Goal: Task Accomplishment & Management: Manage account settings

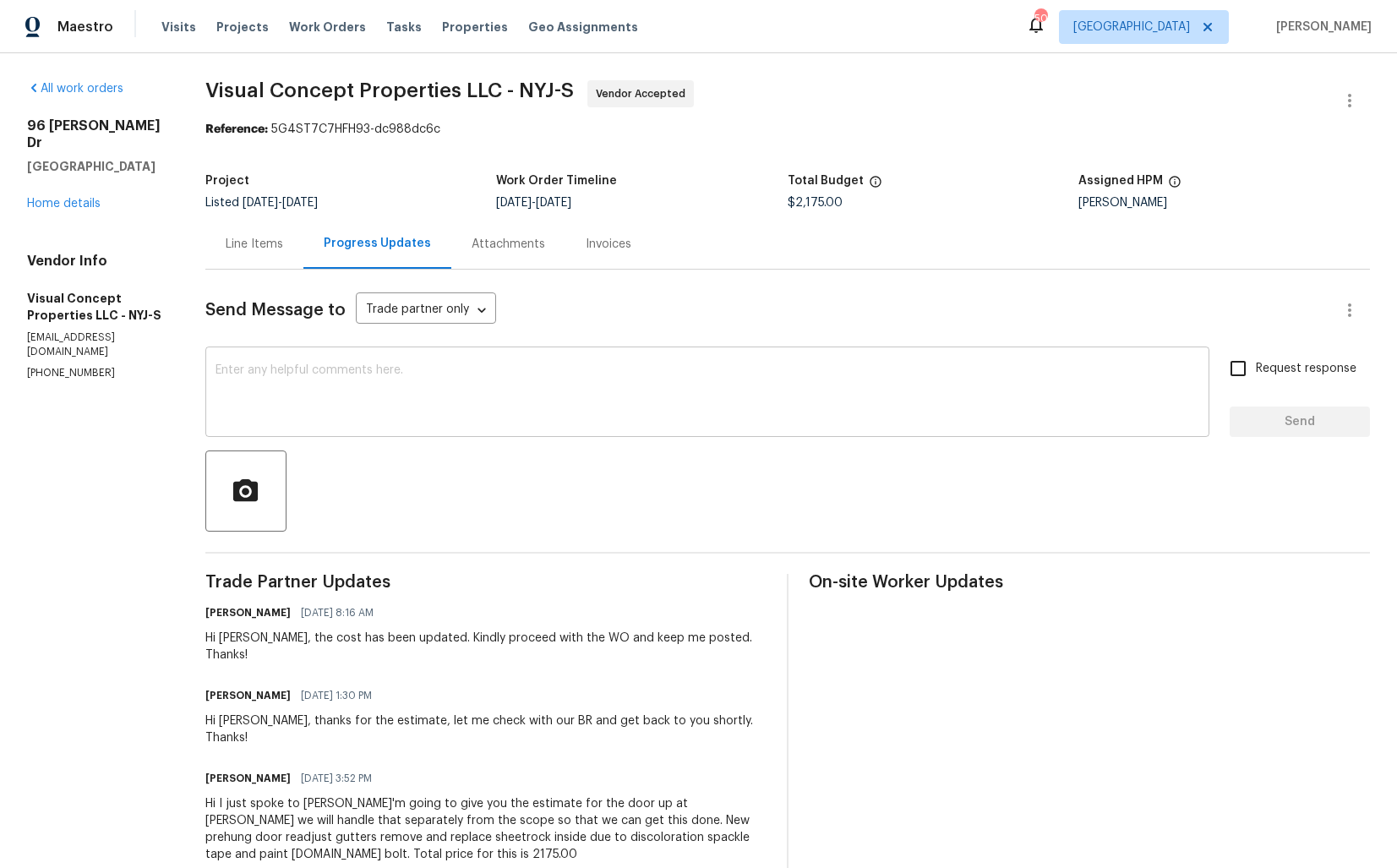
click at [590, 406] on textarea at bounding box center [708, 394] width 984 height 59
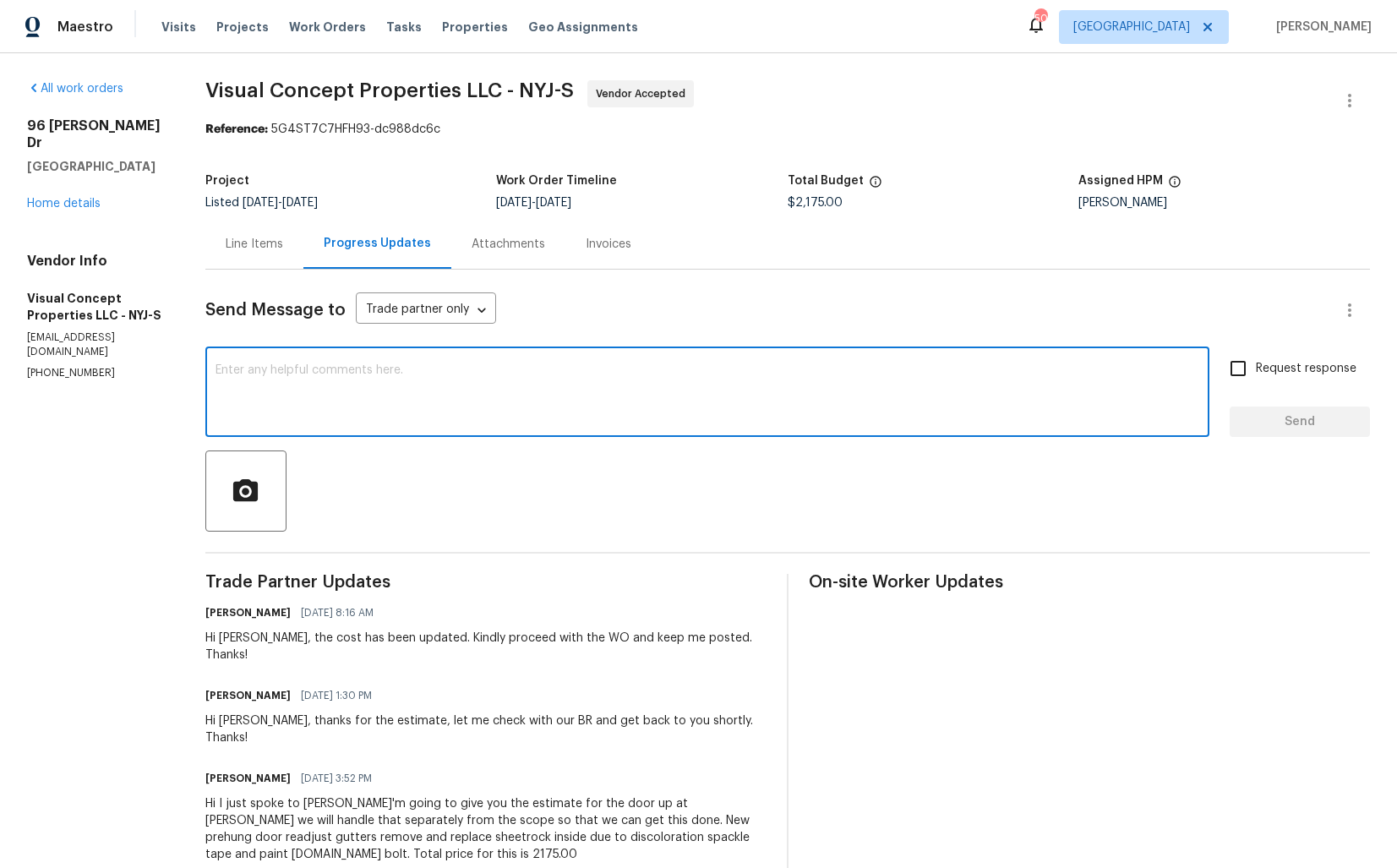
click at [570, 499] on div at bounding box center [788, 491] width 1165 height 81
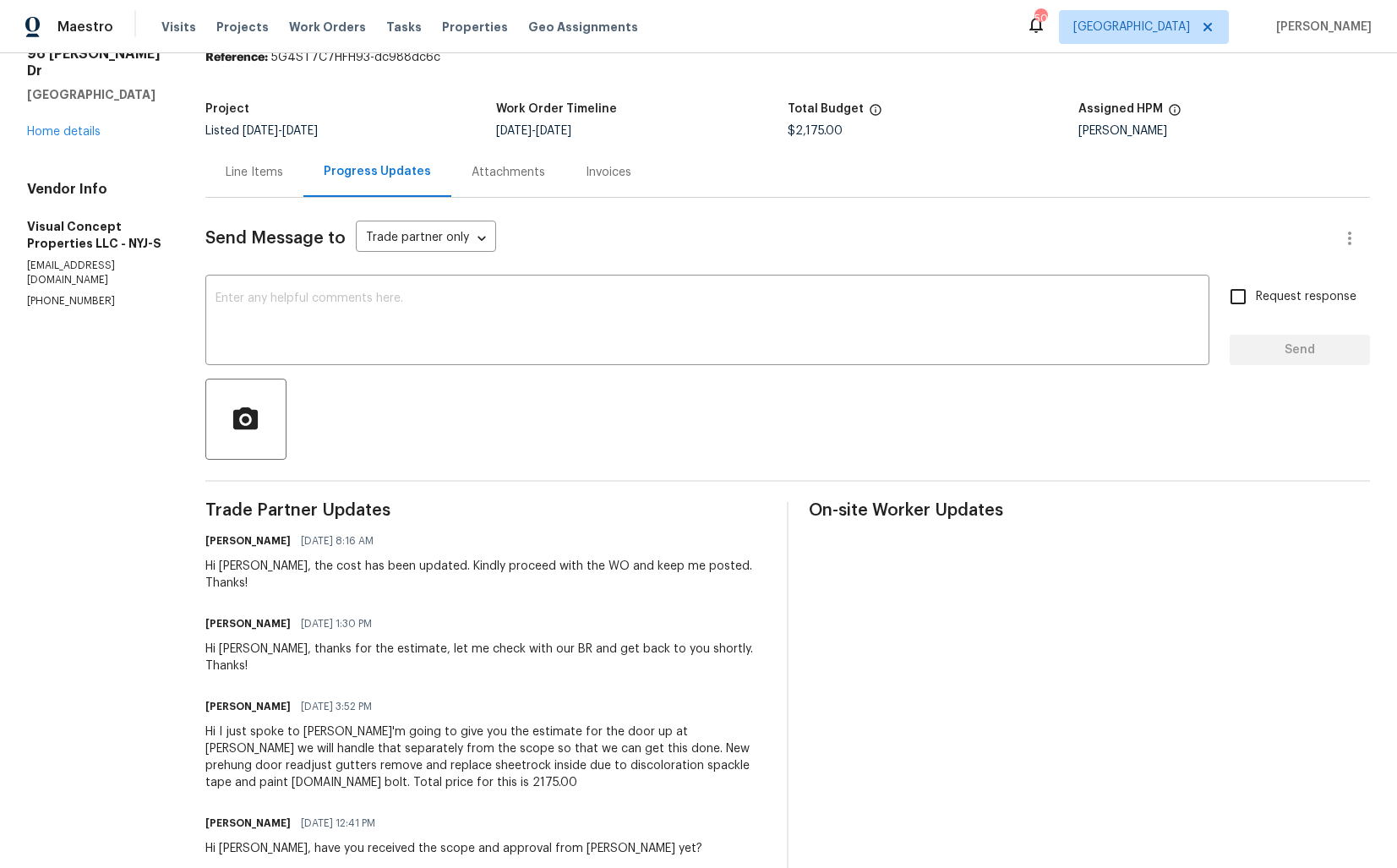
scroll to position [121, 0]
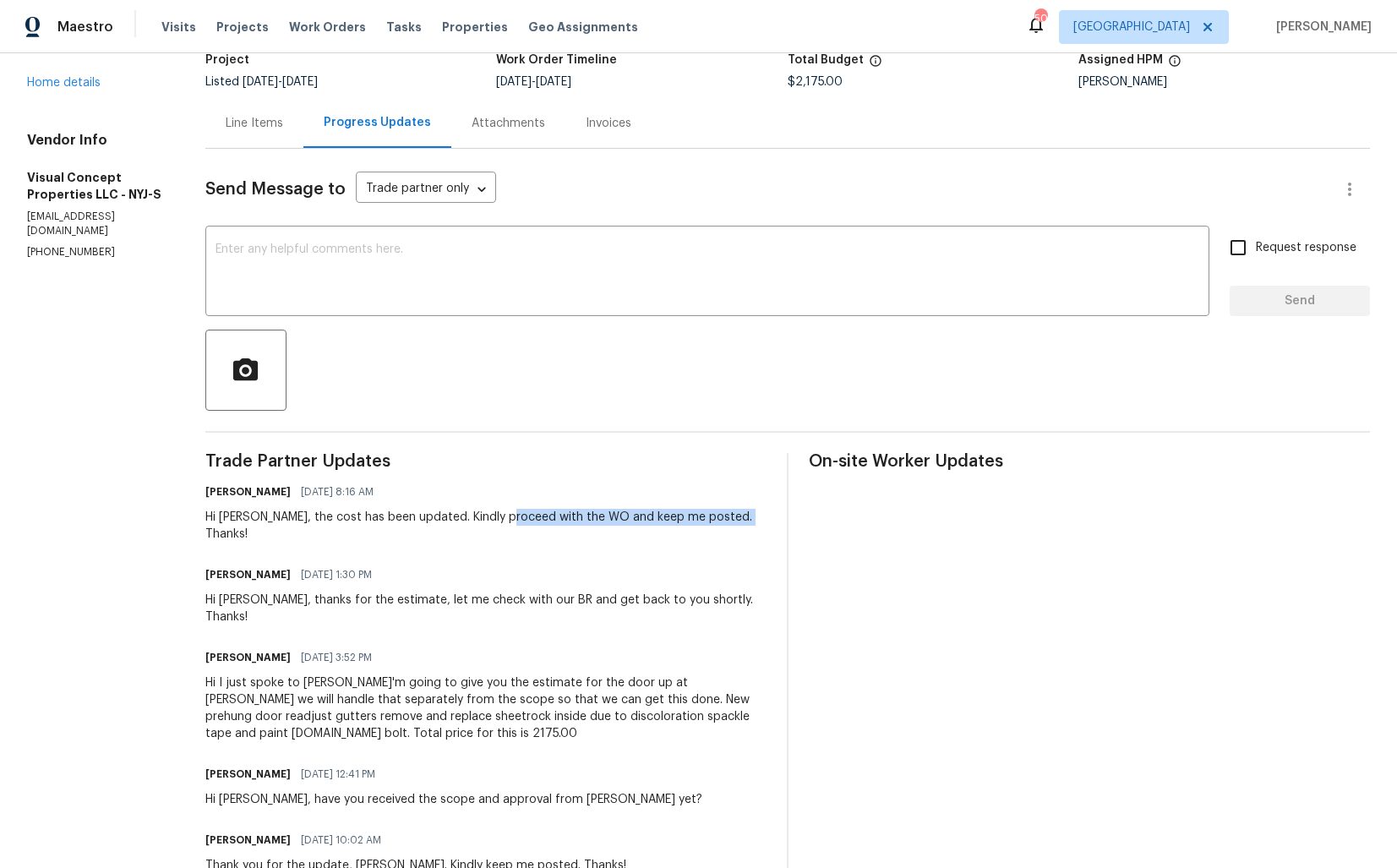
drag, startPoint x: 519, startPoint y: 519, endPoint x: 756, endPoint y: 519, distance: 237.0
click at [756, 519] on div "Arvind Raj M 09/09/2025 8:16 AM Hi Robert, the cost has been updated. Kindly pr…" at bounding box center [486, 511] width 561 height 63
click at [708, 518] on div "Hi Robert, the cost has been updated. Kindly proceed with the WO and keep me po…" at bounding box center [486, 526] width 561 height 34
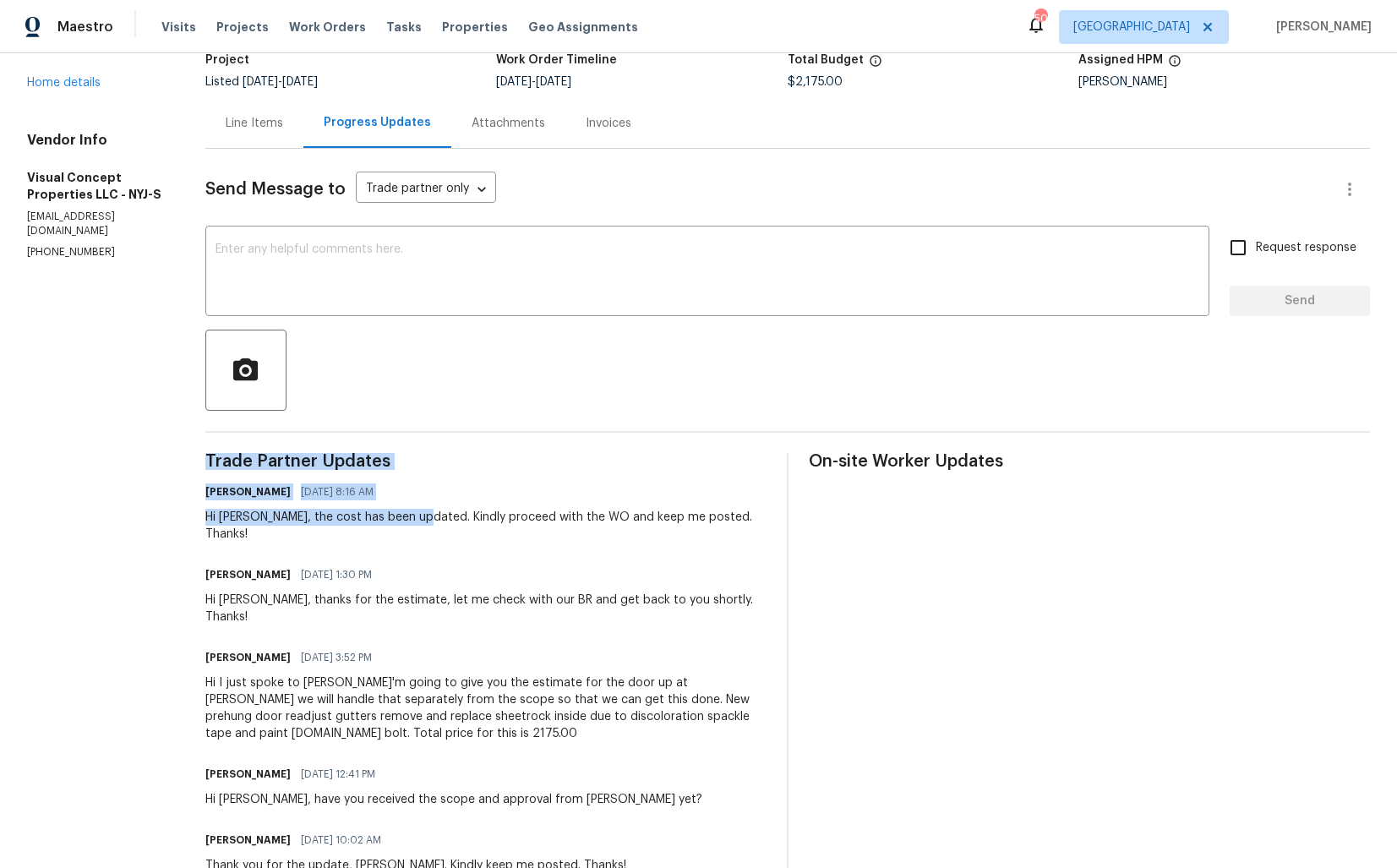
drag, startPoint x: 431, startPoint y: 517, endPoint x: 783, endPoint y: 519, distance: 352.0
click at [724, 519] on div "Hi Robert, the cost has been updated. Kindly proceed with the WO and keep me po…" at bounding box center [486, 526] width 561 height 34
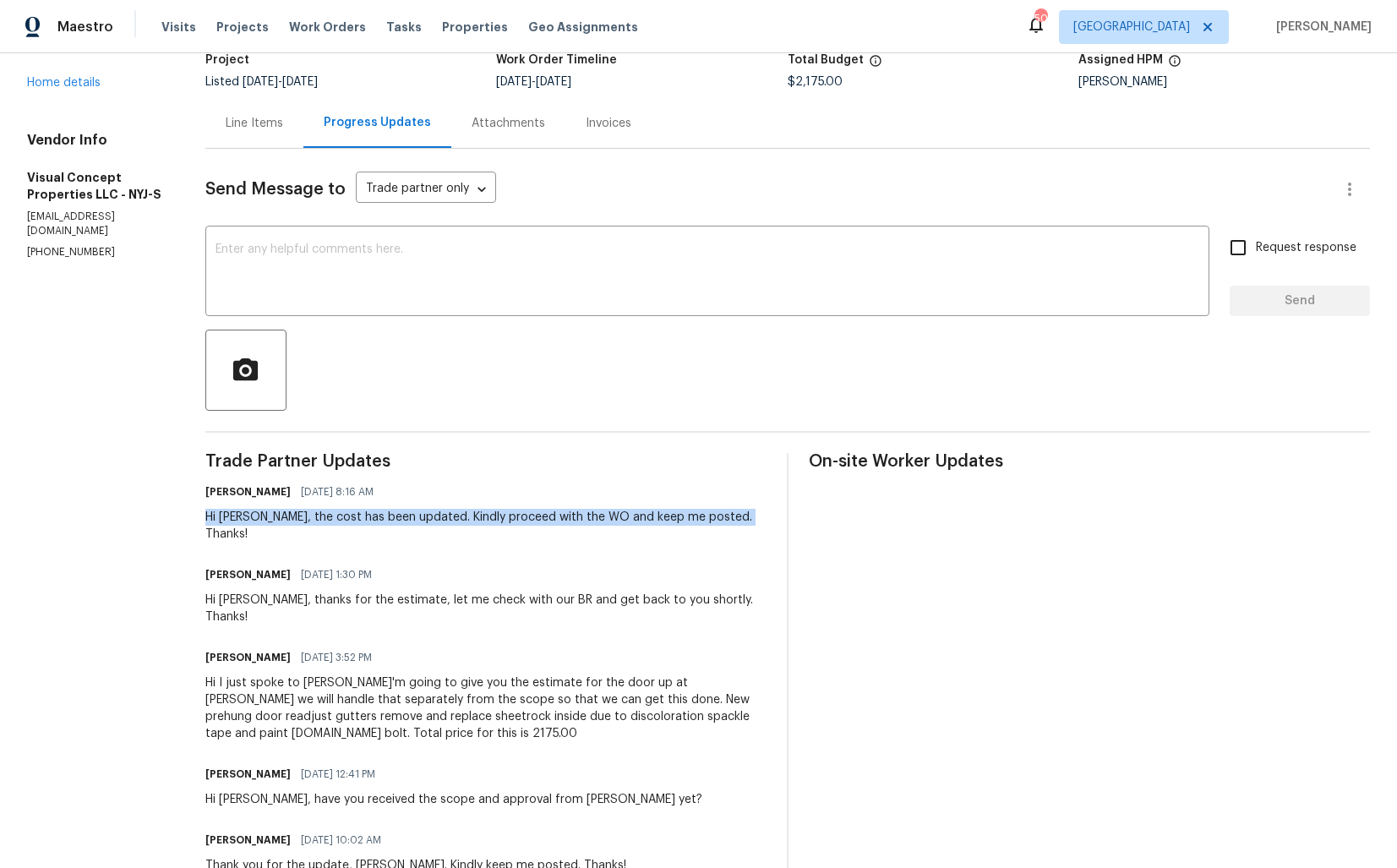
drag, startPoint x: 218, startPoint y: 517, endPoint x: 760, endPoint y: 518, distance: 542.0
click at [760, 518] on div "Arvind Raj M 09/09/2025 8:16 AM Hi Robert, the cost has been updated. Kindly pr…" at bounding box center [486, 511] width 561 height 63
click at [565, 517] on div "Hi Robert, the cost has been updated. Kindly proceed with the WO and keep me po…" at bounding box center [486, 526] width 561 height 34
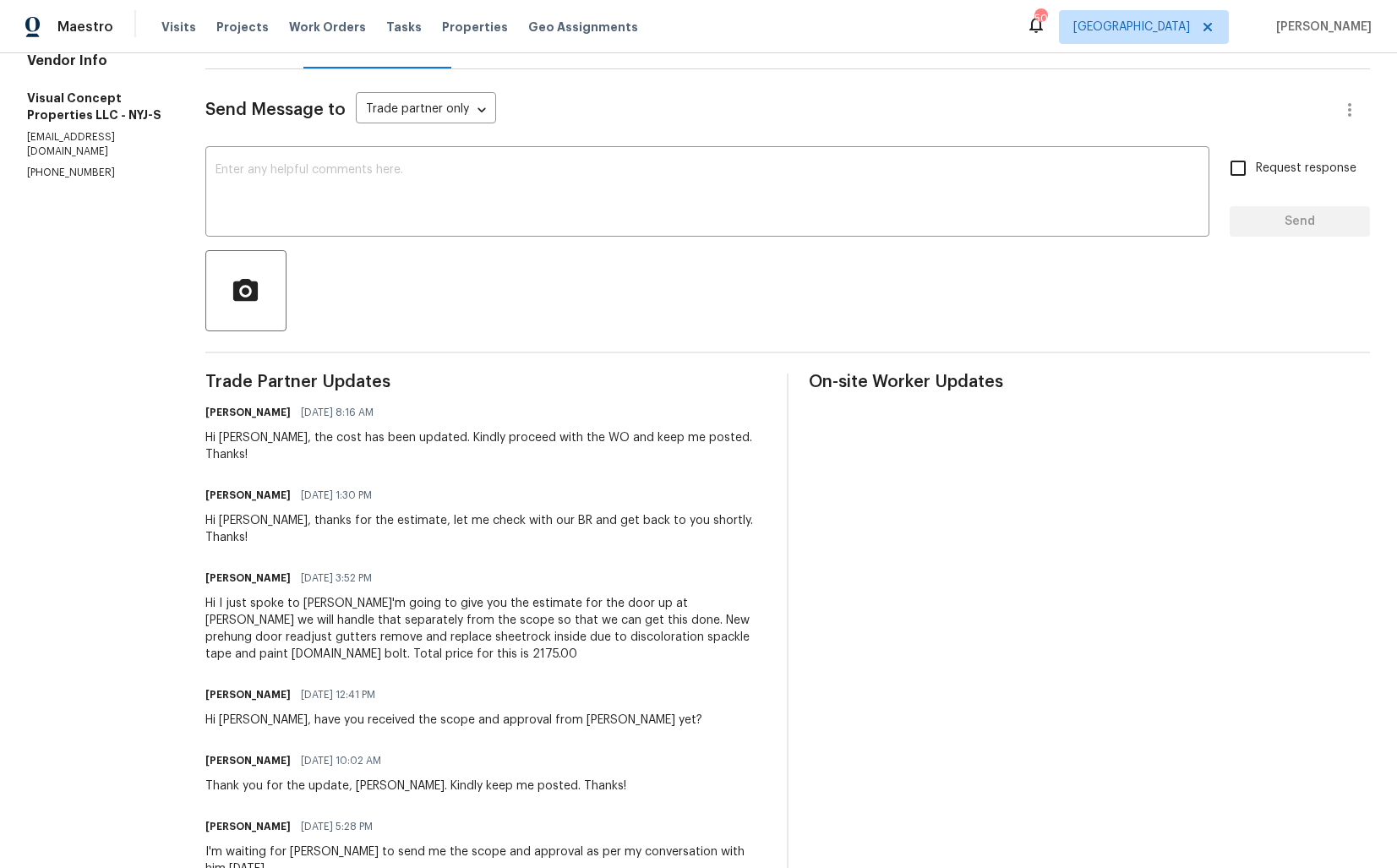
scroll to position [0, 0]
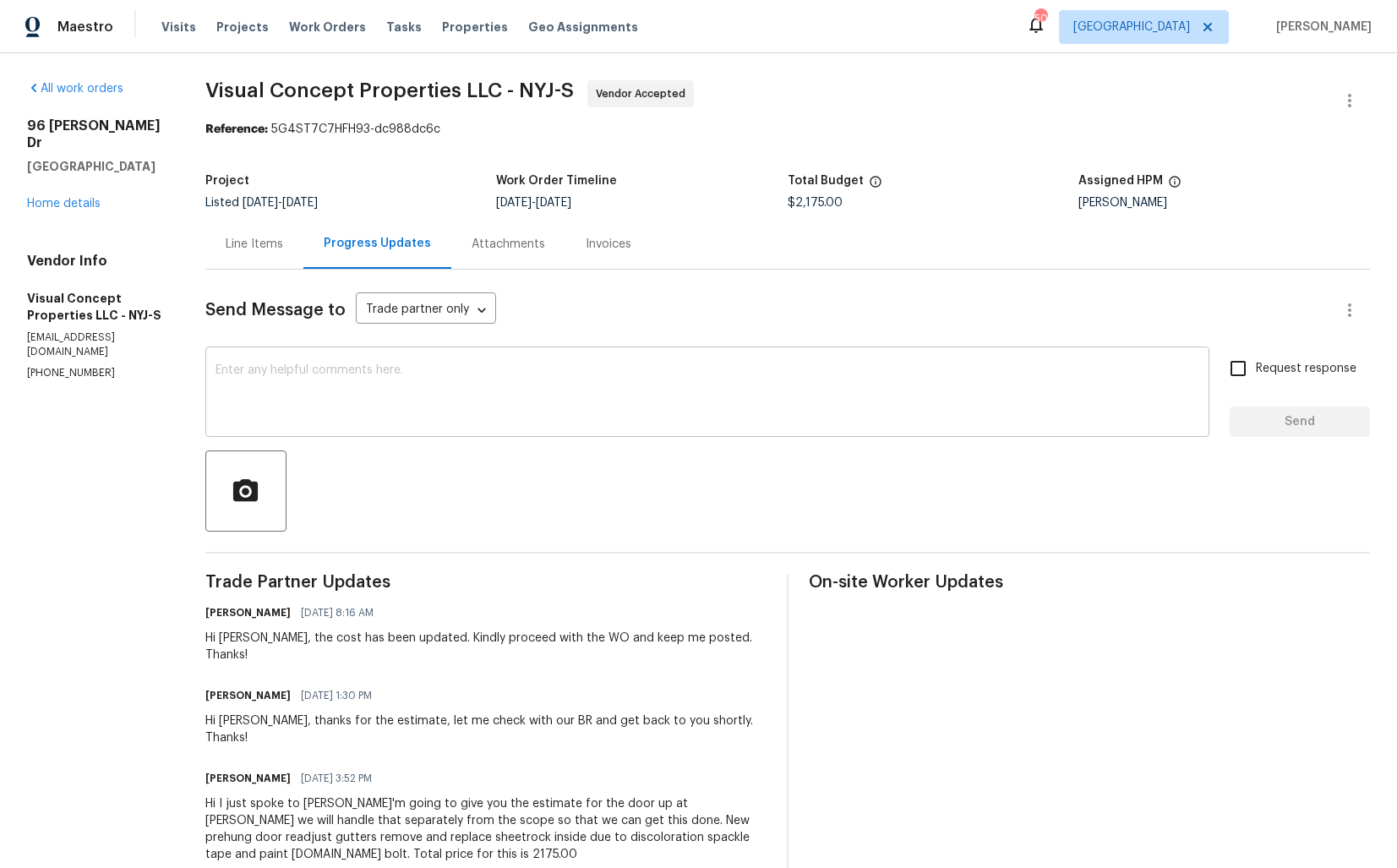
click at [616, 404] on textarea at bounding box center [708, 394] width 984 height 59
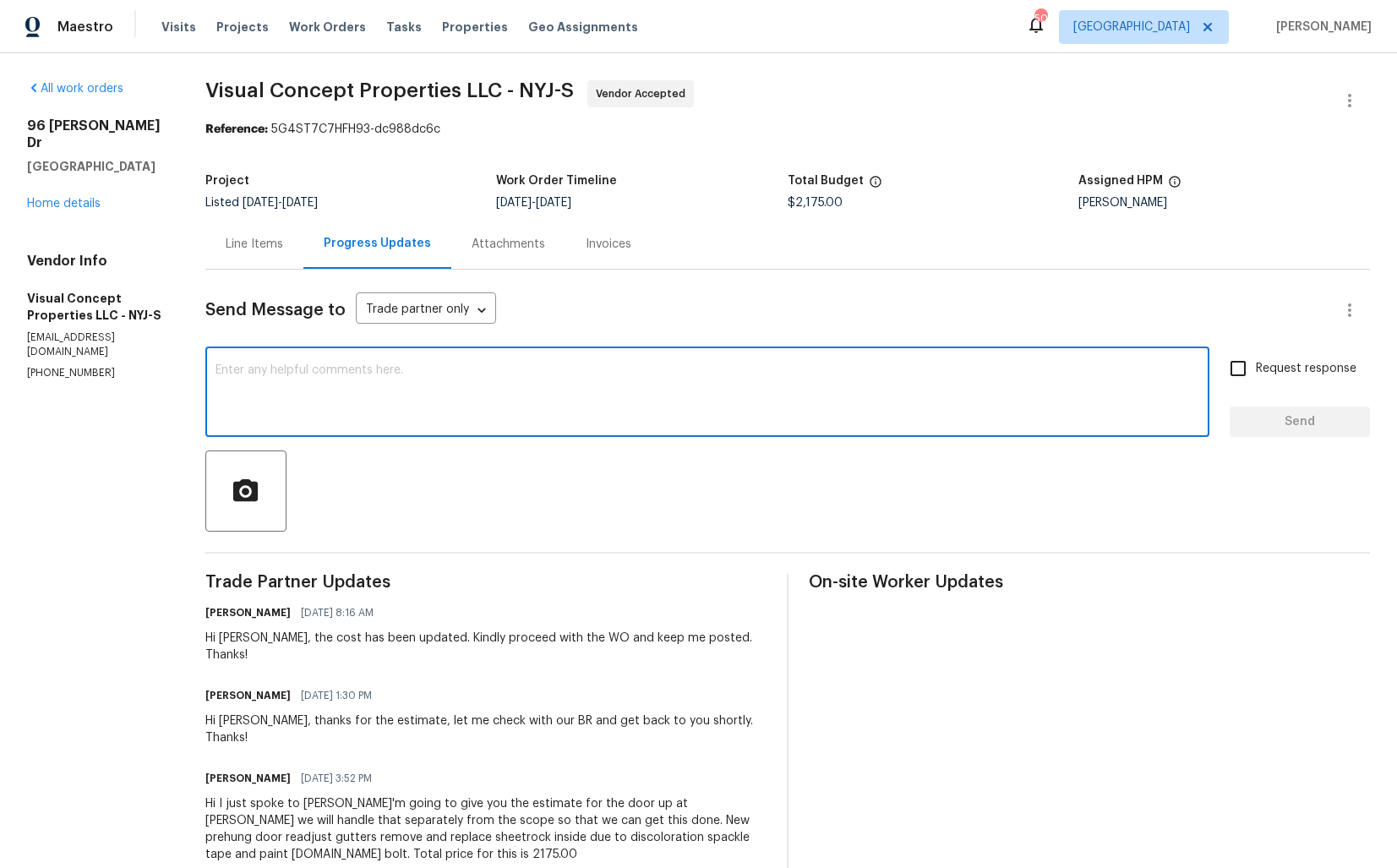
click at [683, 389] on textarea at bounding box center [708, 394] width 984 height 59
paste textarea "Hi team, do we have an update on the progression status of the work order? Plea…"
click at [248, 640] on div "Hi Robert, the cost has been updated. Kindly proceed with the WO and keep me po…" at bounding box center [486, 647] width 561 height 34
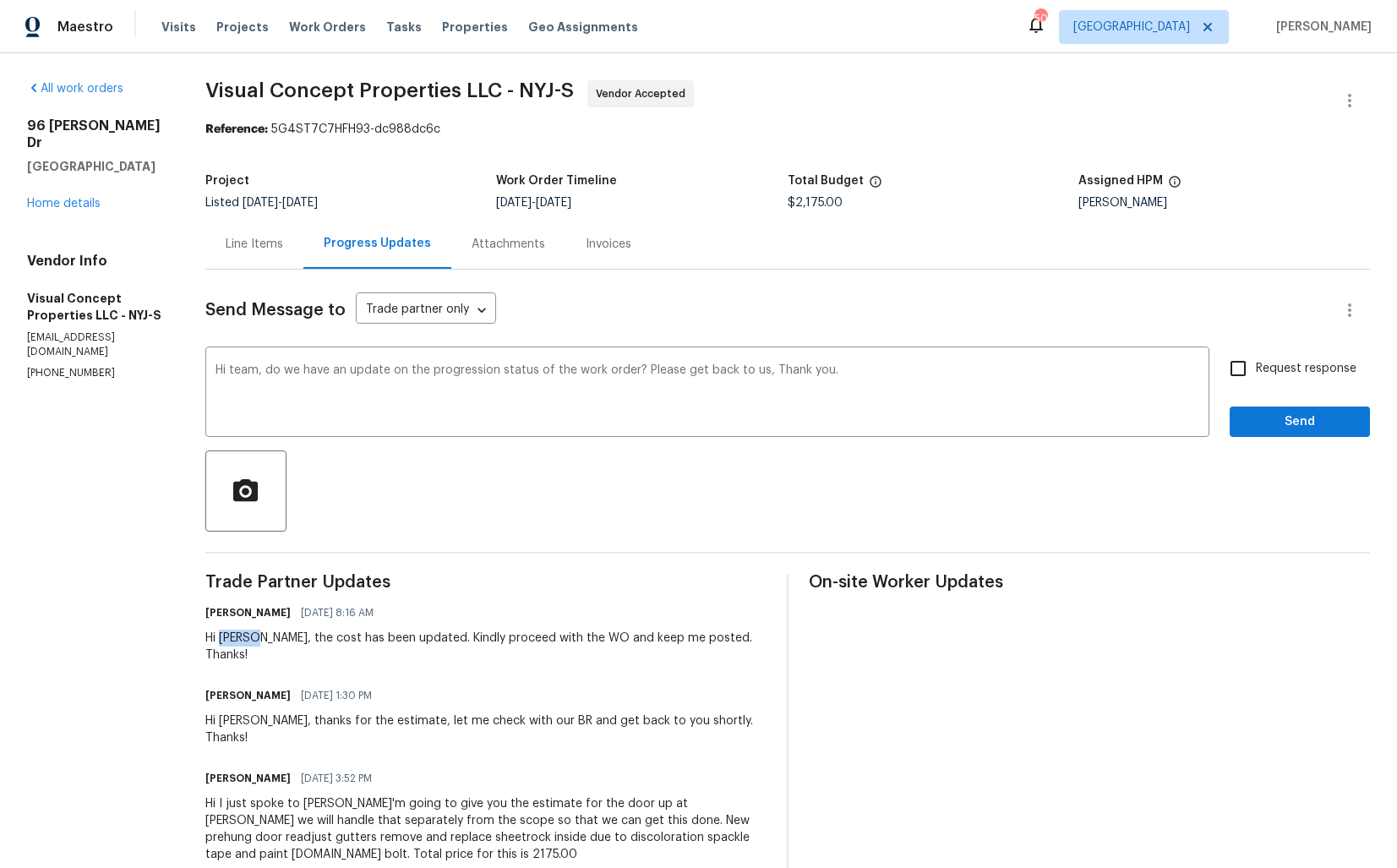
copy div "Robert"
click at [256, 370] on textarea "Hi team, do we have an update on the progression status of the work order? Plea…" at bounding box center [708, 394] width 984 height 59
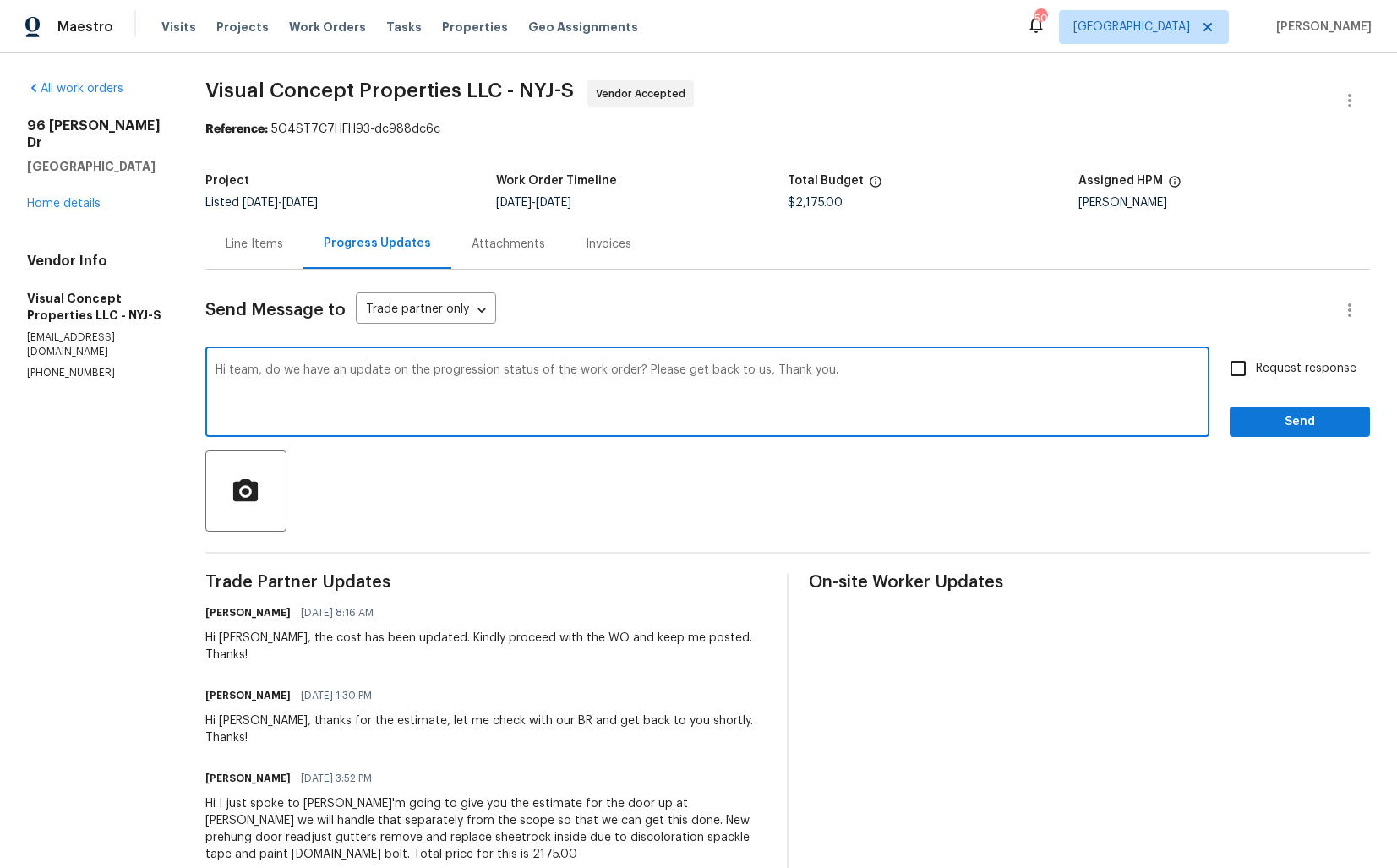
click at [256, 370] on textarea "Hi team, do we have an update on the progression status of the work order? Plea…" at bounding box center [708, 394] width 984 height 59
paste textarea "Robert"
click at [886, 369] on textarea "Hi Robert, do we have an update on the progression status of the work order? Pl…" at bounding box center [708, 394] width 984 height 59
drag, startPoint x: 661, startPoint y: 368, endPoint x: 782, endPoint y: 374, distance: 121.1
click at [782, 374] on textarea "Hi Robert, do we have an update on the progression status of the work order? Pl…" at bounding box center [708, 394] width 984 height 59
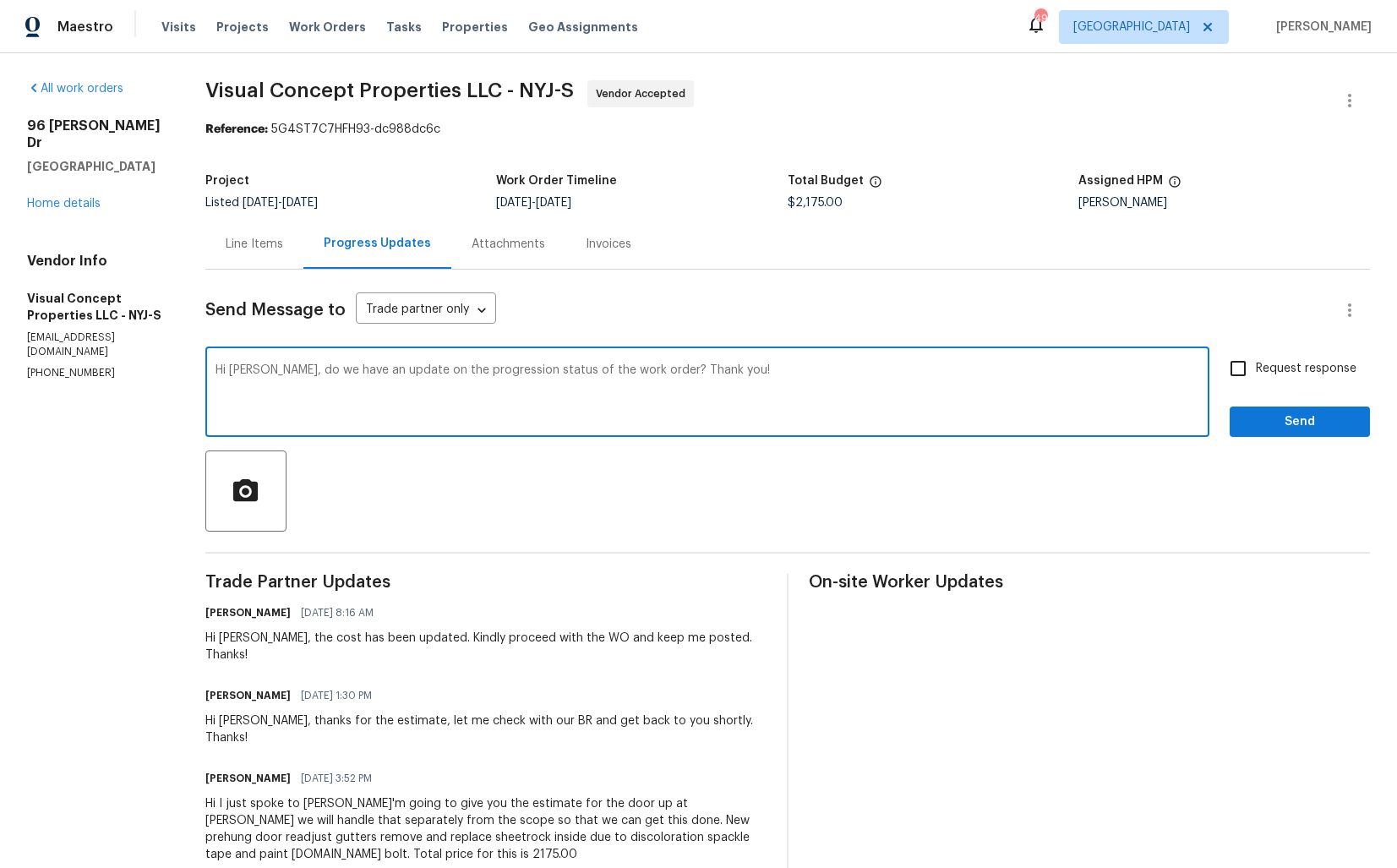
click at [785, 379] on textarea "Hi Robert, do we have an update on the progression status of the work order? Th…" at bounding box center [708, 394] width 984 height 59
click at [799, 376] on textarea "Hi Robert, do we have an update on the progression status of the work order? Th…" at bounding box center [708, 394] width 984 height 59
type textarea "Hi Robert, do we have an update on the progression status of the work order? Th…"
click at [1236, 375] on input "Request response" at bounding box center [1238, 368] width 35 height 35
checkbox input "true"
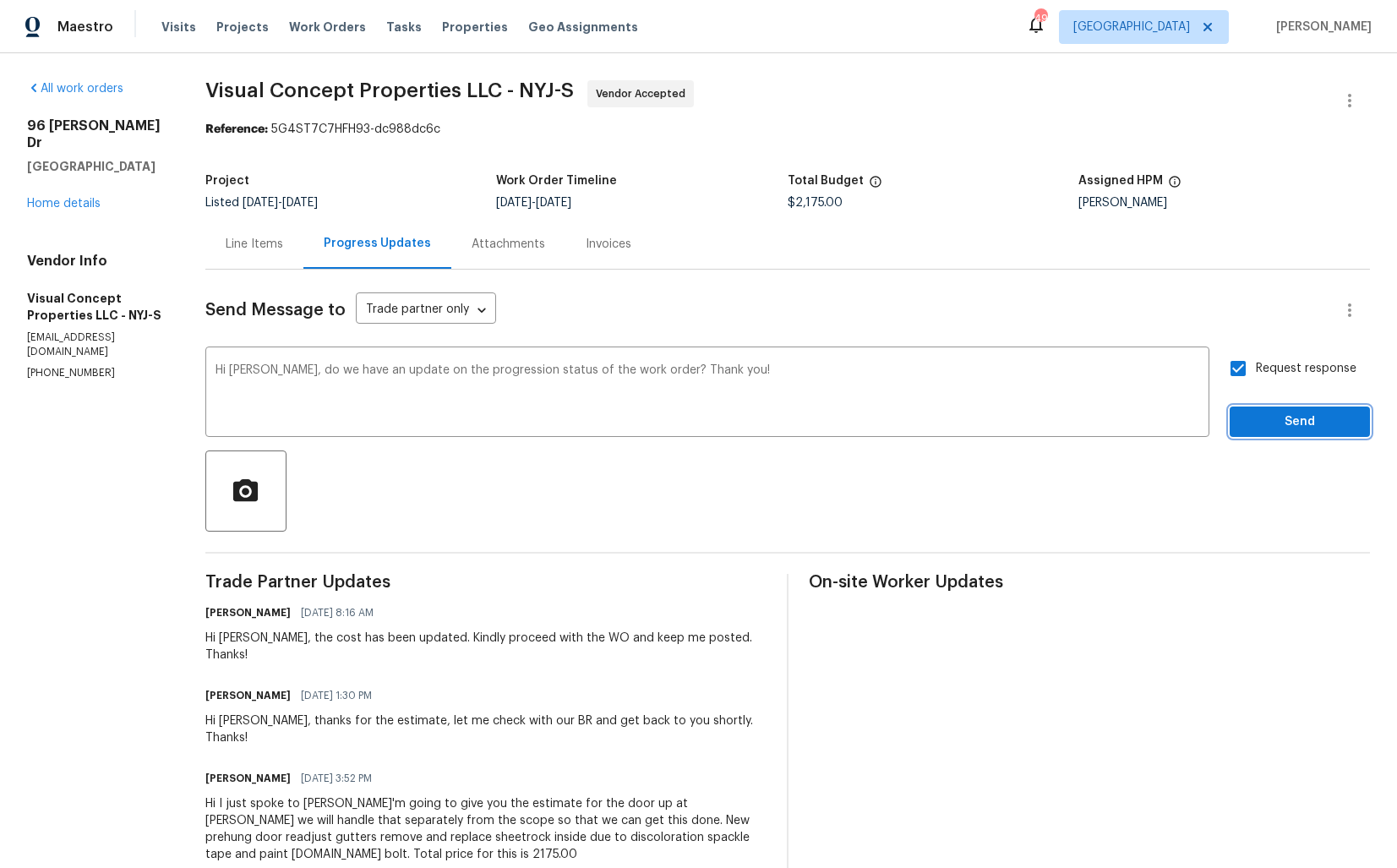
click at [1271, 419] on span "Send" at bounding box center [1300, 422] width 113 height 21
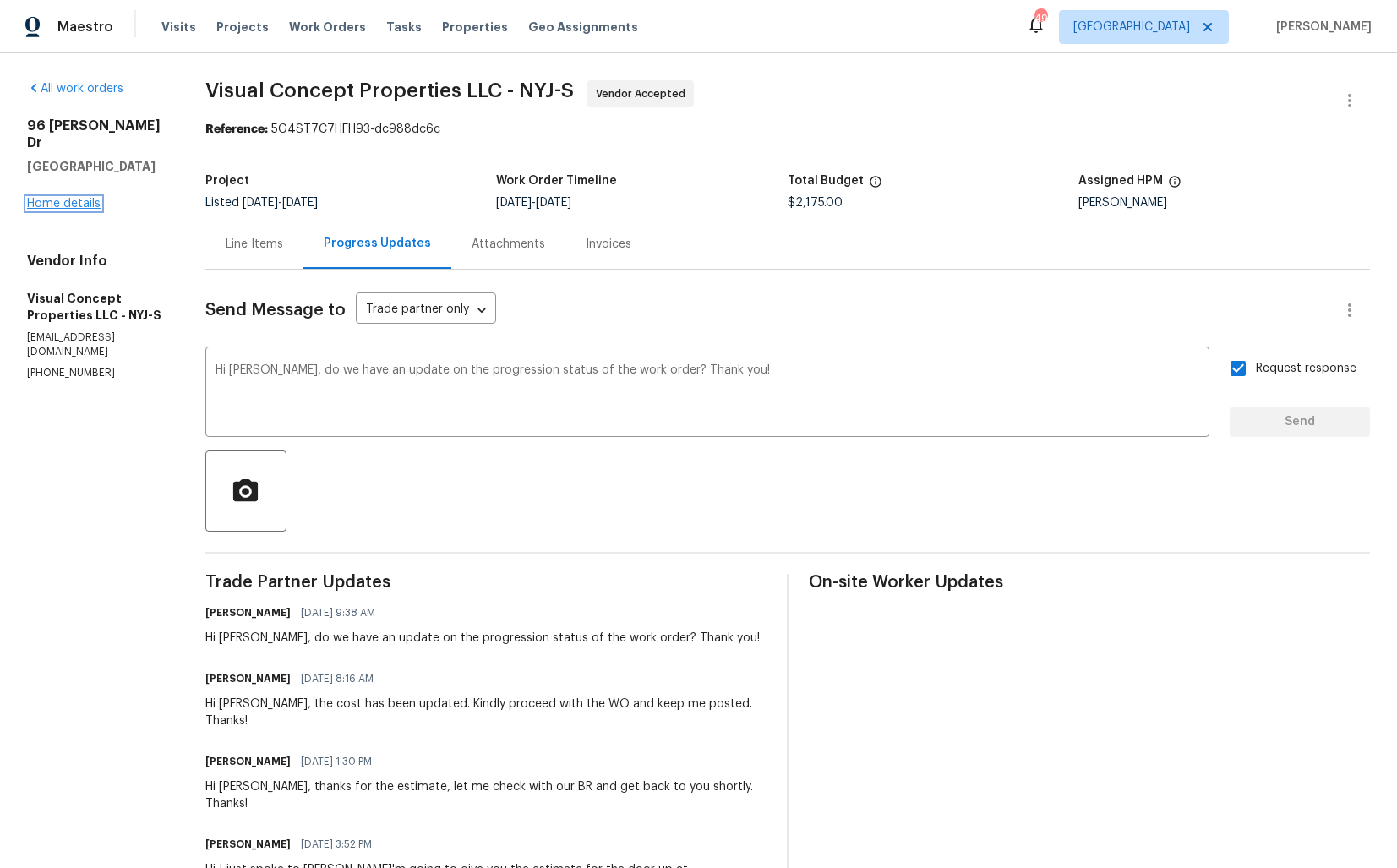
click at [54, 197] on link "Home details" at bounding box center [64, 203] width 74 height 12
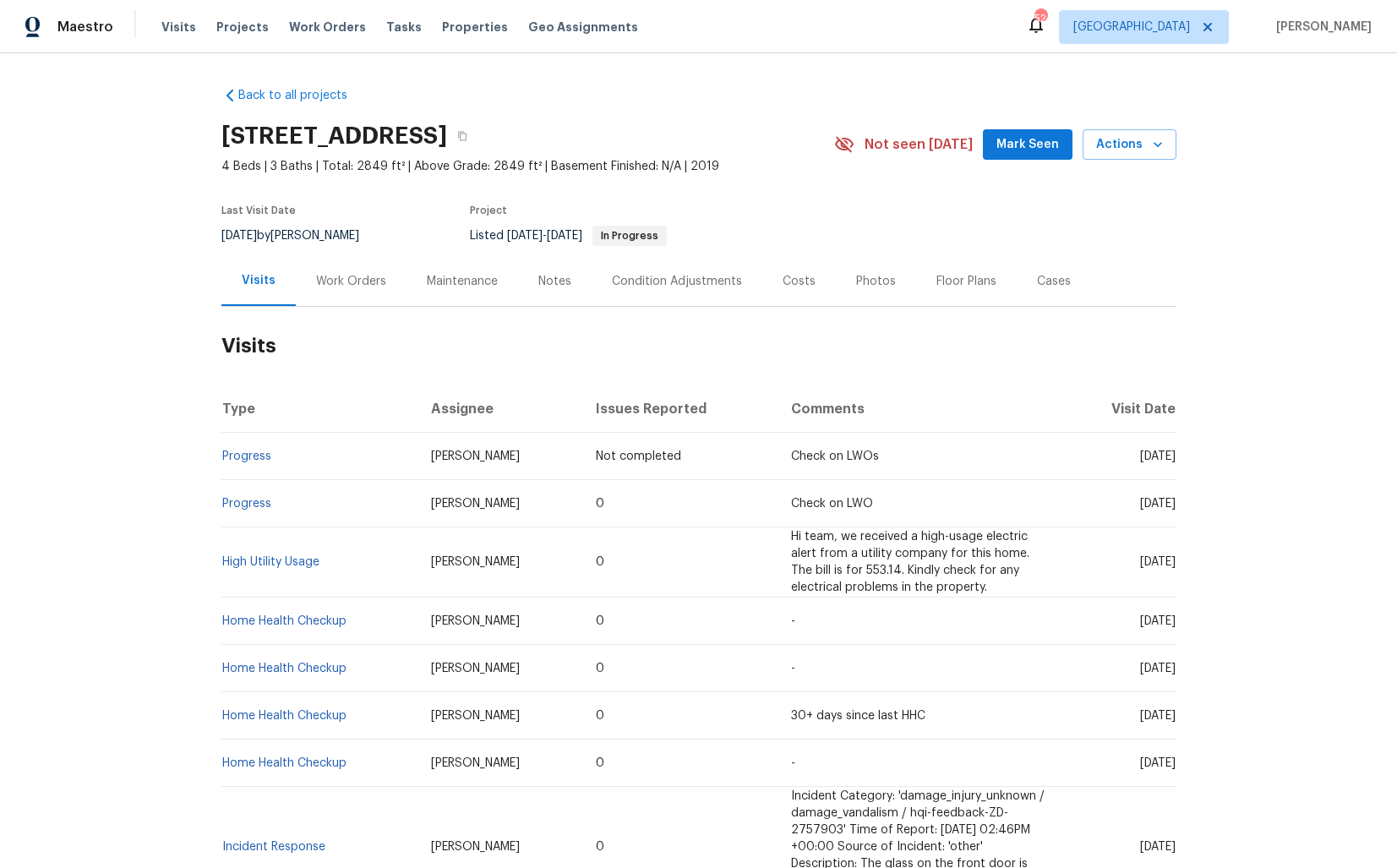
click at [357, 281] on div "Work Orders" at bounding box center [352, 281] width 70 height 17
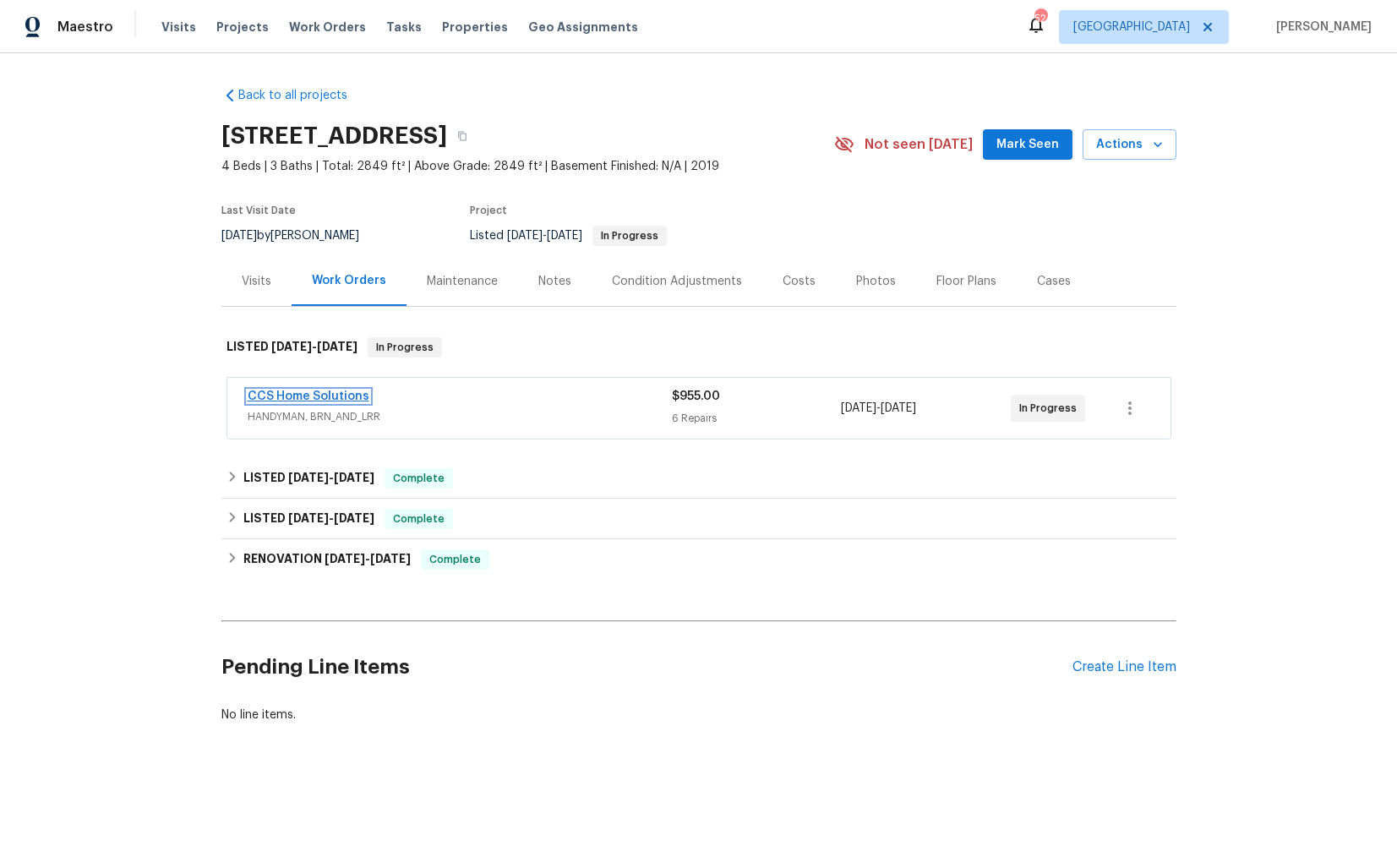
click at [300, 396] on link "CCS Home Solutions" at bounding box center [308, 396] width 122 height 12
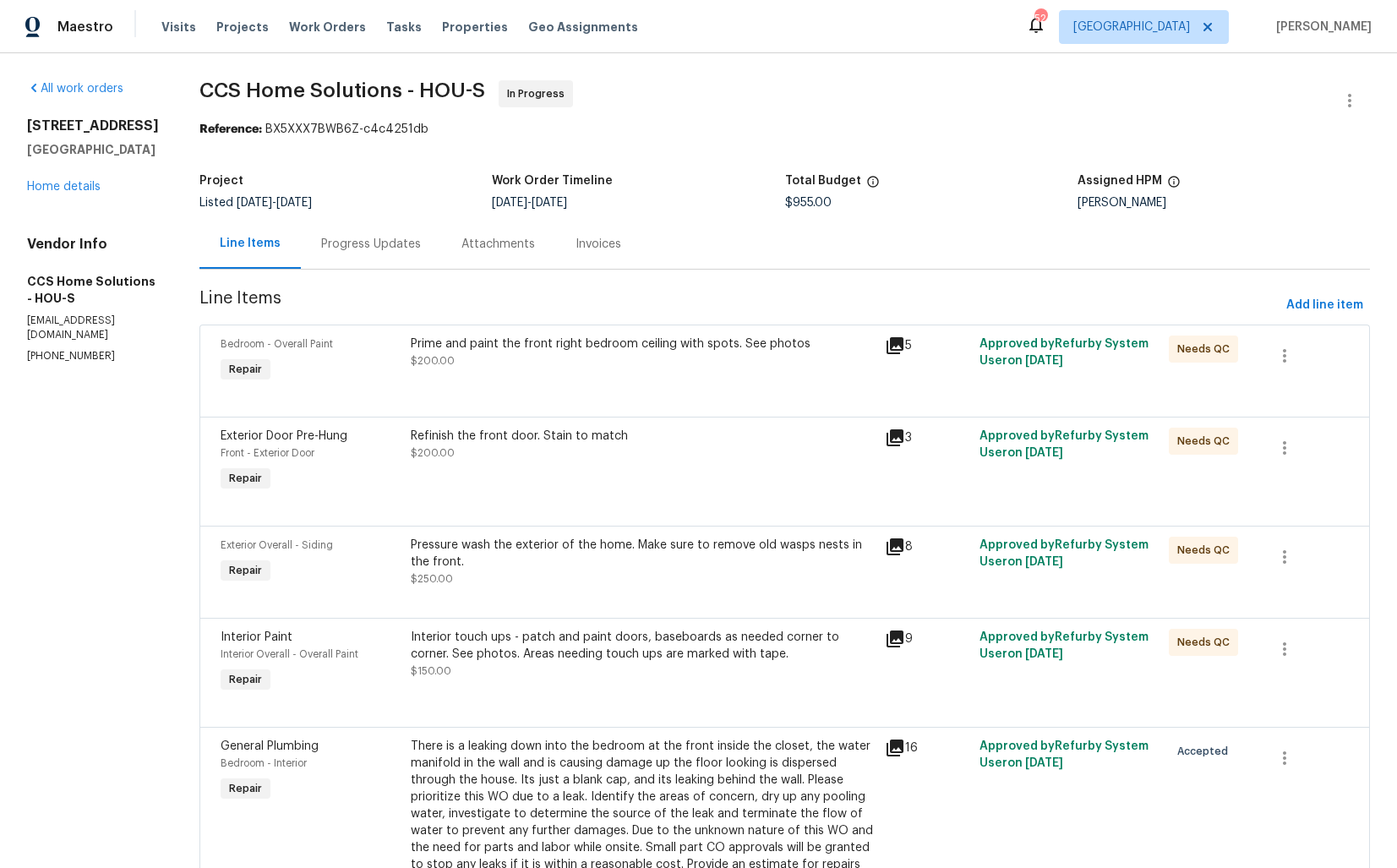
click at [356, 243] on div "Progress Updates" at bounding box center [371, 244] width 100 height 17
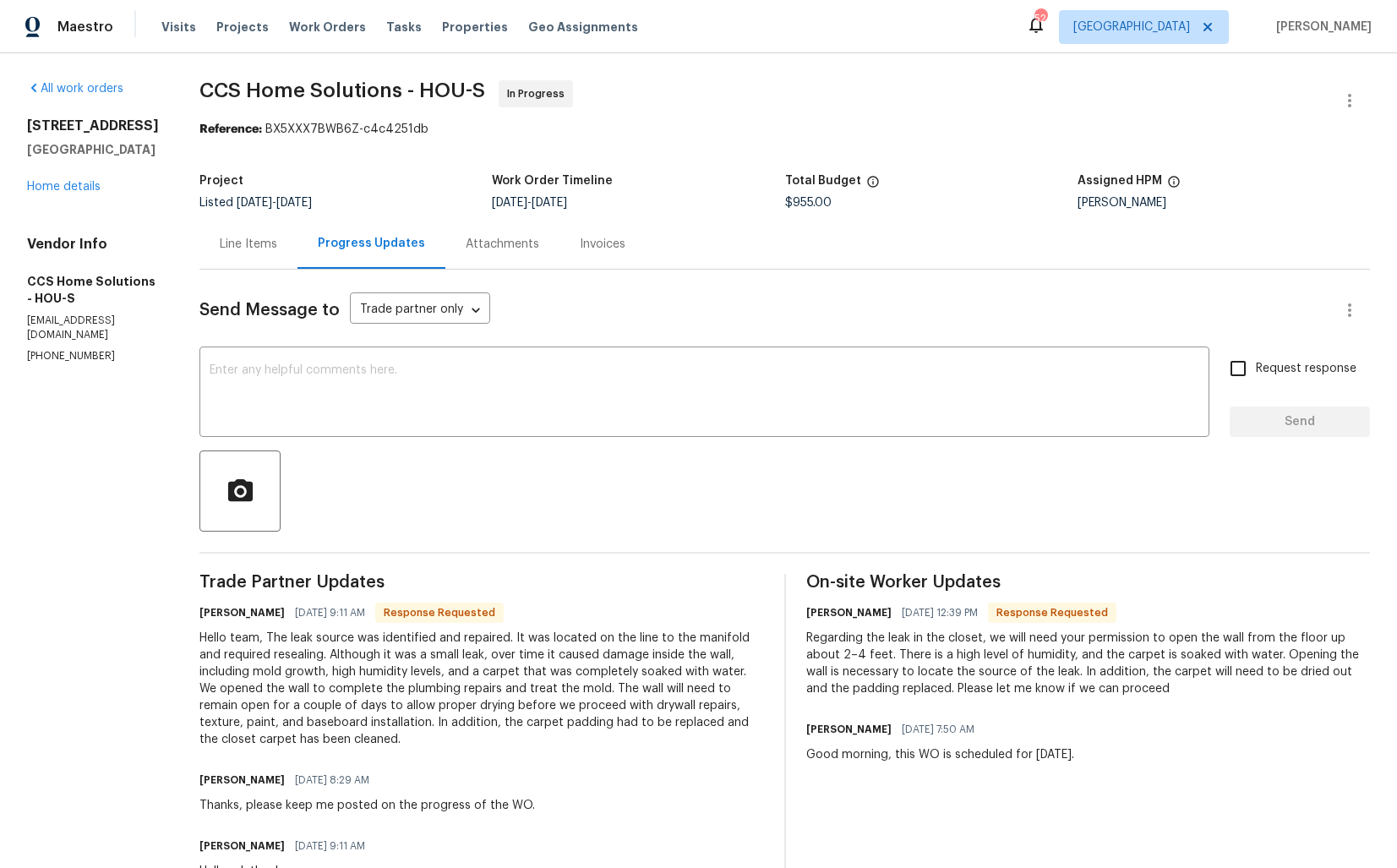
click at [215, 612] on h6 "Julice Millan" at bounding box center [242, 612] width 86 height 17
copy h6 "Julice"
click at [698, 391] on textarea at bounding box center [704, 394] width 990 height 59
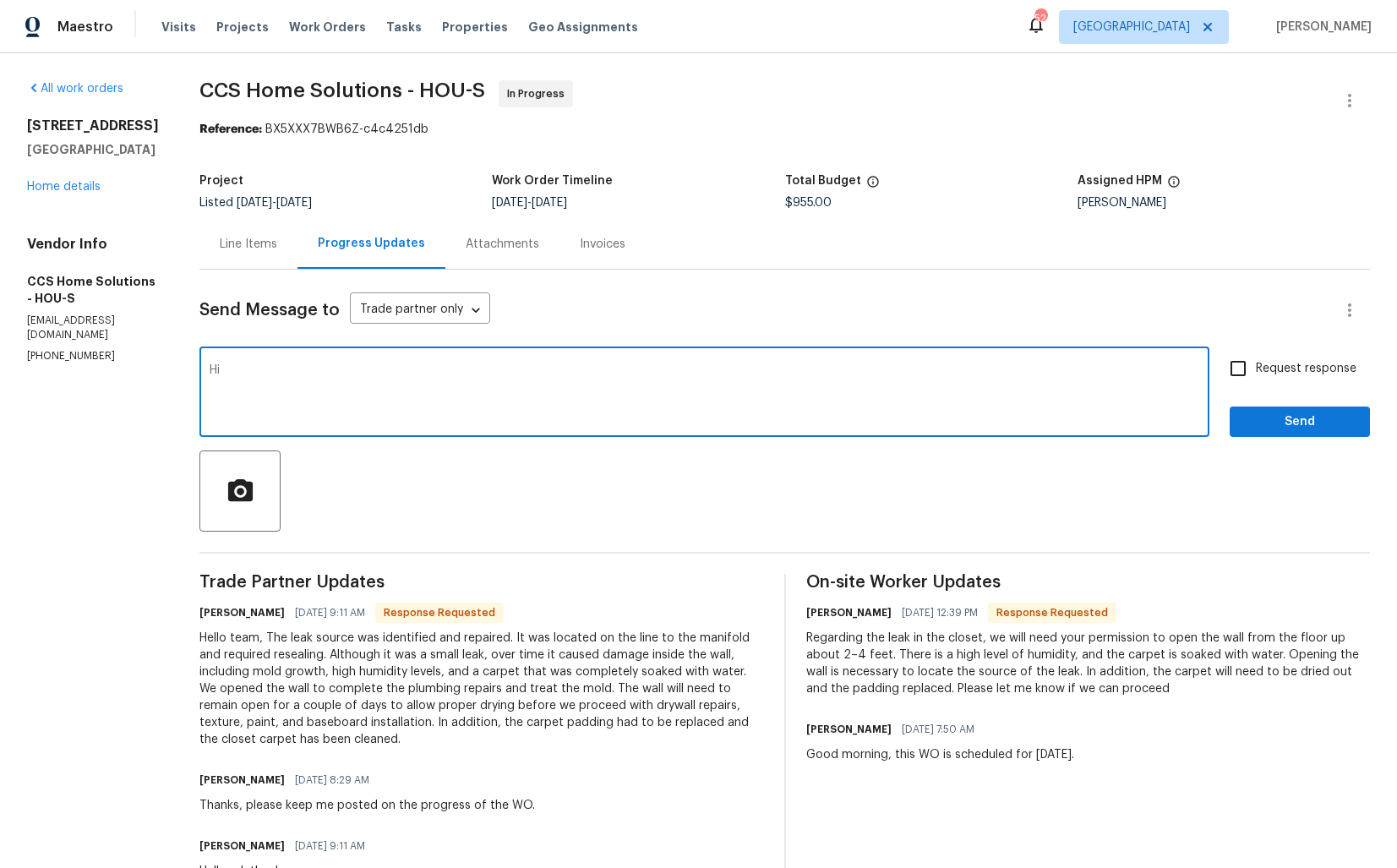
paste textarea "Julice"
type textarea "Hi Julice,"
click at [327, 398] on textarea "Hi Julice," at bounding box center [704, 394] width 990 height 59
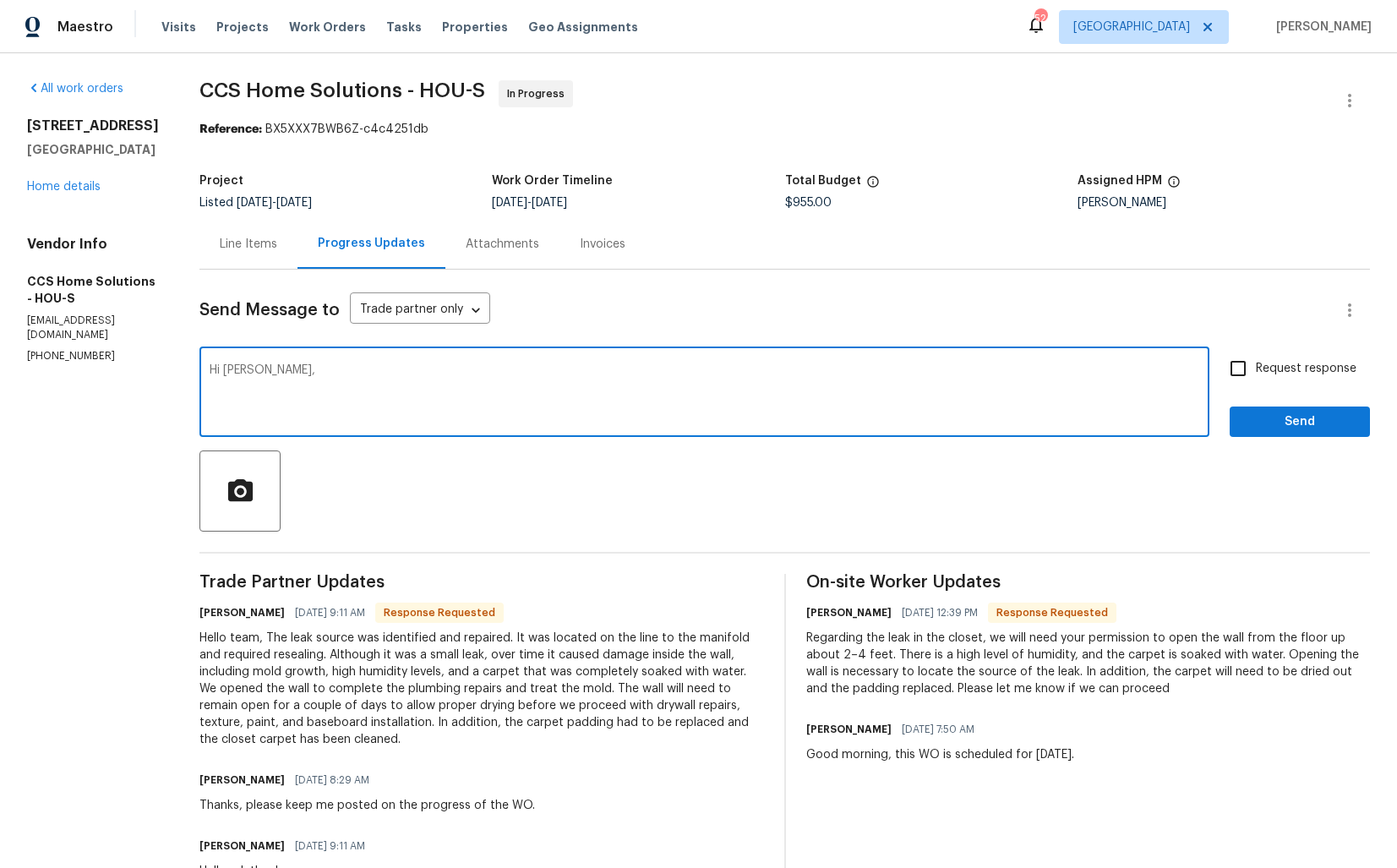
click at [257, 254] on div "Line Items" at bounding box center [248, 244] width 98 height 50
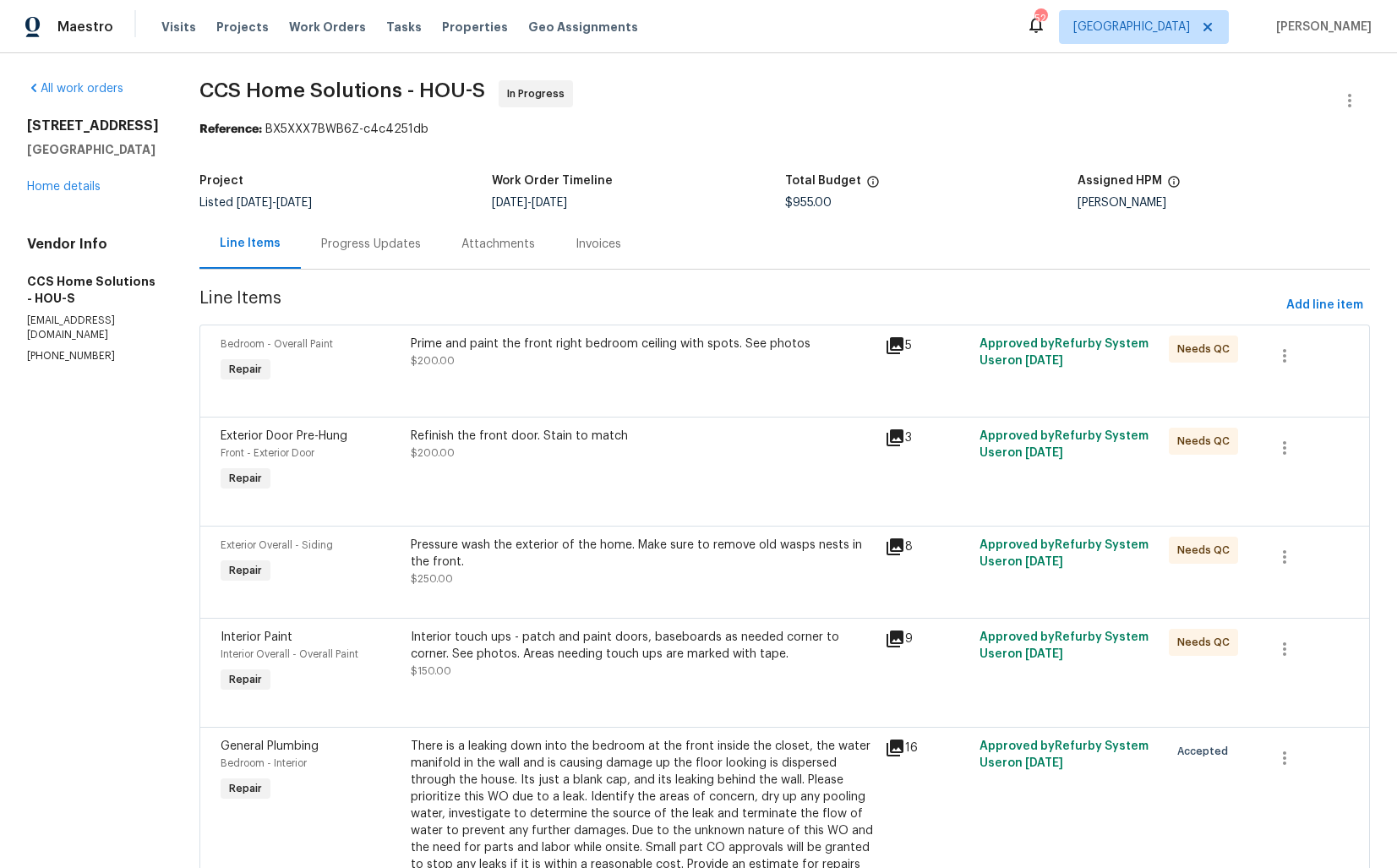
click at [395, 256] on div "Progress Updates" at bounding box center [371, 244] width 140 height 50
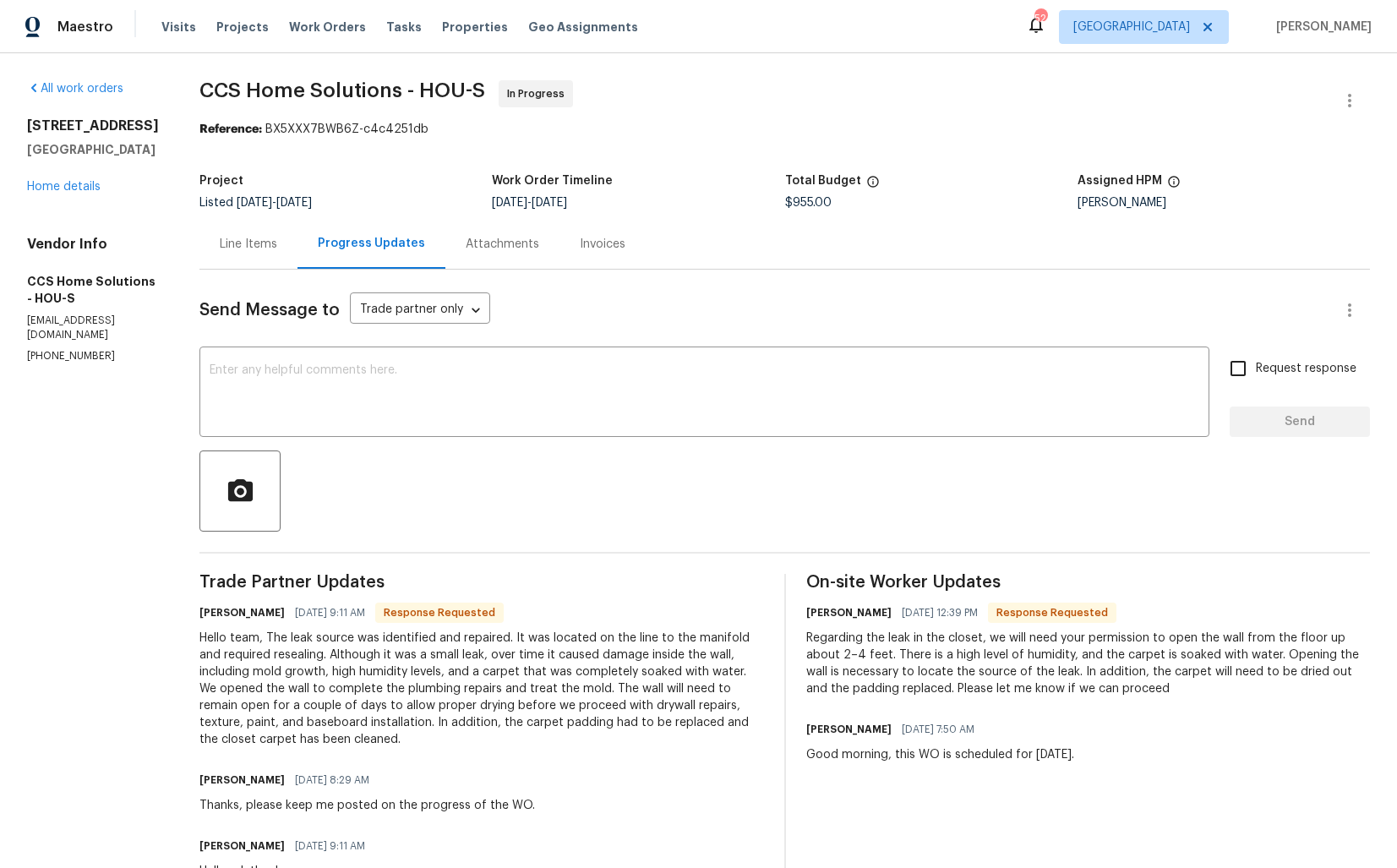
click at [257, 255] on div "Line Items" at bounding box center [248, 244] width 98 height 50
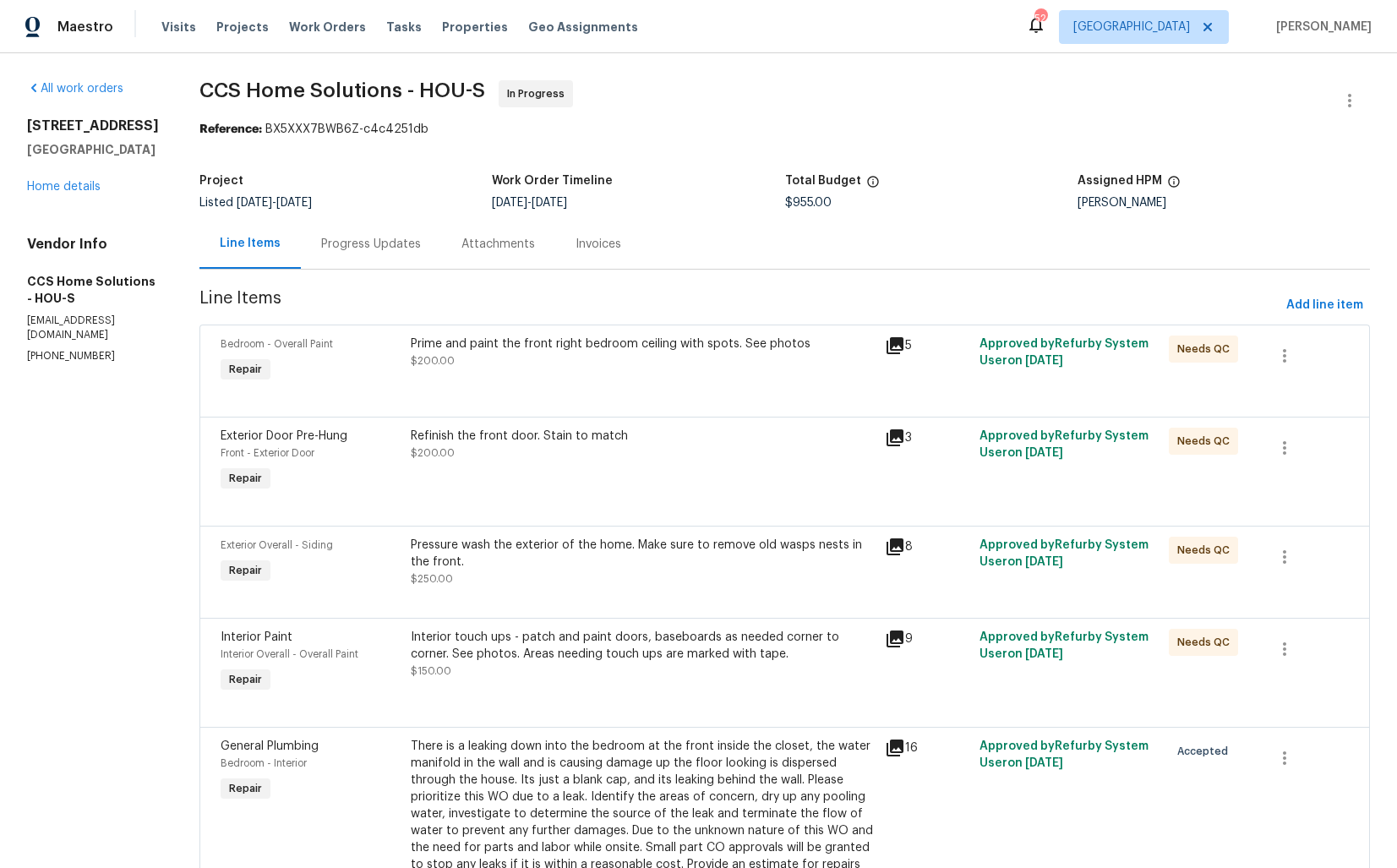
click at [378, 257] on div "Progress Updates" at bounding box center [371, 244] width 140 height 50
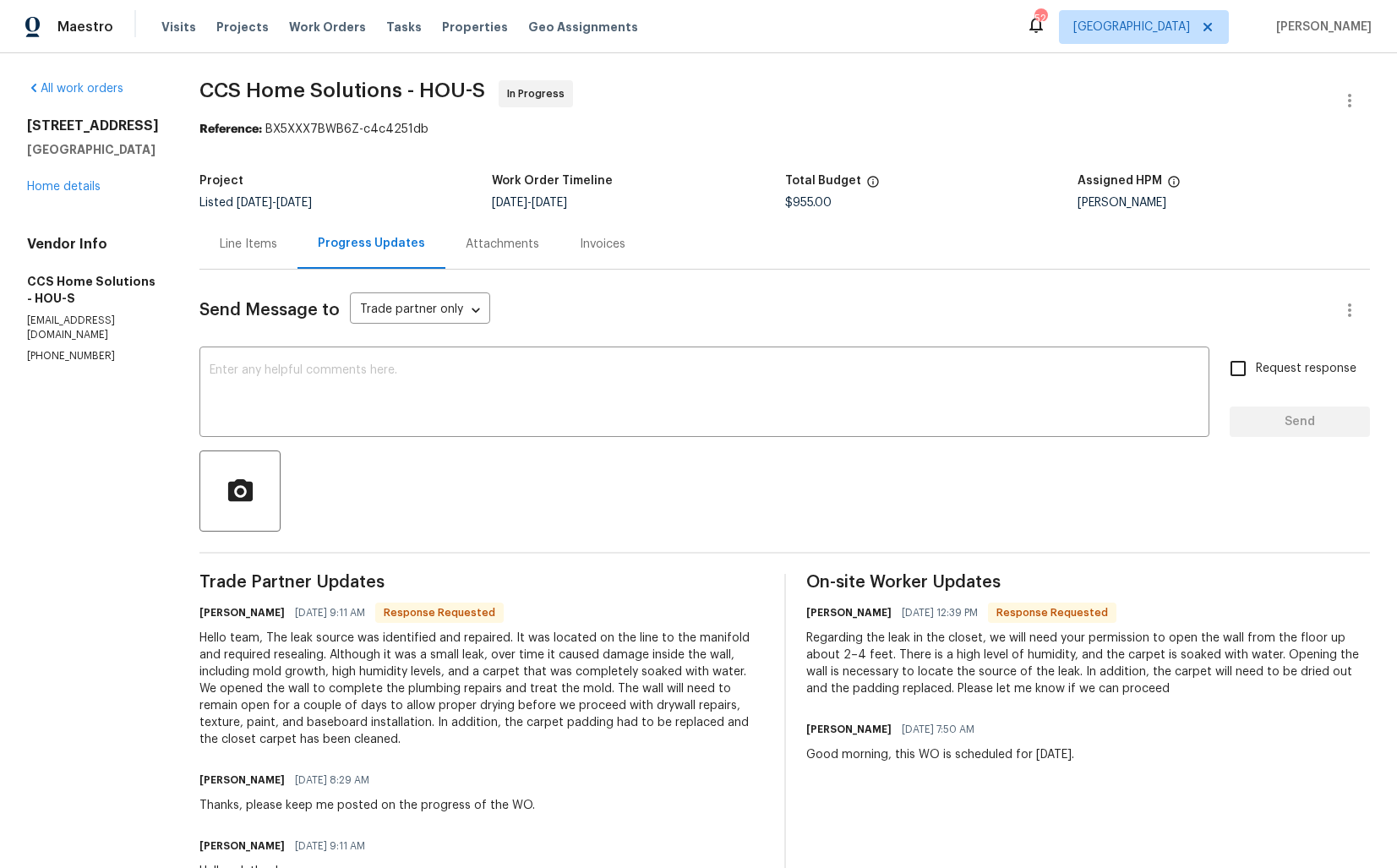
click at [209, 612] on h6 "[PERSON_NAME]" at bounding box center [242, 612] width 86 height 17
copy h6 "Julice"
click at [601, 378] on textarea at bounding box center [704, 394] width 990 height 59
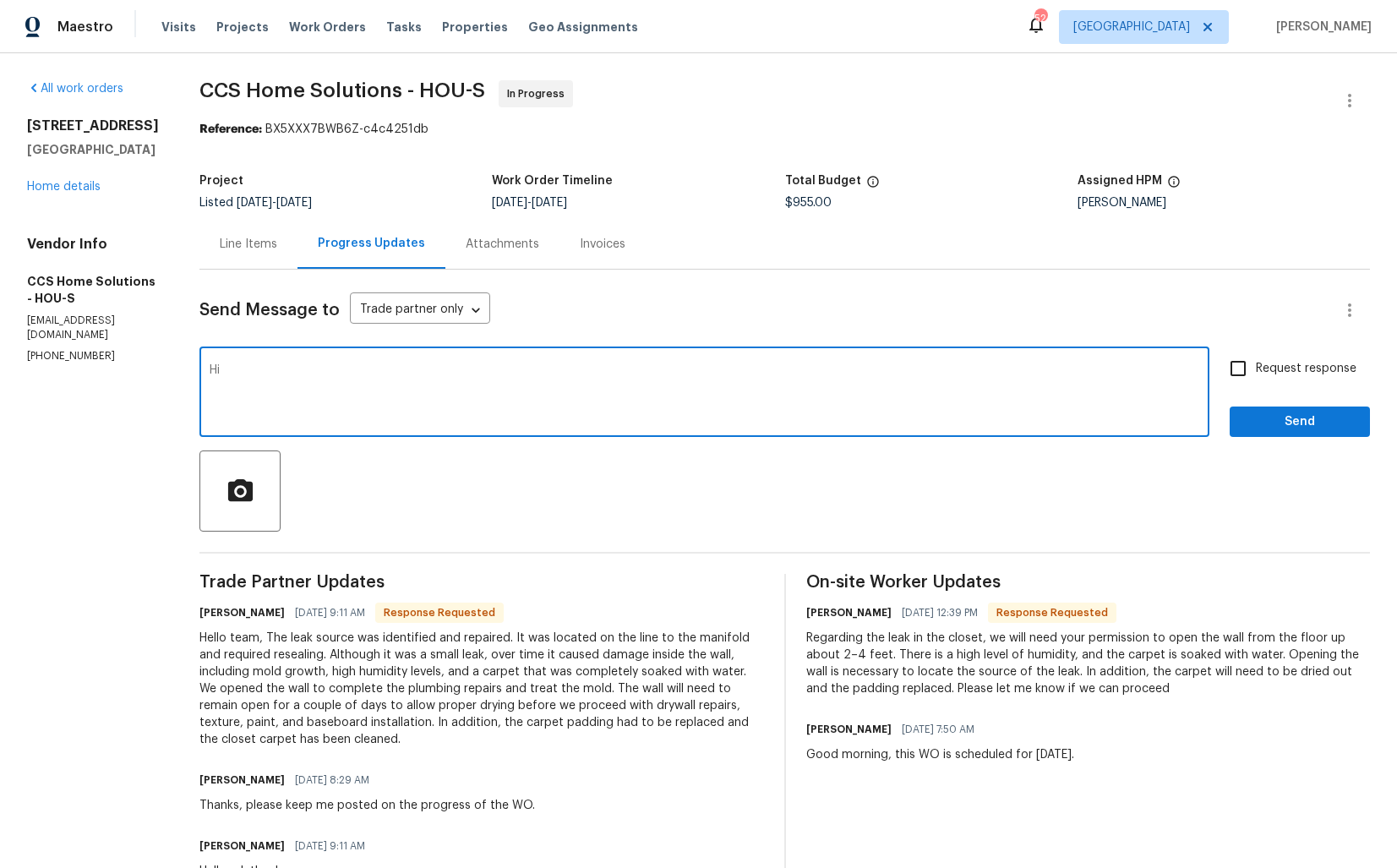
paste textarea "Julice"
type textarea "Hi Julice, thank you for the update kindly keep me posted. Also, could you plea…"
click at [1268, 387] on div "Request response Send" at bounding box center [1300, 393] width 140 height 86
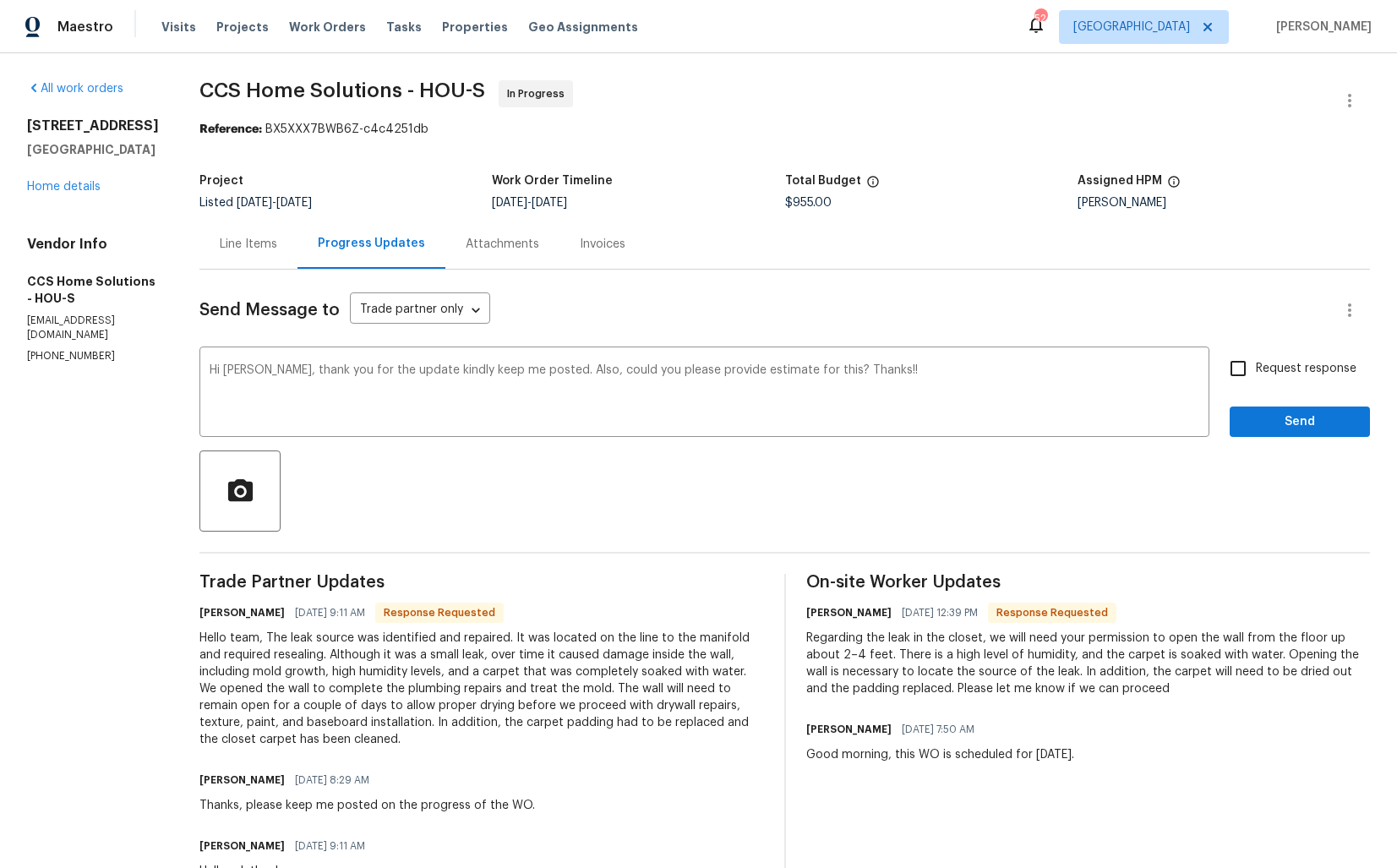
click at [1269, 379] on label "Request response" at bounding box center [1289, 368] width 137 height 35
click at [1256, 379] on input "Request response" at bounding box center [1238, 368] width 35 height 35
checkbox input "true"
click at [1267, 418] on span "Send" at bounding box center [1300, 422] width 113 height 21
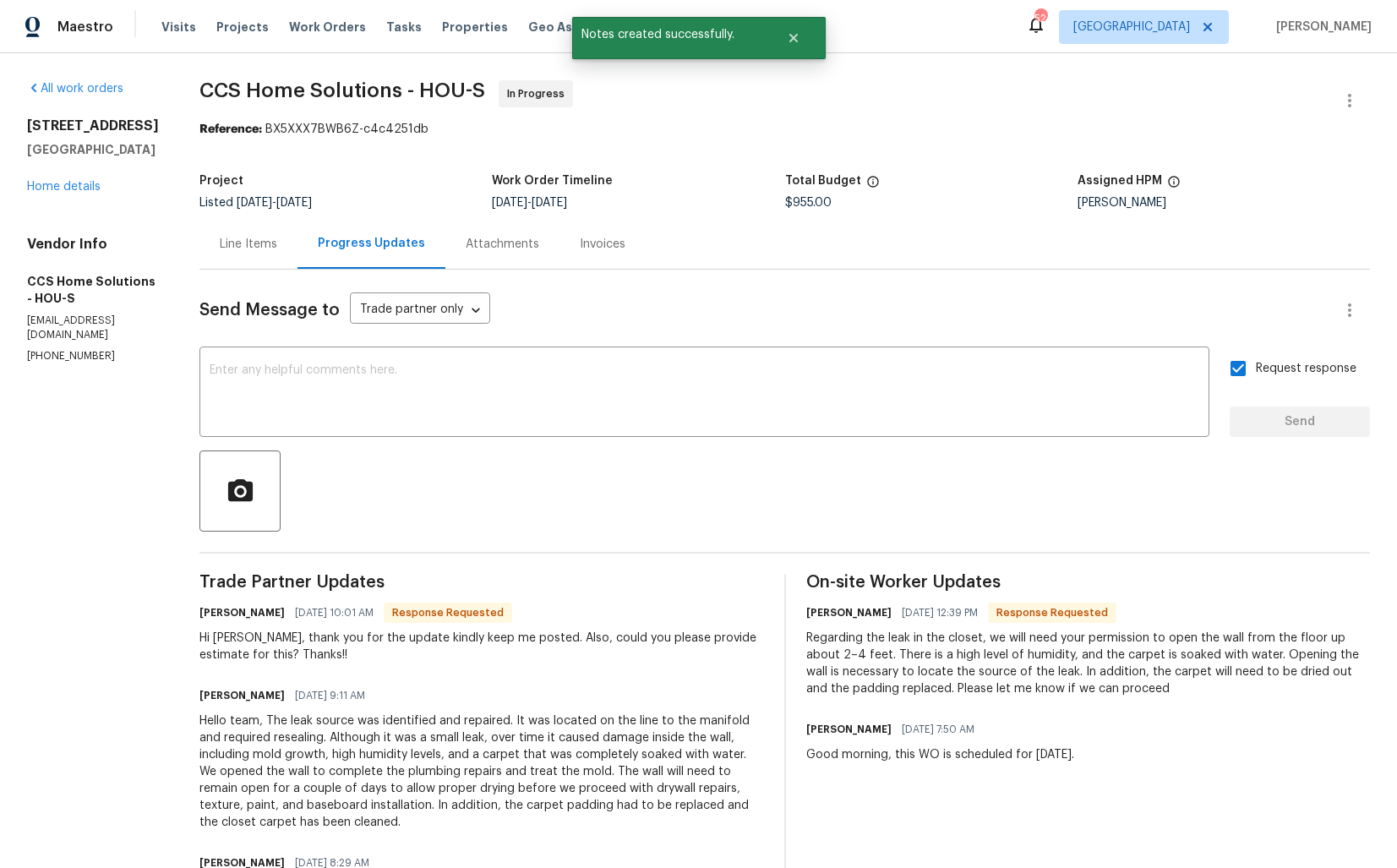
click at [322, 747] on div "Hello team, The leak source was identified and repaired. It was located on the …" at bounding box center [482, 771] width 565 height 118
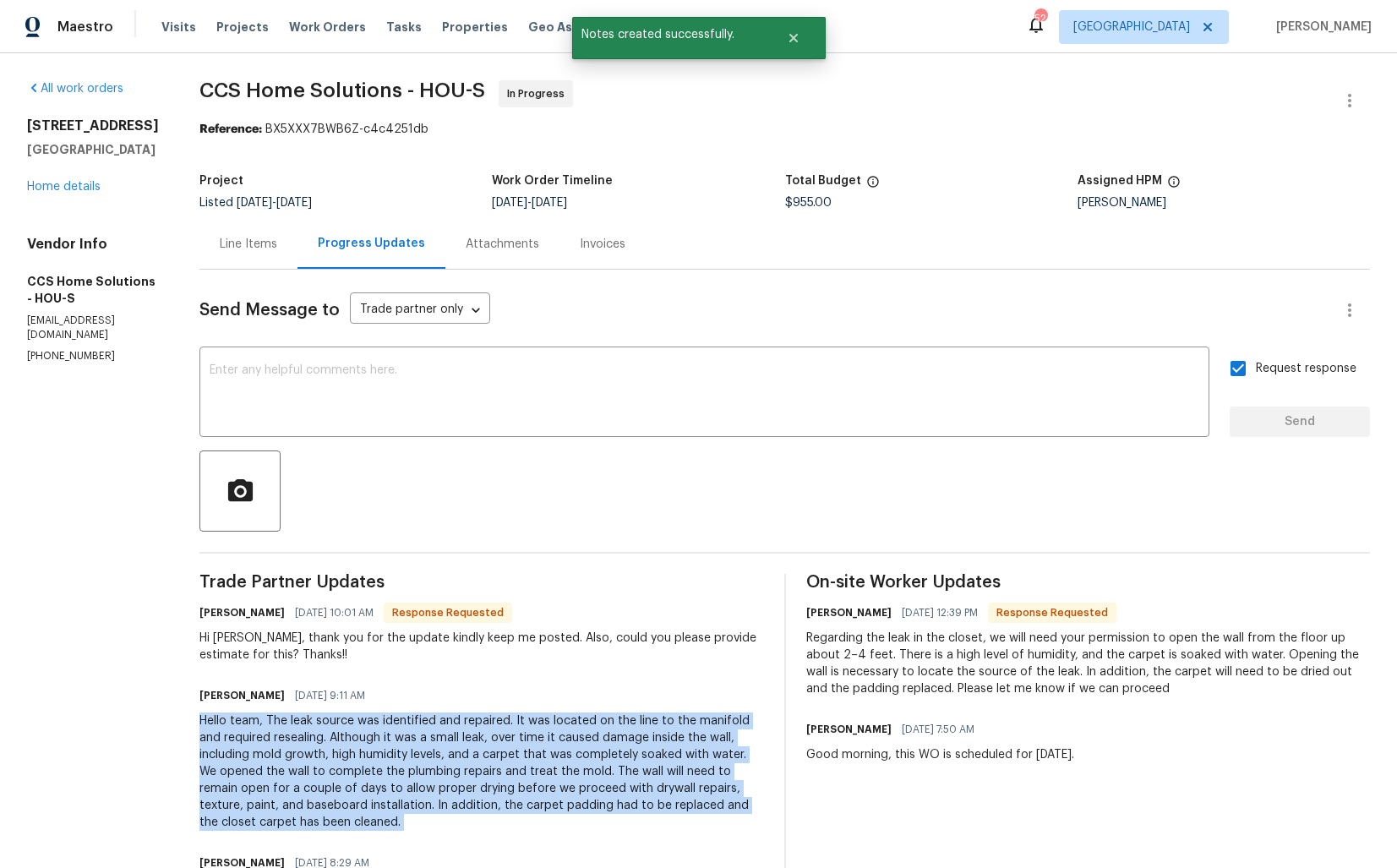
copy div "Hello team, The leak source was identified and repaired. It was located on the …"
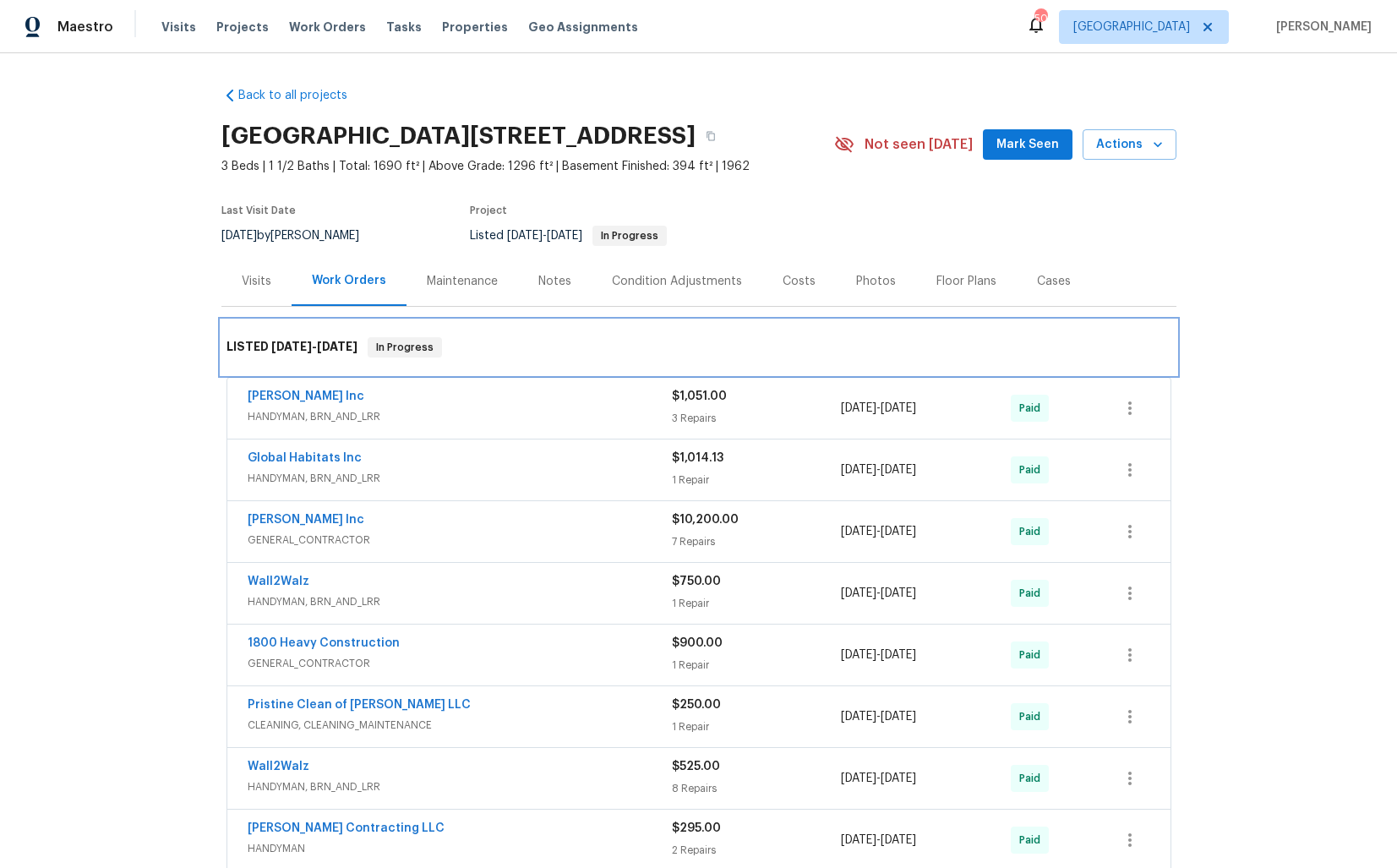
click at [277, 356] on h6 "LISTED [DATE] - [DATE]" at bounding box center [293, 348] width 131 height 20
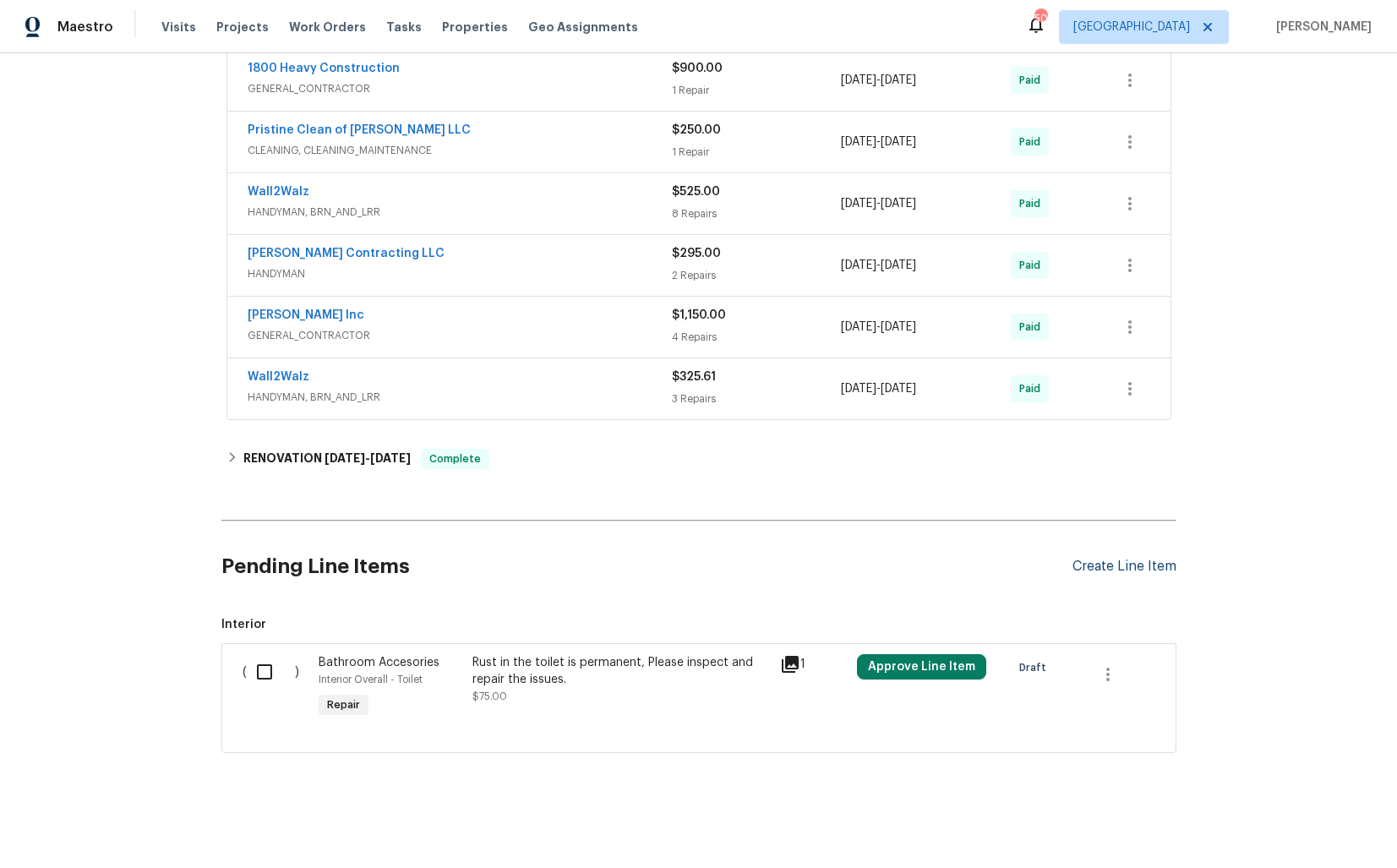
click at [1129, 560] on div "Create Line Item" at bounding box center [1125, 566] width 104 height 16
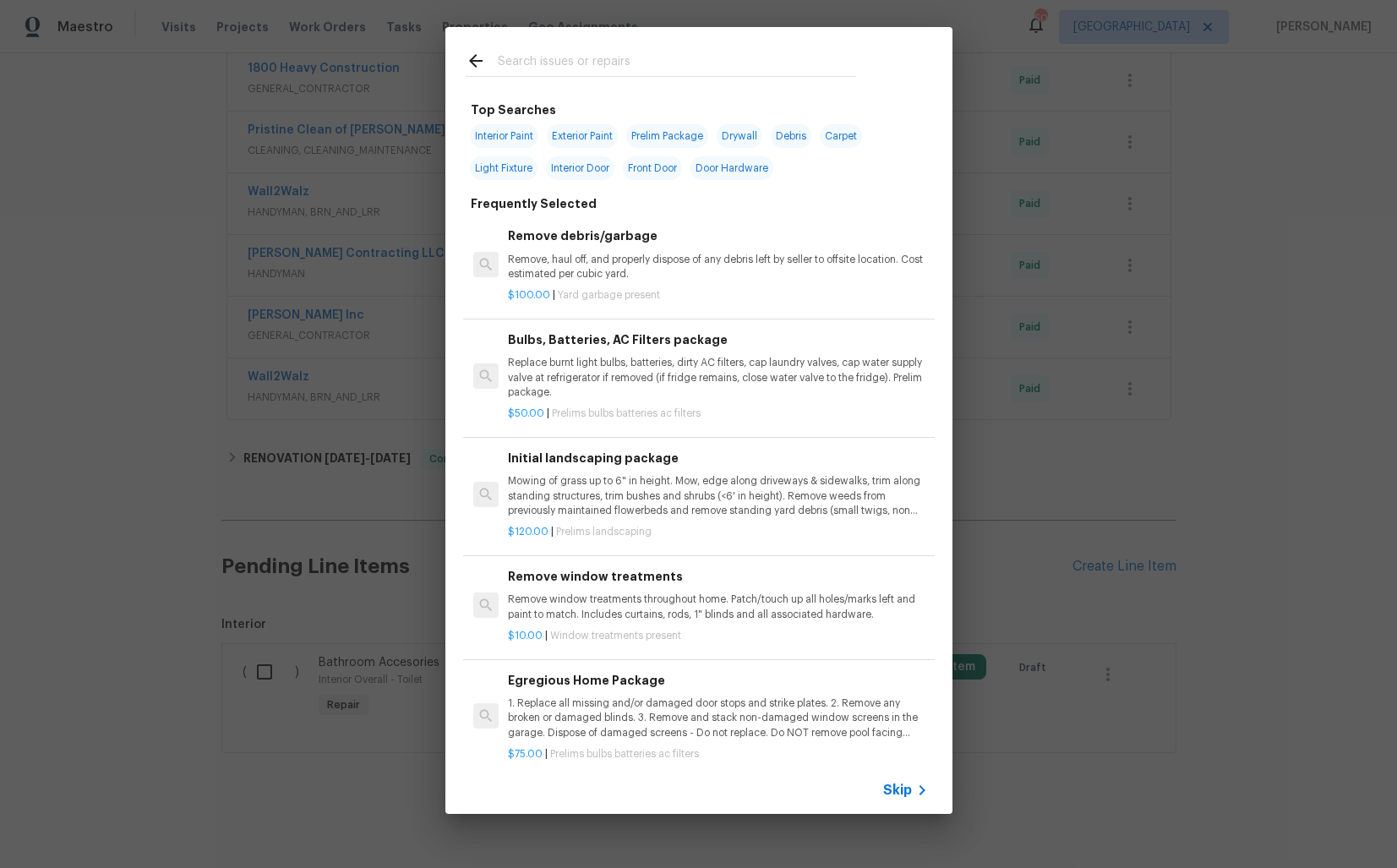
click at [582, 66] on input "text" at bounding box center [677, 63] width 358 height 25
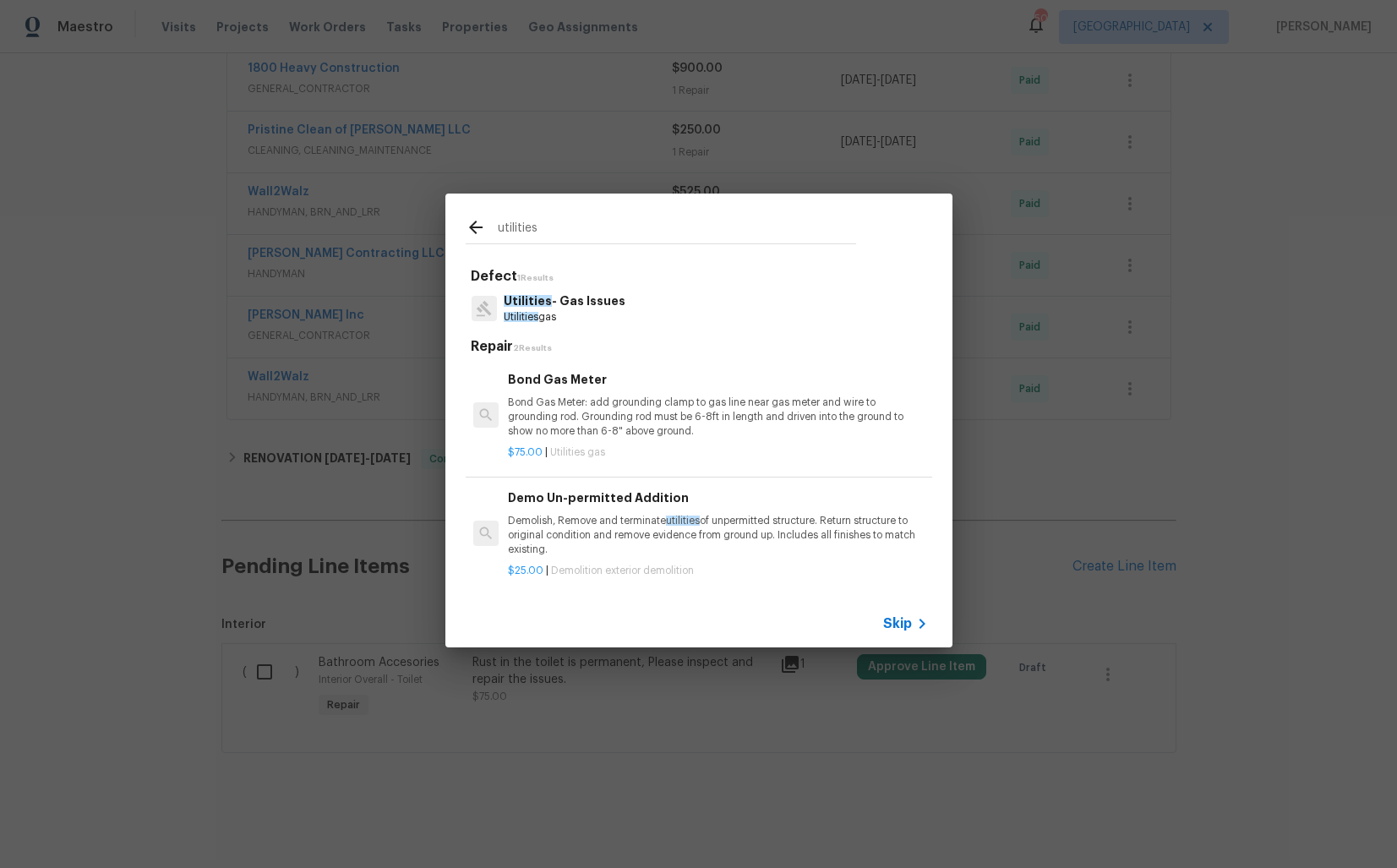
scroll to position [3, 0]
type input "utilit"
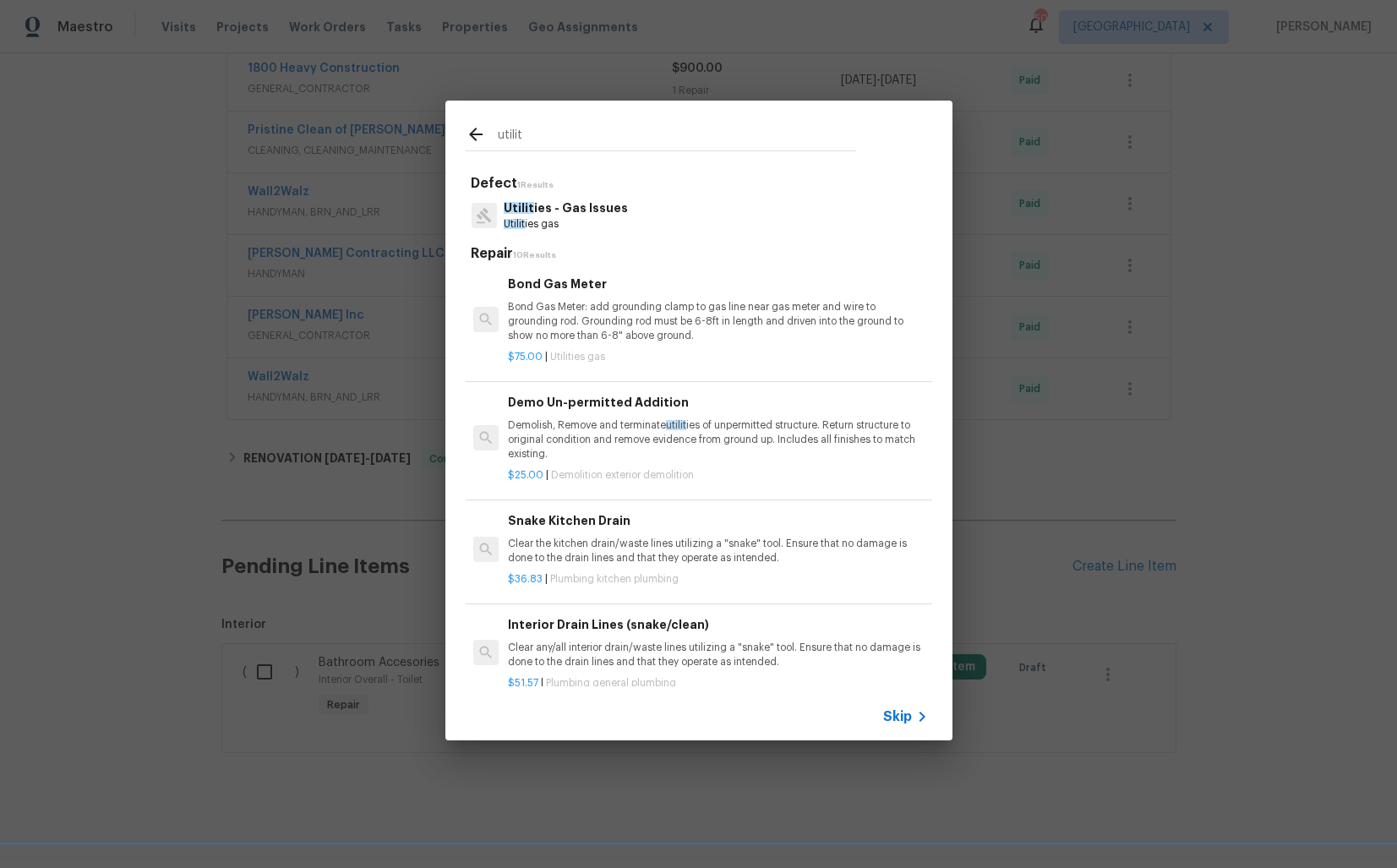
click at [555, 208] on p "Utilit ies - Gas Issues" at bounding box center [566, 208] width 125 height 18
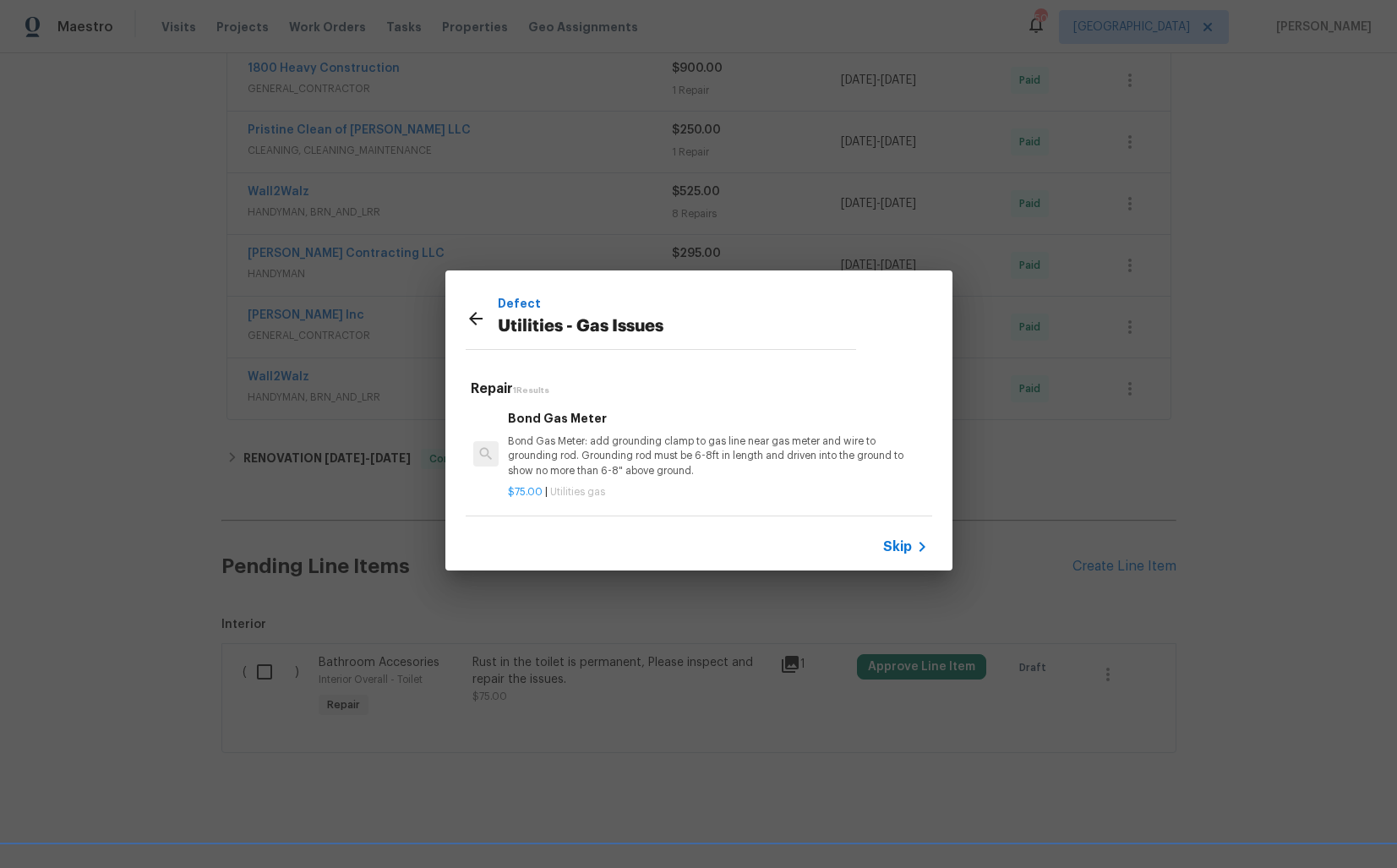
click at [589, 455] on p "Bond Gas Meter: add grounding clamp to gas line near gas meter and wire to grou…" at bounding box center [718, 456] width 419 height 43
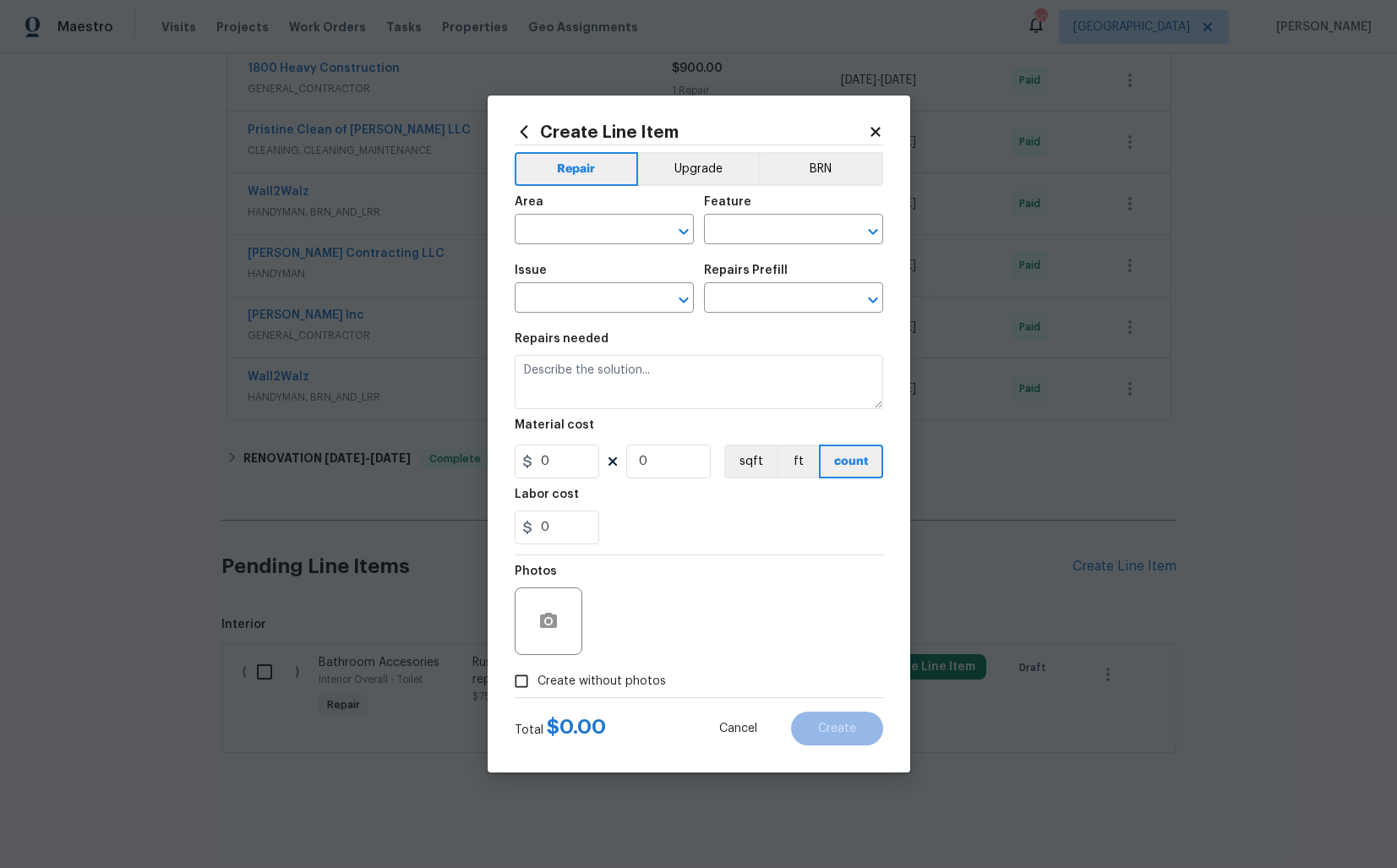
type input "Utilities - Gas Issues"
type input "Bond Gas Meter $75.00"
type textarea "Bond Gas Meter: add grounding clamp to gas line near gas meter and wire to grou…"
type input "75"
type input "1"
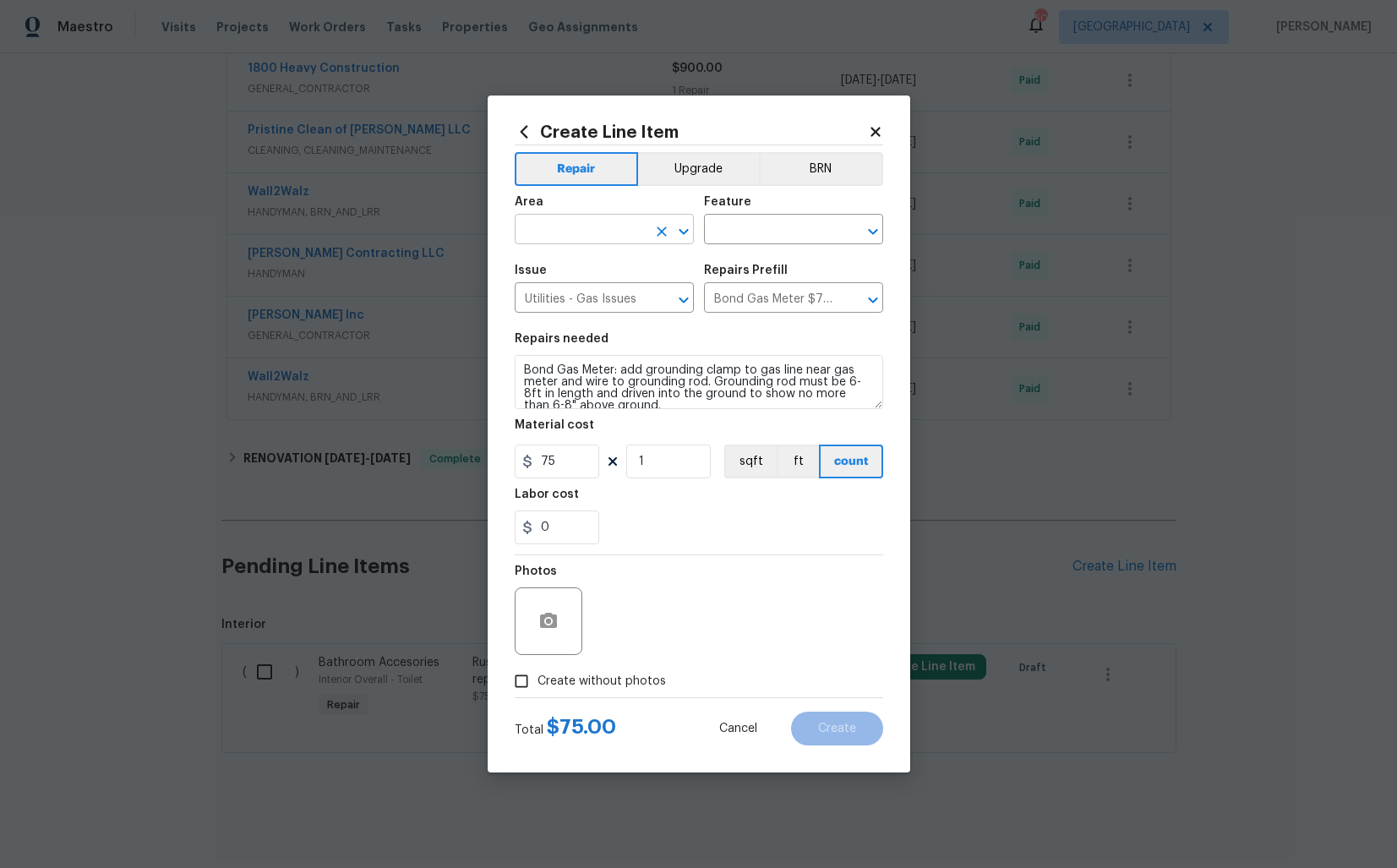
click at [574, 232] on input "text" at bounding box center [580, 231] width 132 height 26
click at [555, 291] on li "Utilities" at bounding box center [604, 296] width 179 height 28
type input "Utilities"
click at [792, 227] on input "text" at bounding box center [770, 231] width 132 height 26
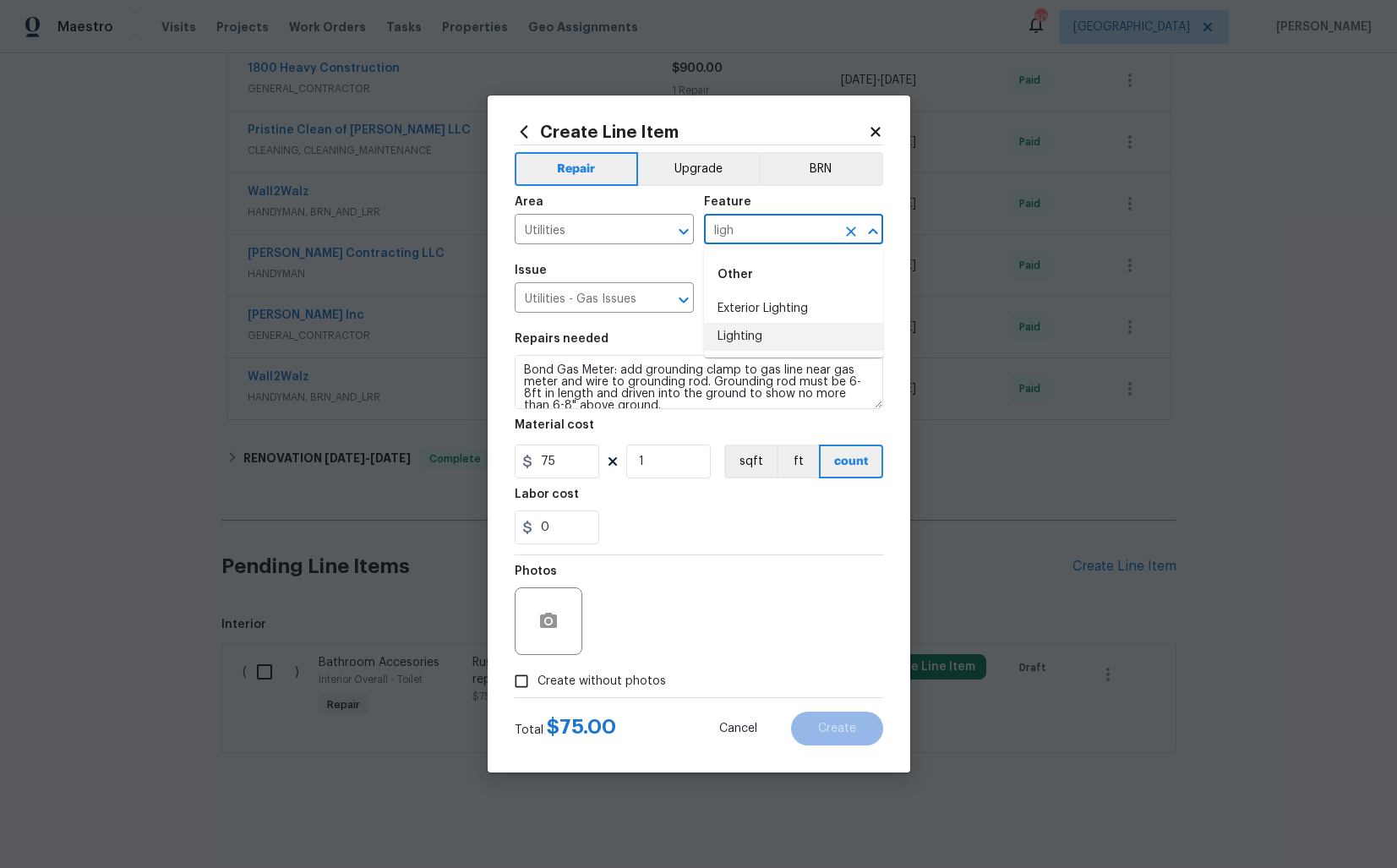
click at [750, 338] on li "Lighting" at bounding box center [794, 337] width 179 height 28
type input "Lighting"
click at [574, 301] on input "Utilities - Gas Issues" at bounding box center [580, 300] width 132 height 26
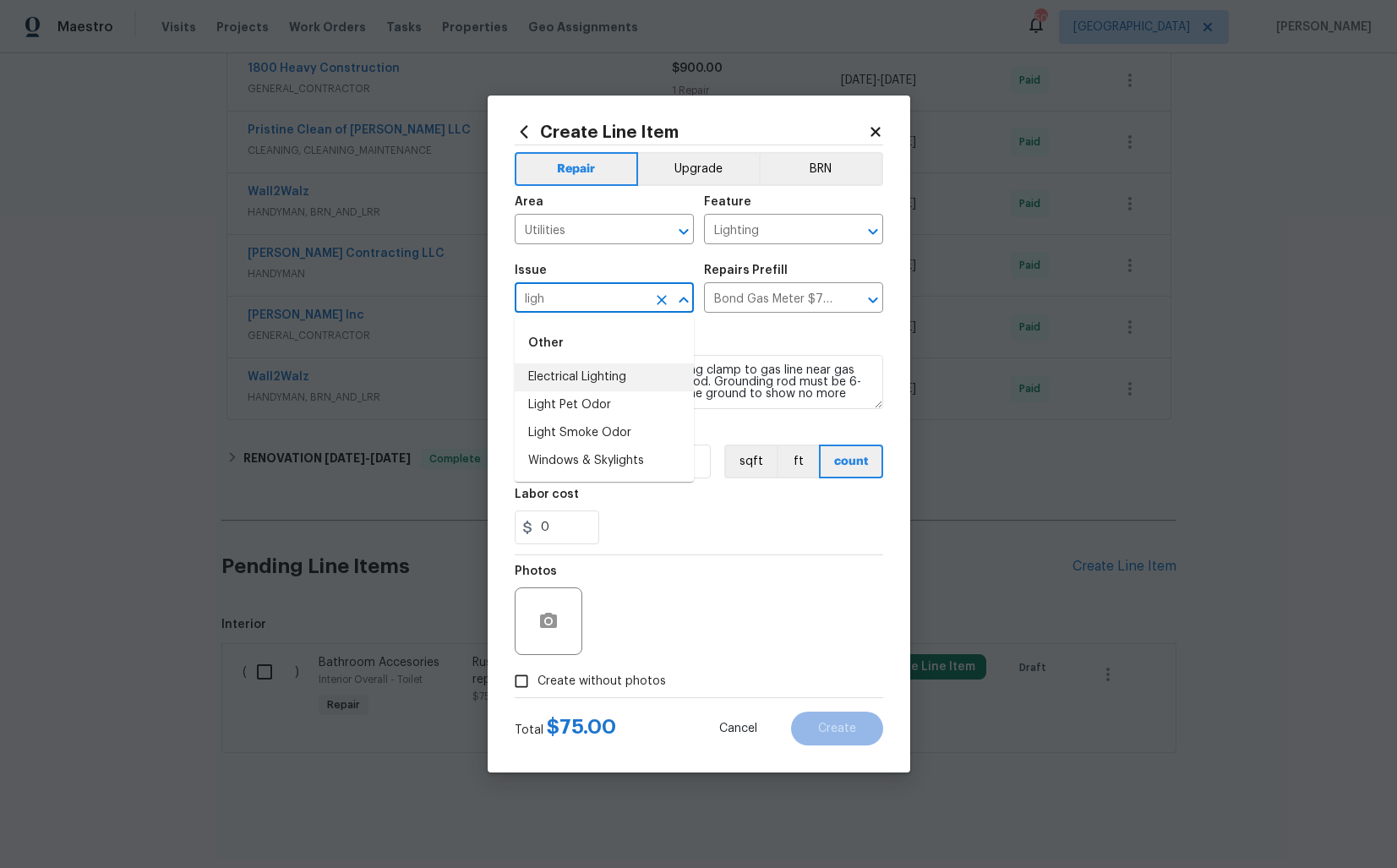
click at [555, 379] on li "Electrical Lighting" at bounding box center [604, 377] width 179 height 28
type input "Electrical Lighting"
click at [769, 300] on input "text" at bounding box center [770, 300] width 132 height 26
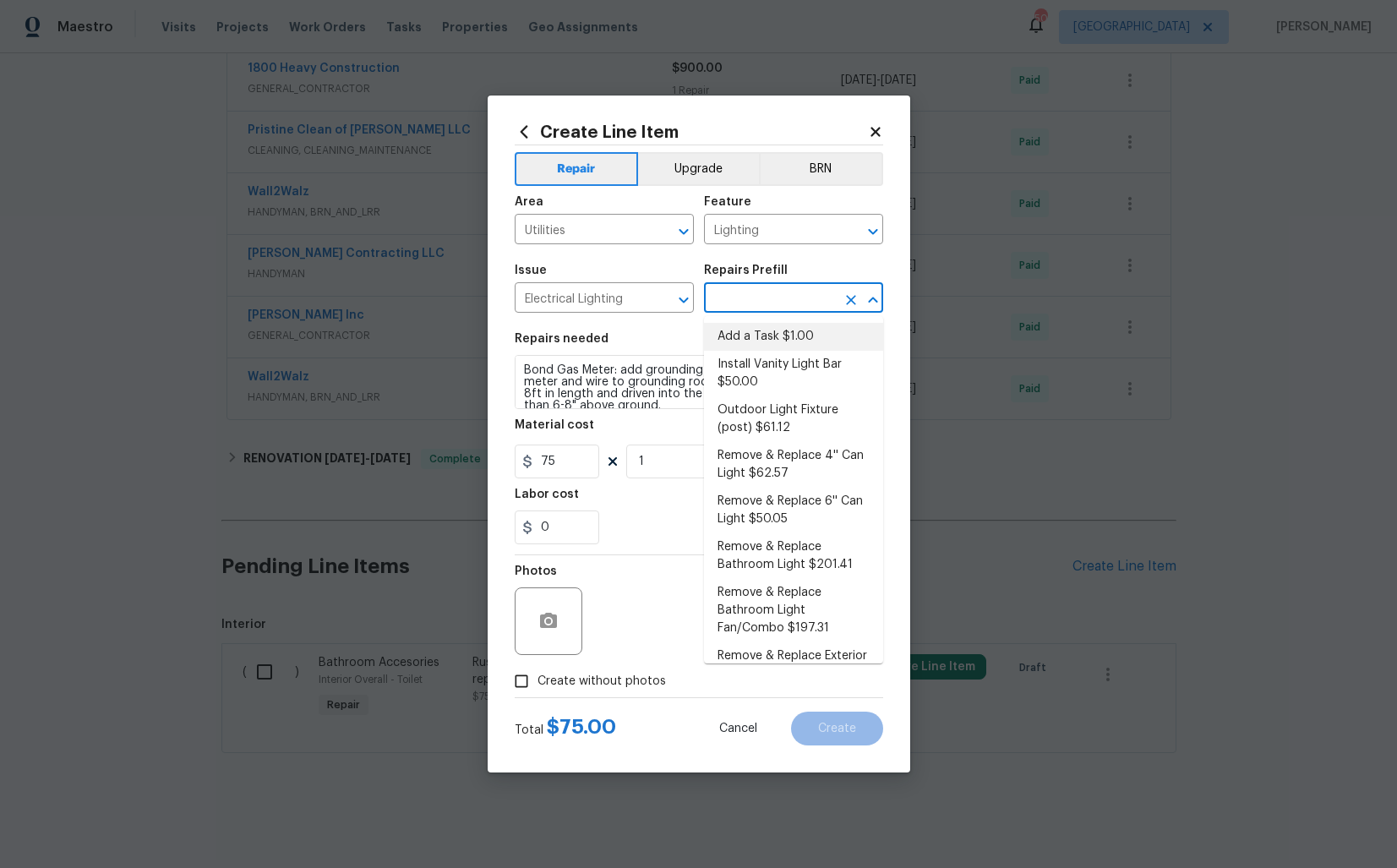
click at [775, 340] on li "Add a Task $1.00" at bounding box center [794, 337] width 179 height 28
type input "Add a Task $1.00"
type textarea "HPM to detail"
type input "1"
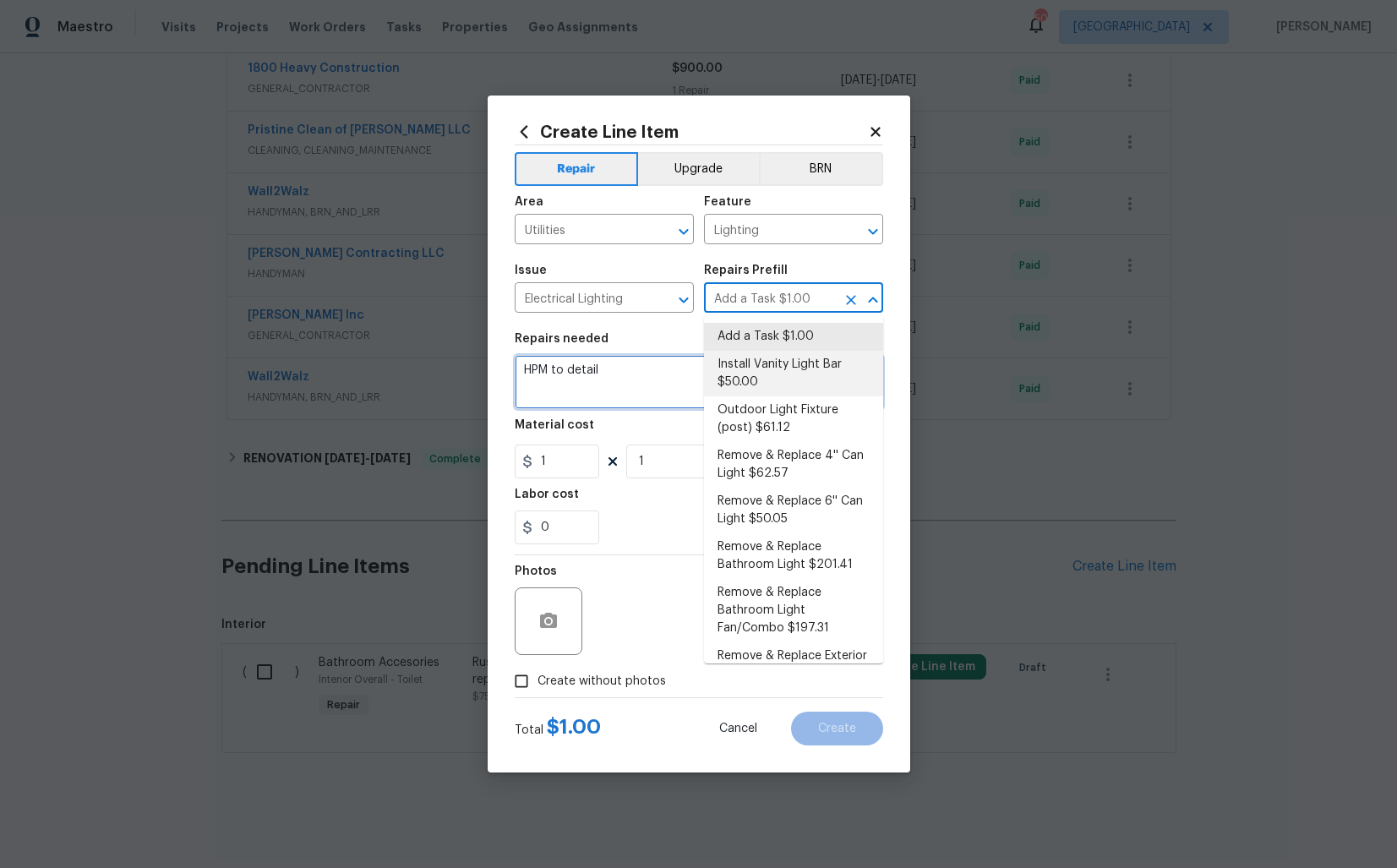
click at [639, 364] on textarea "HPM to detail" at bounding box center [698, 382] width 368 height 54
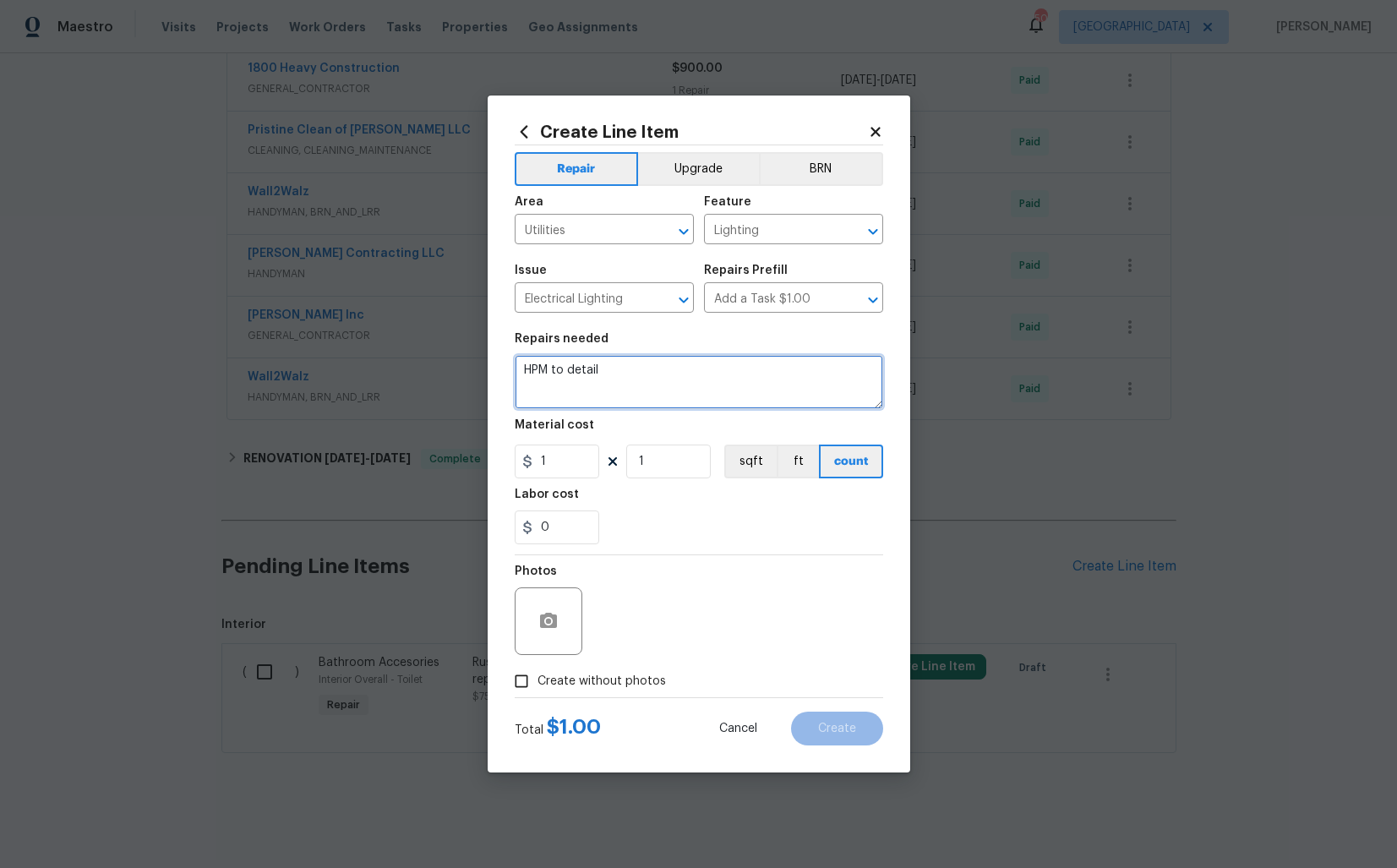
click at [639, 364] on textarea "HPM to detail" at bounding box center [698, 382] width 368 height 54
paste textarea "53044 Ruann Dr, Shelby Township, MI 48316"
click at [639, 364] on textarea "53044 Ruann Dr, Shelby Township, MI 48316" at bounding box center [698, 382] width 368 height 54
click at [681, 394] on textarea "HPM to detail" at bounding box center [698, 382] width 368 height 54
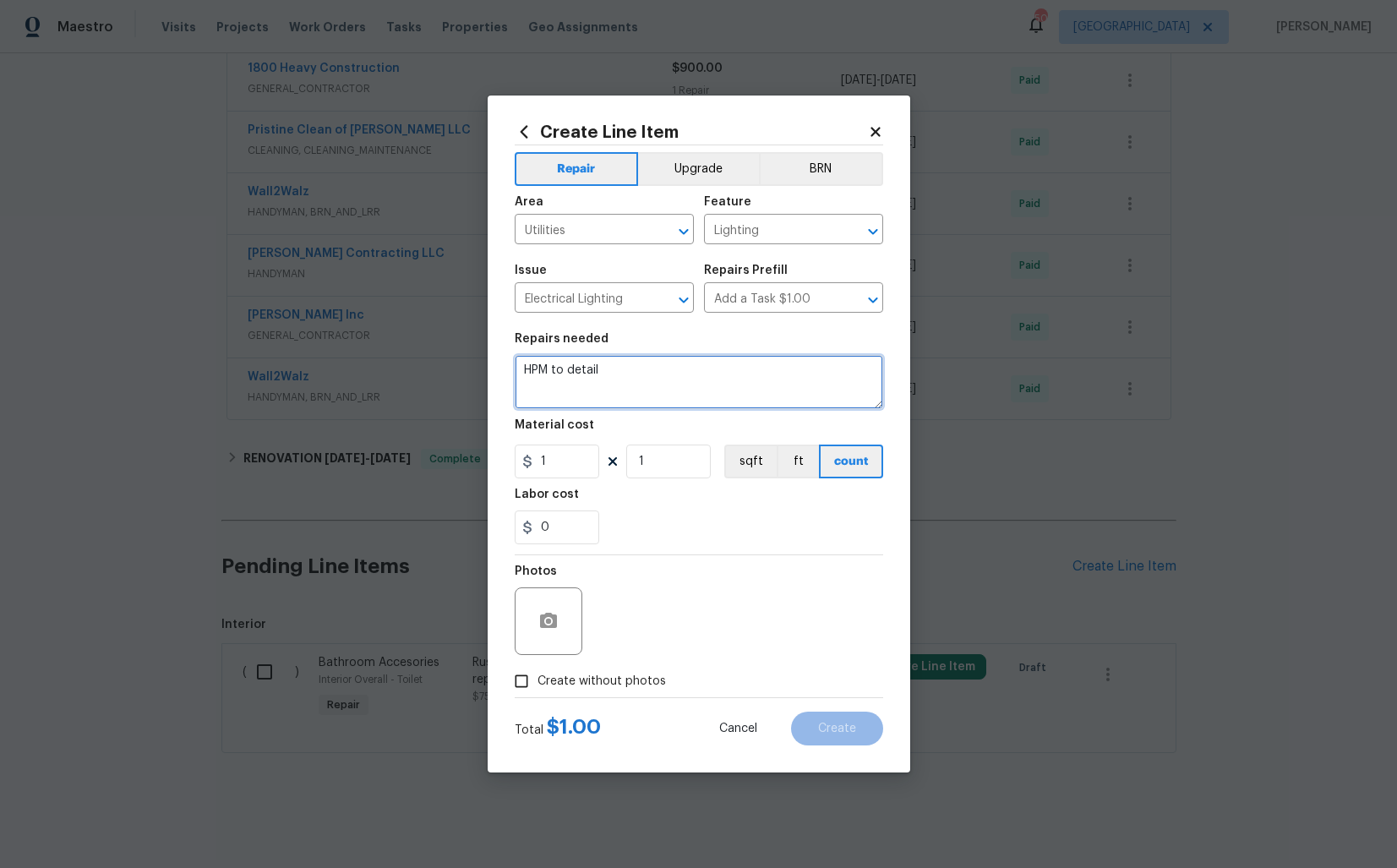
click at [681, 394] on textarea "HPM to detail" at bounding box center [698, 382] width 368 height 54
paste textarea "Received feedback that the neon light in the basement utility room is not worki…"
type textarea "Received feedback that the neon light in the basement utility room is not worki…"
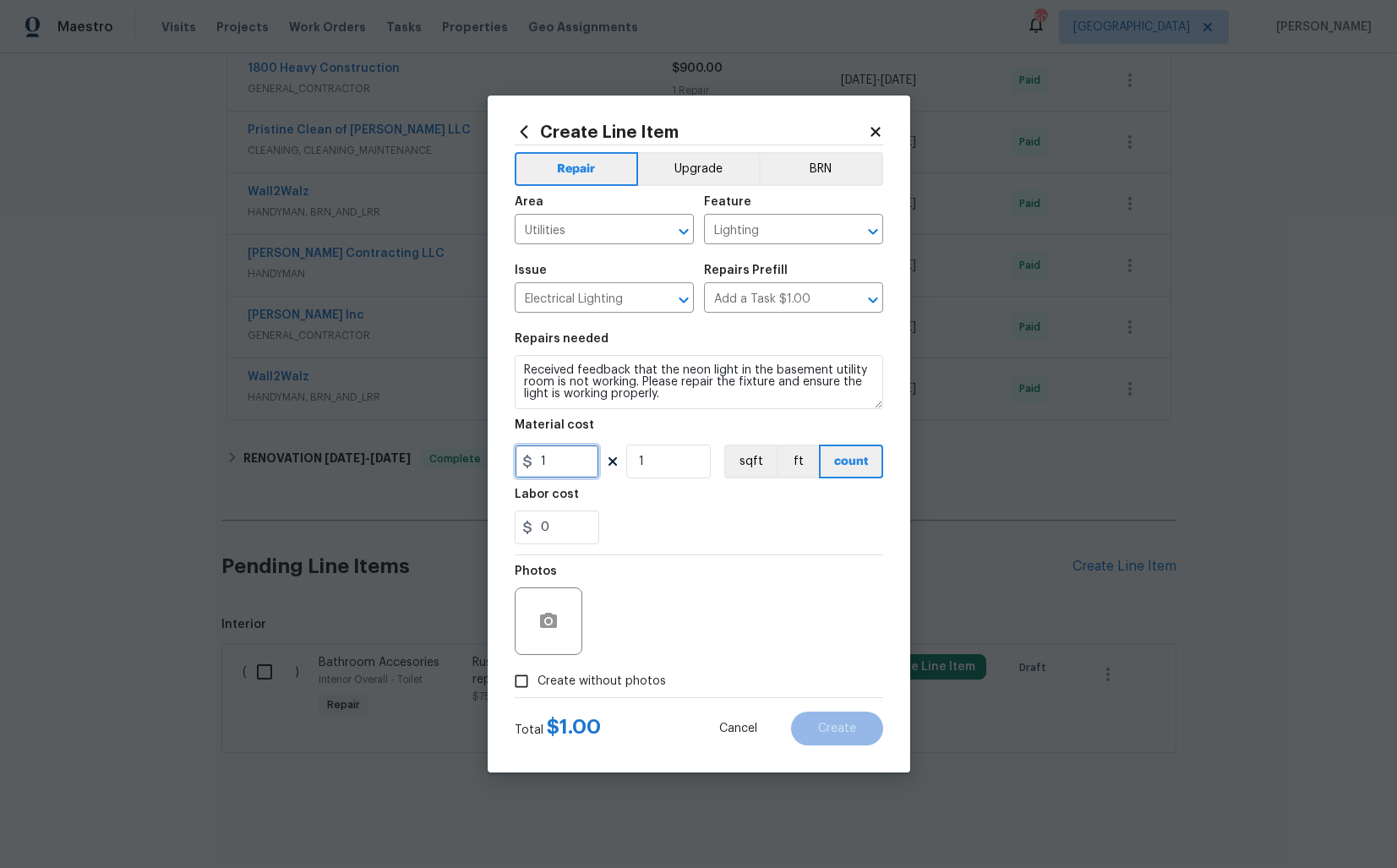
click at [576, 463] on input "1" at bounding box center [557, 461] width 85 height 34
type input "50"
click at [546, 615] on icon "button" at bounding box center [548, 620] width 17 height 15
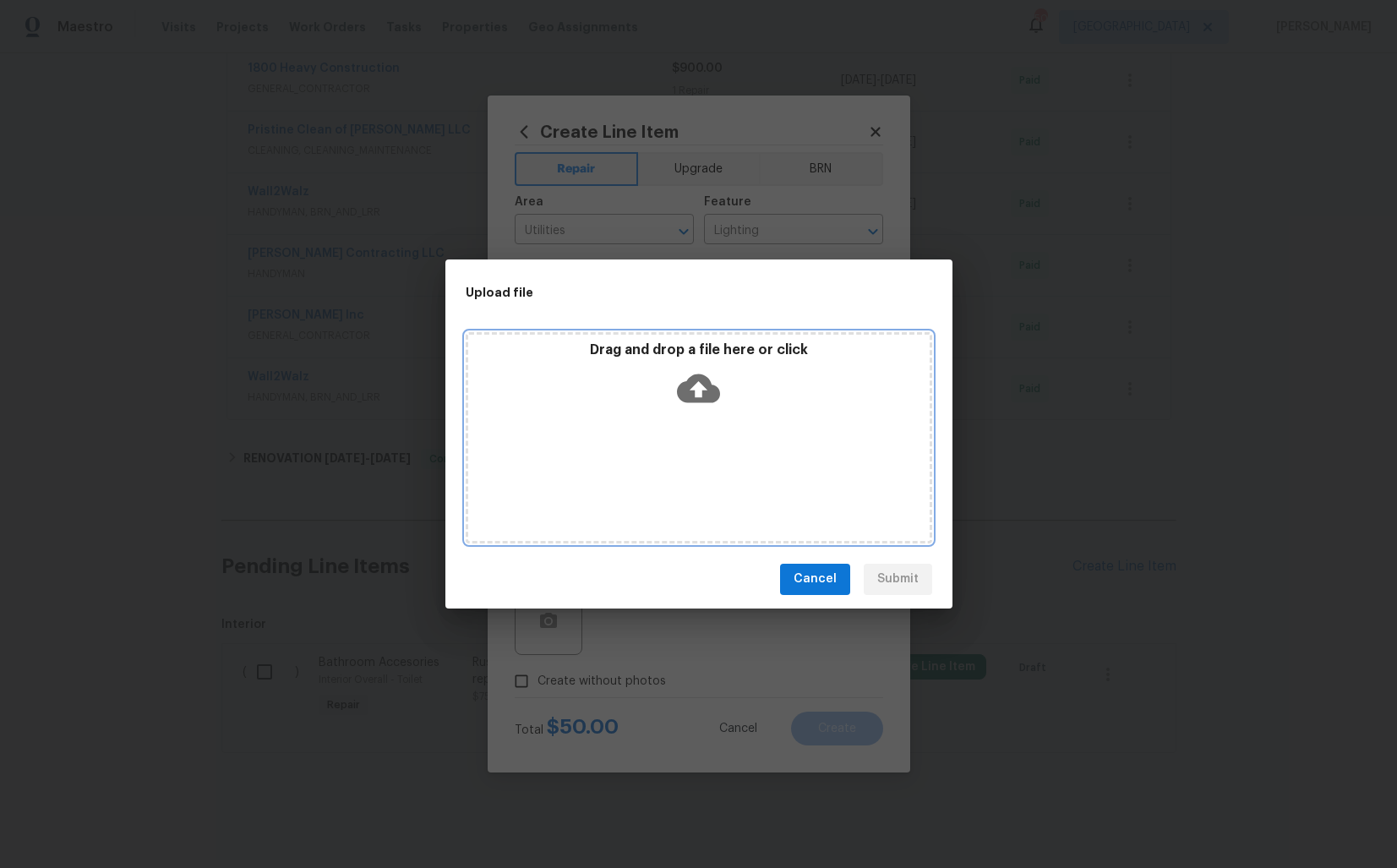
click at [698, 390] on icon at bounding box center [698, 388] width 43 height 43
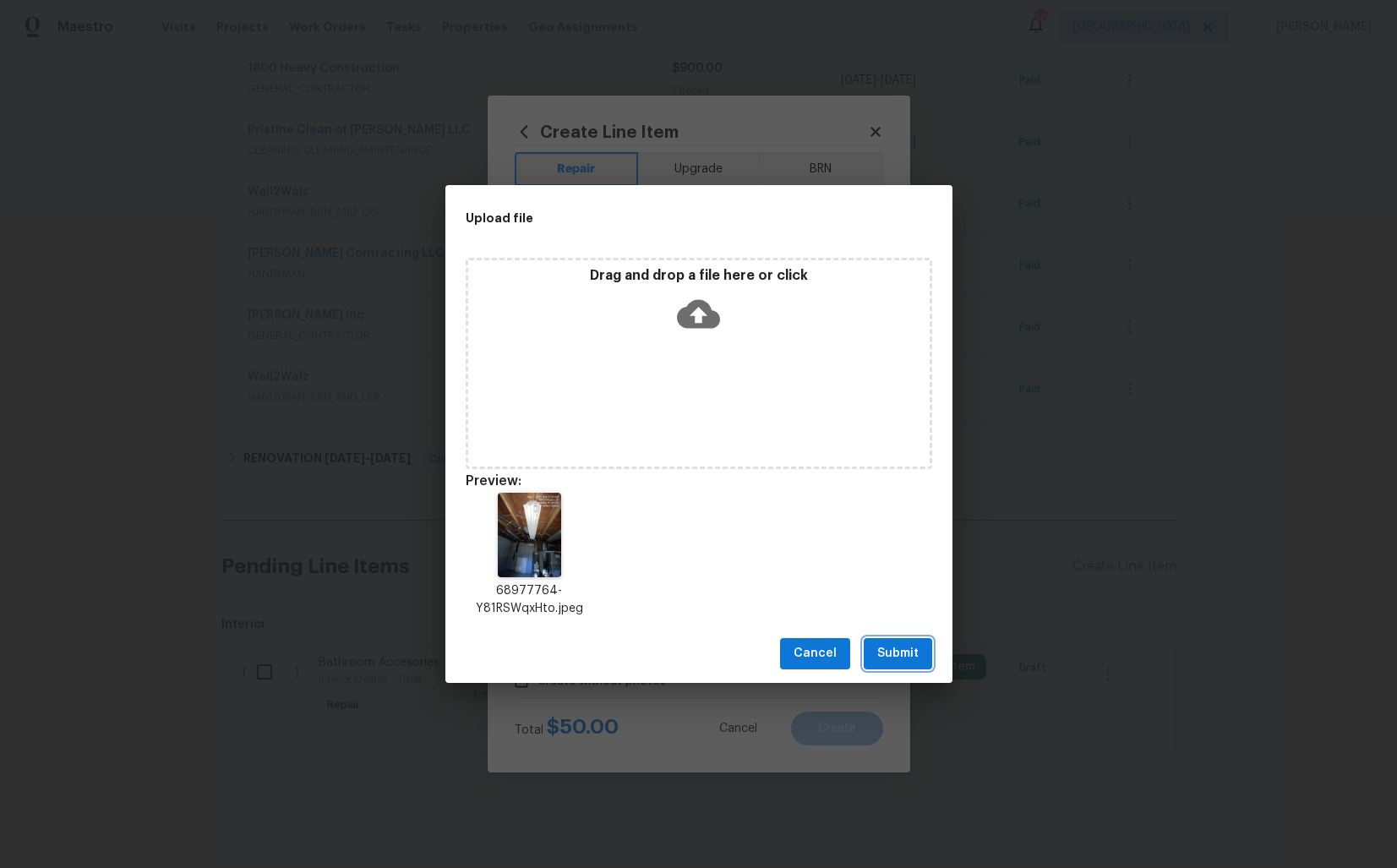
click at [897, 648] on span "Submit" at bounding box center [898, 653] width 42 height 21
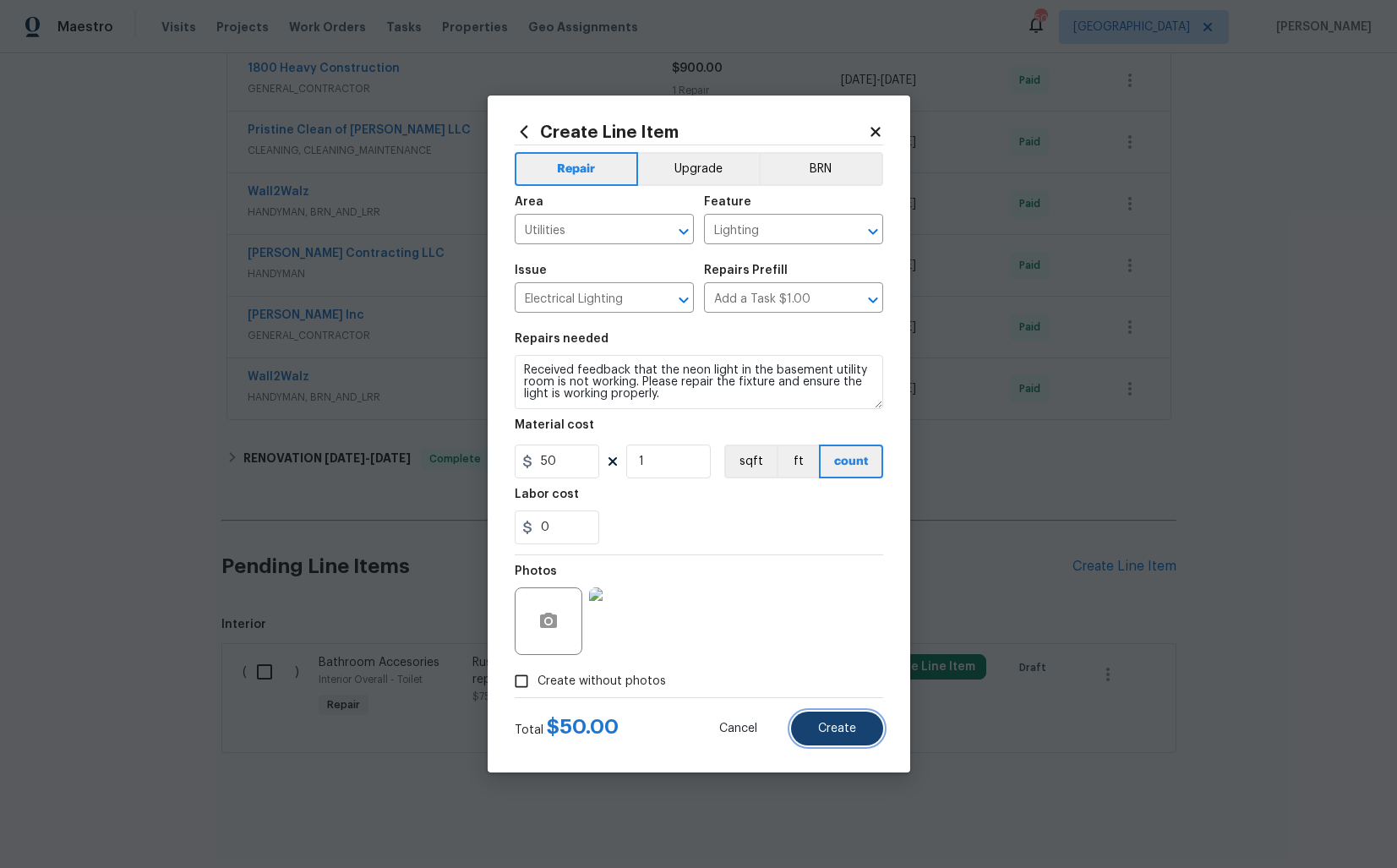
click at [832, 728] on span "Create" at bounding box center [837, 729] width 38 height 13
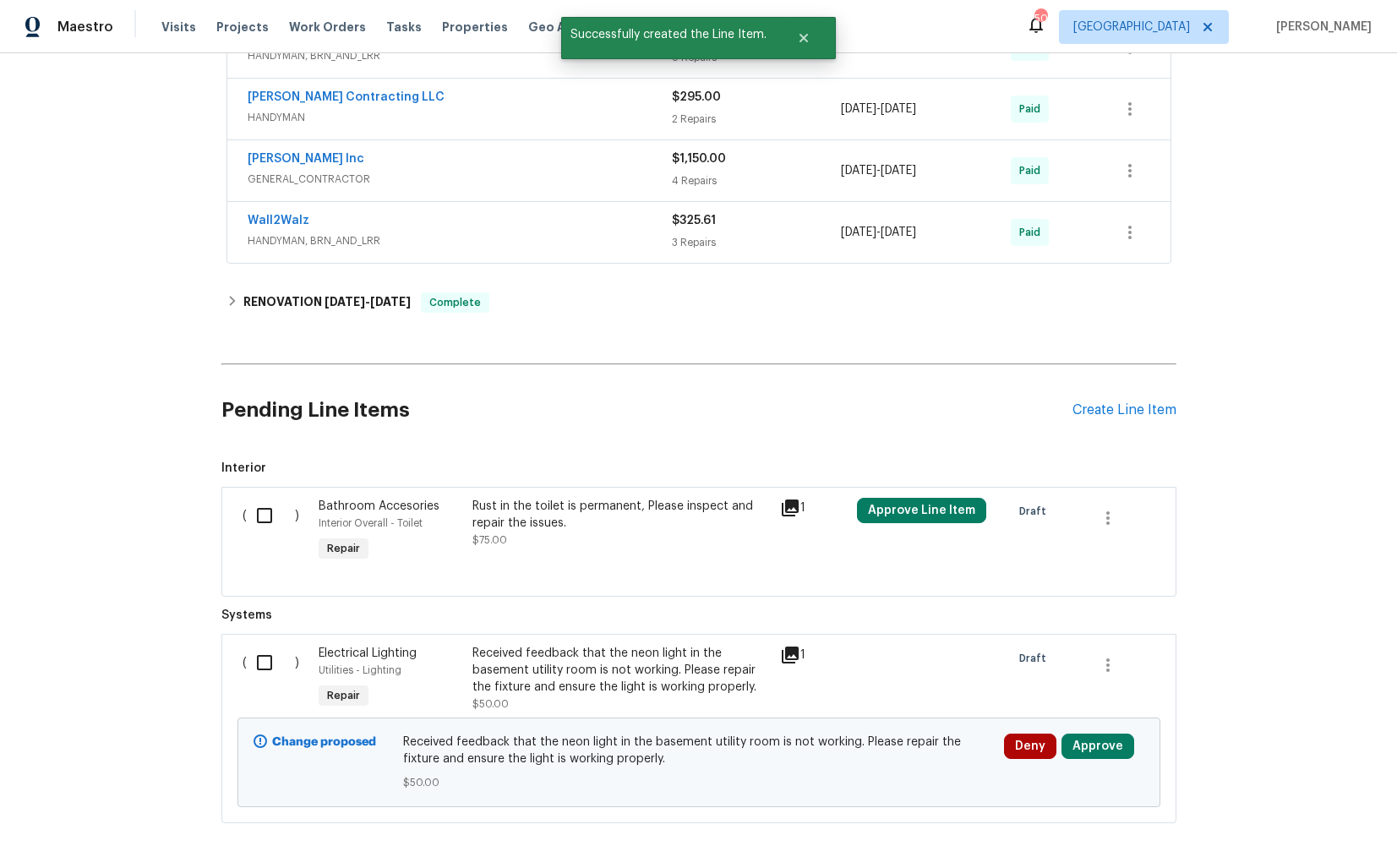
scroll to position [802, 0]
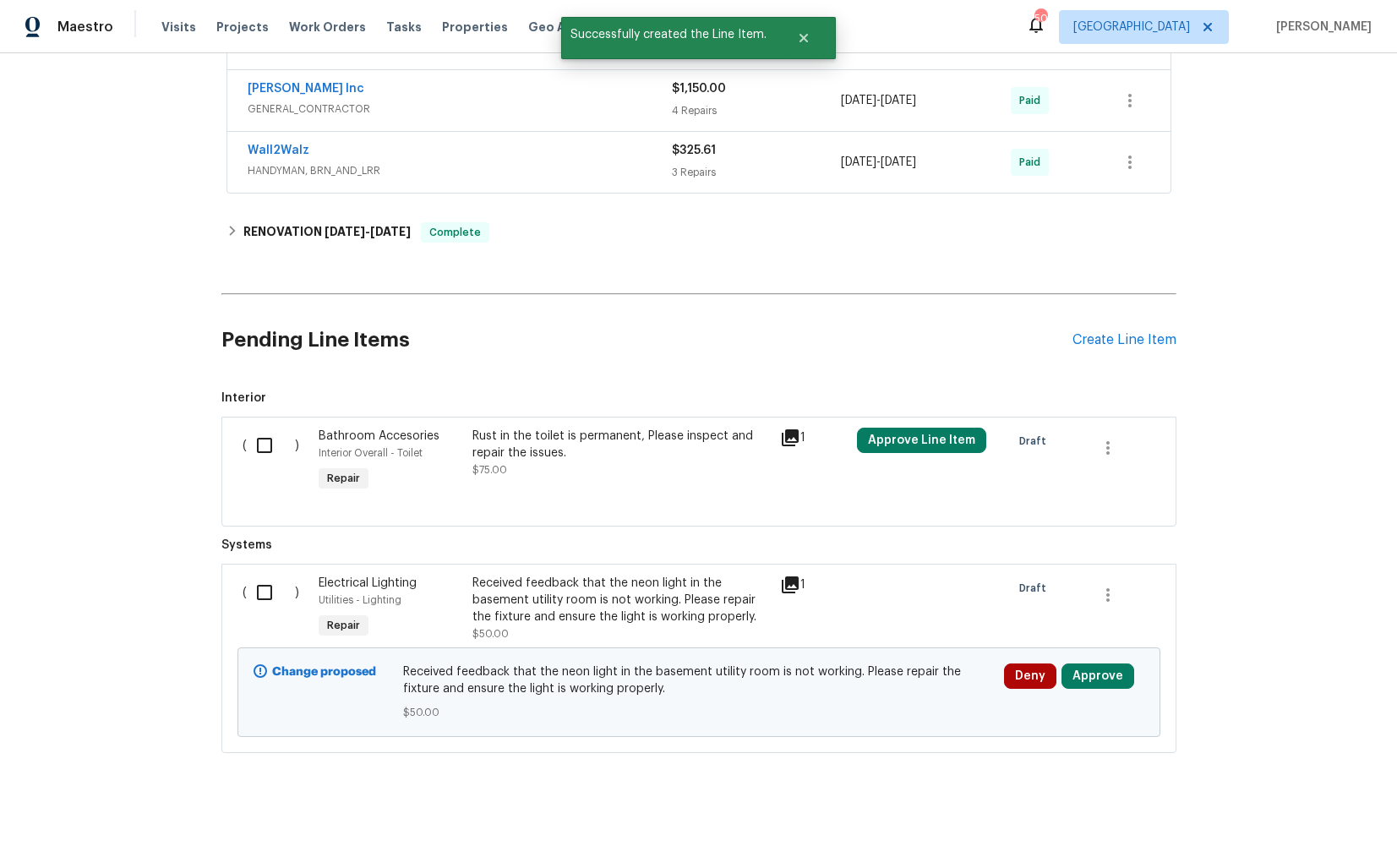
click at [263, 592] on input "checkbox" at bounding box center [271, 592] width 48 height 35
checkbox input "true"
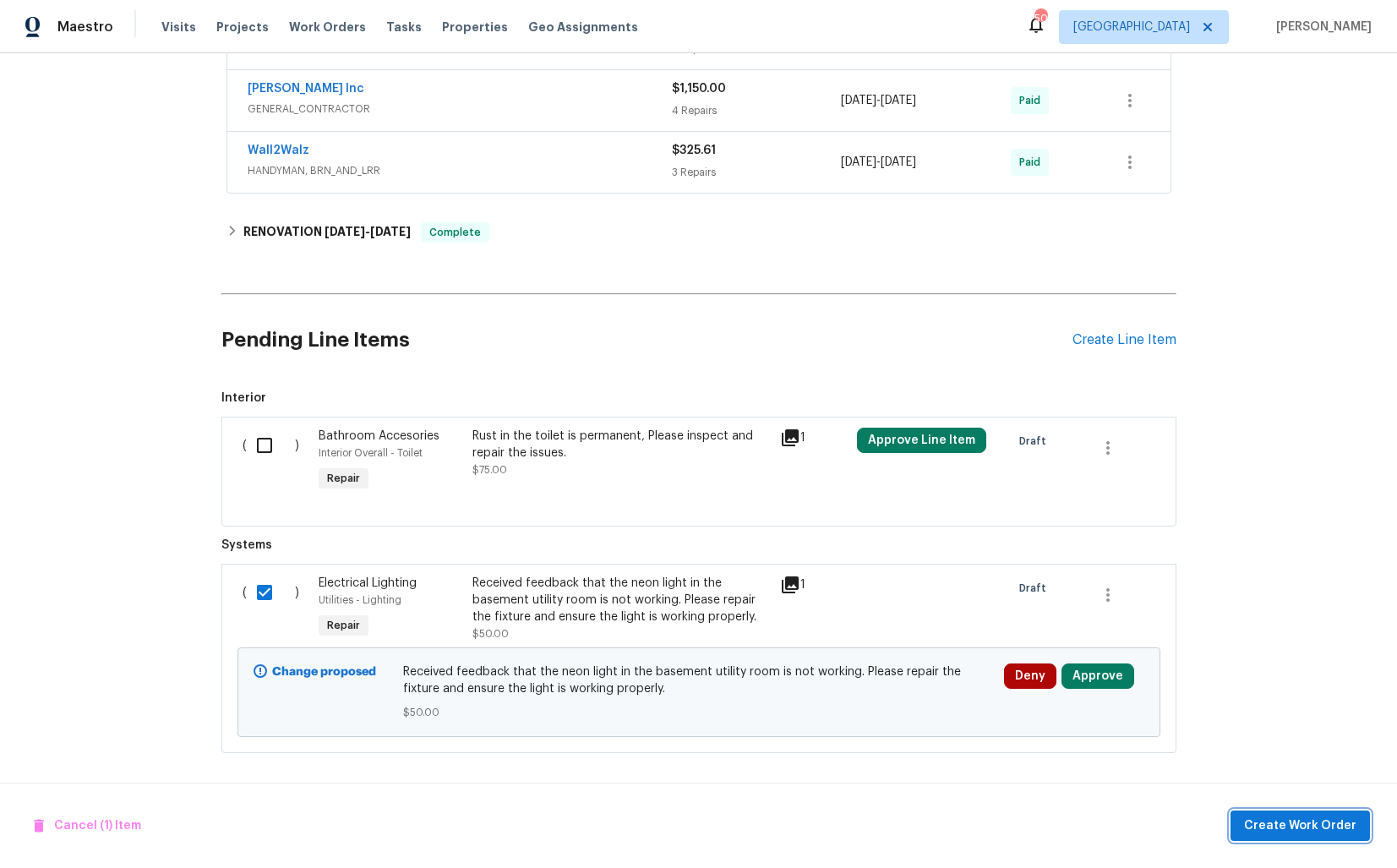
click at [1271, 822] on span "Create Work Order" at bounding box center [1301, 826] width 113 height 21
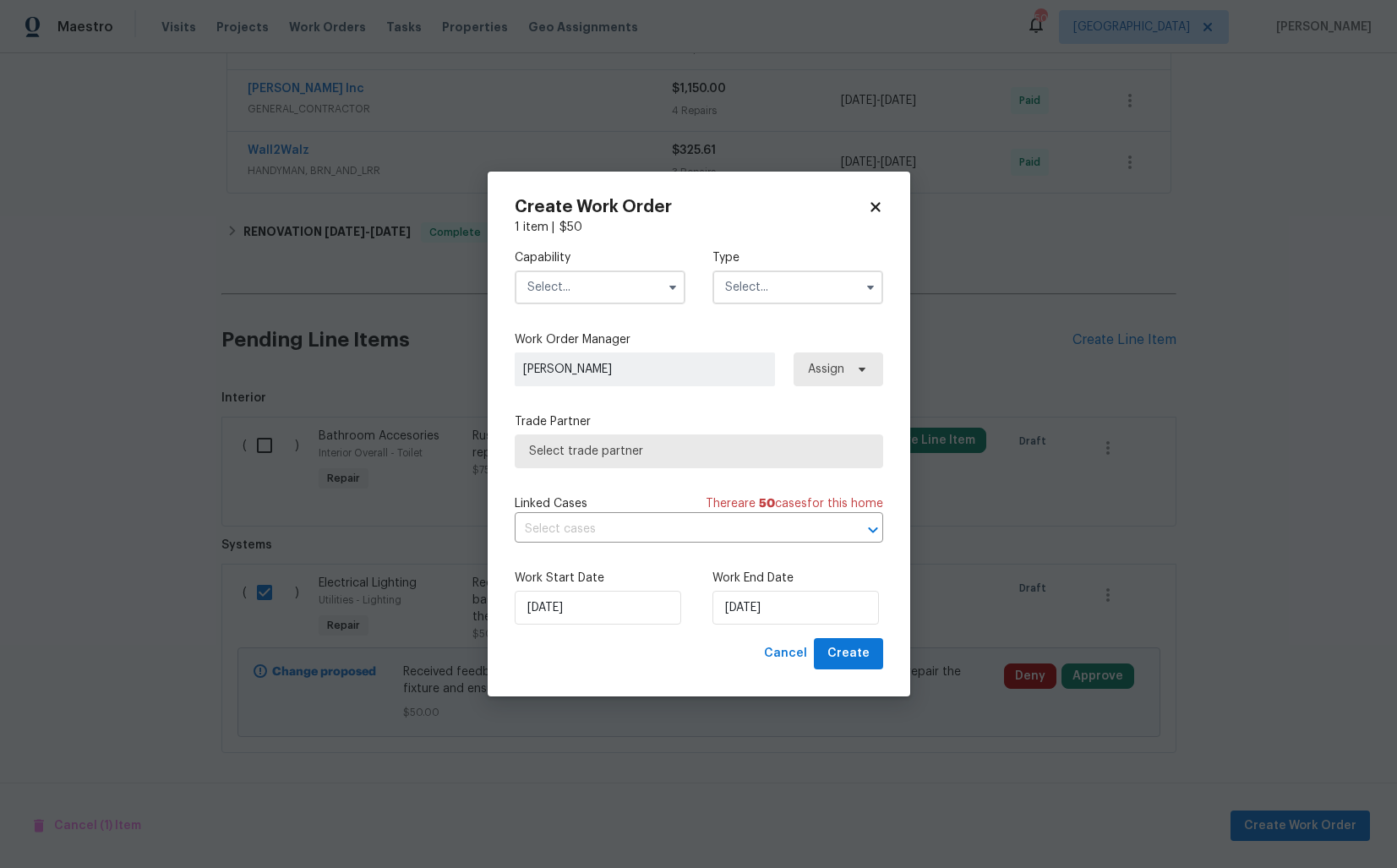
click at [614, 288] on input "text" at bounding box center [600, 287] width 171 height 34
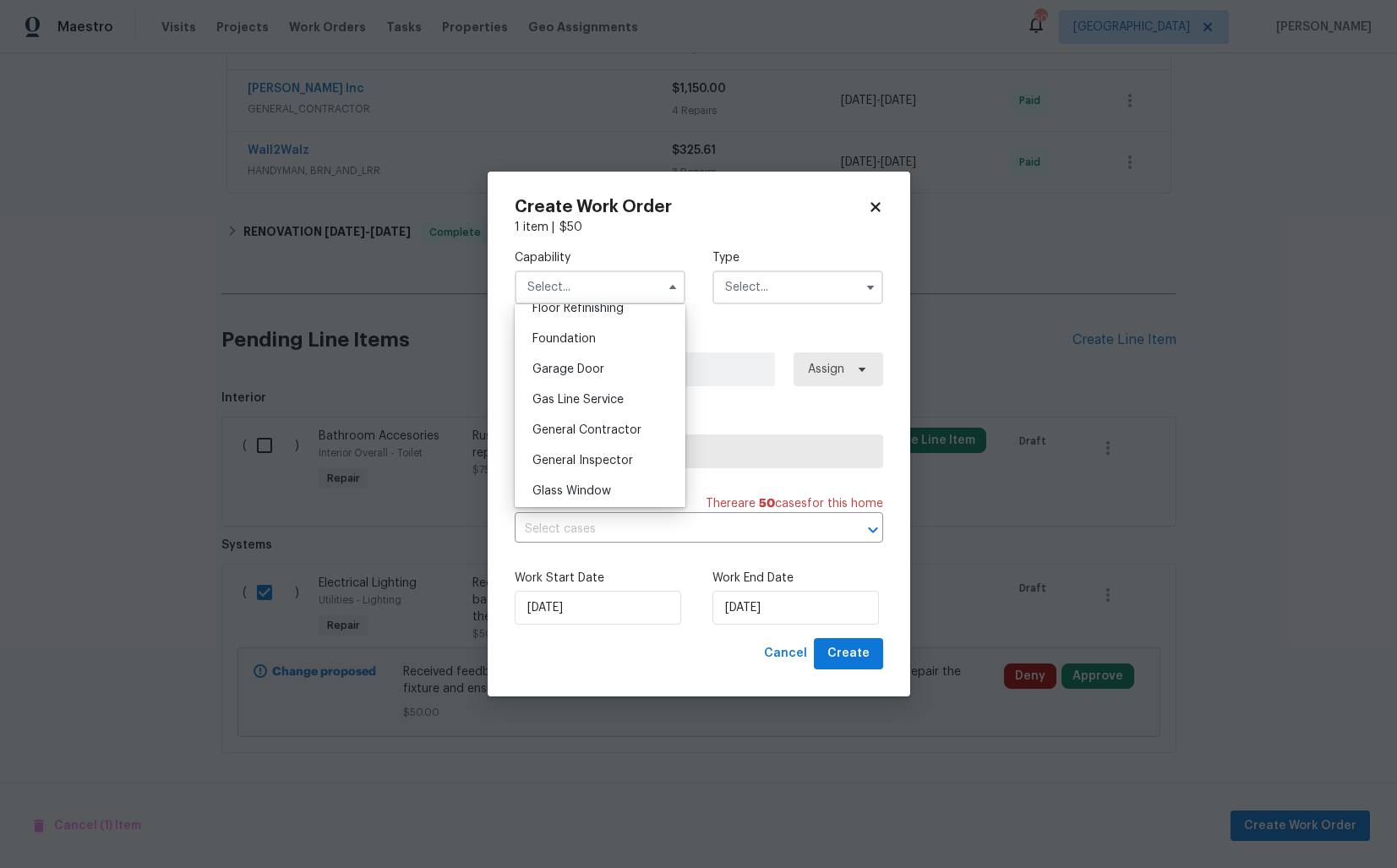
scroll to position [848, 0]
click at [597, 399] on div "Handyman" at bounding box center [601, 405] width 162 height 30
type input "Handyman"
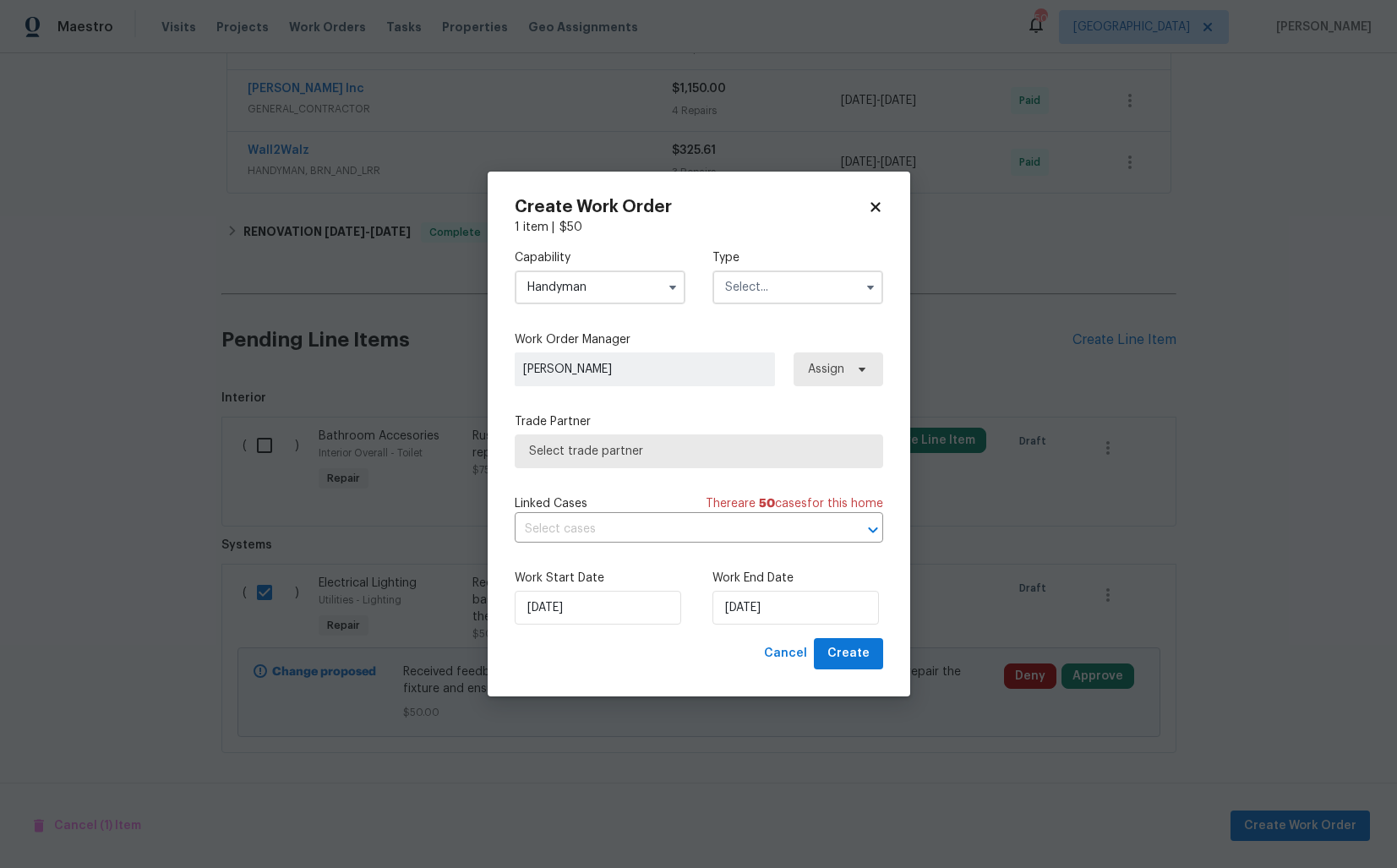
click at [745, 289] on input "text" at bounding box center [797, 287] width 171 height 34
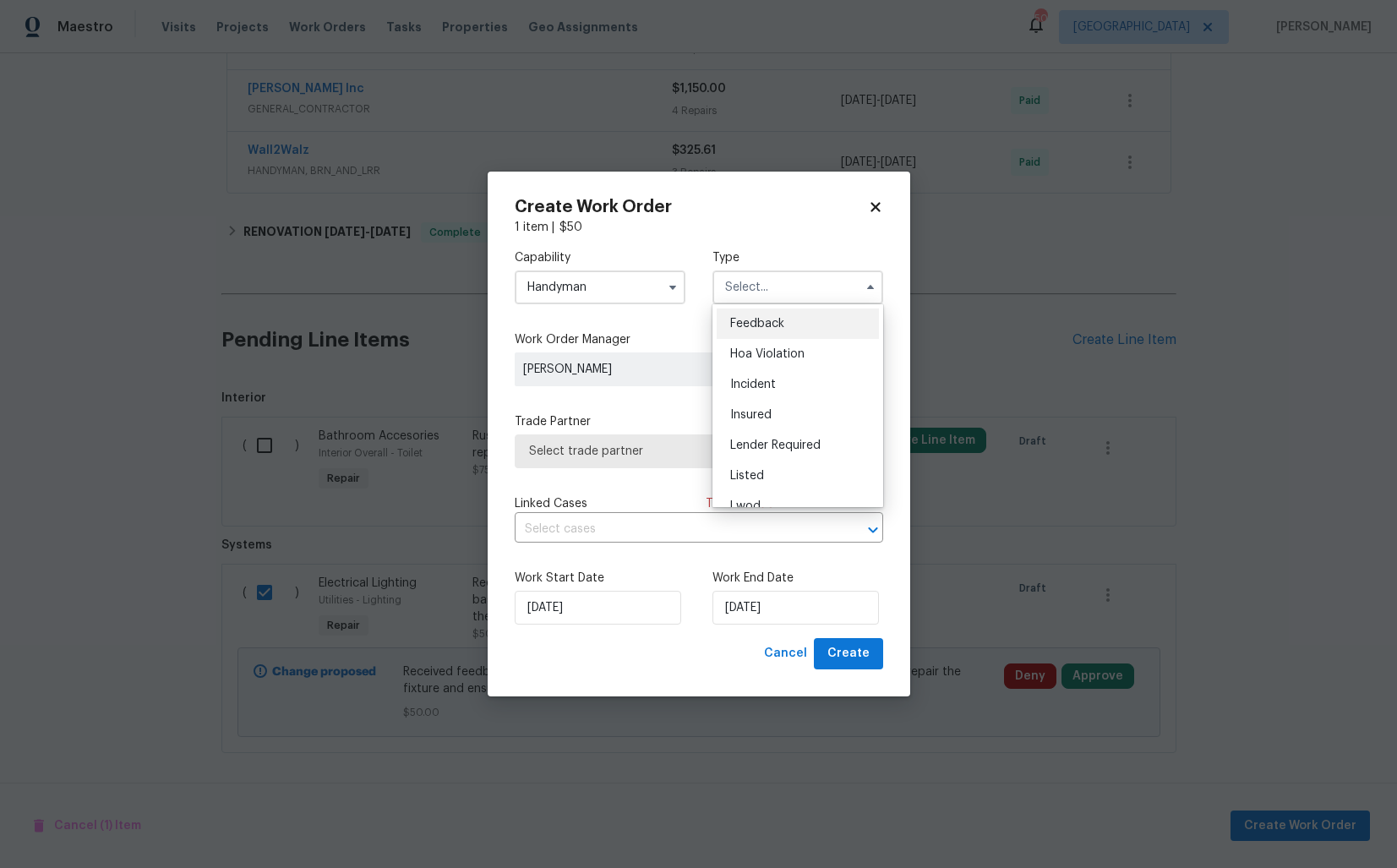
click at [762, 321] on span "Feedback" at bounding box center [758, 323] width 54 height 12
type input "Feedback"
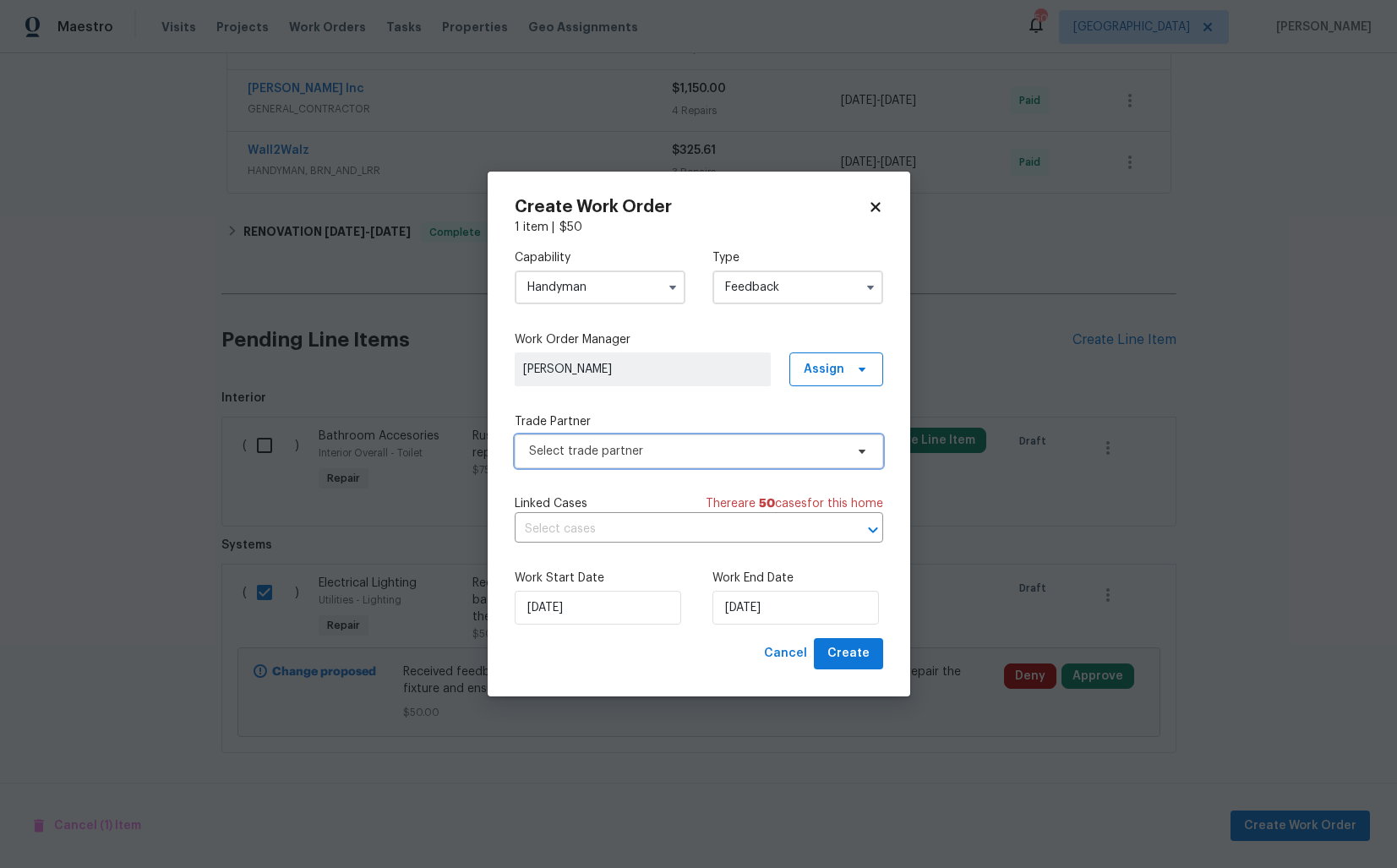
click at [593, 463] on span "Select trade partner" at bounding box center [698, 451] width 368 height 34
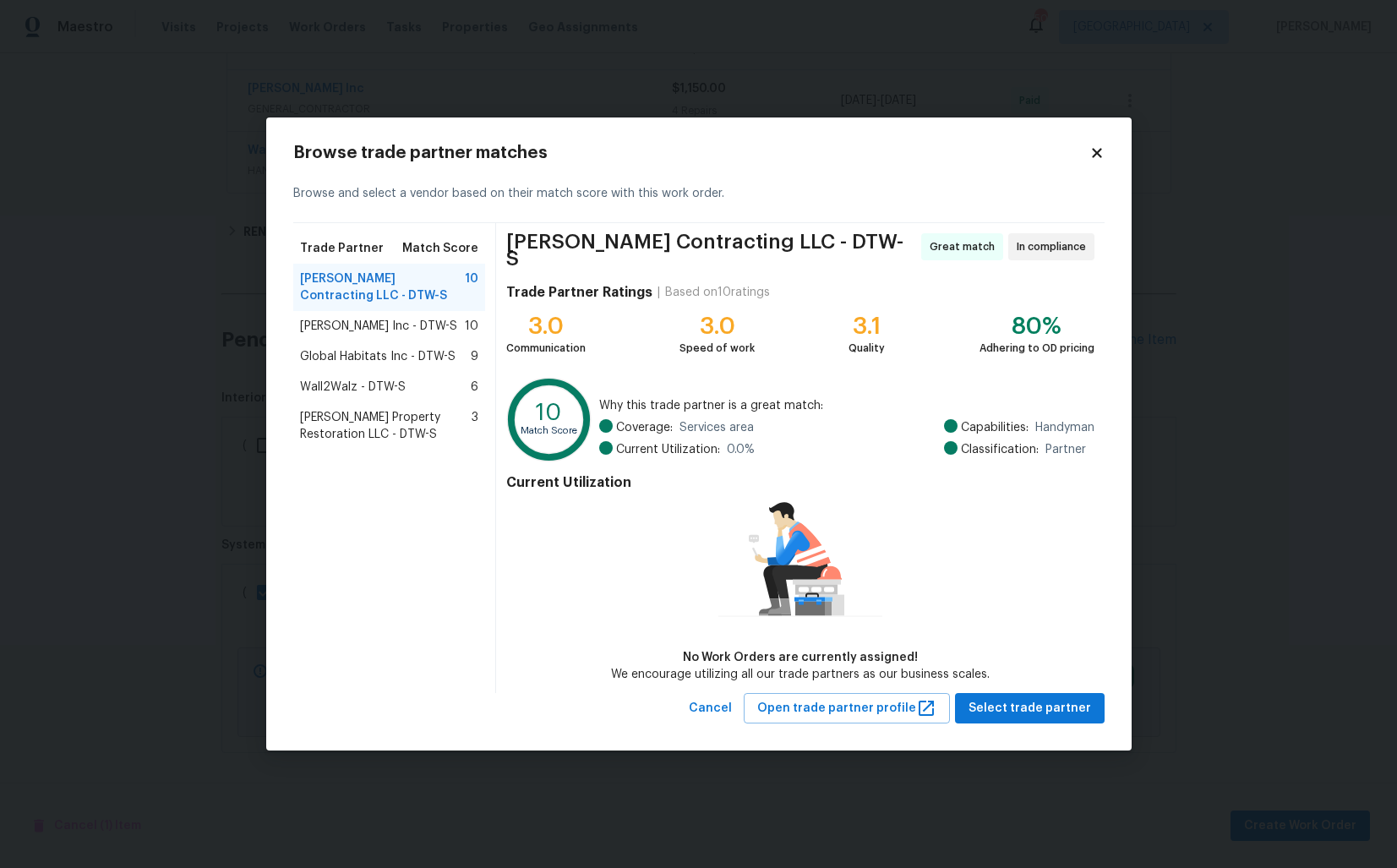
click at [365, 339] on div "Michael Radney Inc - DTW-S 10" at bounding box center [389, 326] width 193 height 30
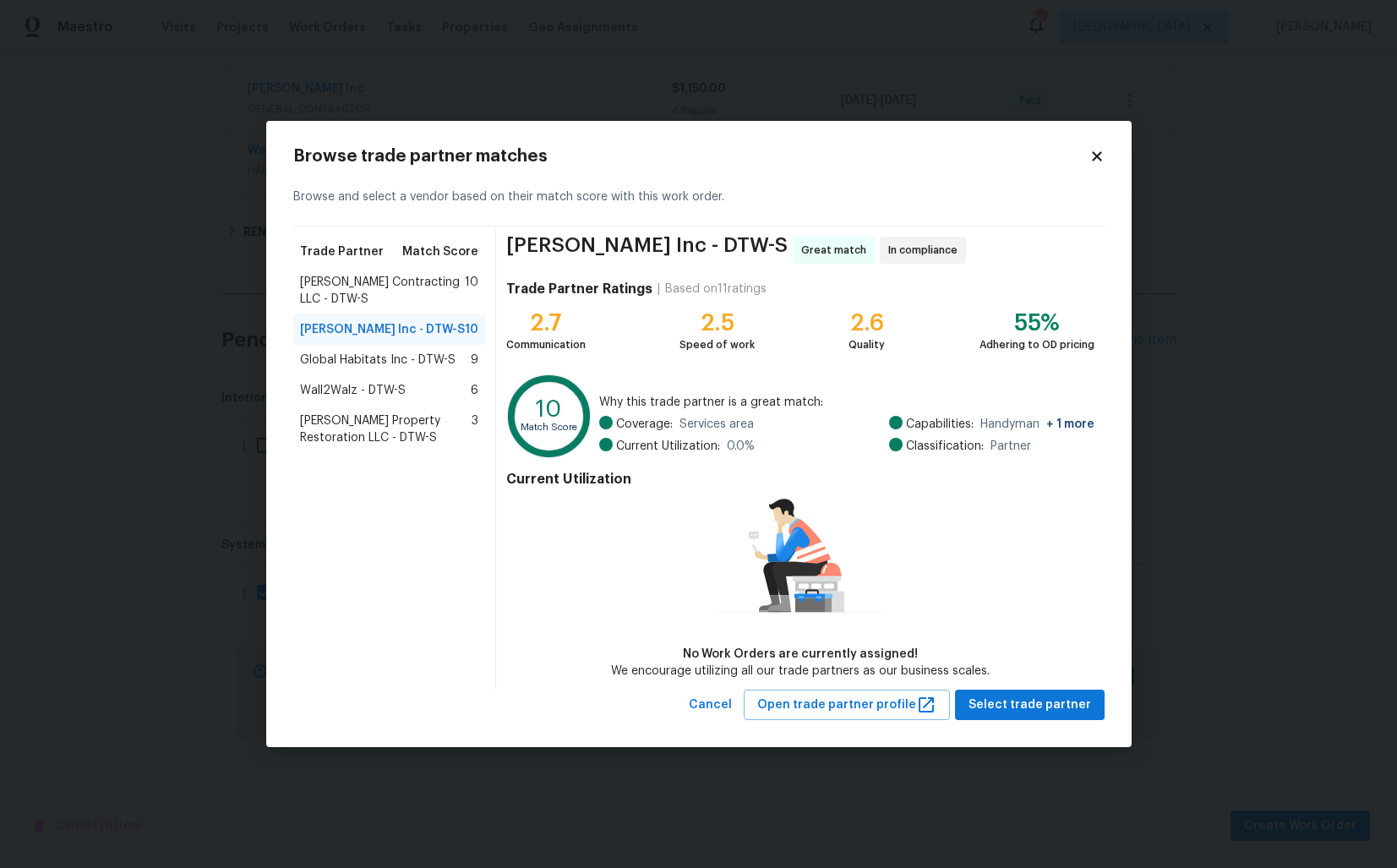
click at [377, 288] on span "Solano Contracting LLC - DTW-S" at bounding box center [383, 291] width 166 height 34
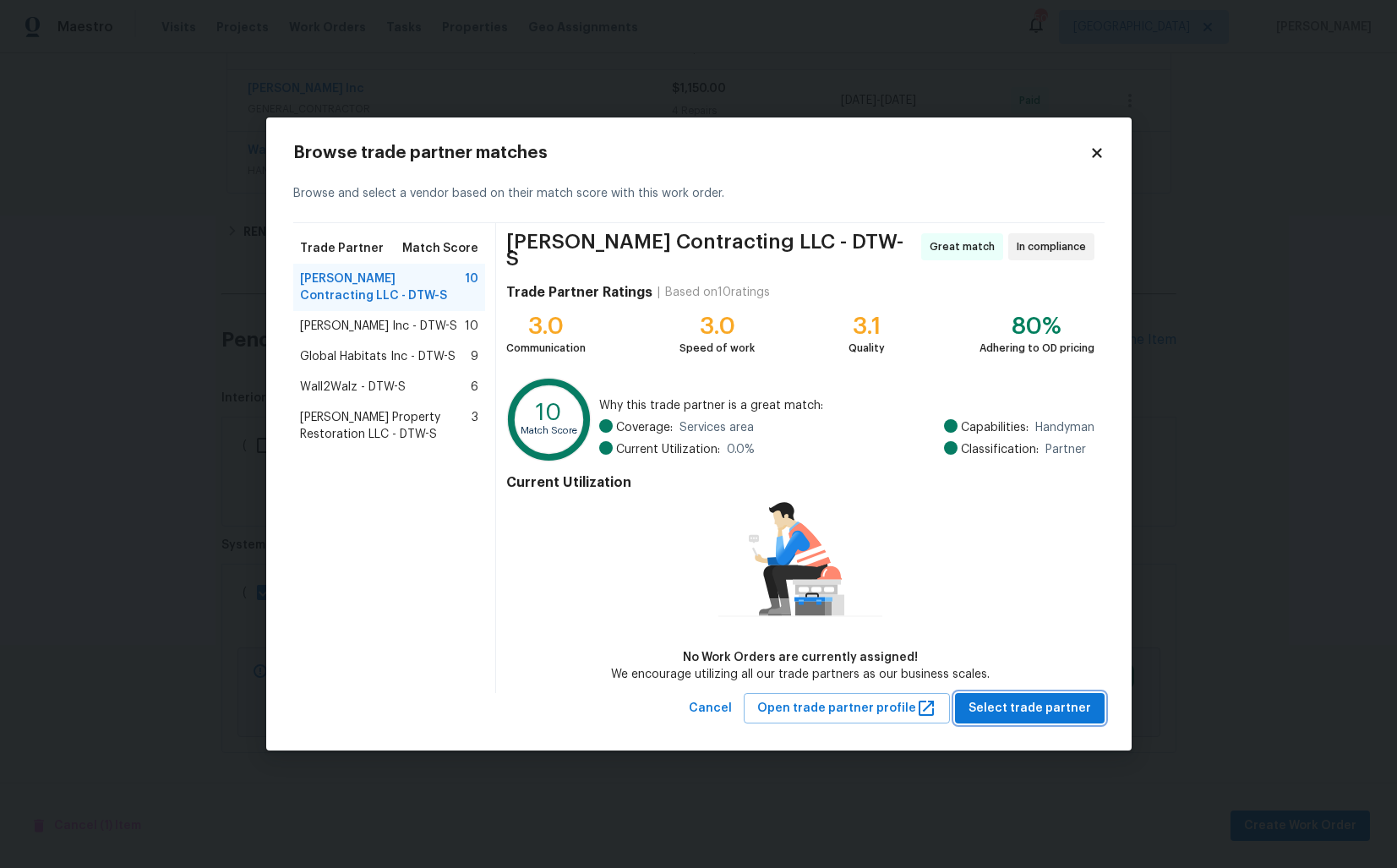
click at [1029, 710] on span "Select trade partner" at bounding box center [1030, 708] width 123 height 21
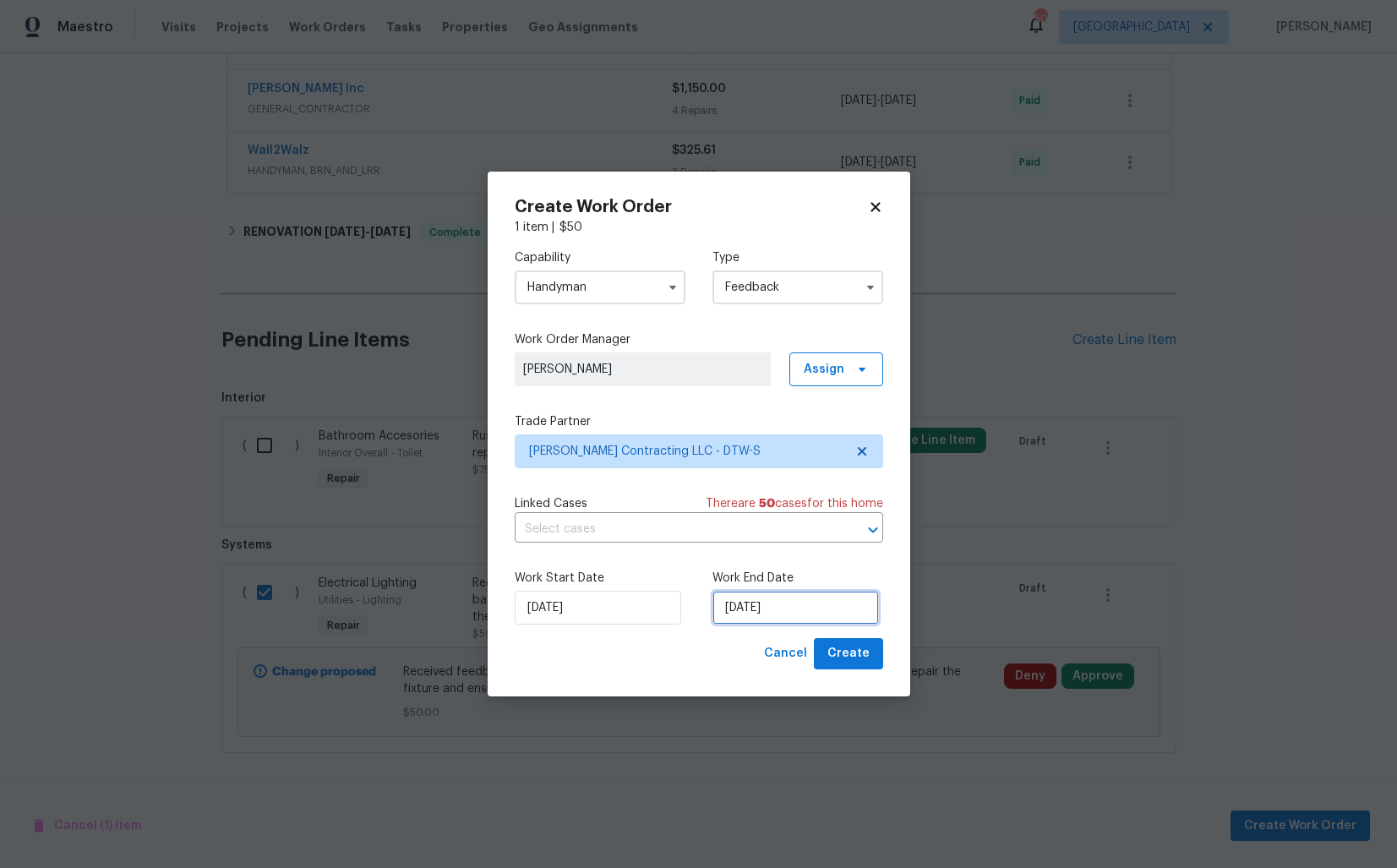
click at [760, 607] on input "10/09/2025" at bounding box center [795, 607] width 166 height 34
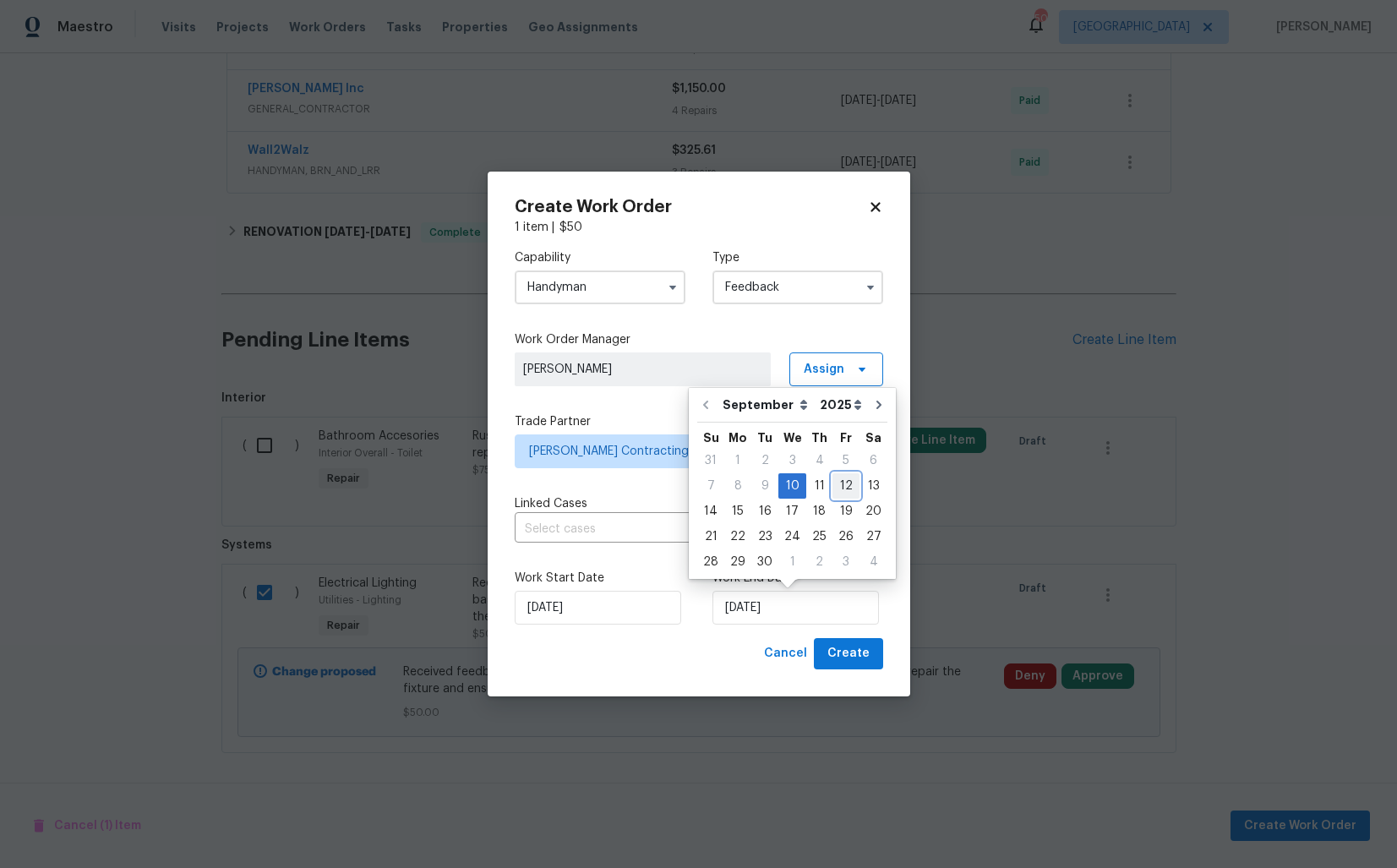
click at [839, 491] on div "12" at bounding box center [845, 486] width 27 height 24
type input "12/09/2025"
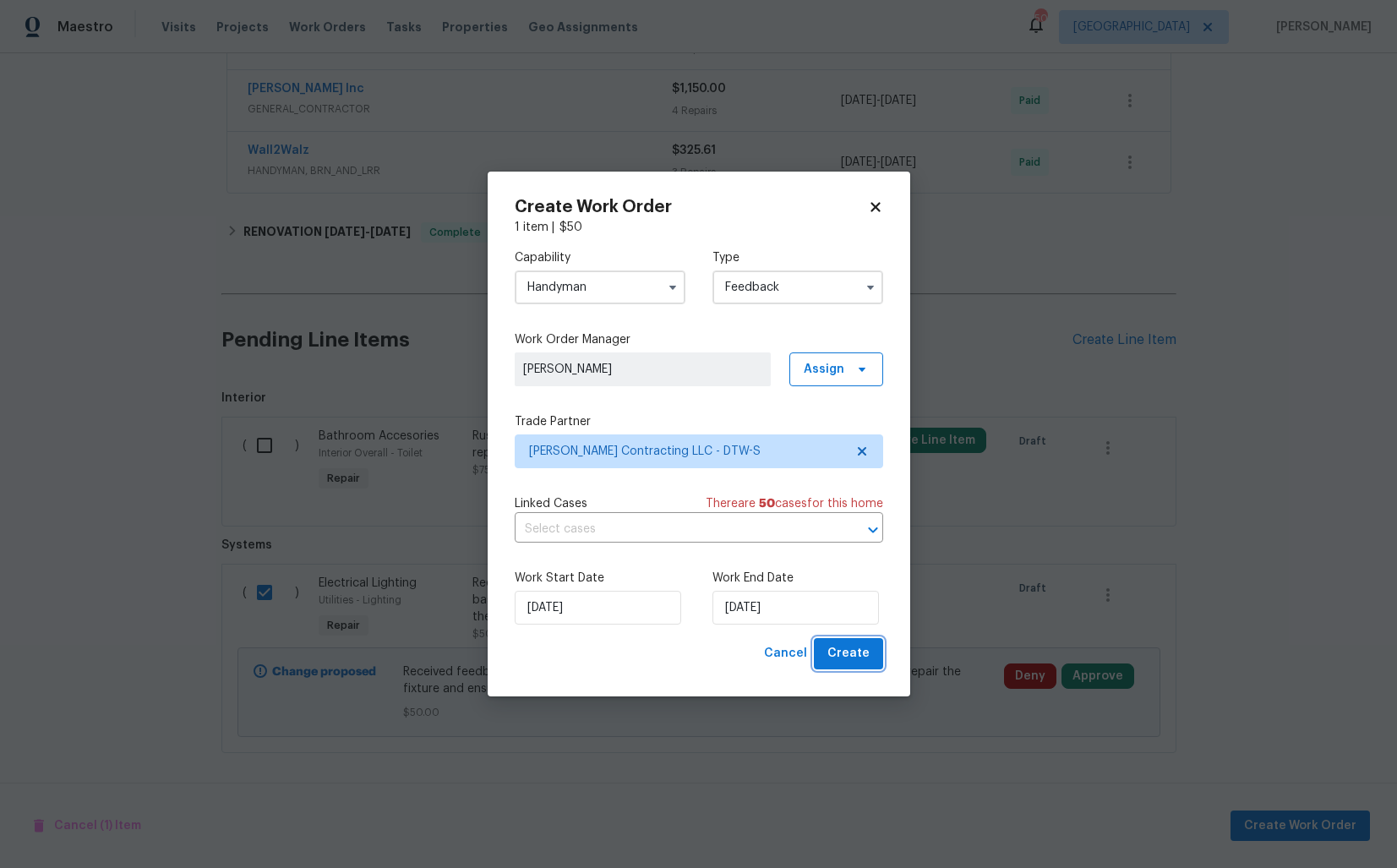
click at [851, 658] on span "Create" at bounding box center [849, 653] width 42 height 21
checkbox input "false"
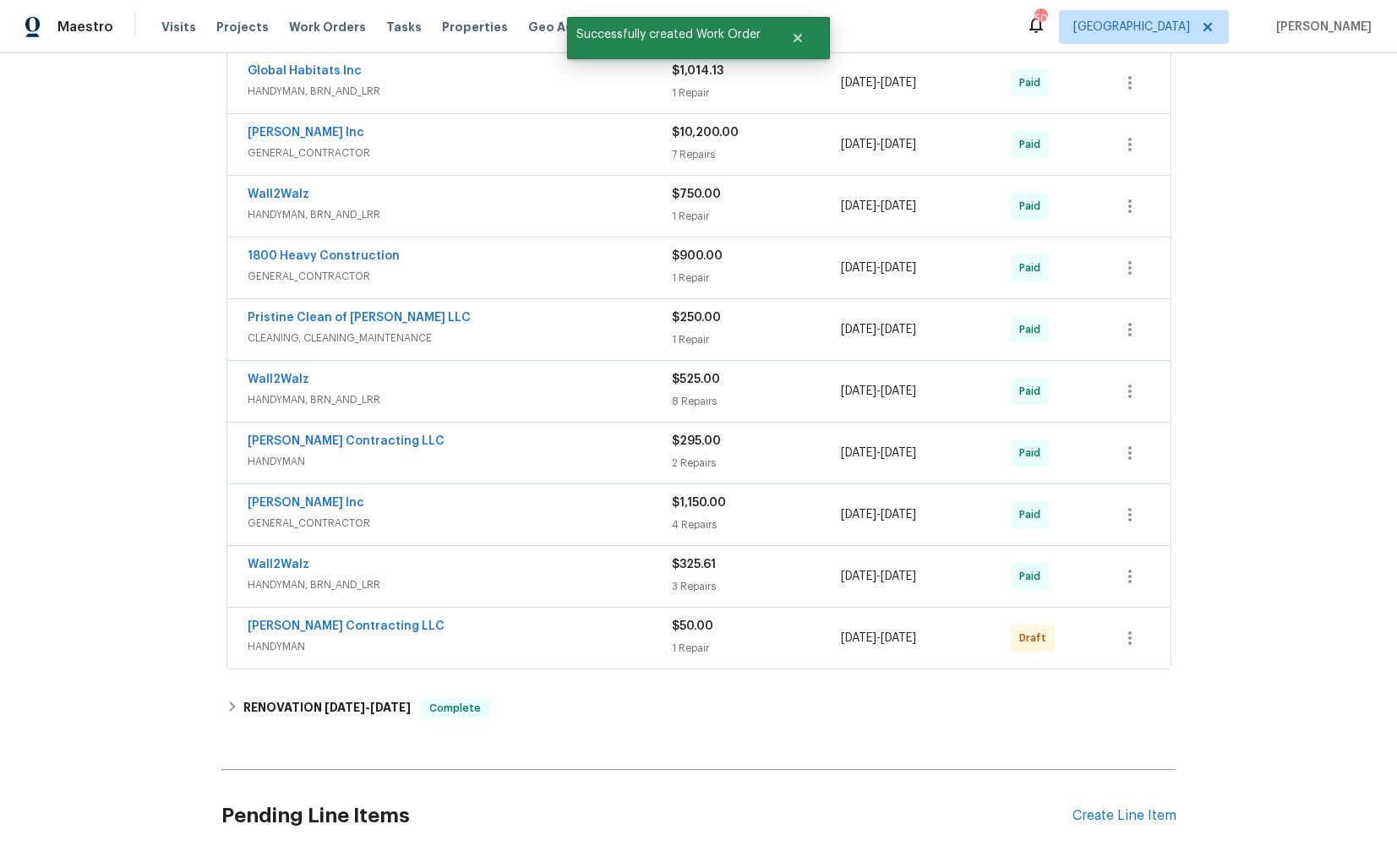
scroll to position [636, 0]
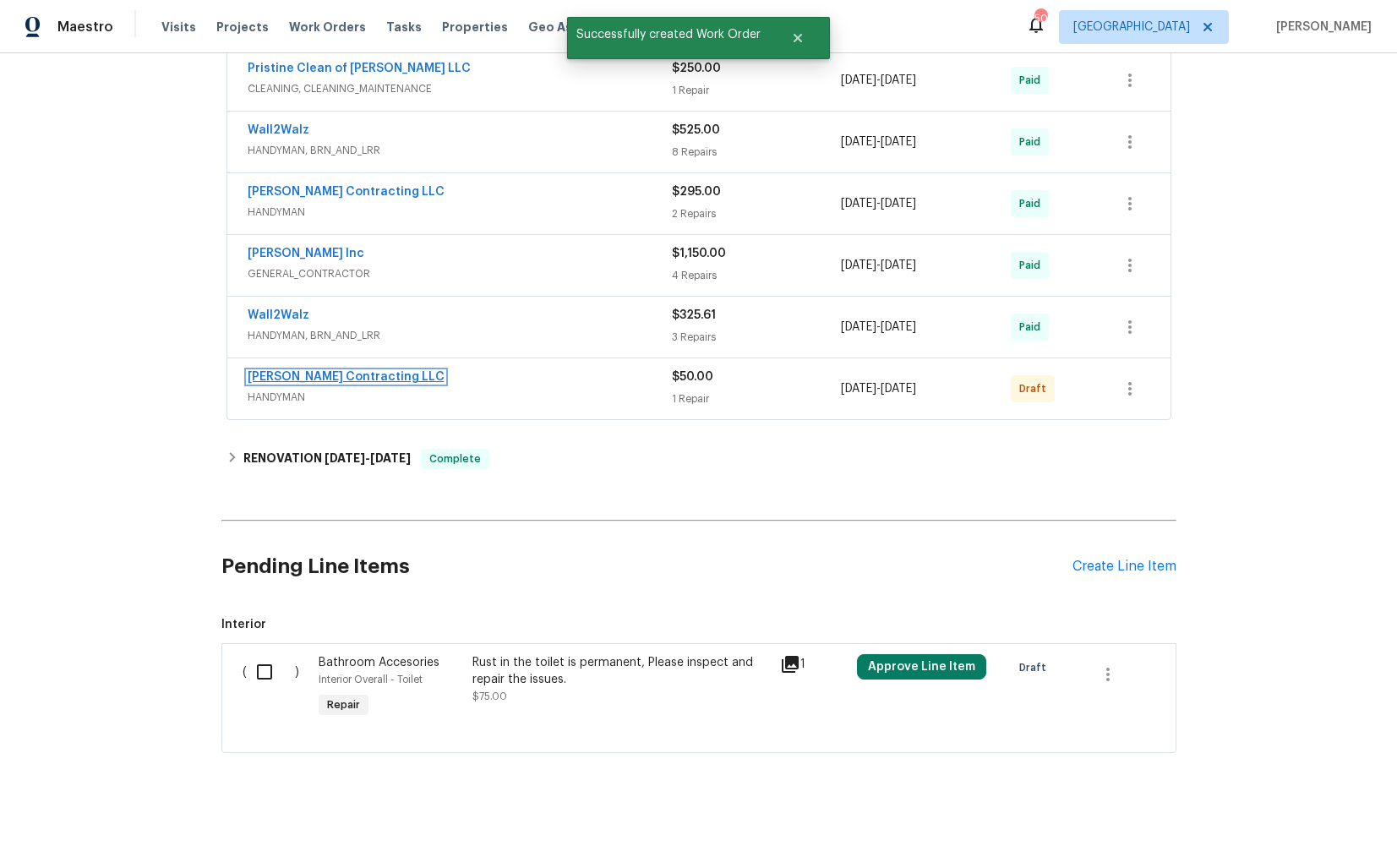
click at [295, 376] on link "Solano Contracting LLC" at bounding box center [345, 376] width 197 height 12
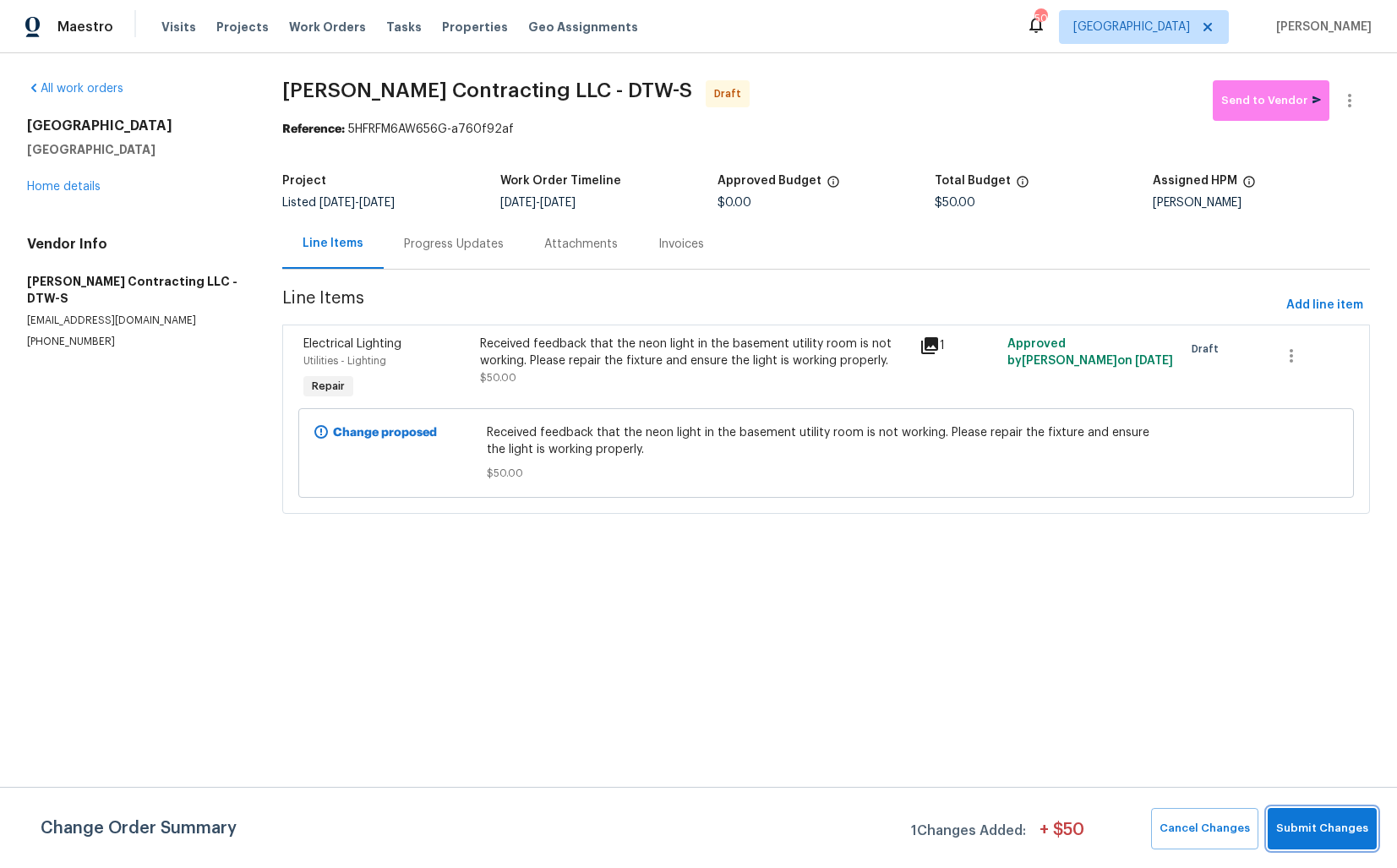
click at [1320, 819] on span "Submit Changes" at bounding box center [1322, 828] width 92 height 19
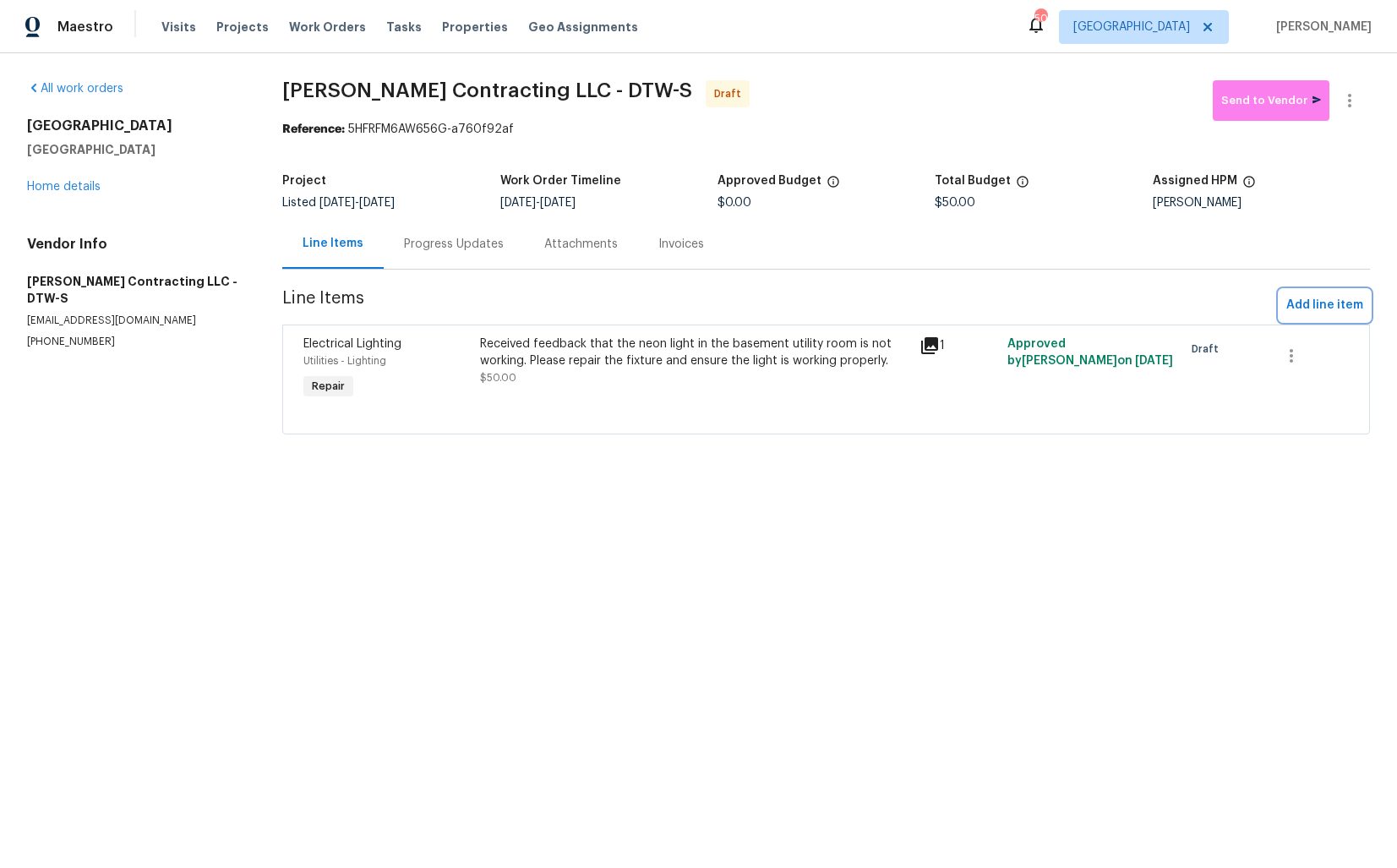
click at [1303, 303] on span "Add line item" at bounding box center [1324, 305] width 77 height 21
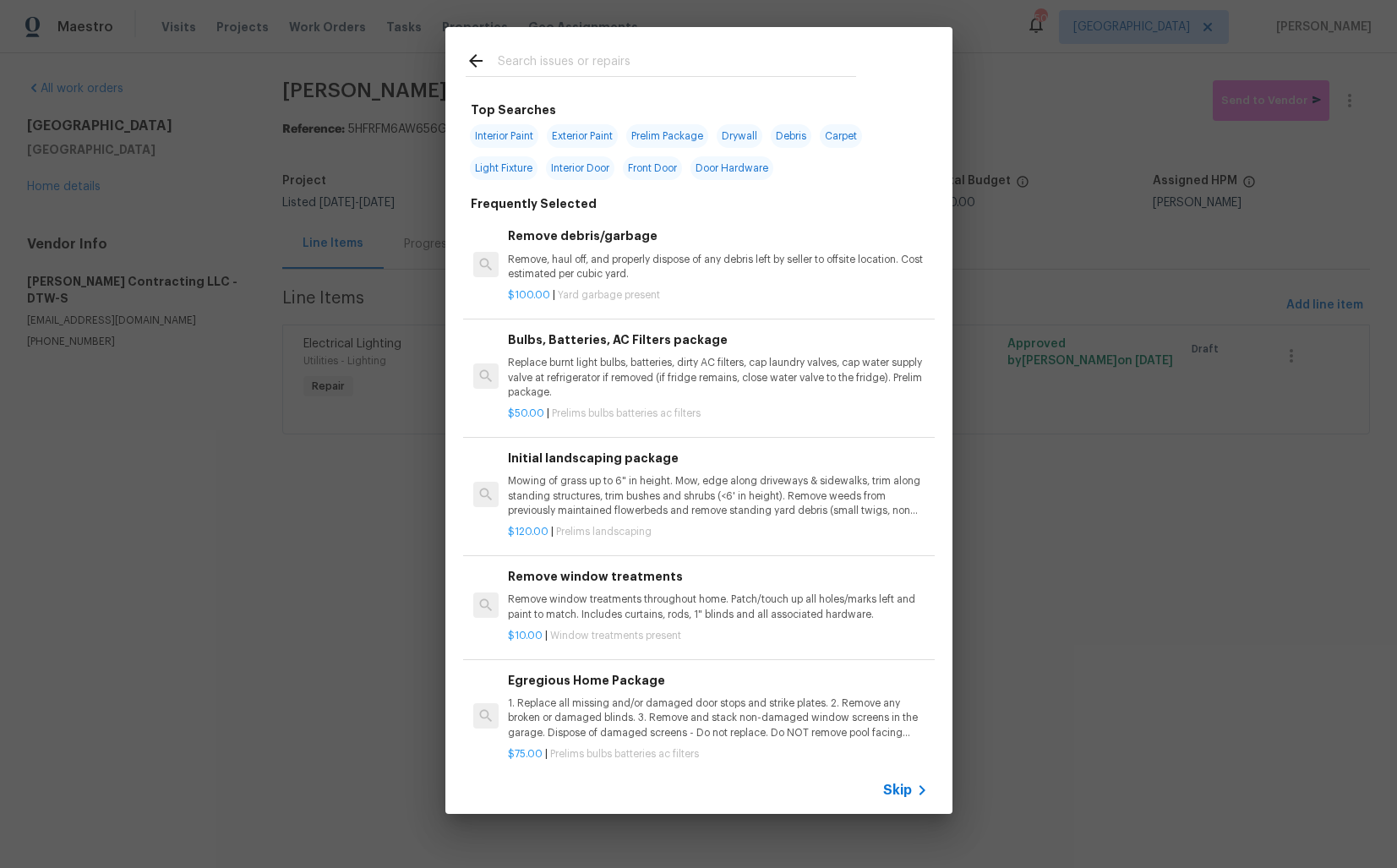
click at [599, 59] on input "text" at bounding box center [677, 63] width 358 height 25
type input "exterio"
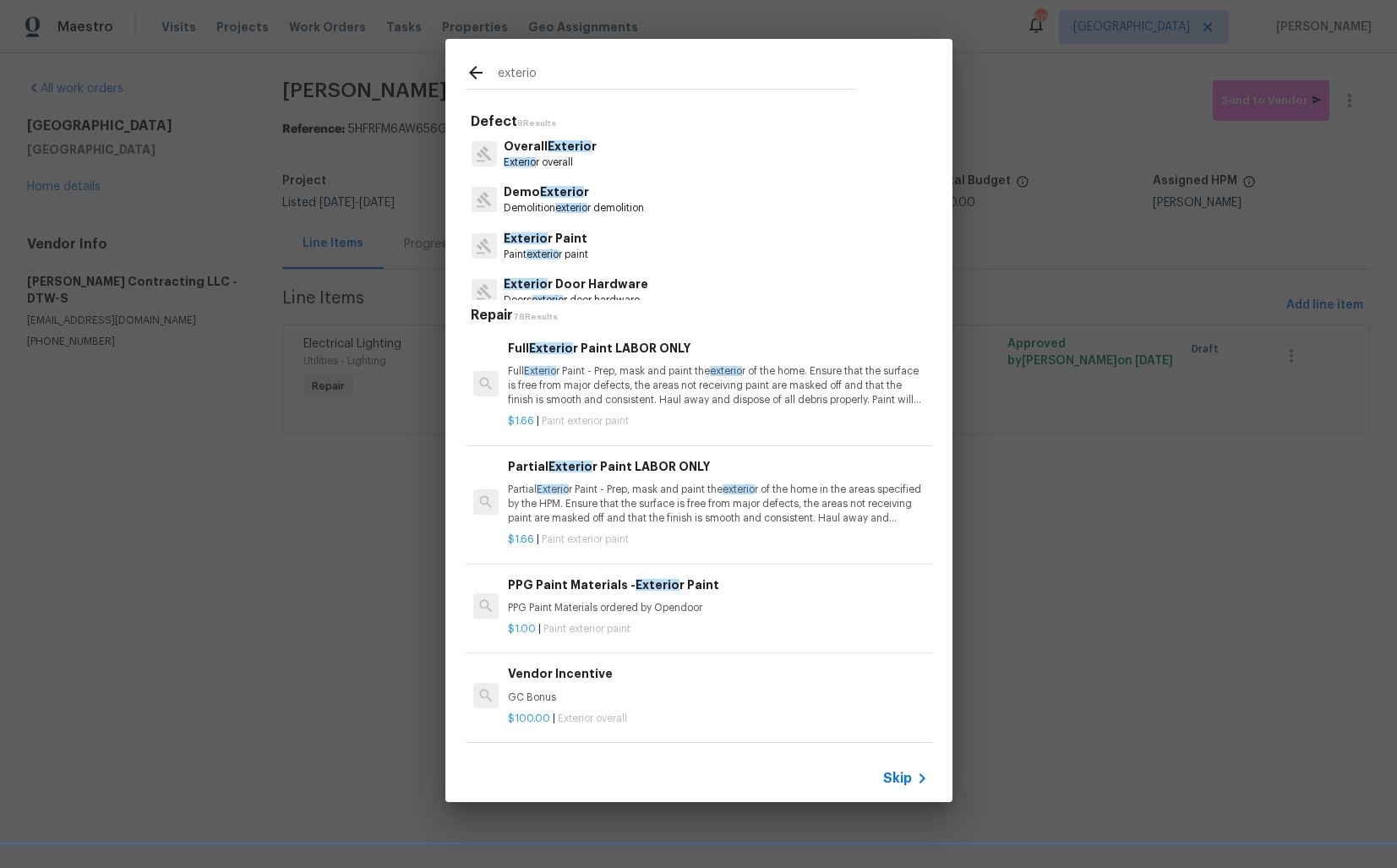
click at [550, 149] on span "Exterio" at bounding box center [570, 146] width 44 height 12
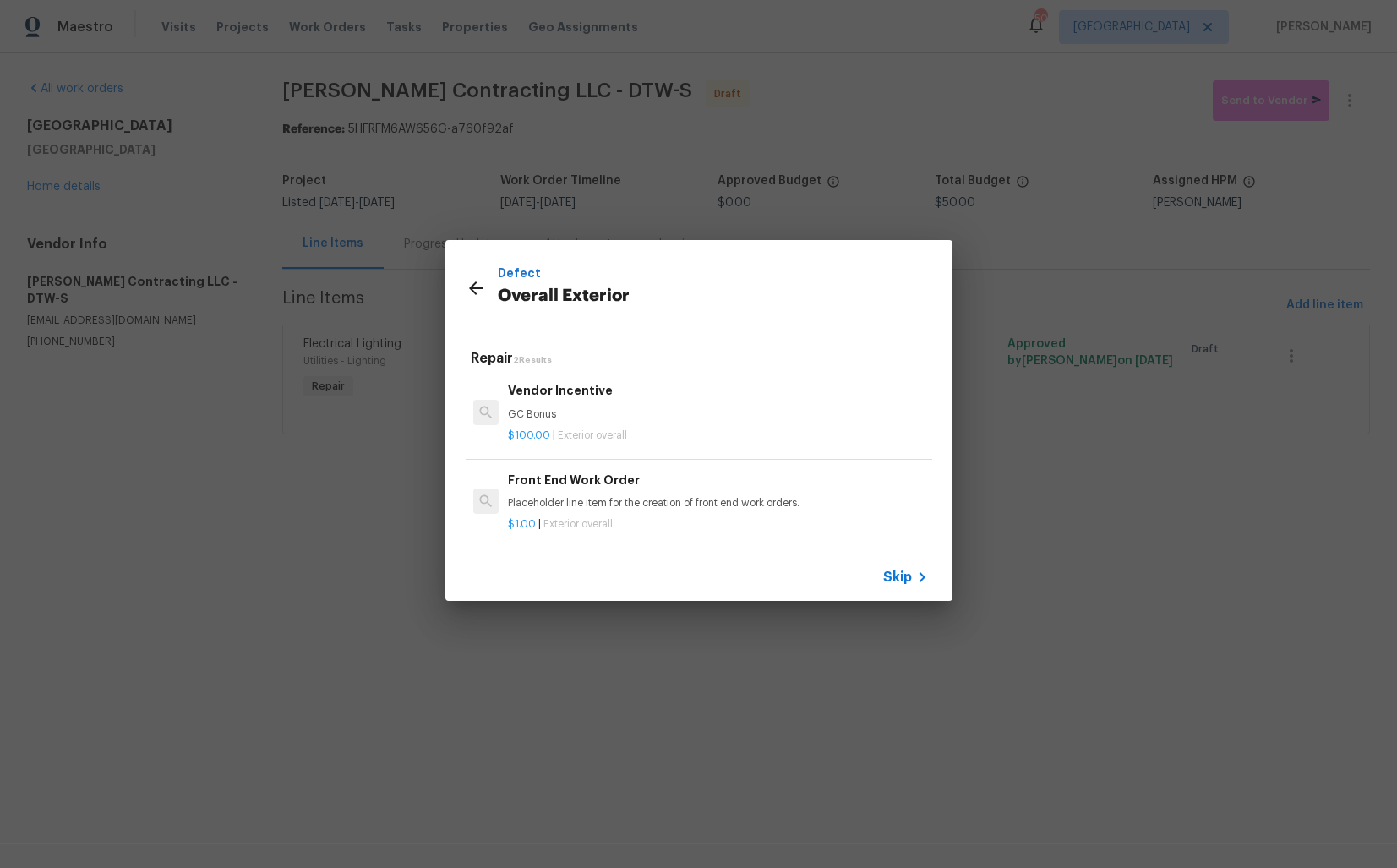
click at [561, 410] on p "GC Bonus" at bounding box center [718, 415] width 419 height 15
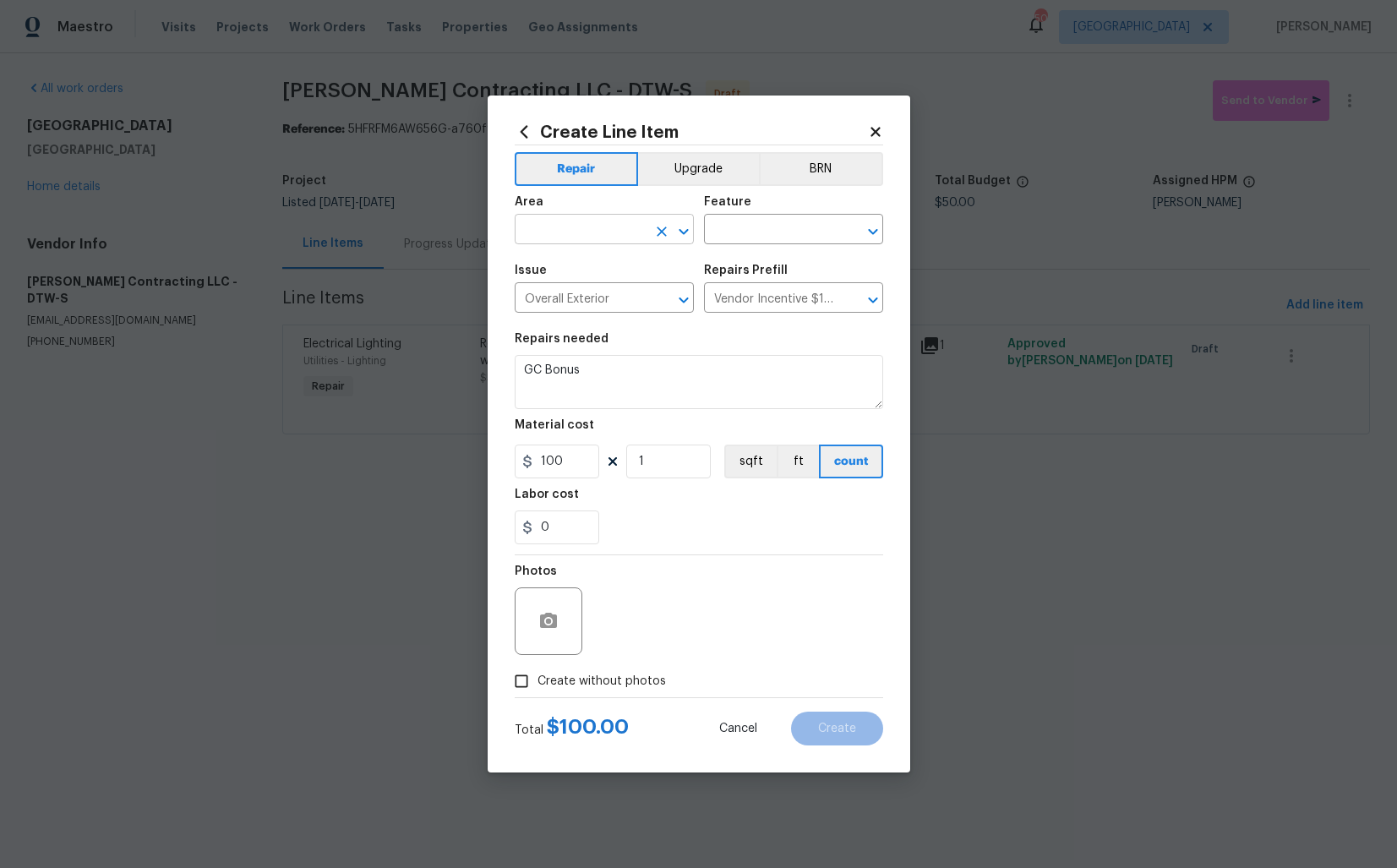
click at [582, 228] on input "text" at bounding box center [580, 231] width 132 height 26
click at [567, 270] on li "Exterior Addition" at bounding box center [604, 268] width 179 height 28
type input "Exterior Addition"
click at [792, 236] on input "text" at bounding box center [770, 231] width 132 height 26
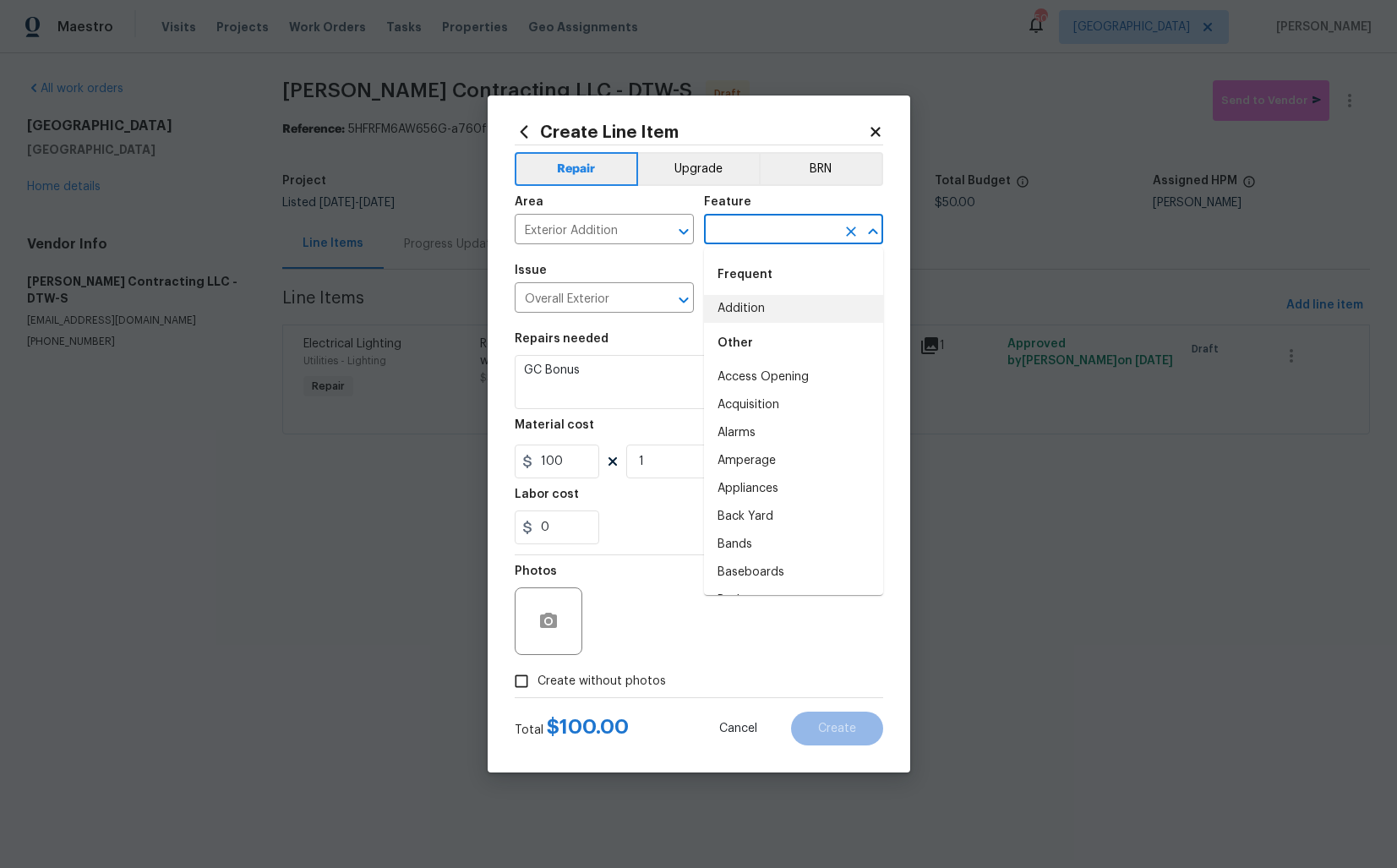
click at [748, 304] on li "Addition" at bounding box center [794, 309] width 179 height 28
type input "Addition"
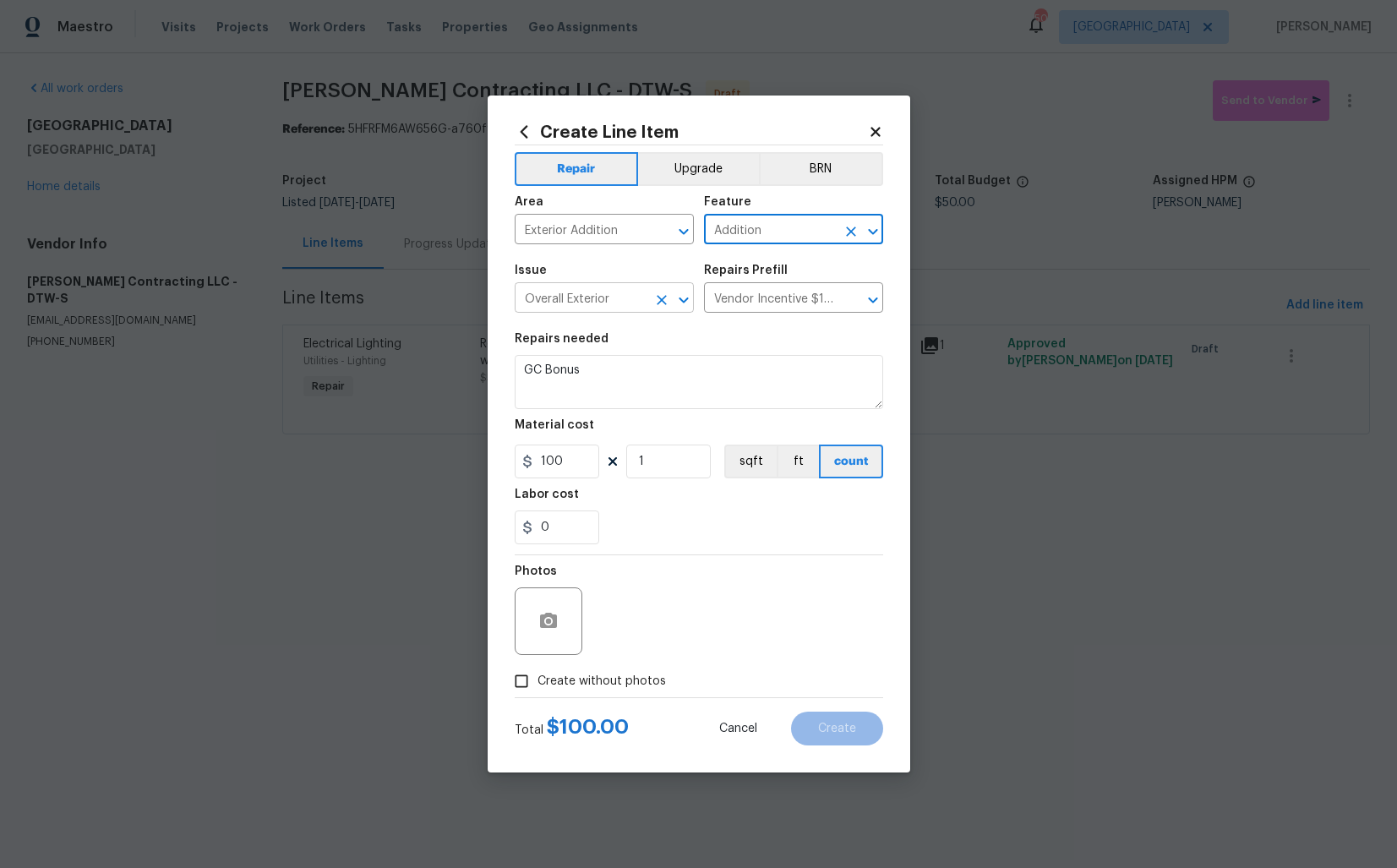
click at [622, 290] on input "Overall Exterior" at bounding box center [580, 300] width 132 height 26
click at [587, 369] on li "Mailbox" at bounding box center [604, 377] width 179 height 28
type input "Mailbox"
click at [791, 299] on input "text" at bounding box center [770, 300] width 132 height 26
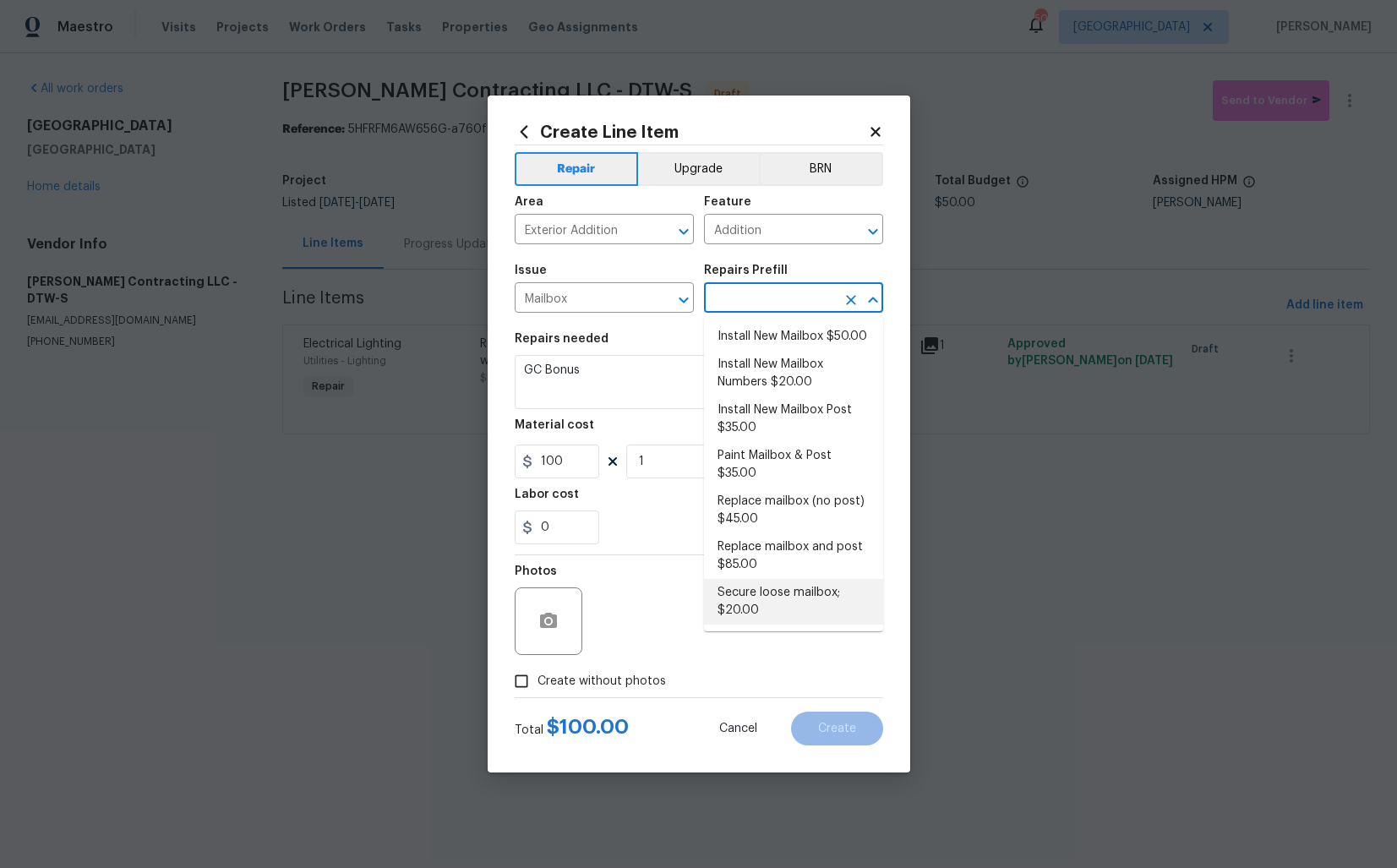
click at [754, 598] on li "Secure loose mailbox; $20.00" at bounding box center [794, 601] width 179 height 45
type input "Secure loose mailbox; $20.00"
type textarea "Tighten/secure loose mail box to home/post."
type input "20"
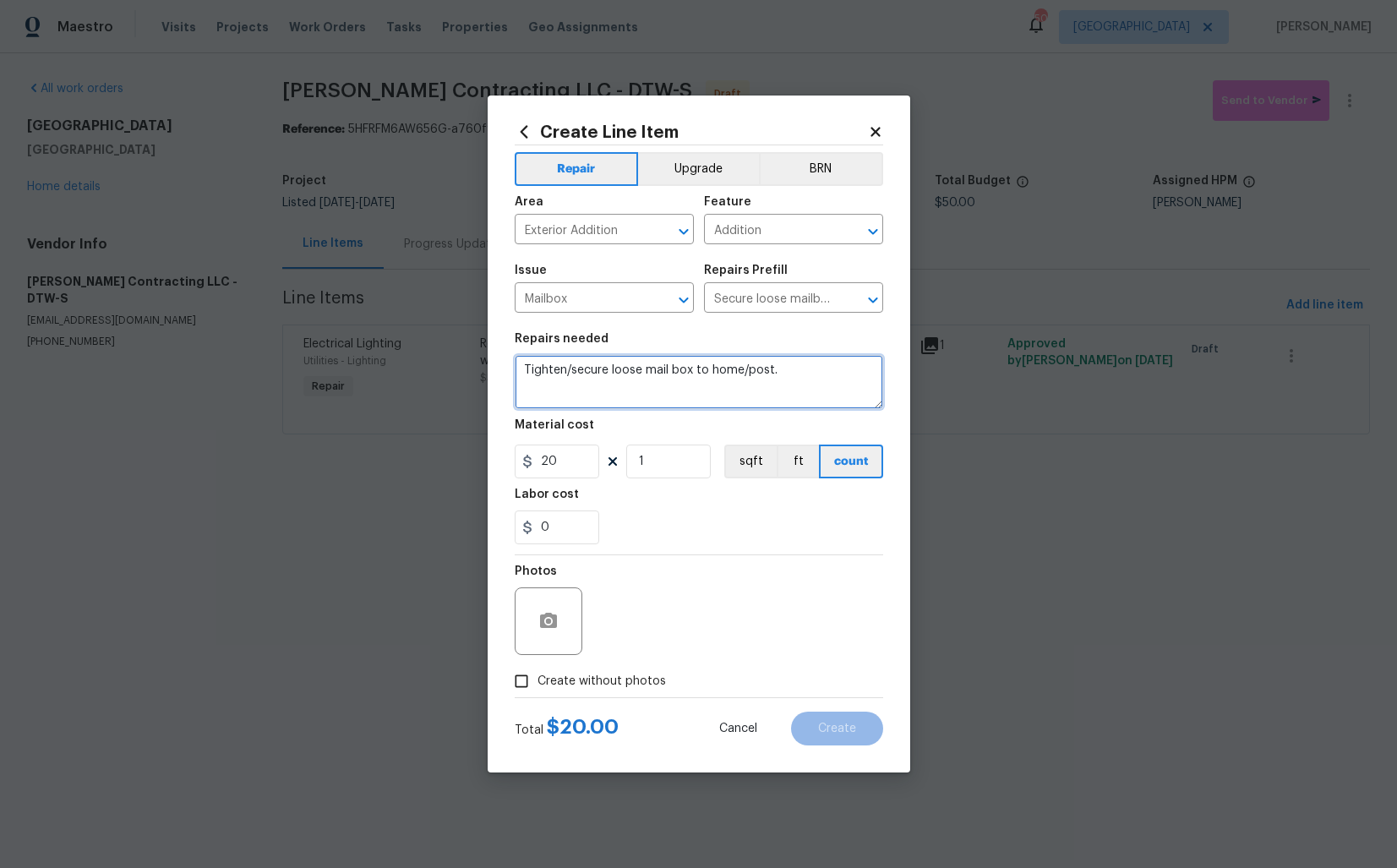
click at [615, 409] on textarea "Tighten/secure loose mail box to home/post." at bounding box center [698, 382] width 368 height 54
paste textarea "Received feedback that the mailbox appears damaged as if it was hit. Please ins…"
type textarea "Received feedback that the mailbox appears damaged as if it was hit. Please ins…"
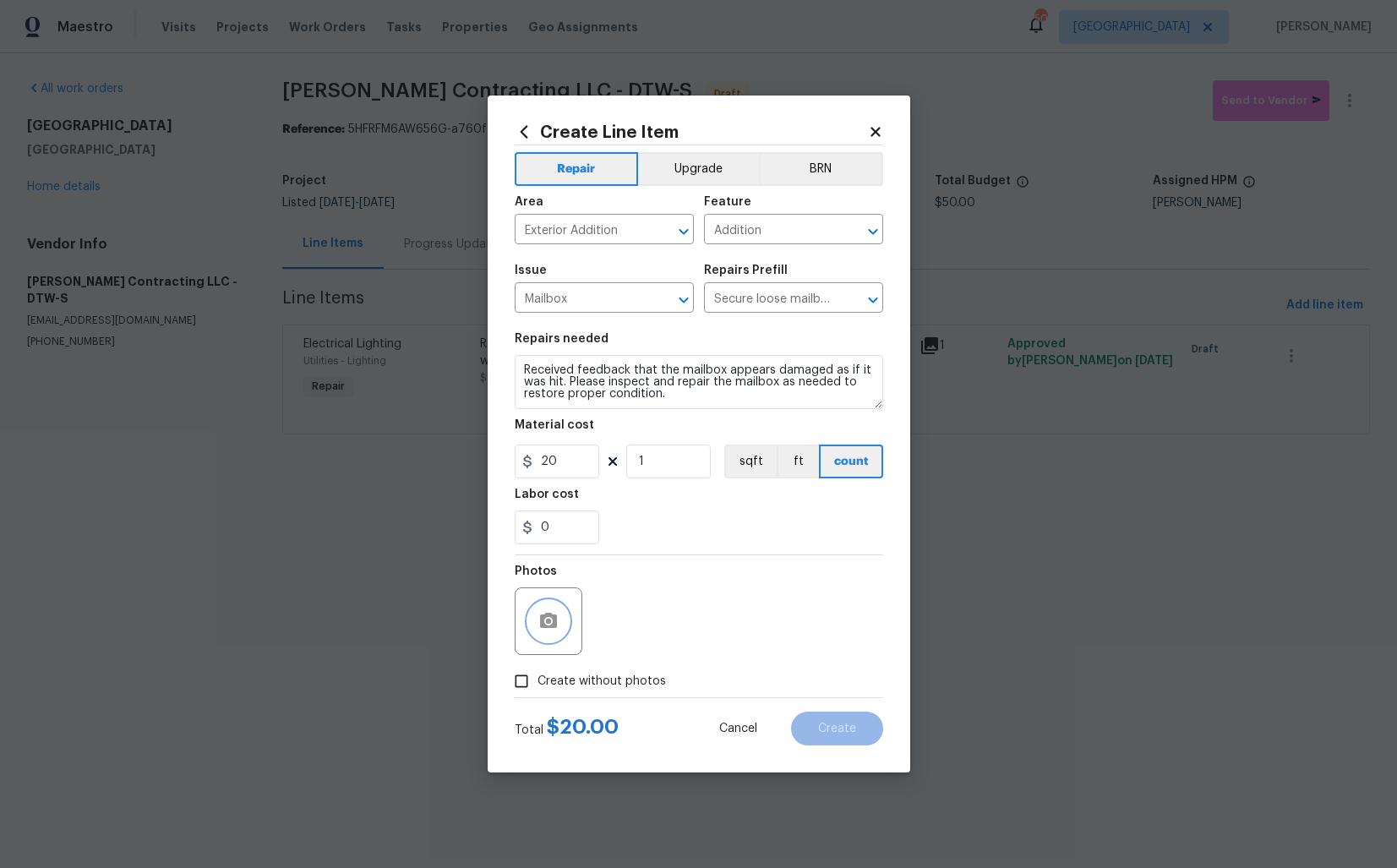
click at [543, 611] on icon "button" at bounding box center [549, 621] width 20 height 20
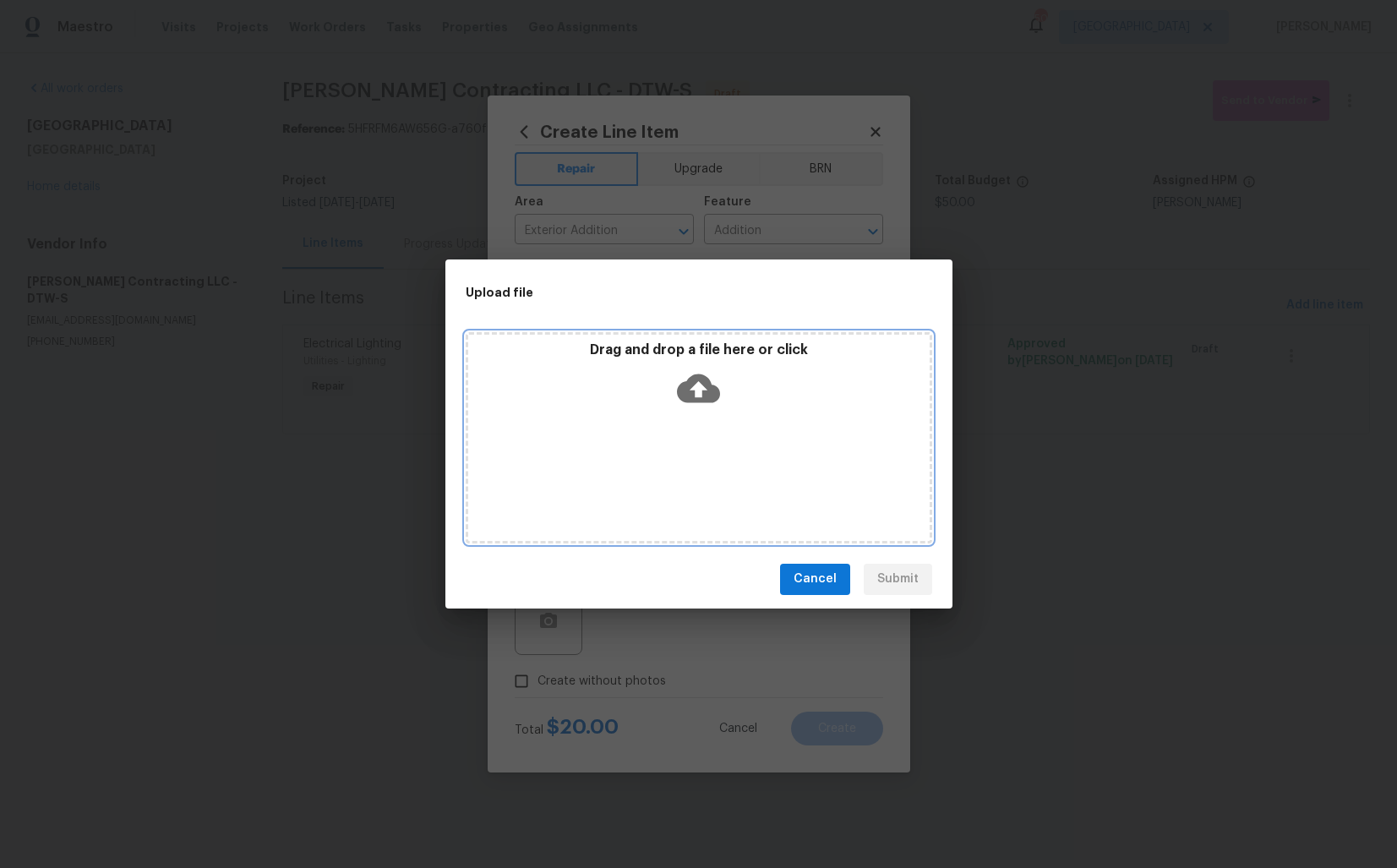
click at [701, 395] on icon at bounding box center [698, 387] width 43 height 29
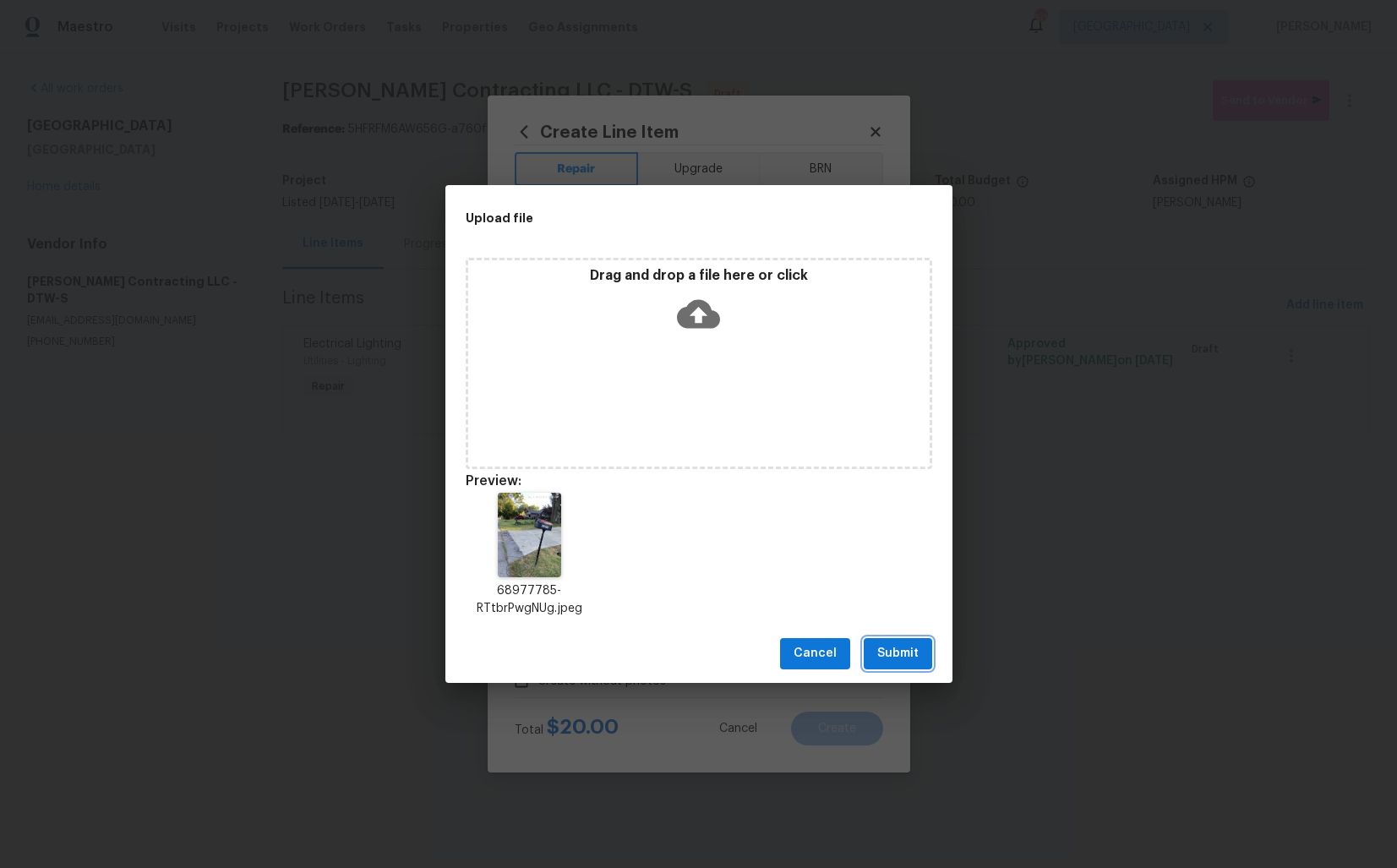
click at [904, 648] on span "Submit" at bounding box center [898, 653] width 42 height 21
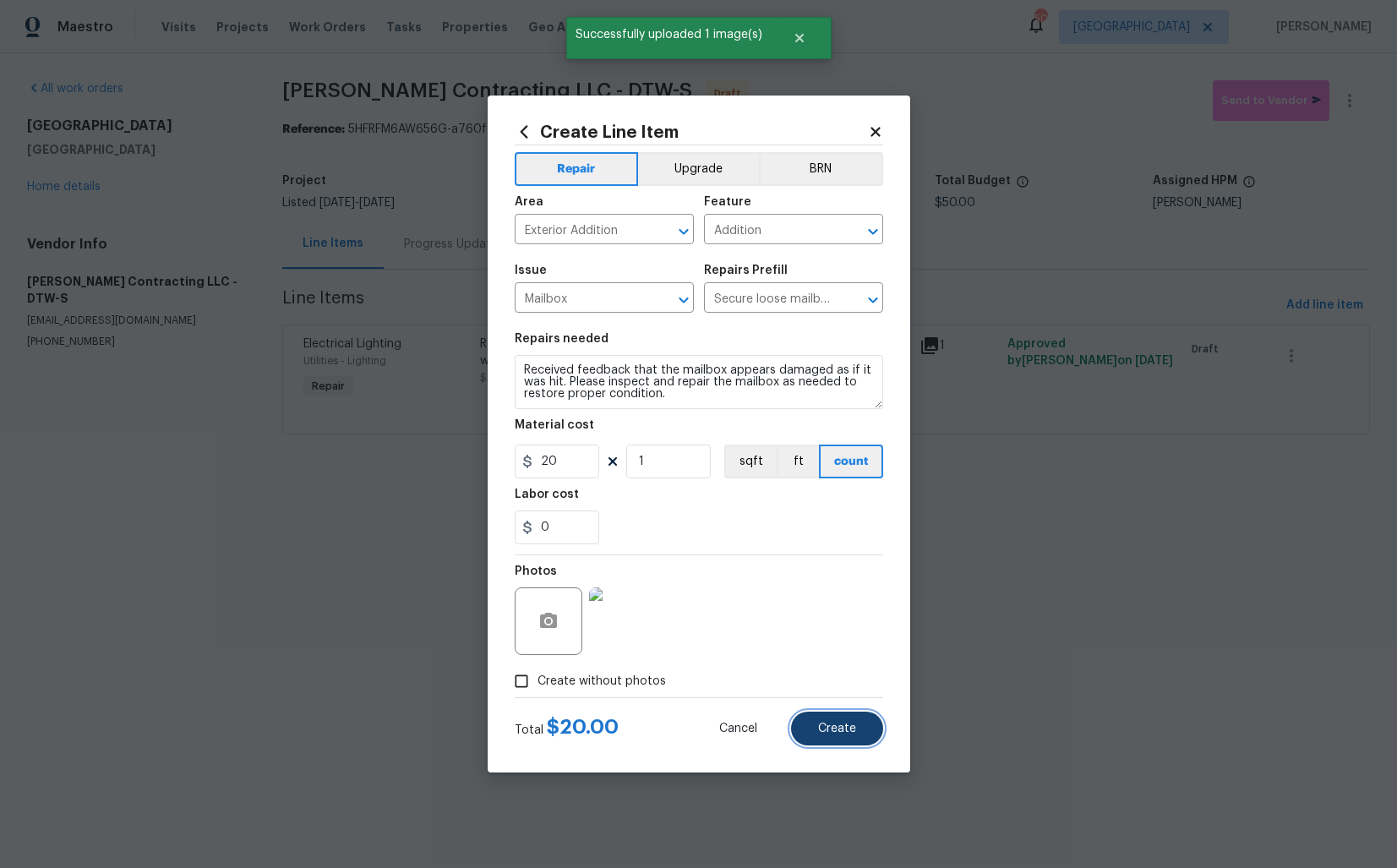
click at [847, 731] on span "Create" at bounding box center [837, 729] width 38 height 13
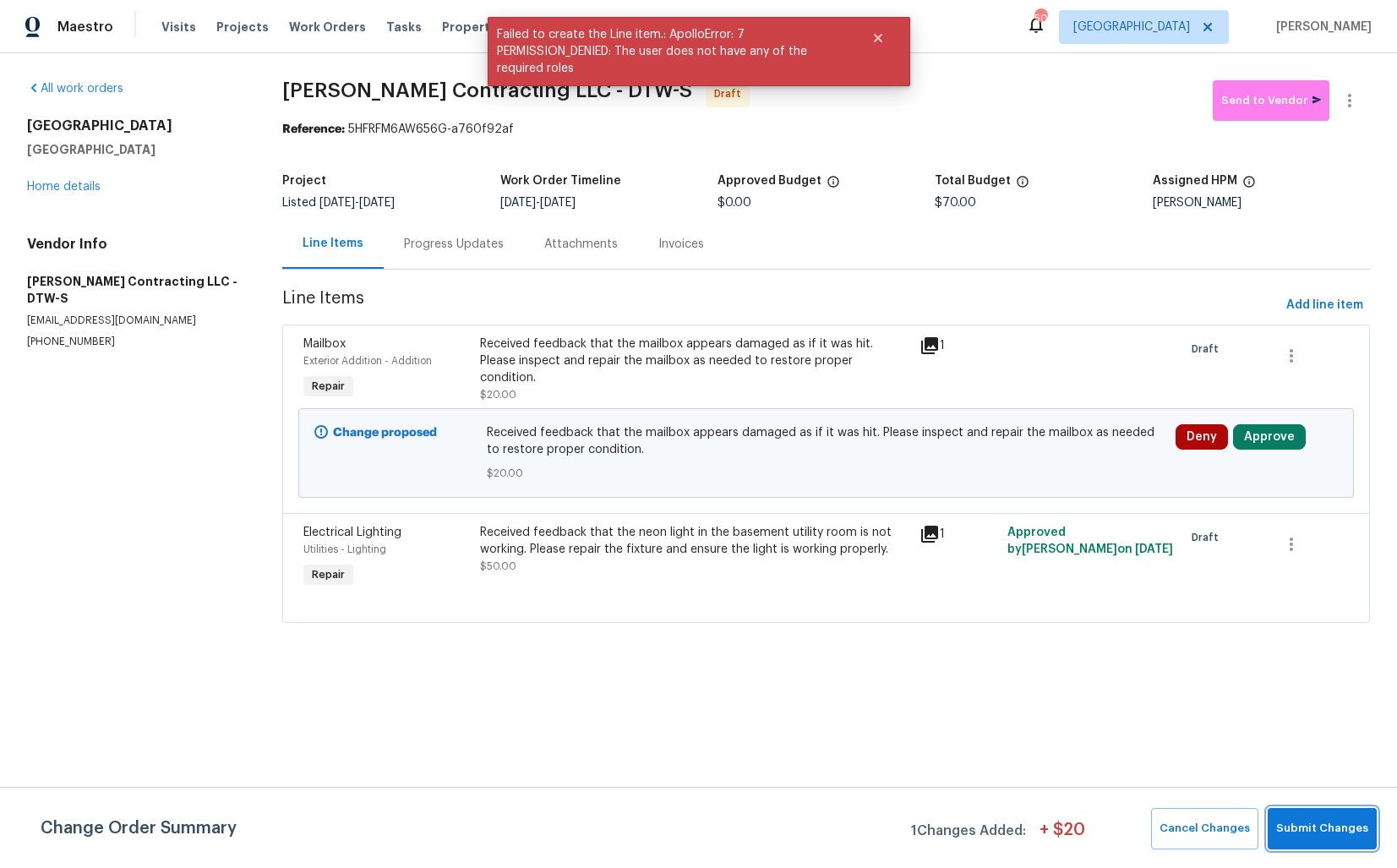
click at [1300, 820] on span "Submit Changes" at bounding box center [1322, 828] width 92 height 19
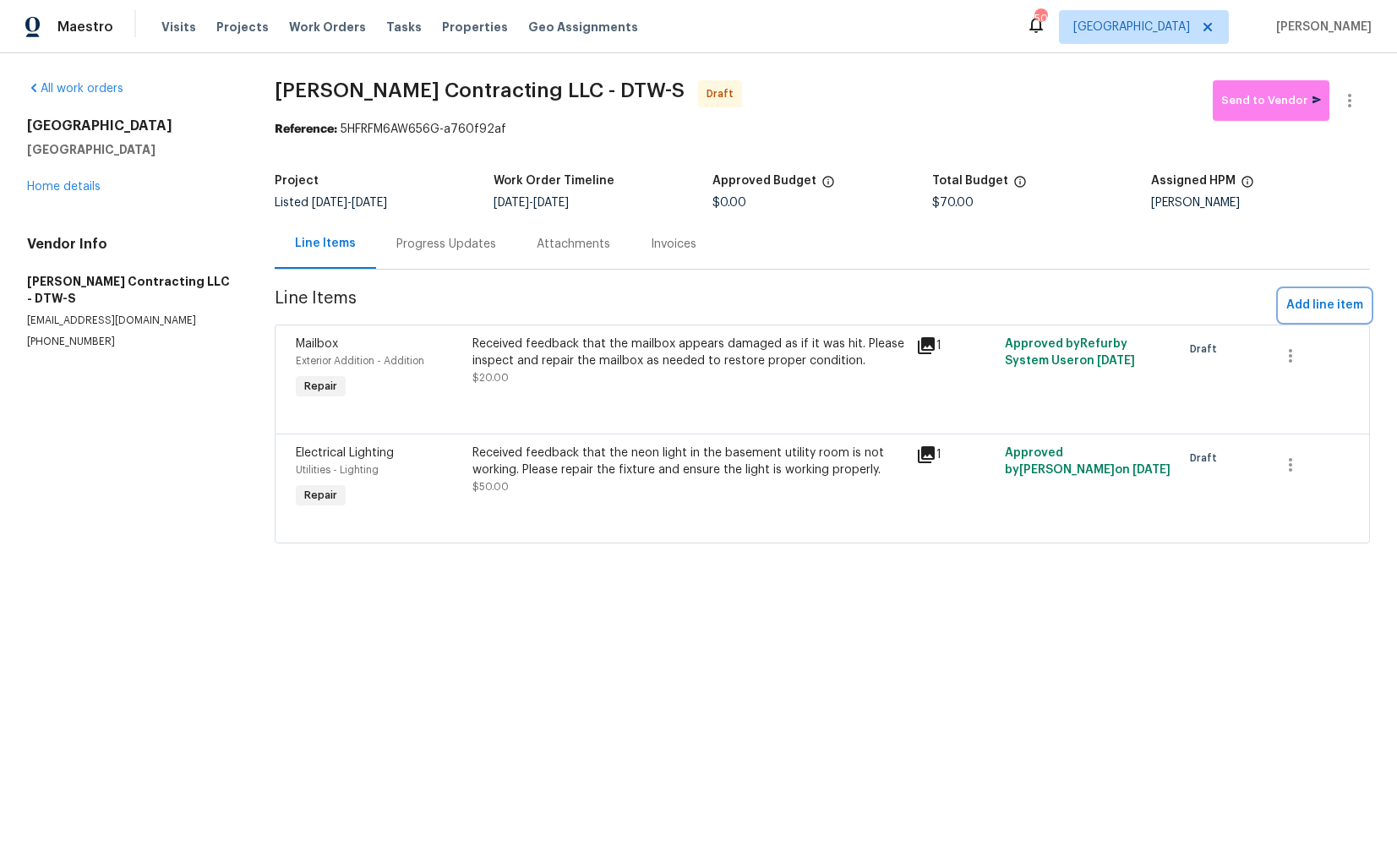
click at [1313, 303] on span "Add line item" at bounding box center [1324, 305] width 77 height 21
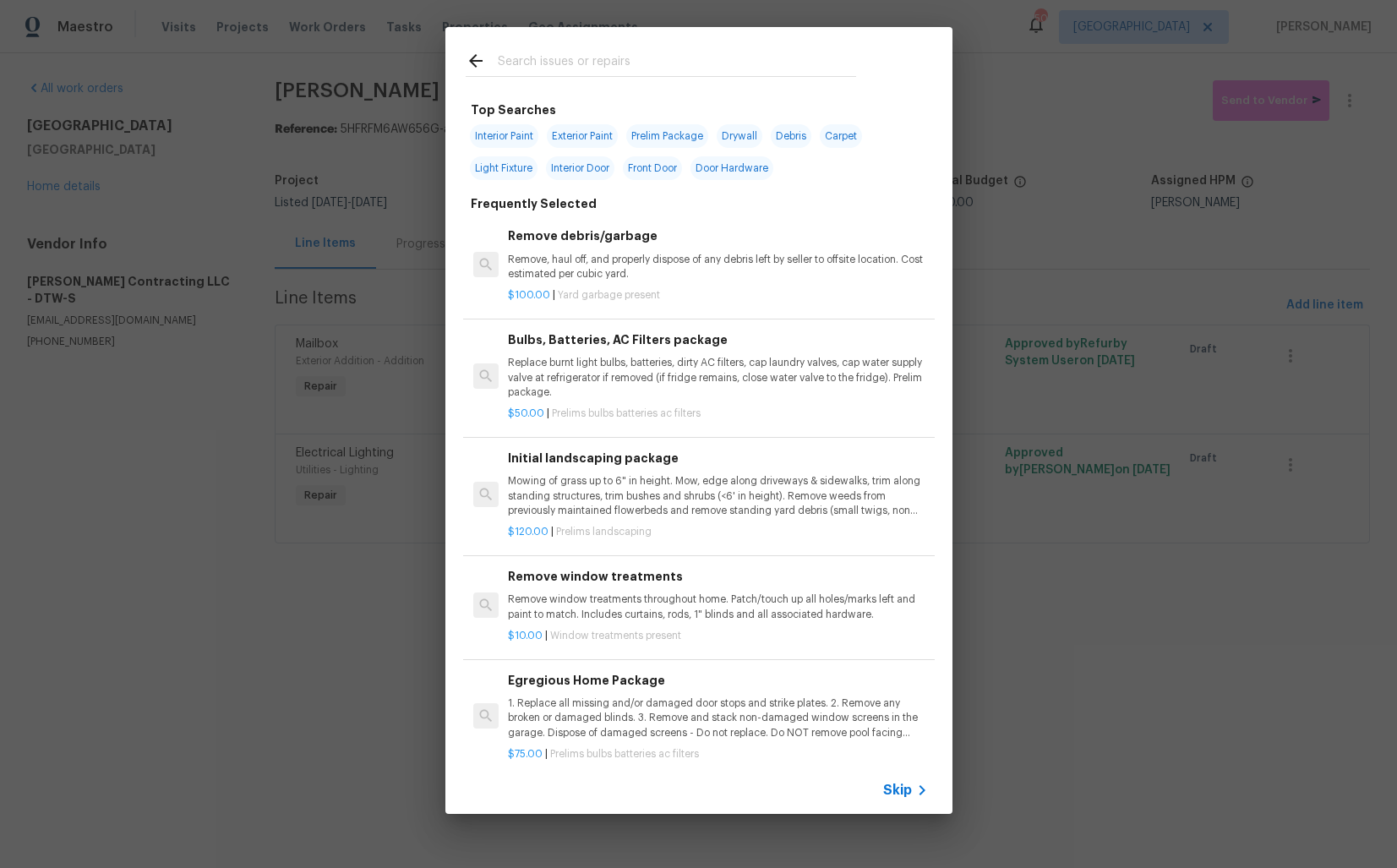
click at [568, 62] on input "text" at bounding box center [677, 63] width 358 height 25
type input "exterio"
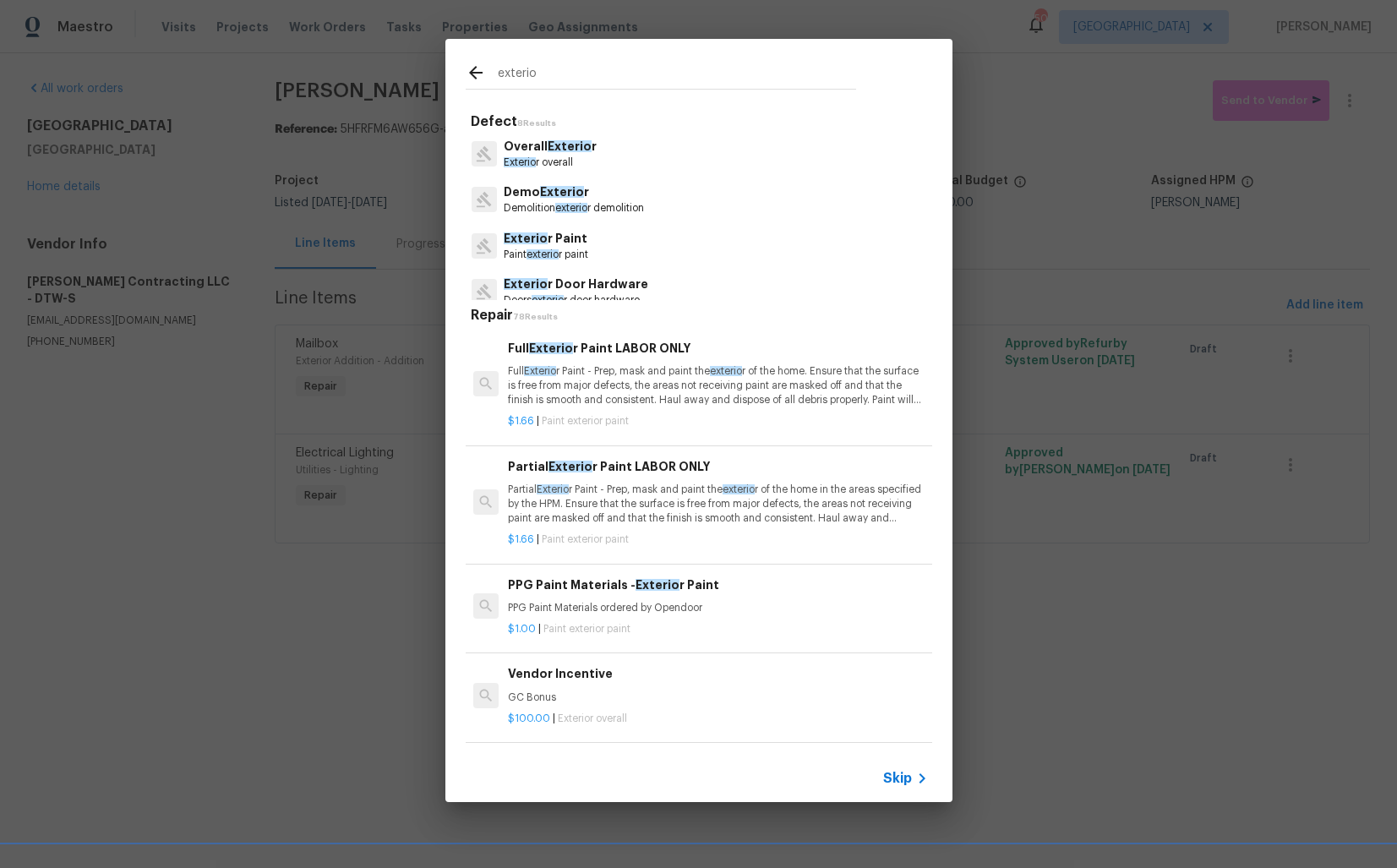
click at [546, 192] on span "Exterio" at bounding box center [562, 192] width 44 height 12
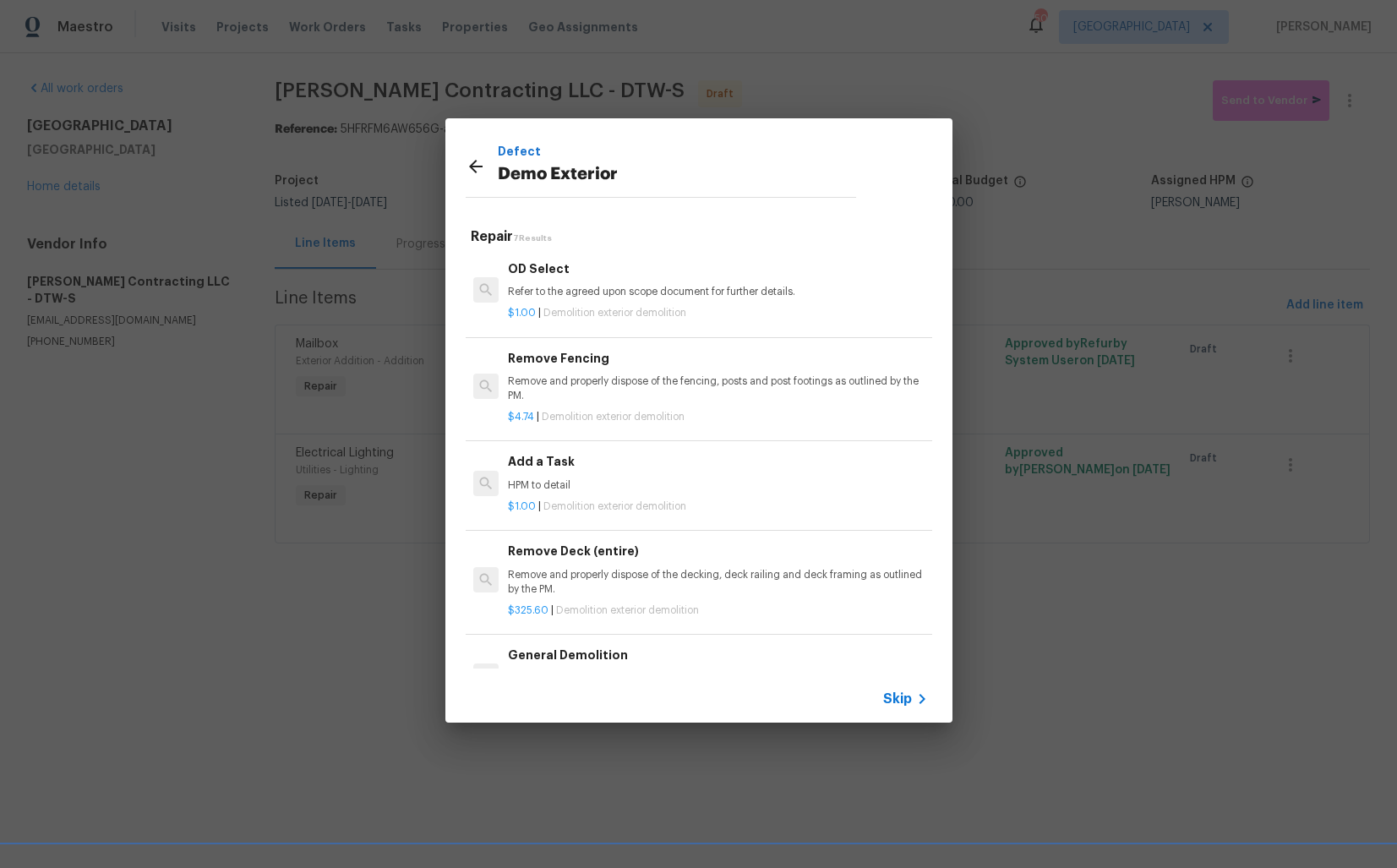
scroll to position [94, 0]
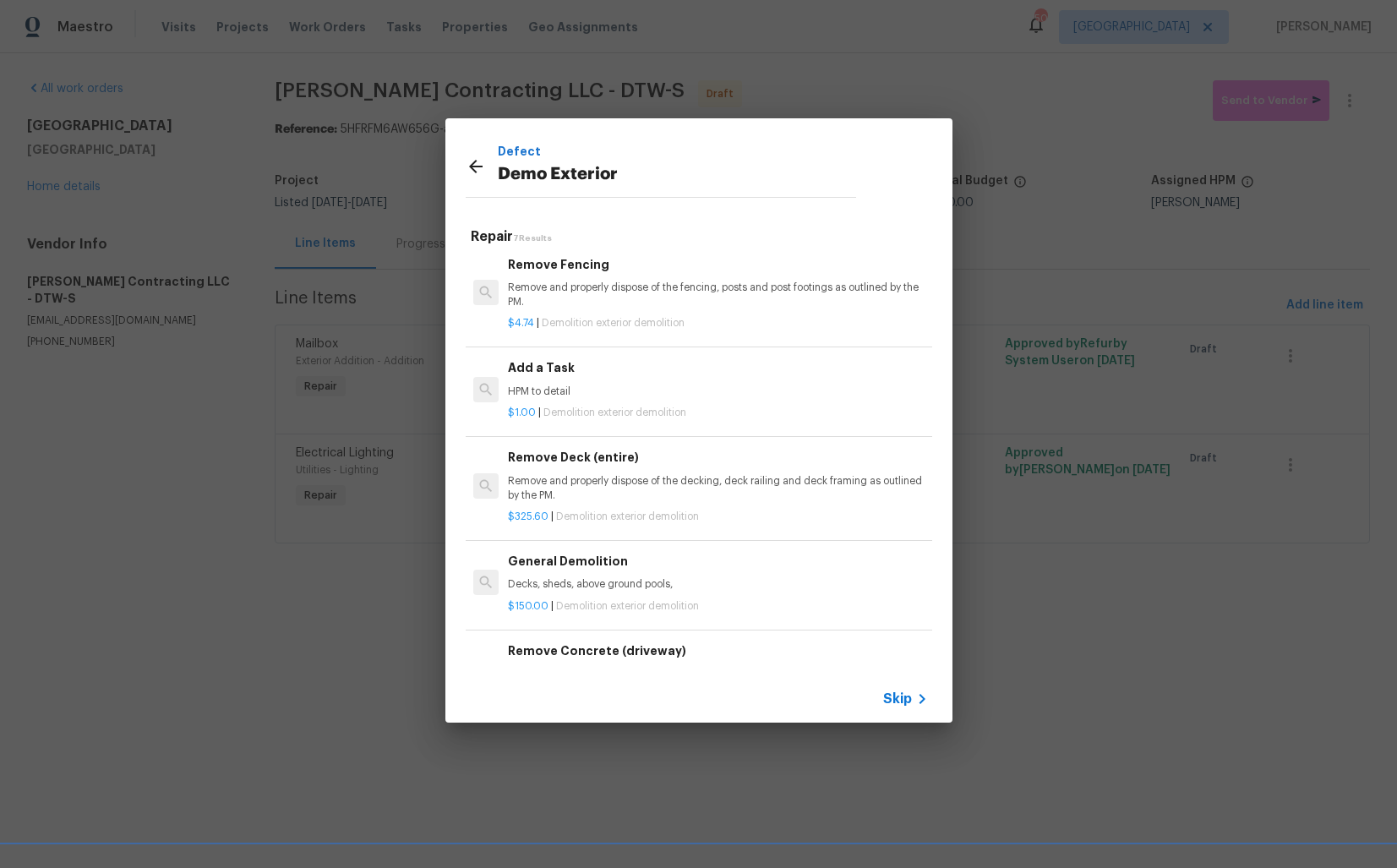
click at [585, 385] on p "HPM to detail" at bounding box center [718, 392] width 419 height 15
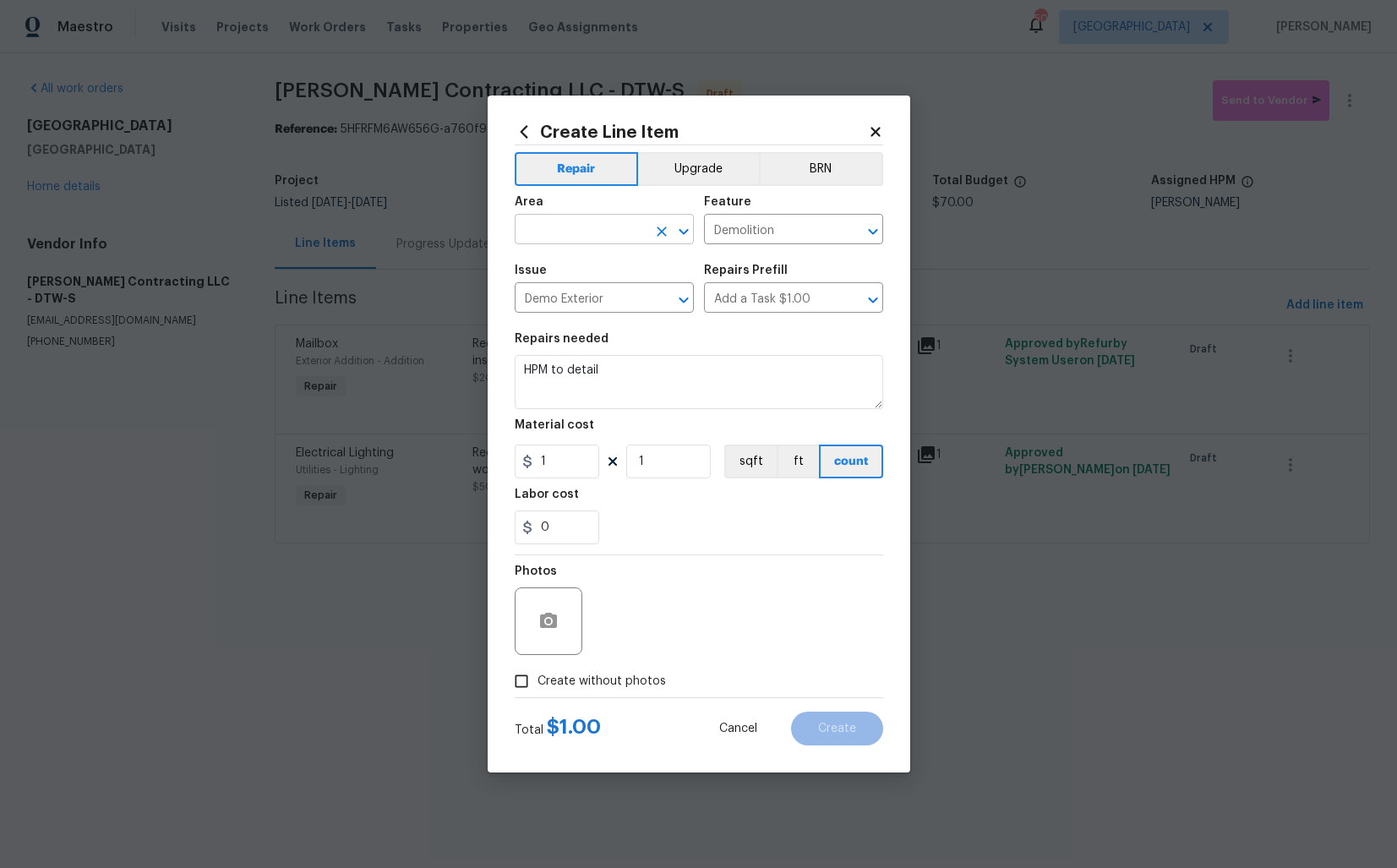
click at [559, 227] on input "text" at bounding box center [580, 231] width 132 height 26
click at [550, 268] on li "Exterior Addition" at bounding box center [604, 268] width 179 height 28
type input "Exterior Addition"
click at [799, 220] on input "Demolition" at bounding box center [770, 231] width 132 height 26
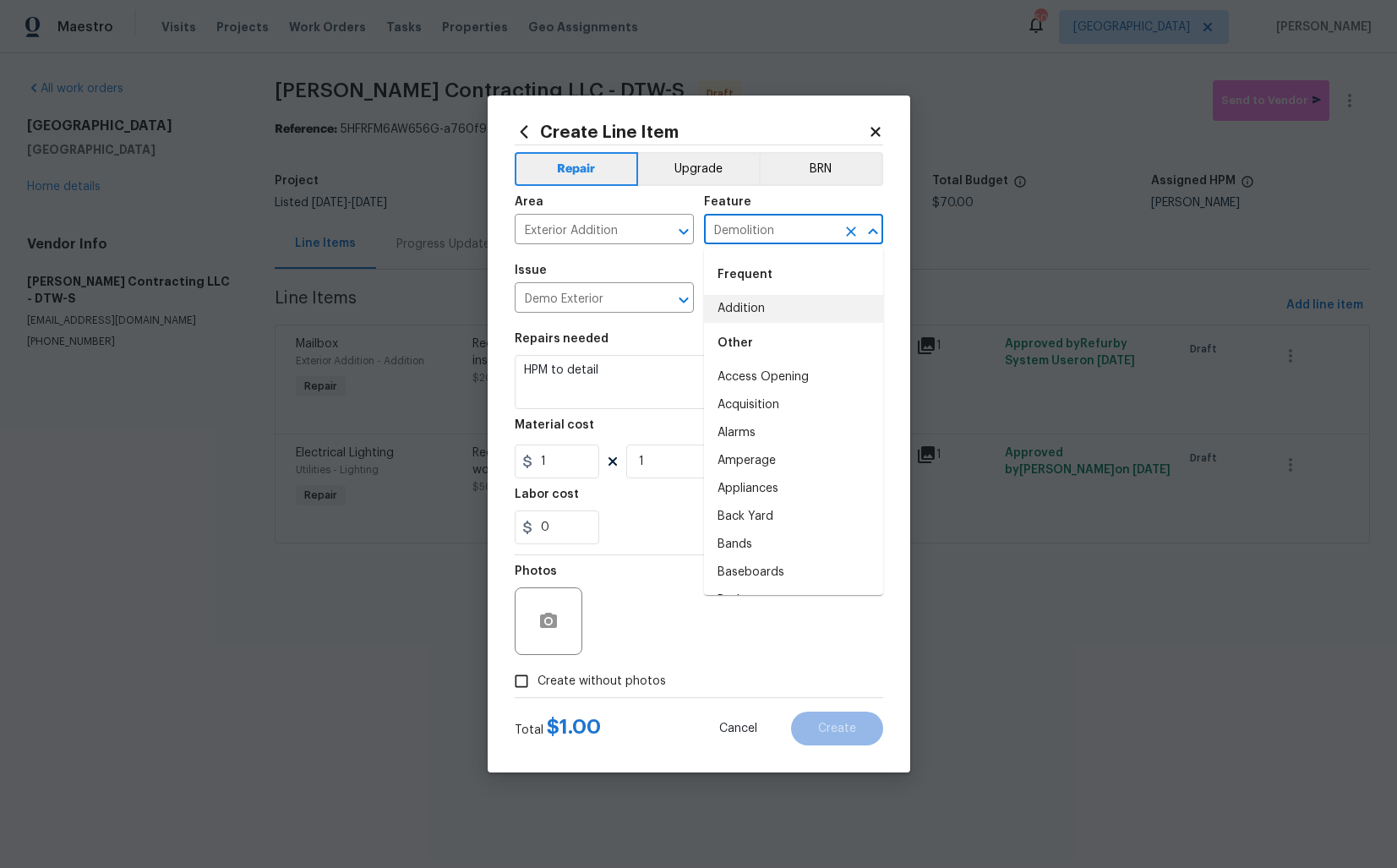
click at [758, 309] on li "Addition" at bounding box center [794, 309] width 179 height 28
type input "Addition"
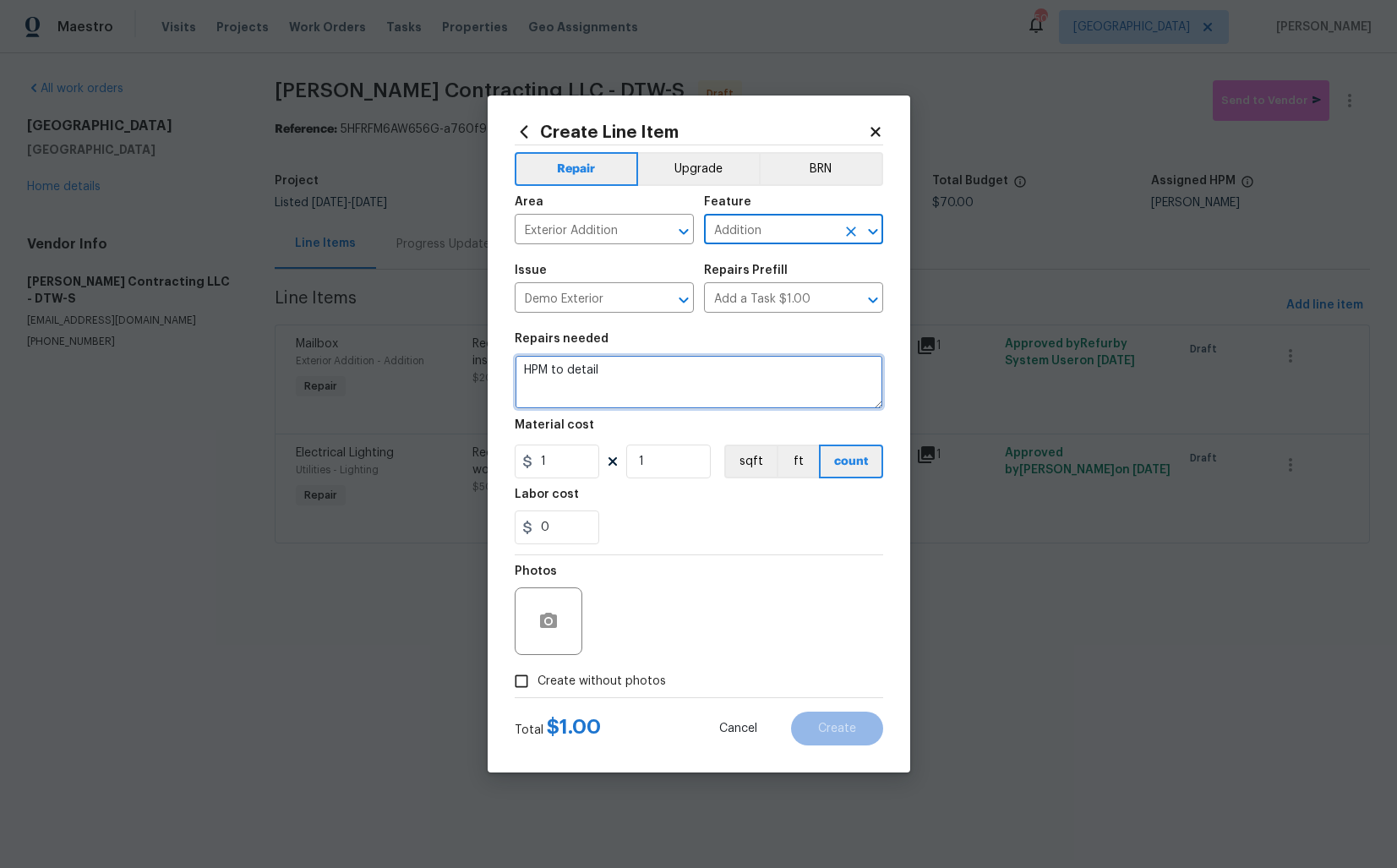
click at [707, 364] on textarea "HPM to detail" at bounding box center [698, 382] width 368 height 54
paste textarea "Received feedback that there is no visible house number. Please install new hou…"
type textarea "Received feedback that there is no visible house number. Please install new hou…"
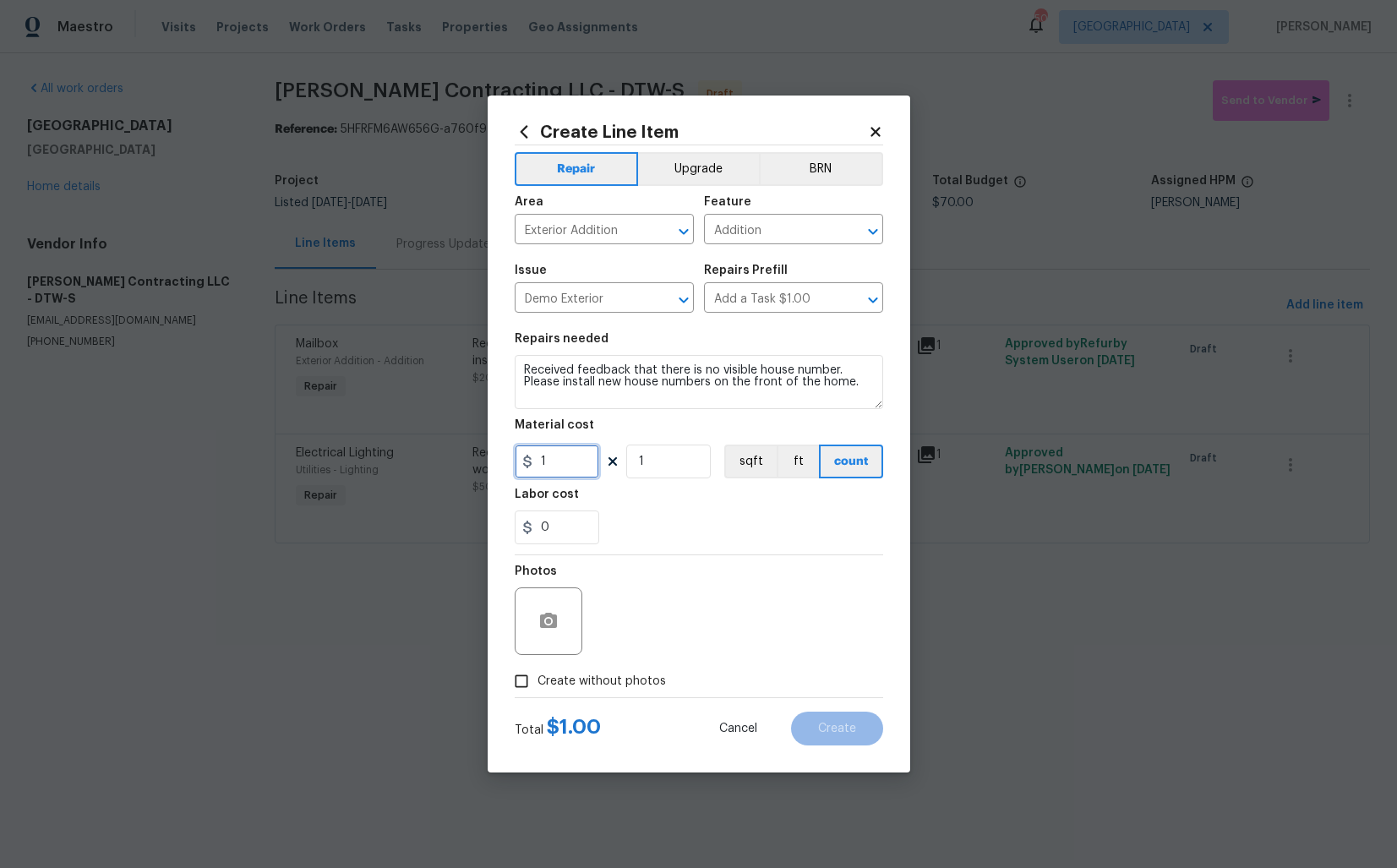
click at [567, 468] on input "1" at bounding box center [557, 461] width 85 height 34
type input "40"
click at [593, 682] on span "Create without photos" at bounding box center [602, 681] width 128 height 18
click at [538, 682] on input "Create without photos" at bounding box center [521, 681] width 32 height 32
checkbox input "true"
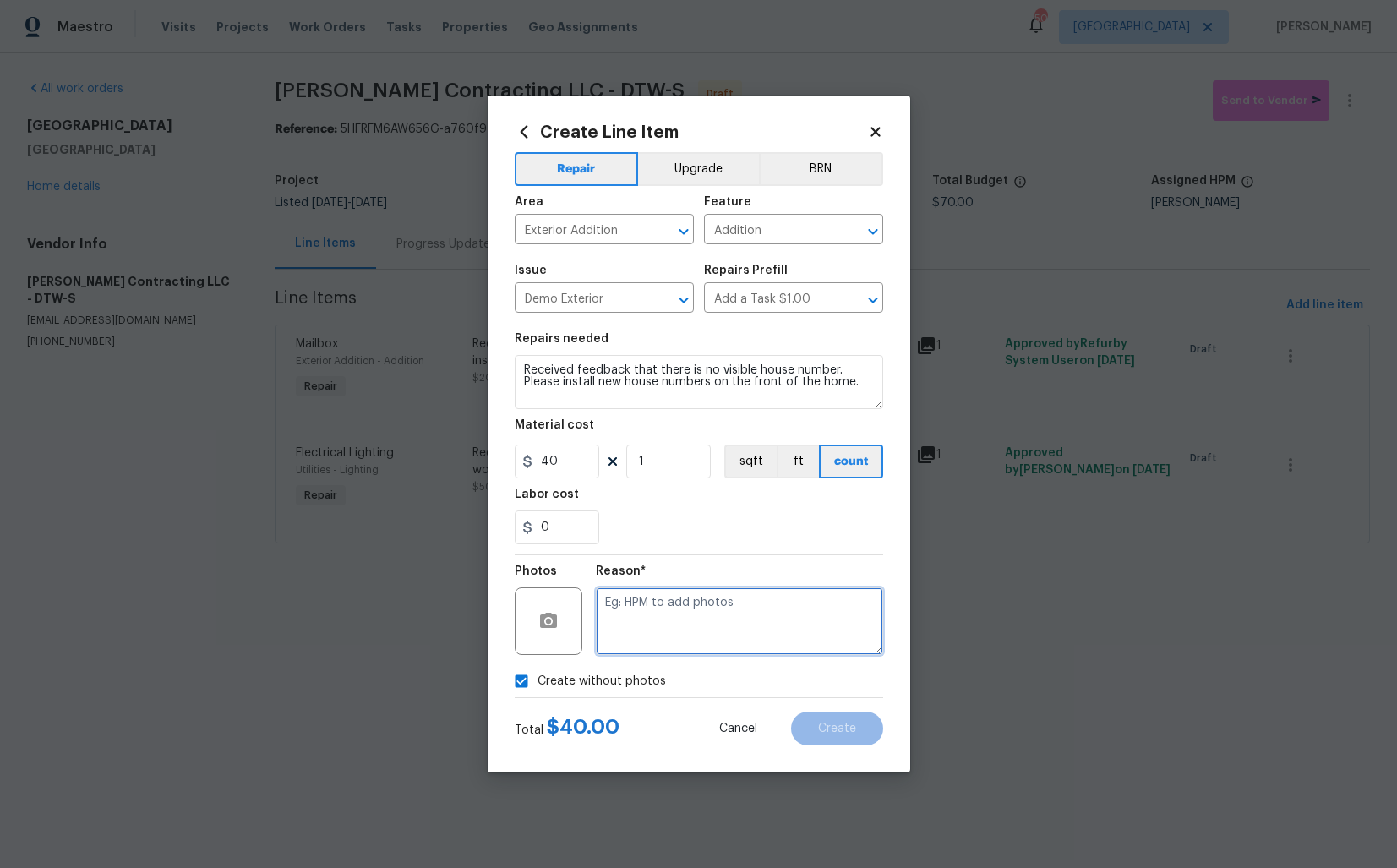
click at [676, 631] on textarea at bounding box center [740, 621] width 288 height 67
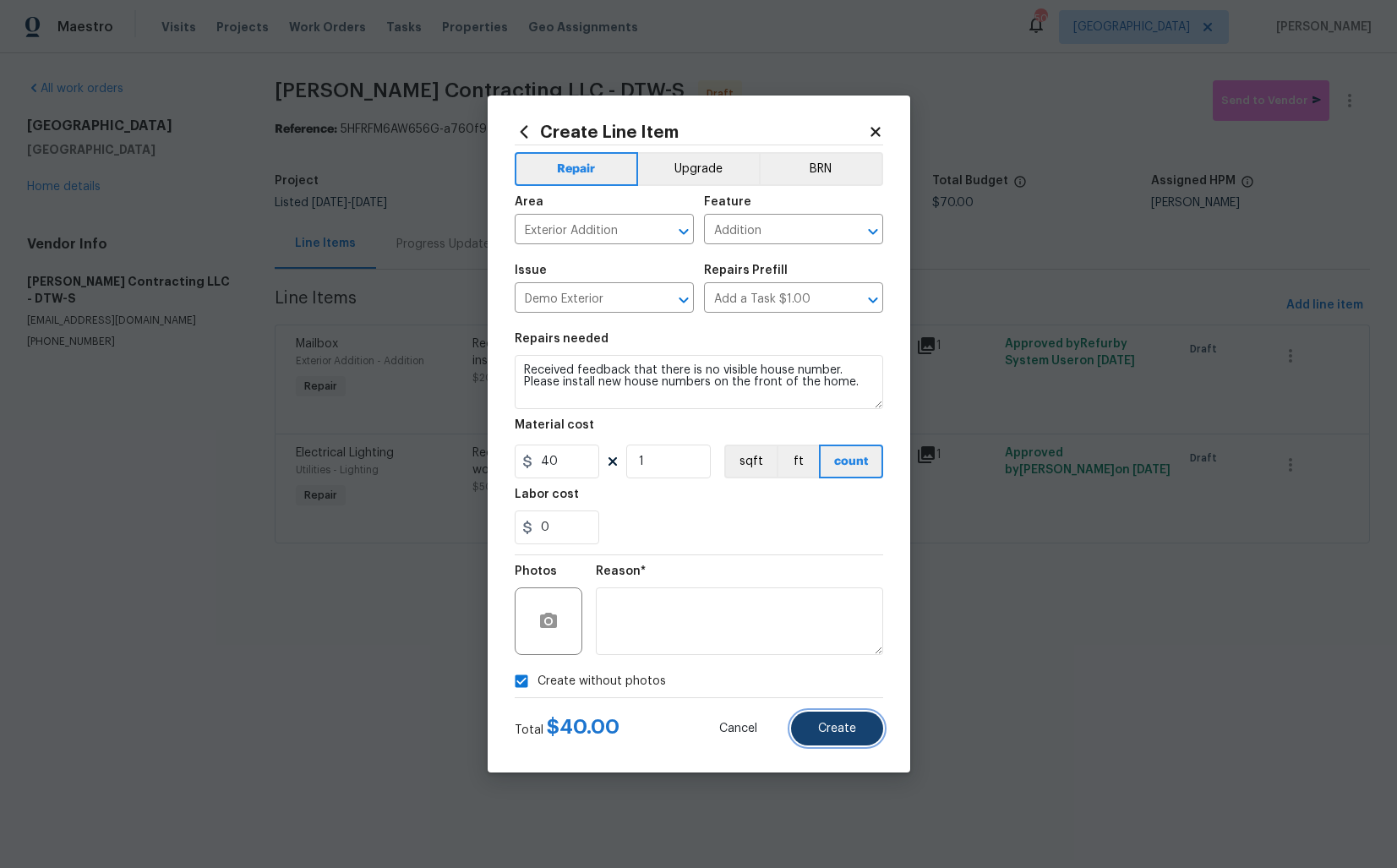
click at [860, 731] on button "Create" at bounding box center [838, 728] width 92 height 34
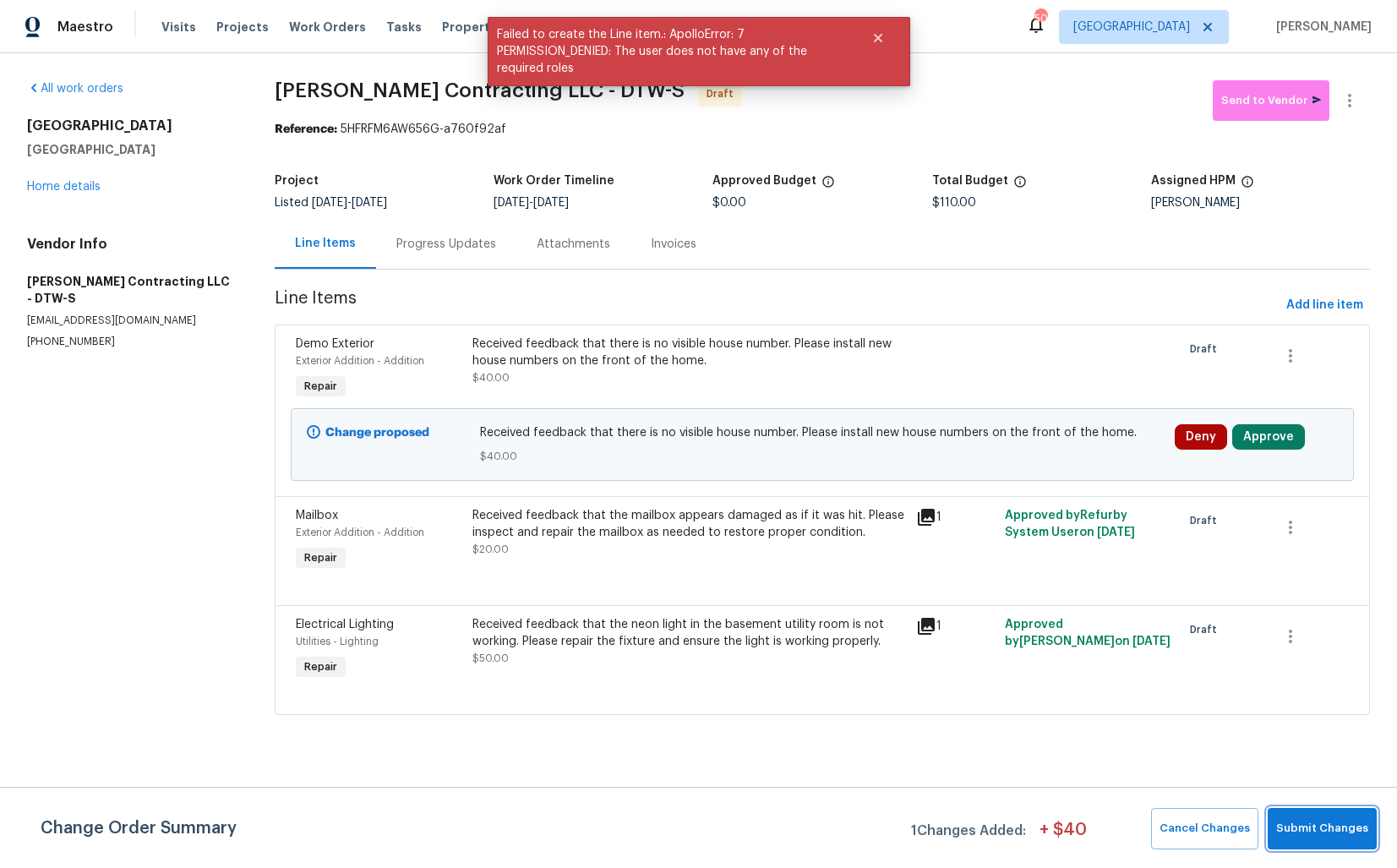
click at [1316, 836] on span "Submit Changes" at bounding box center [1322, 828] width 92 height 19
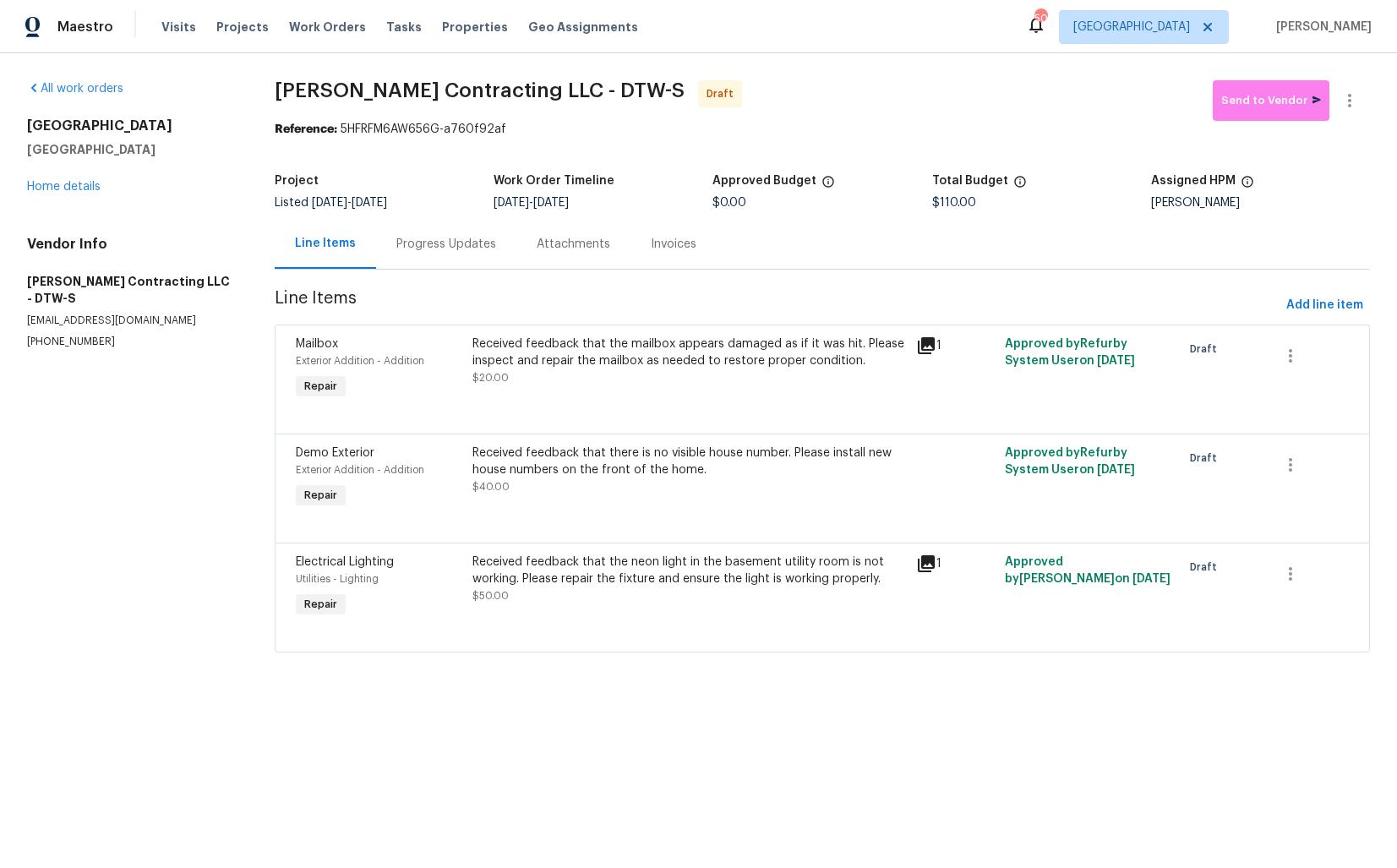
click at [449, 250] on div "Progress Updates" at bounding box center [447, 244] width 100 height 17
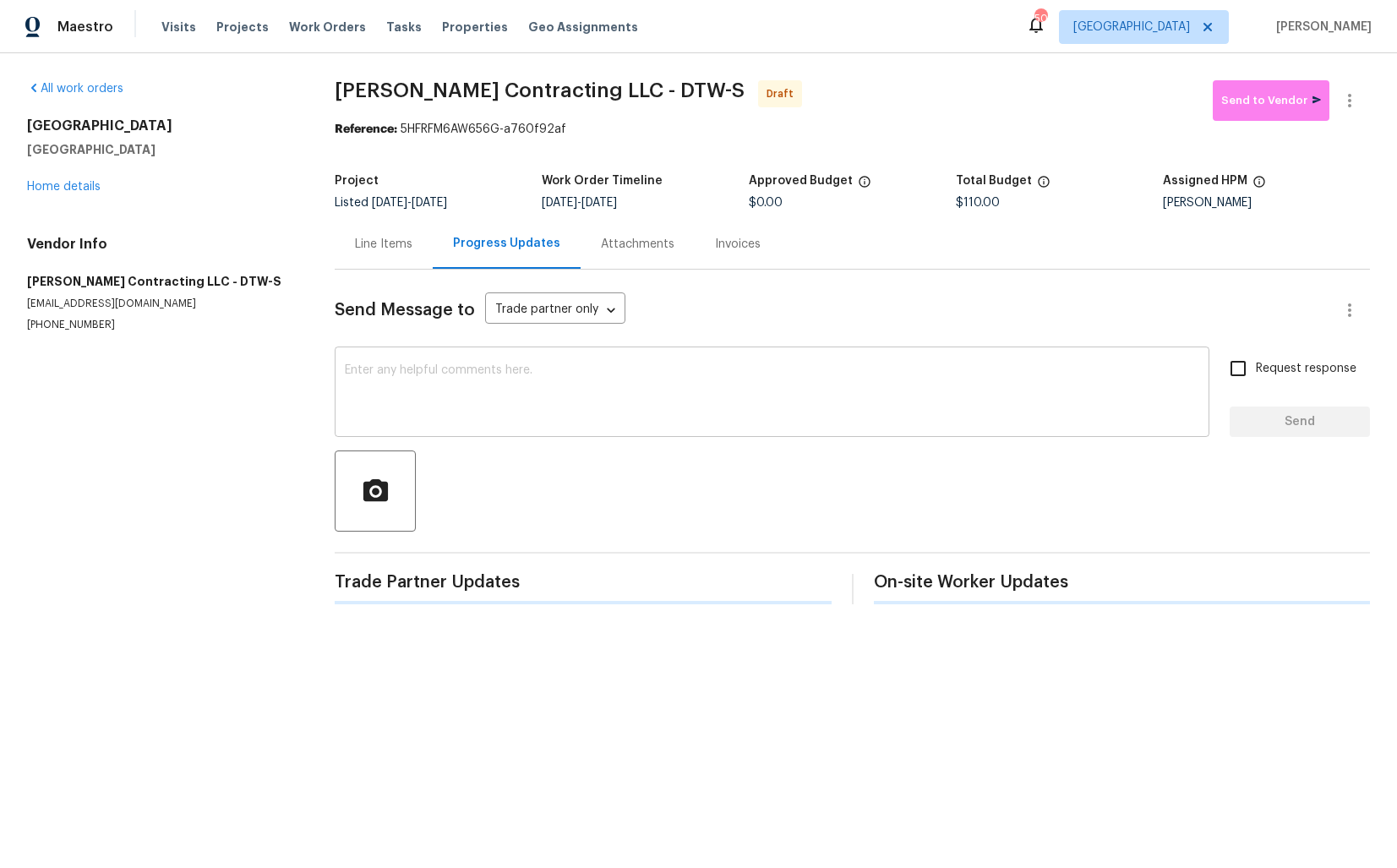
click at [531, 367] on textarea at bounding box center [772, 394] width 854 height 59
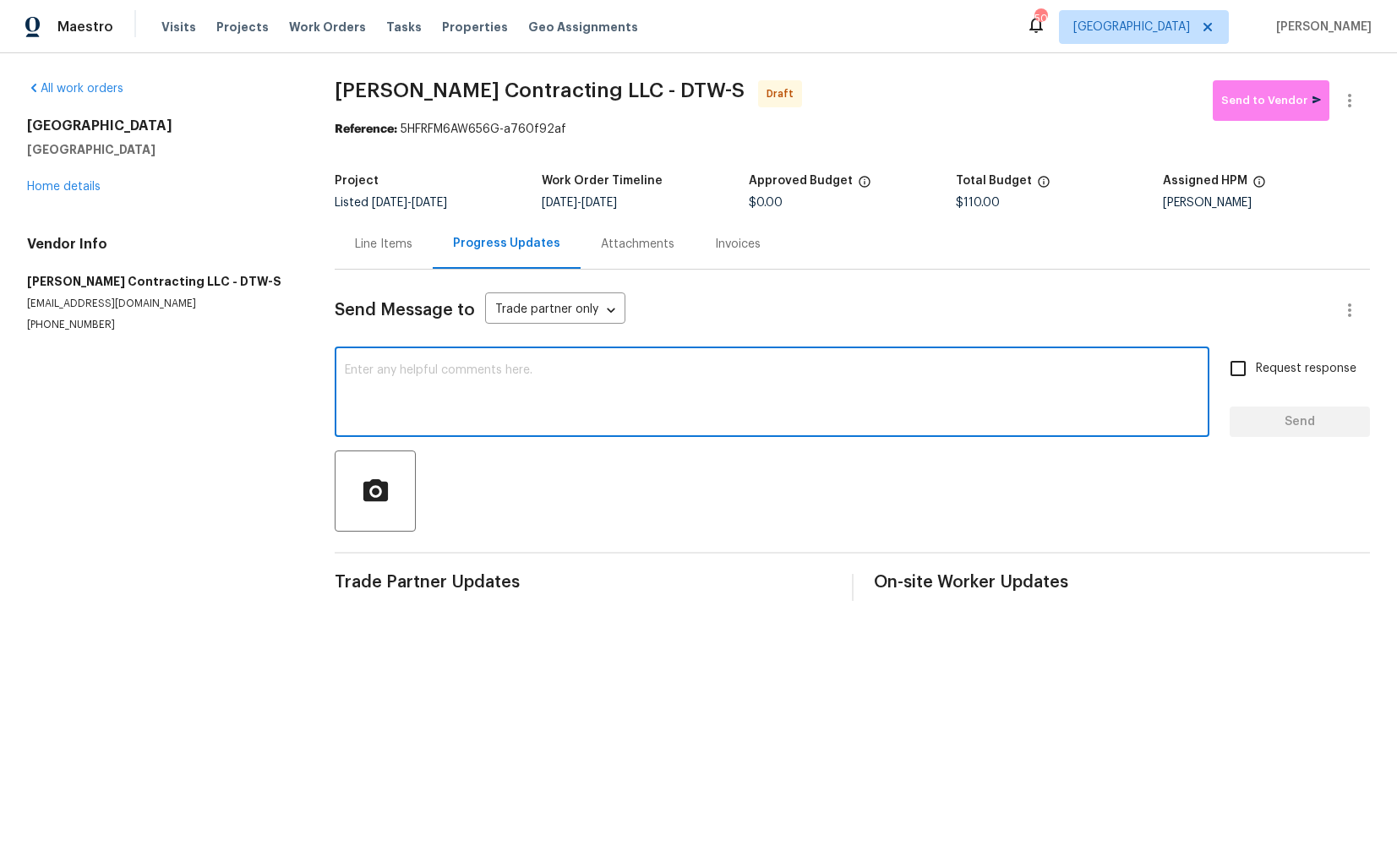
paste textarea "Hi this is Arvind with Opendoor. I’m confirming you received the WO for the pro…"
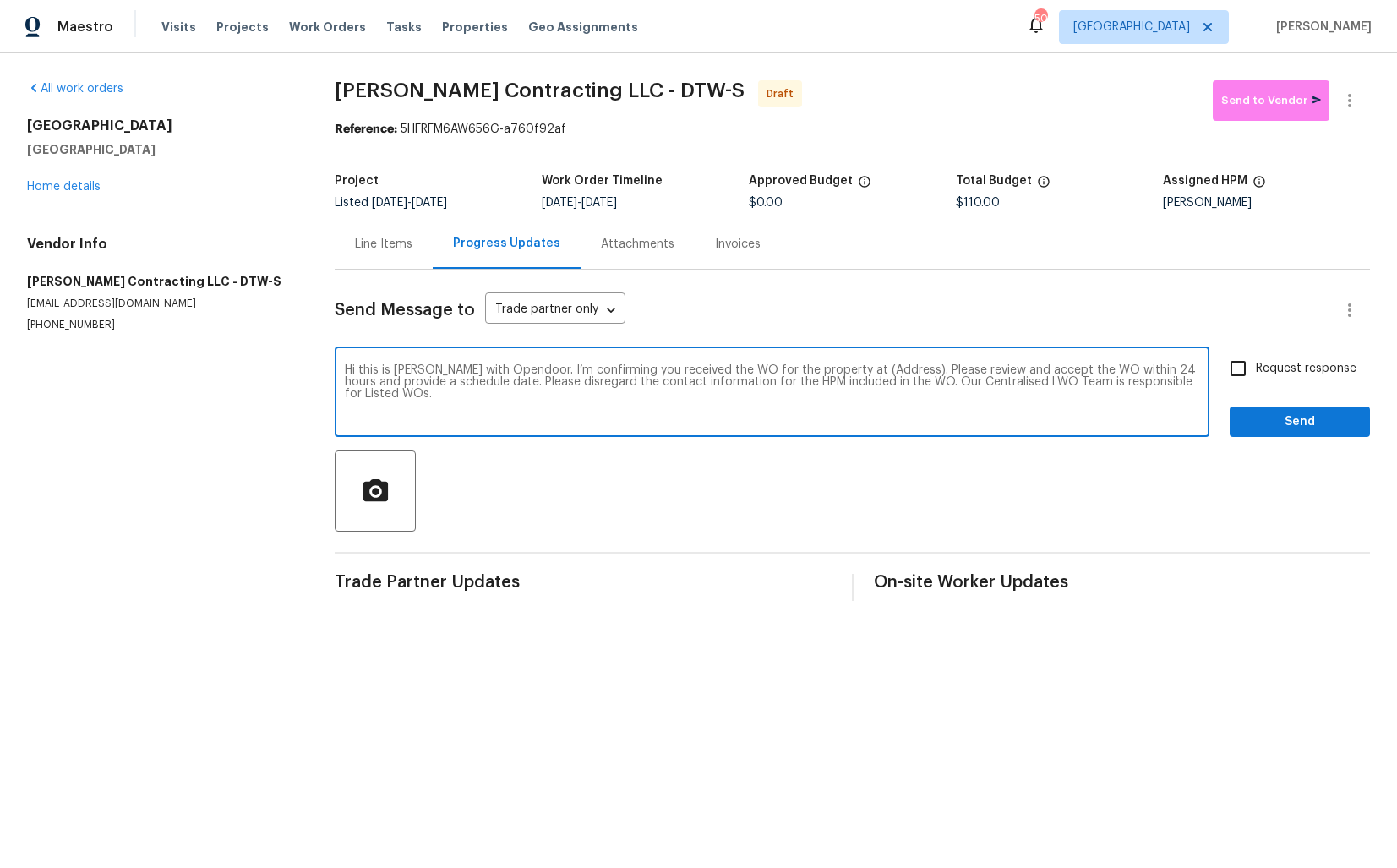
drag, startPoint x: 883, startPoint y: 371, endPoint x: 830, endPoint y: 371, distance: 53.0
click at [830, 371] on textarea "Hi this is Arvind with Opendoor. I’m confirming you received the WO for the pro…" at bounding box center [772, 394] width 854 height 59
paste textarea "53044 Ruann Dr, Shelby Township, MI 48316"
type textarea "Hi this is Arvind with Opendoor. I’m confirming you received the WO for the pro…"
click at [1249, 367] on input "Request response" at bounding box center [1238, 368] width 35 height 35
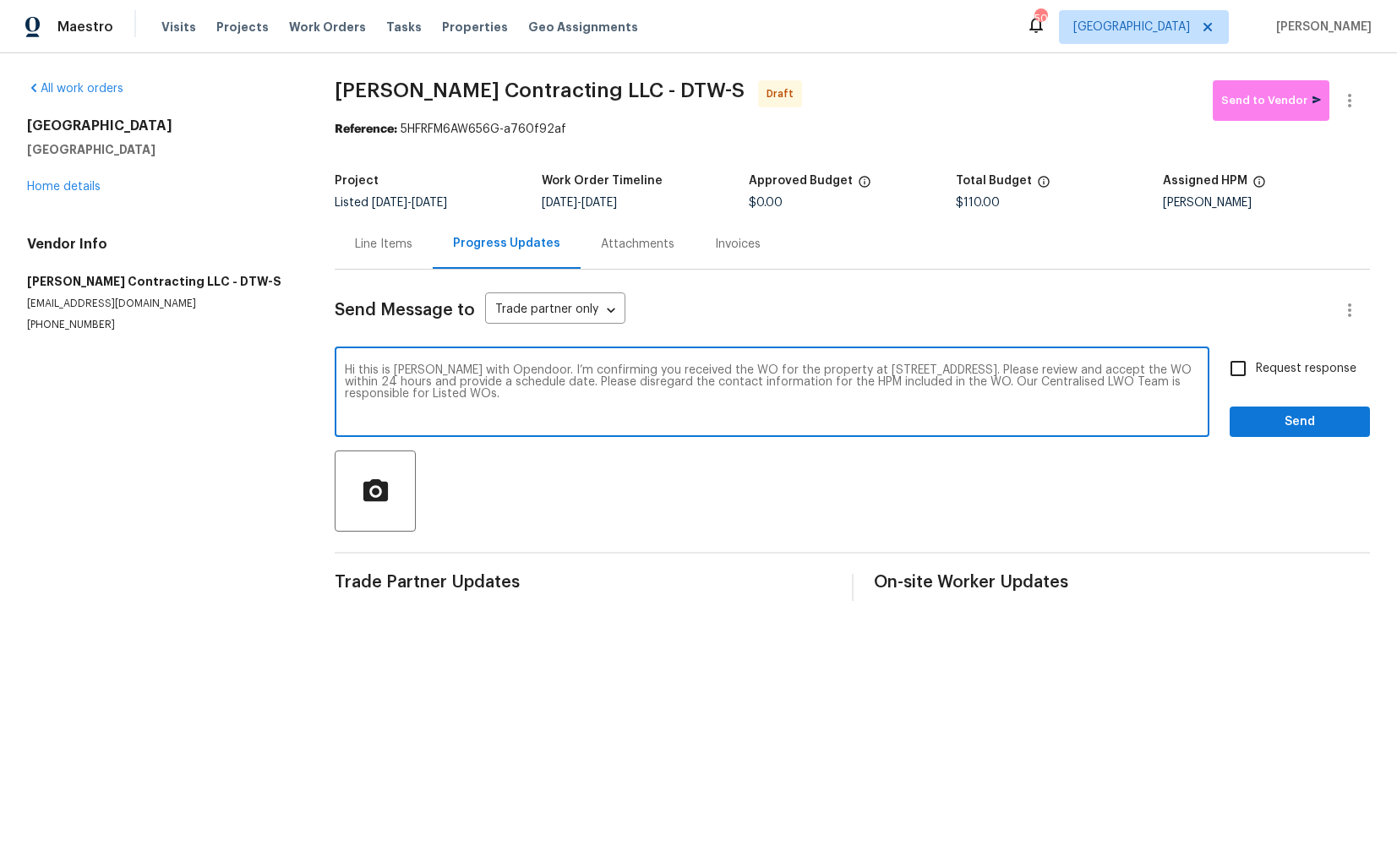
checkbox input "true"
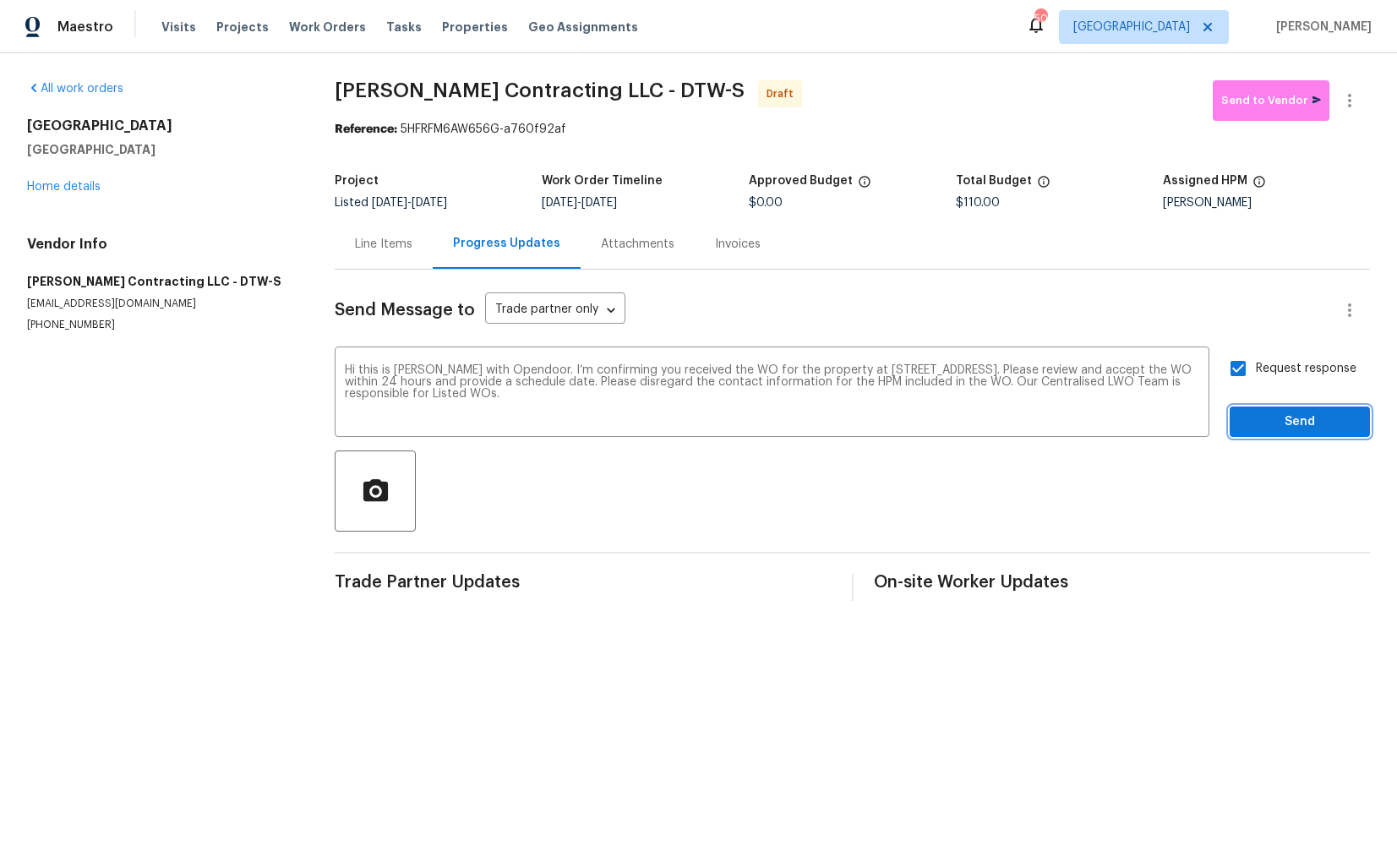
click at [1268, 422] on span "Send" at bounding box center [1300, 422] width 113 height 21
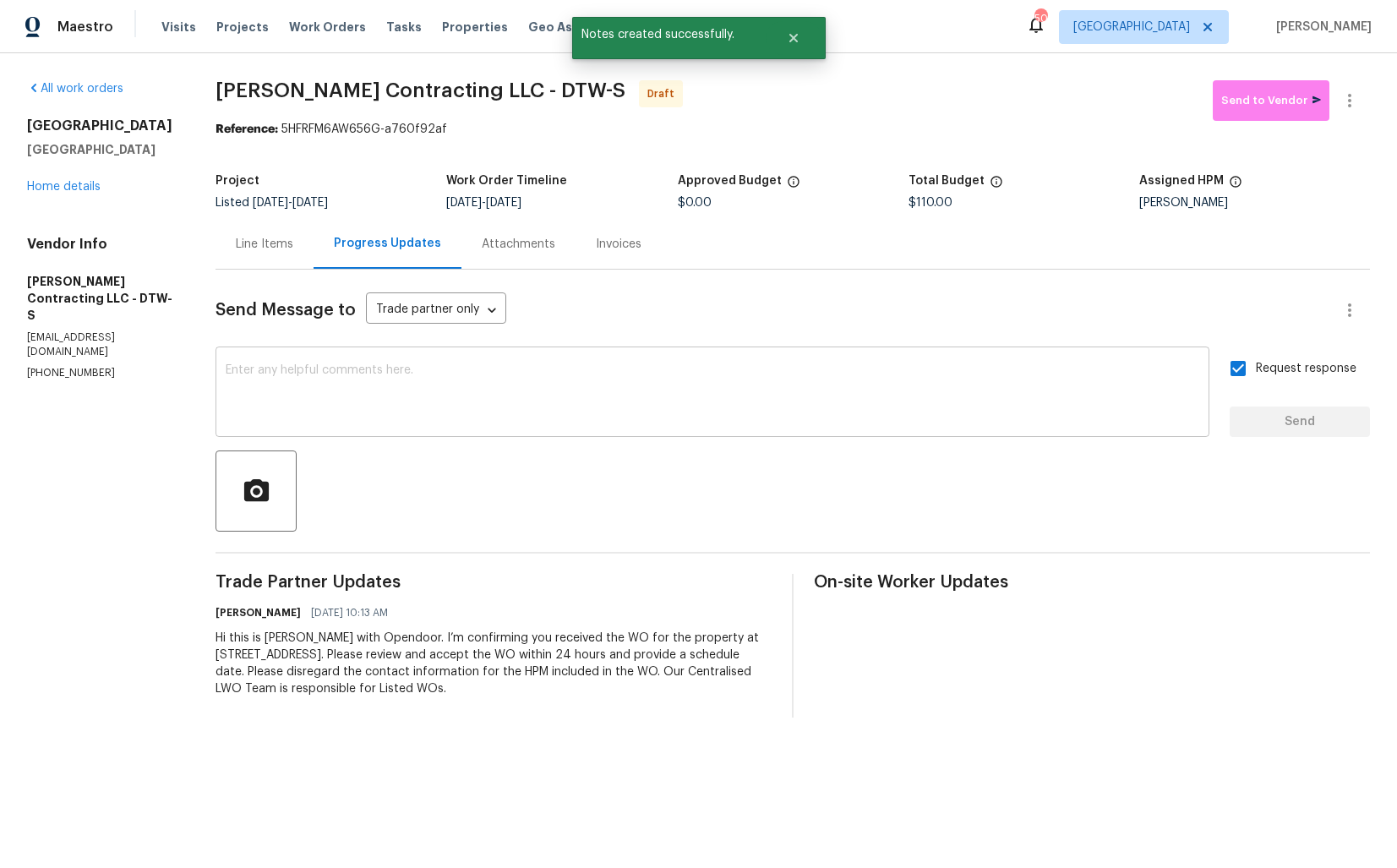
click at [744, 389] on textarea at bounding box center [712, 394] width 973 height 59
paste textarea "Attention All Work Orders must include before-photos (both close-up and wide-an…"
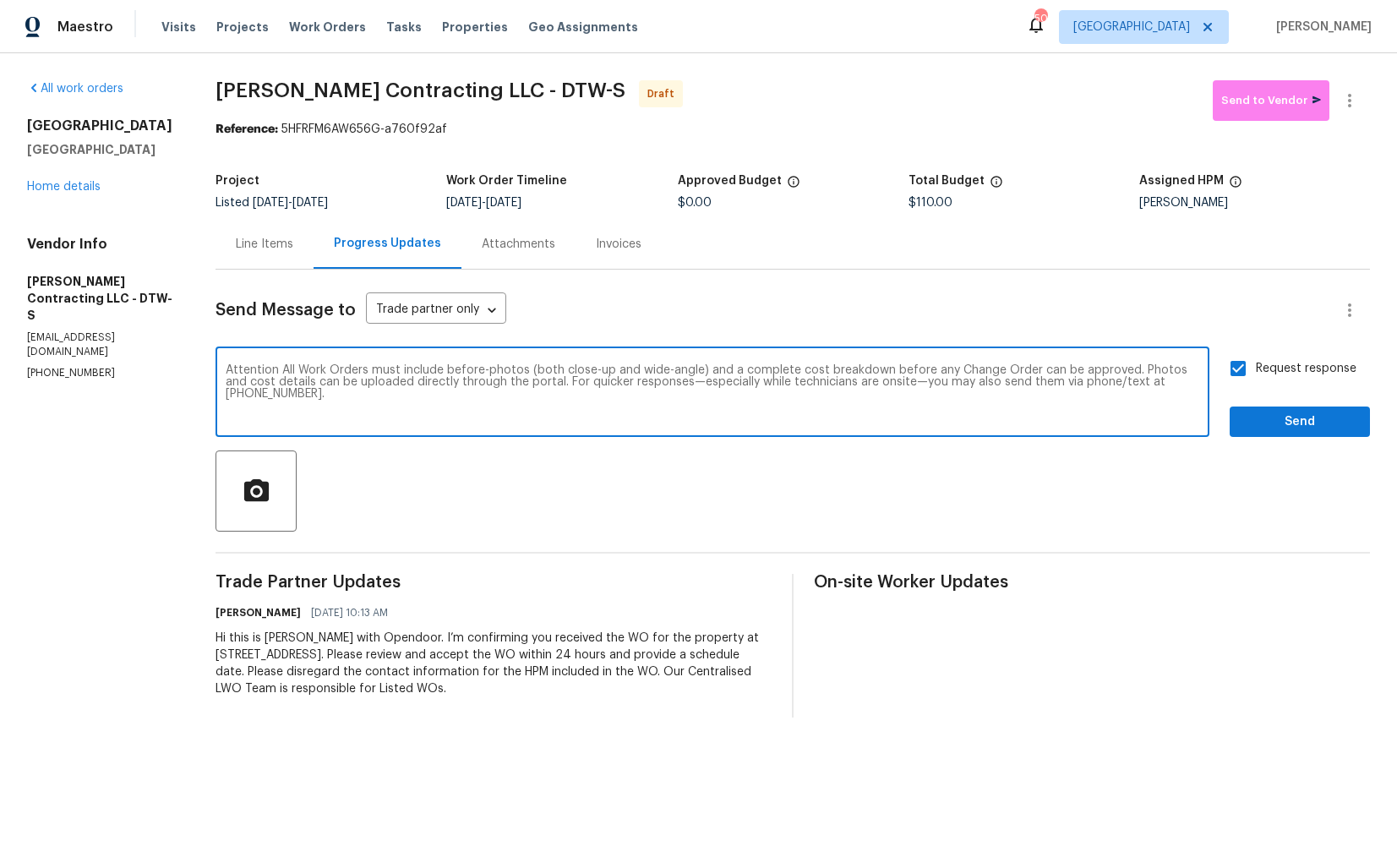
type textarea "Attention All Work Orders must include before-photos (both close-up and wide-an…"
click at [1272, 422] on span "Send" at bounding box center [1300, 422] width 113 height 21
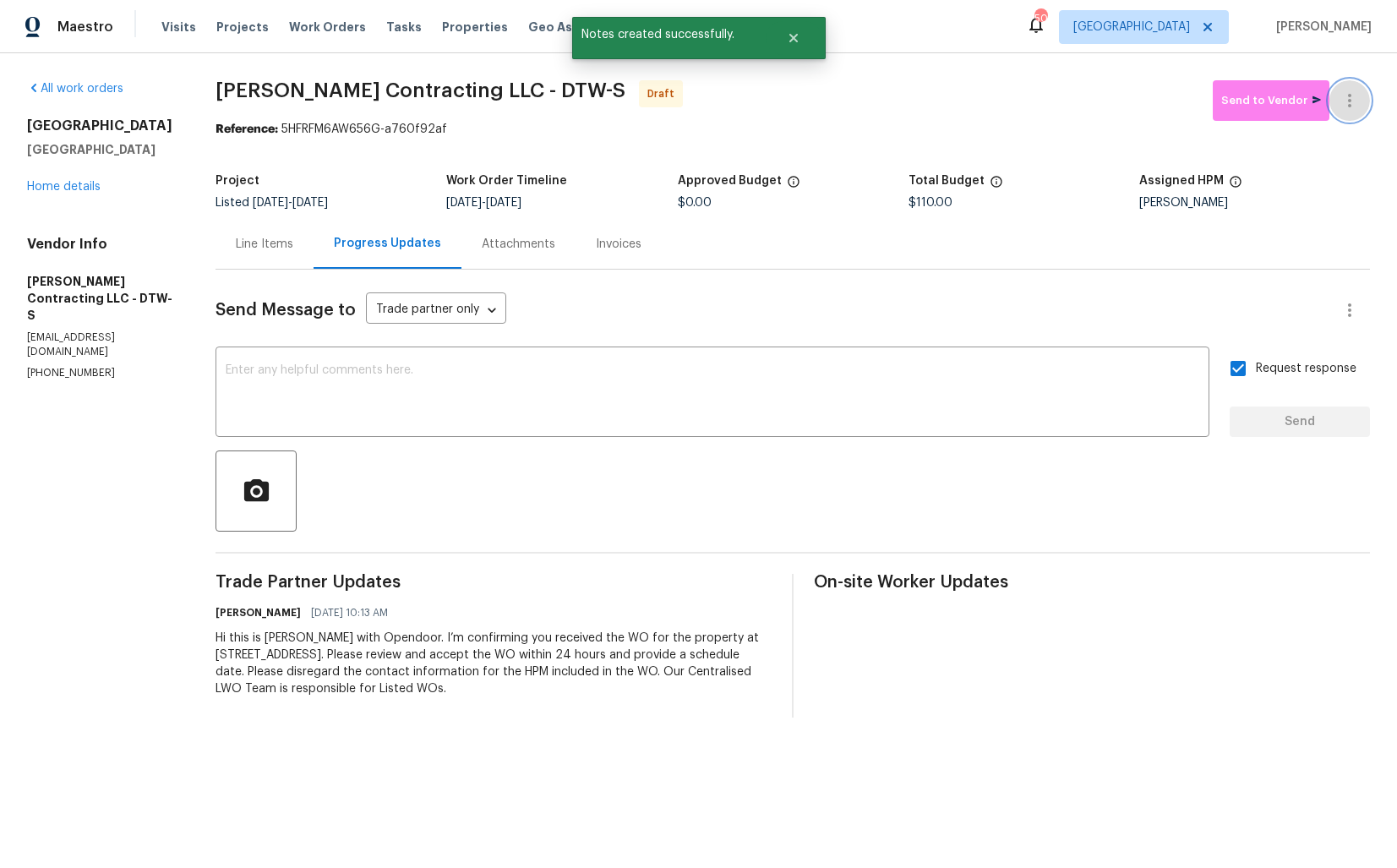
click at [1348, 108] on icon "button" at bounding box center [1350, 101] width 20 height 20
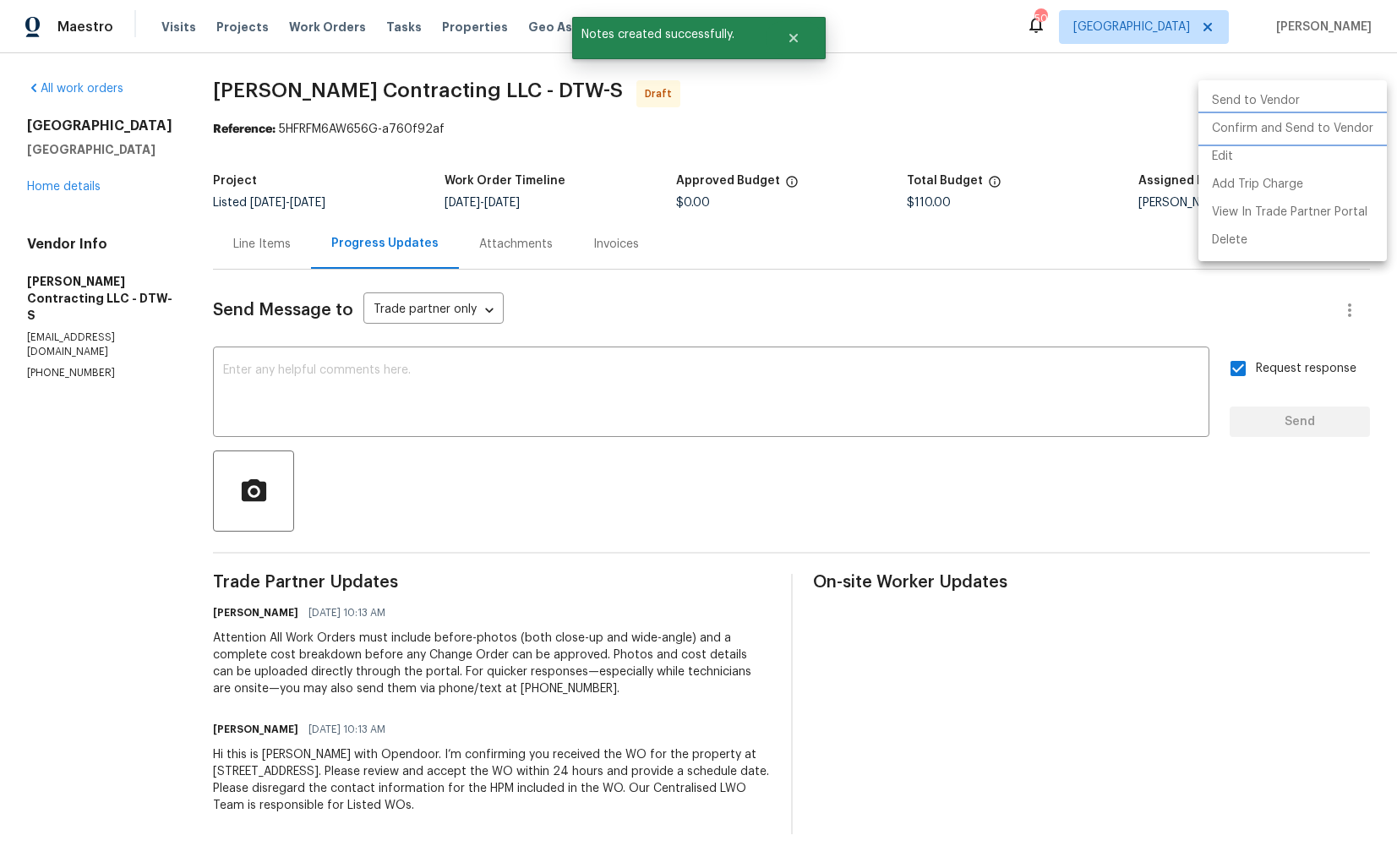
click at [1252, 134] on li "Confirm and Send to Vendor" at bounding box center [1293, 129] width 188 height 28
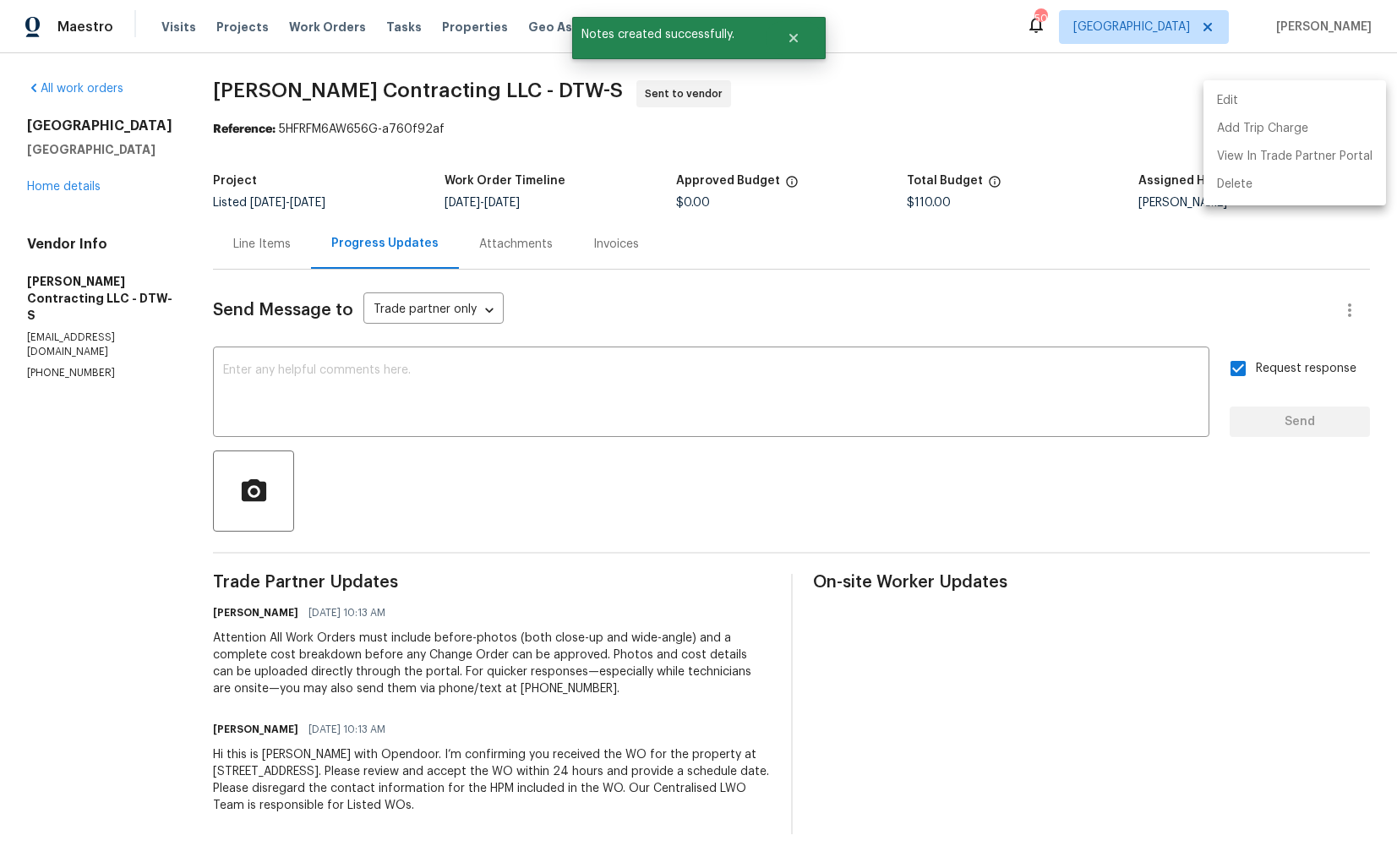
click at [643, 147] on div at bounding box center [698, 434] width 1397 height 868
click at [796, 37] on icon "Close" at bounding box center [794, 38] width 14 height 14
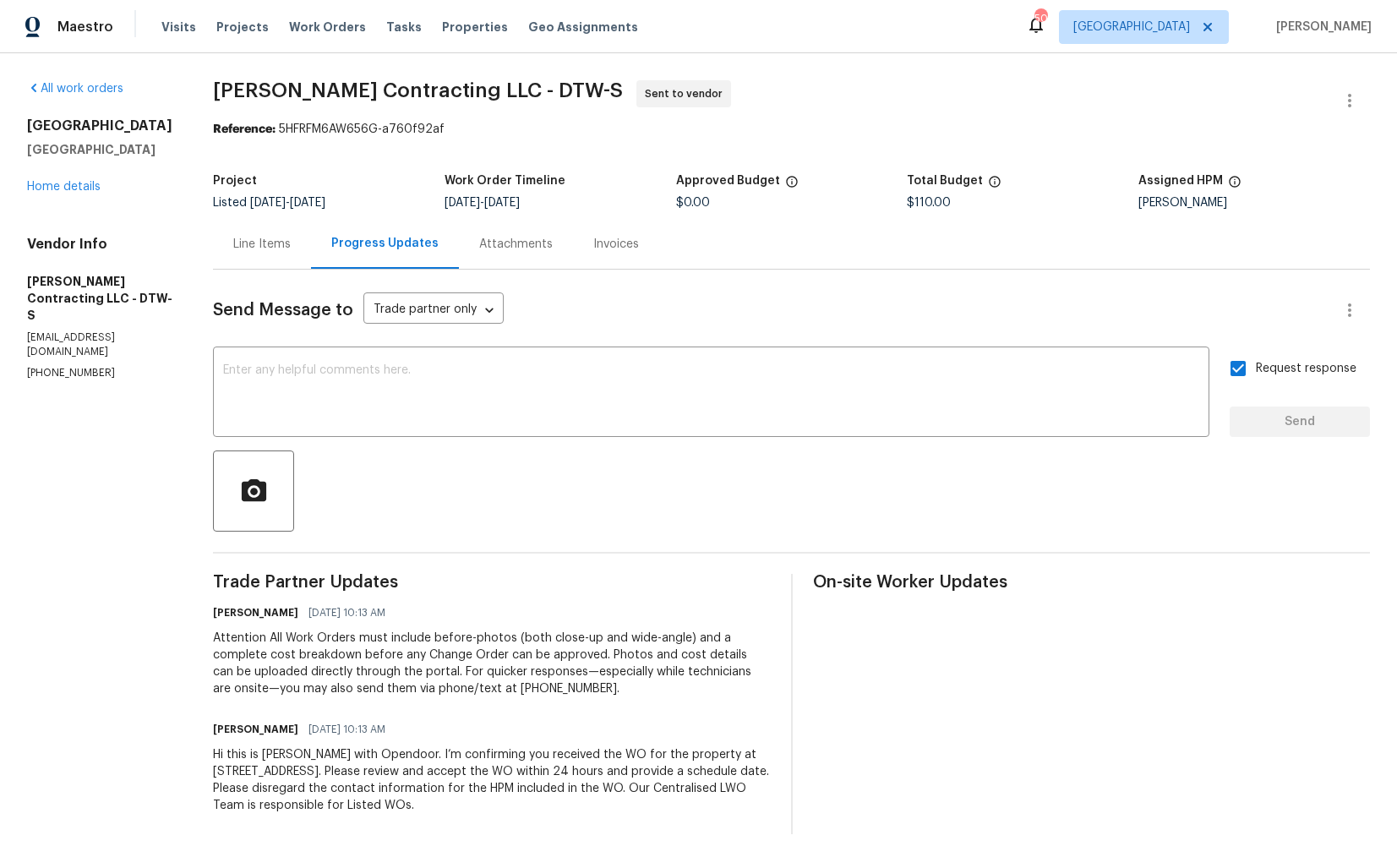
click at [275, 86] on span "Solano Contracting LLC - DTW-S" at bounding box center [418, 90] width 410 height 20
copy span "Solano Contracting LLC - DTW-S"
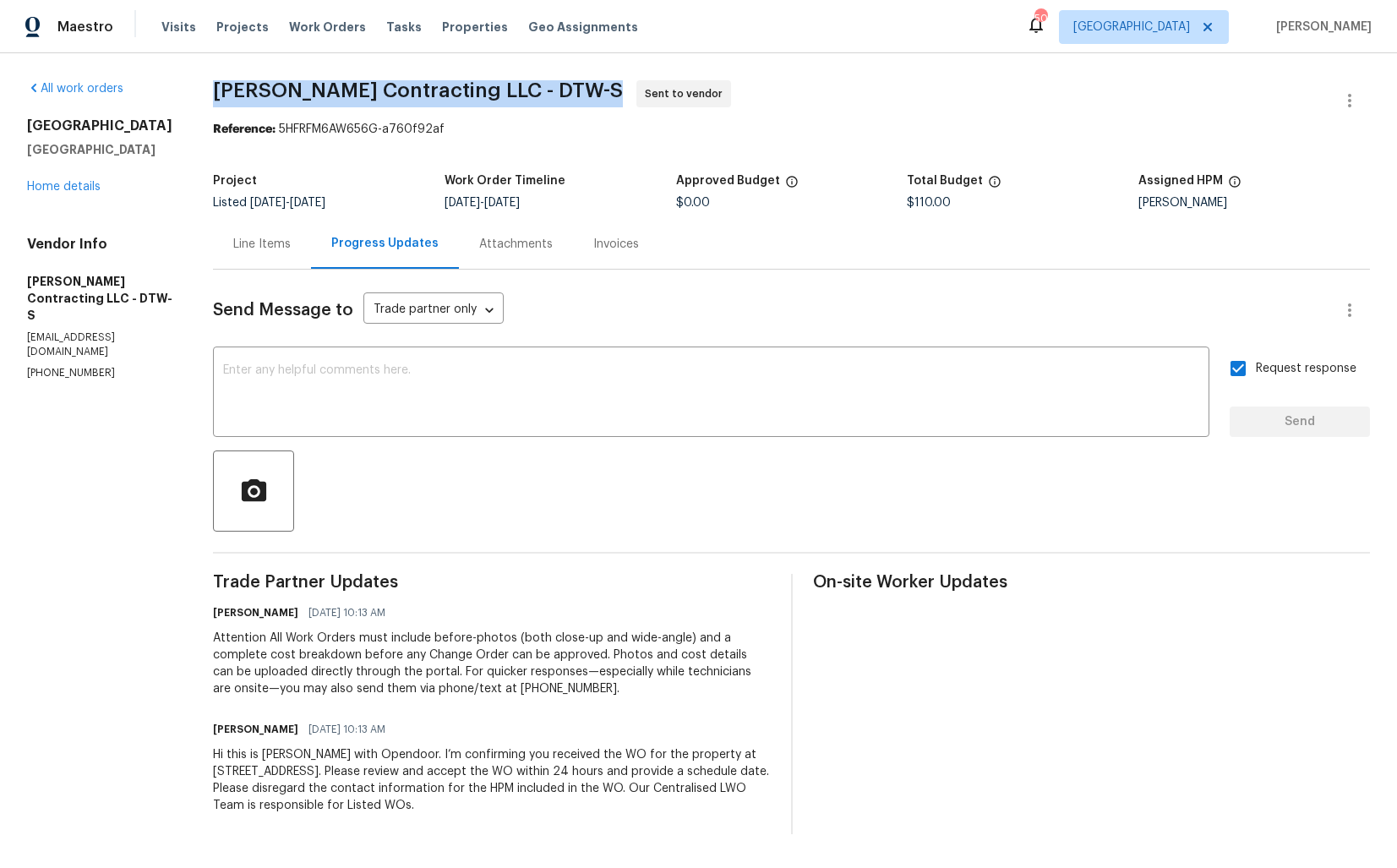
click at [668, 66] on div "All work orders 53044 Ruann Dr Shelby Township, MI 48316 Home details Vendor In…" at bounding box center [698, 458] width 1397 height 808
click at [400, 156] on section "Solano Contracting LLC - DTW-S Sent to vendor Reference: 5HFRFM6AW656G-a760f92a…" at bounding box center [792, 457] width 1157 height 754
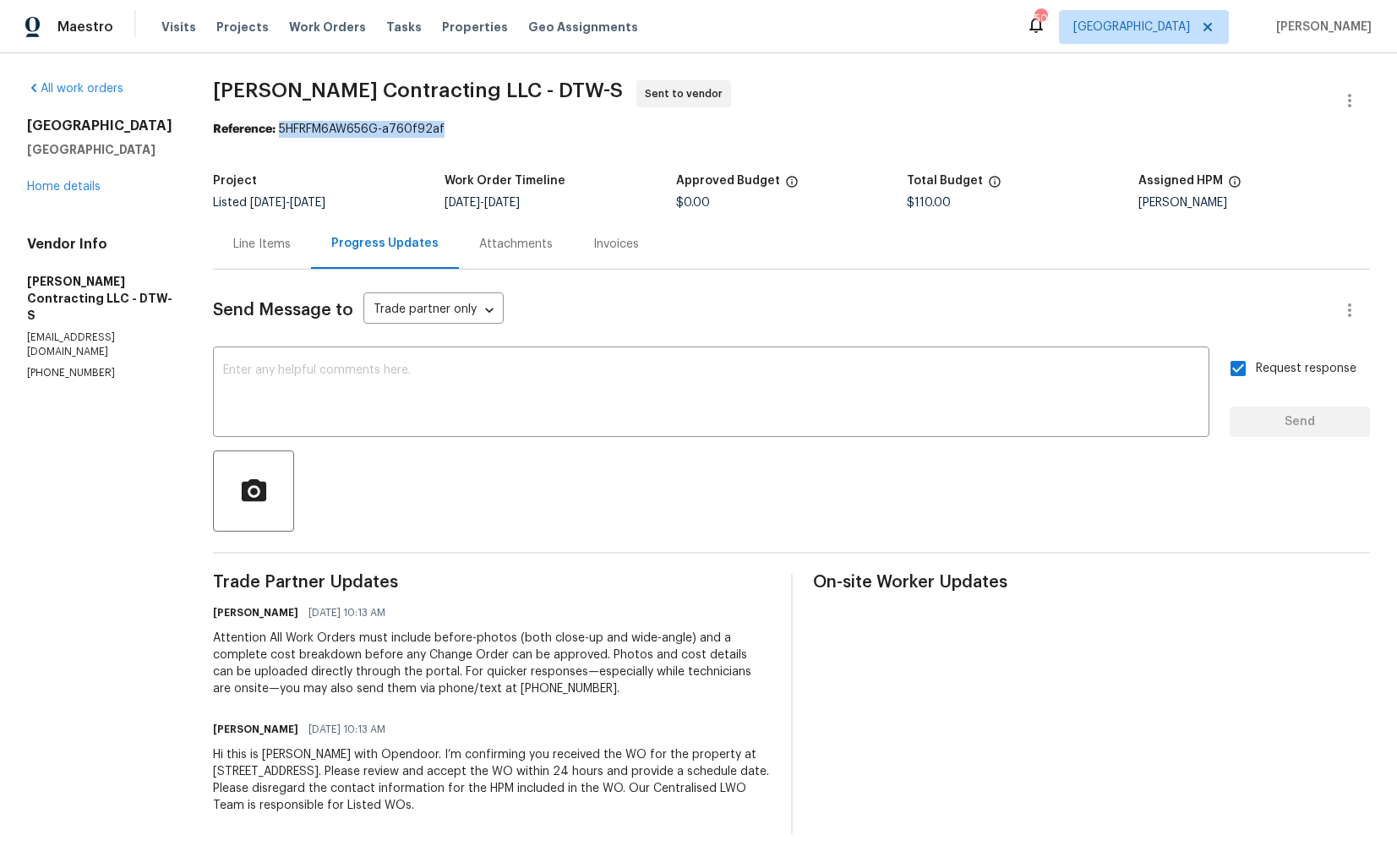
drag, startPoint x: 291, startPoint y: 131, endPoint x: 533, endPoint y: 131, distance: 242.0
click at [534, 131] on div "Reference: 5HFRFM6AW656G-a760f92af" at bounding box center [792, 129] width 1157 height 17
copy div "5HFRFM6AW656G-a760f92af"
click at [580, 142] on section "Solano Contracting LLC - DTW-S Sent to vendor Reference: 5HFRFM6AW656G-a760f92a…" at bounding box center [792, 457] width 1157 height 754
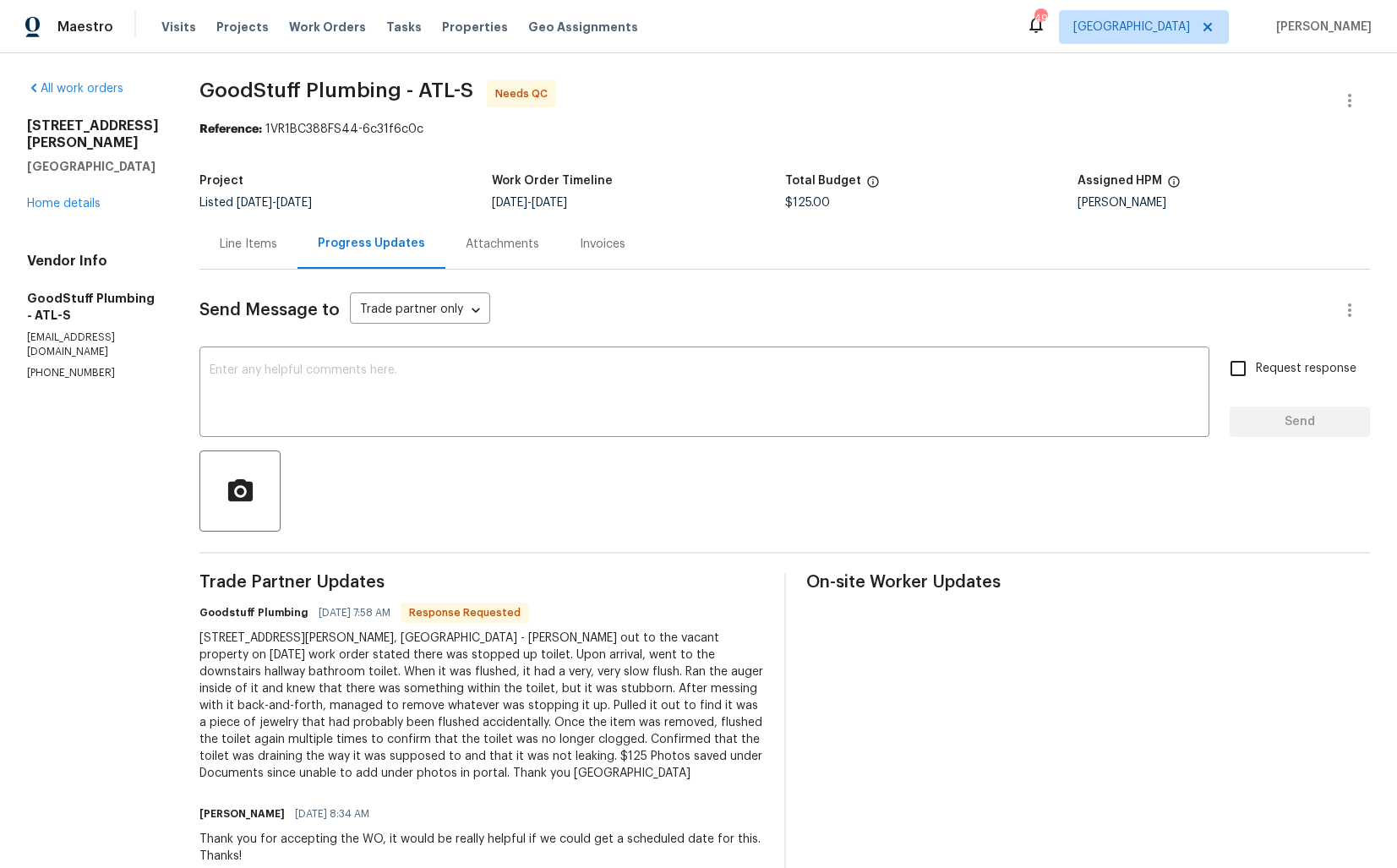
click at [278, 251] on div "Line Items" at bounding box center [248, 244] width 57 height 17
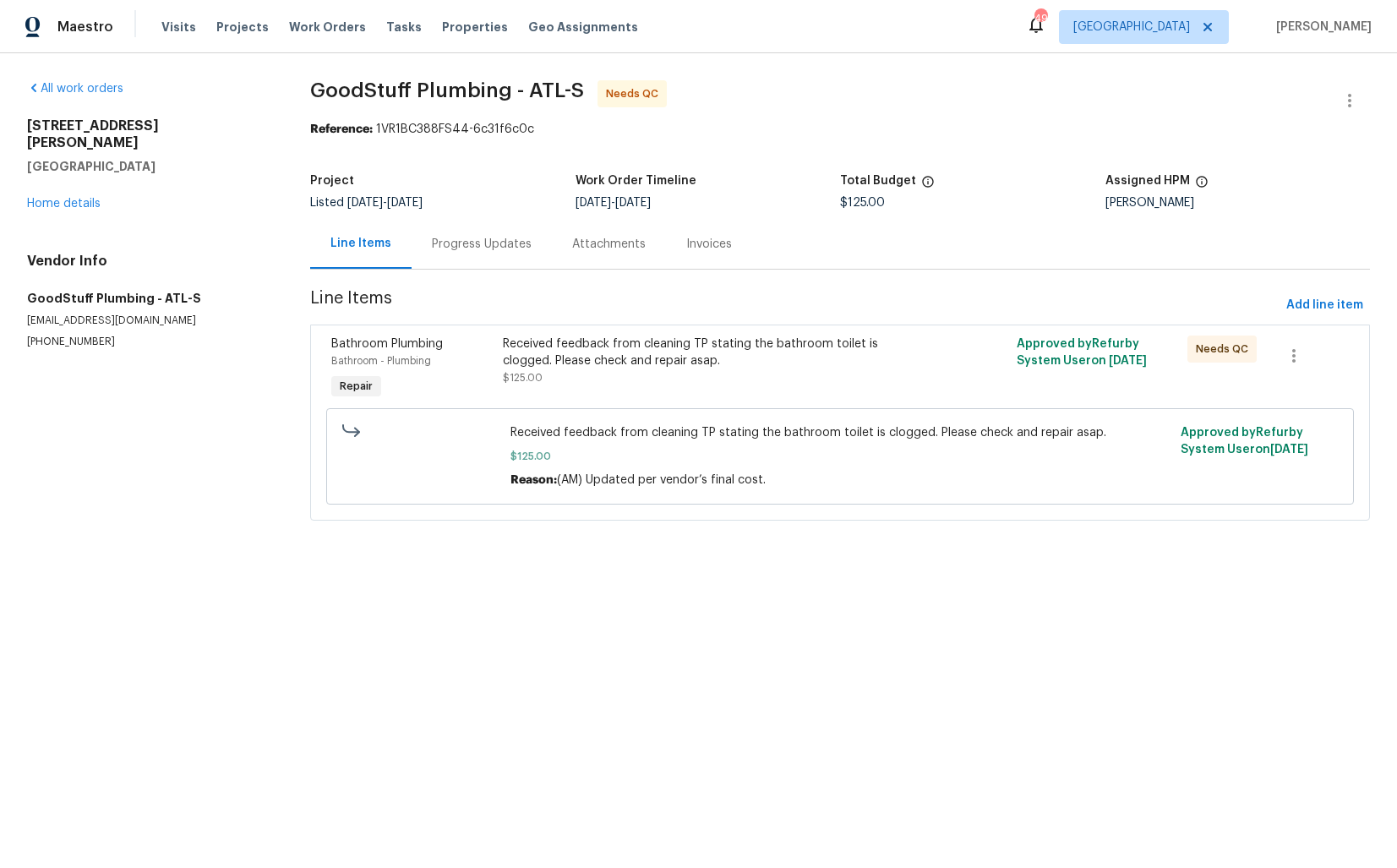
click at [475, 253] on div "Progress Updates" at bounding box center [482, 244] width 100 height 17
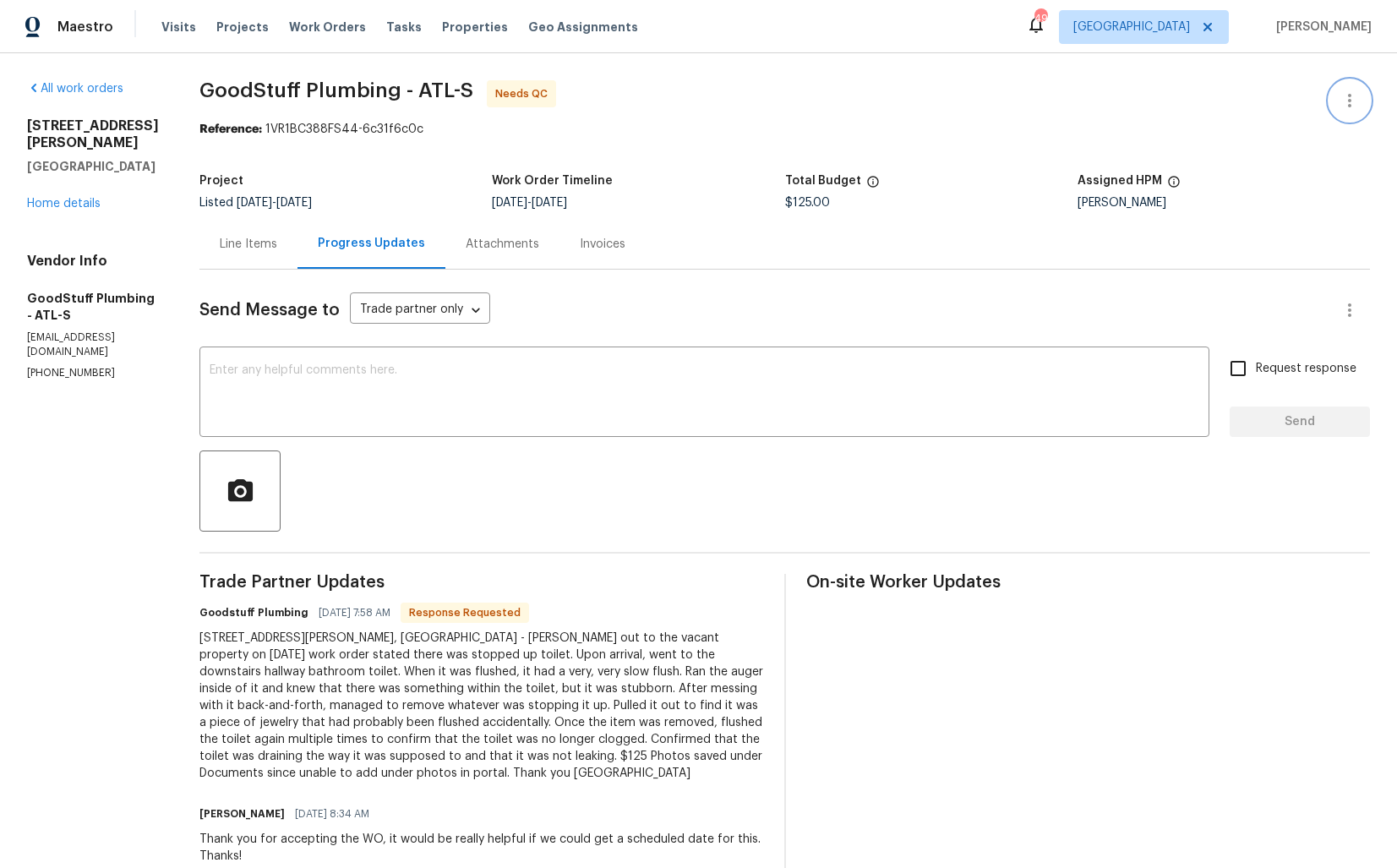
click at [1349, 101] on icon "button" at bounding box center [1350, 101] width 4 height 14
click at [1232, 95] on li "Edit" at bounding box center [1296, 101] width 183 height 28
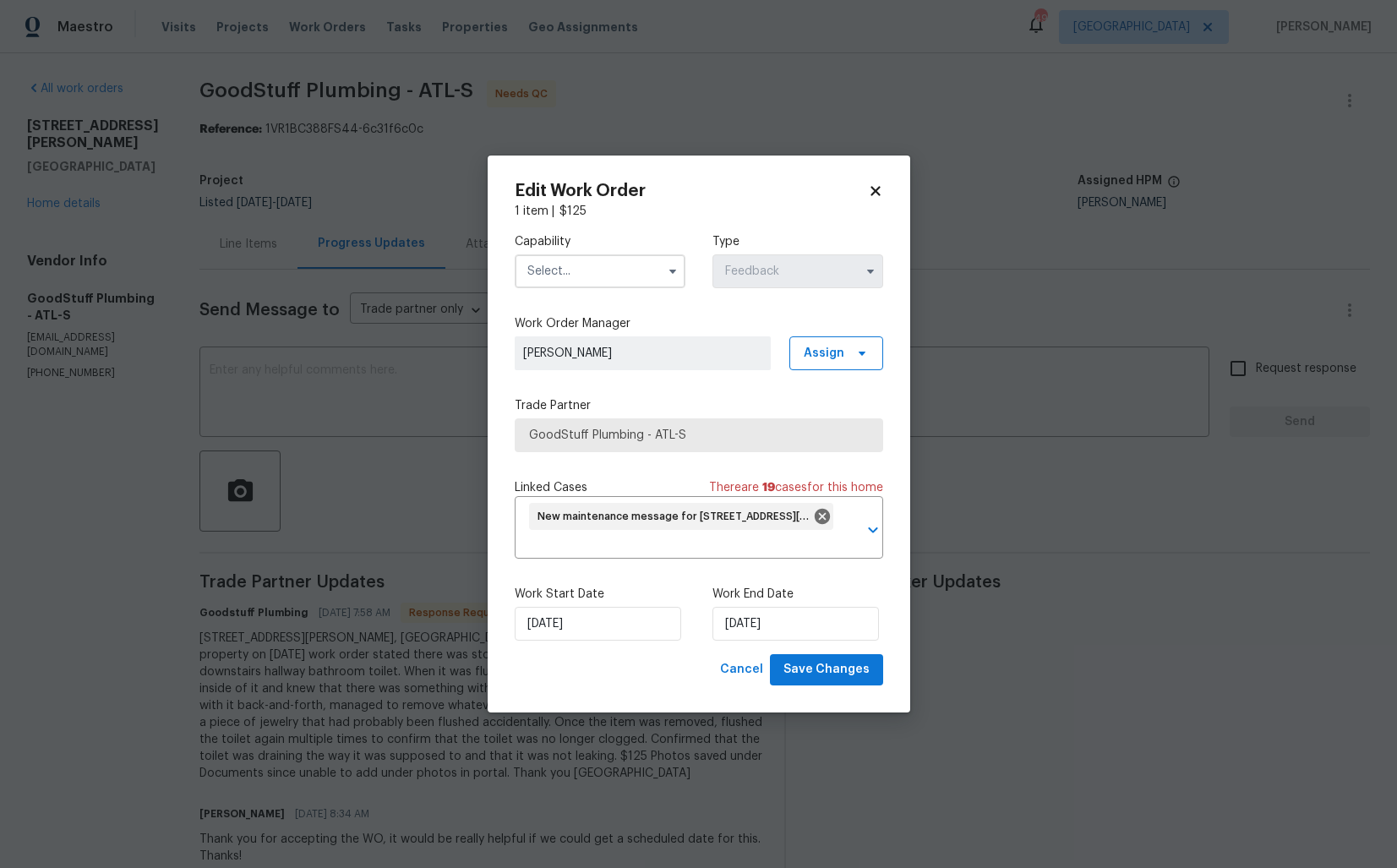
click at [572, 276] on input "text" at bounding box center [600, 271] width 171 height 34
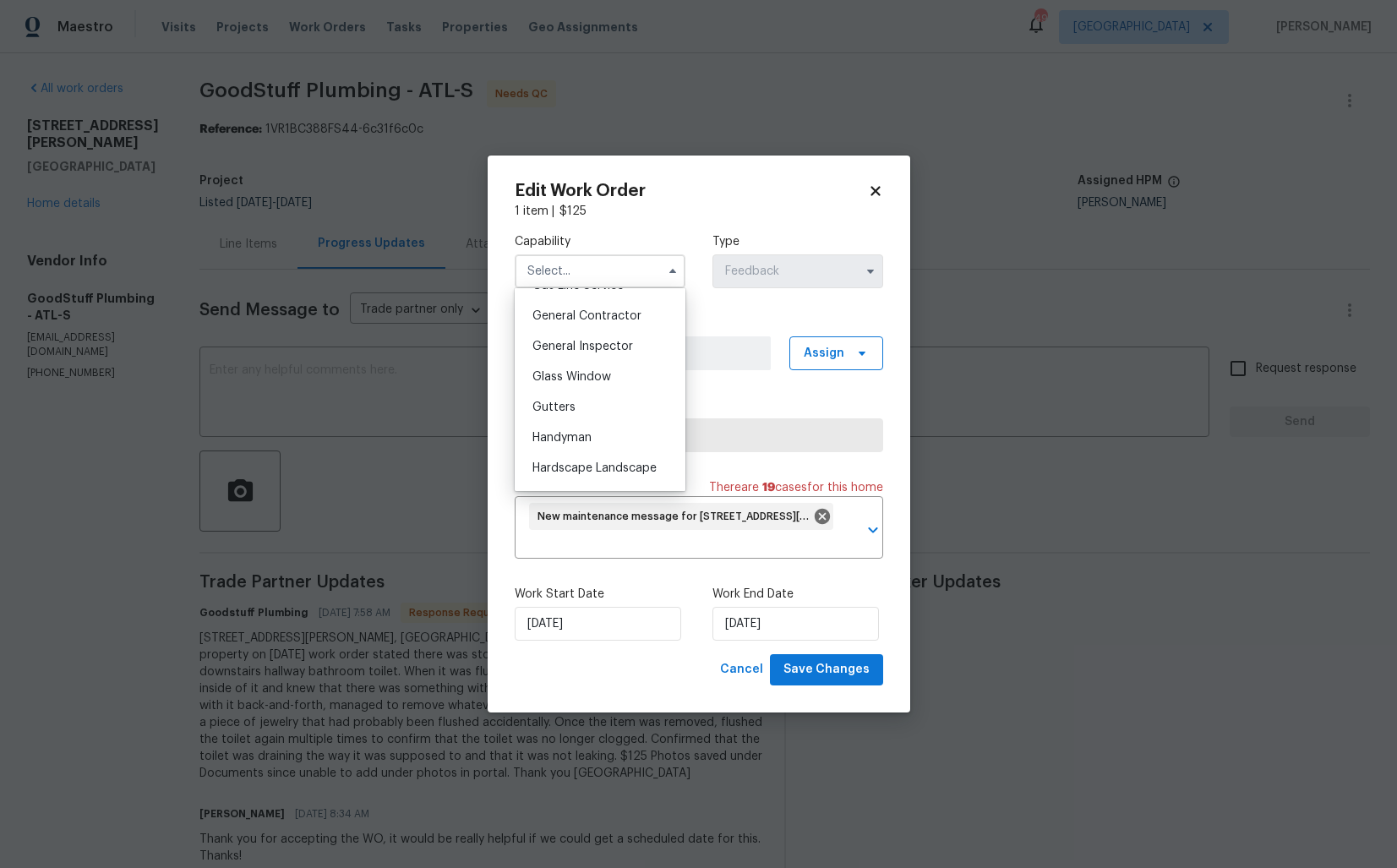
scroll to position [888, 0]
click at [578, 345] on span "Handyman" at bounding box center [562, 349] width 59 height 12
type input "Handyman"
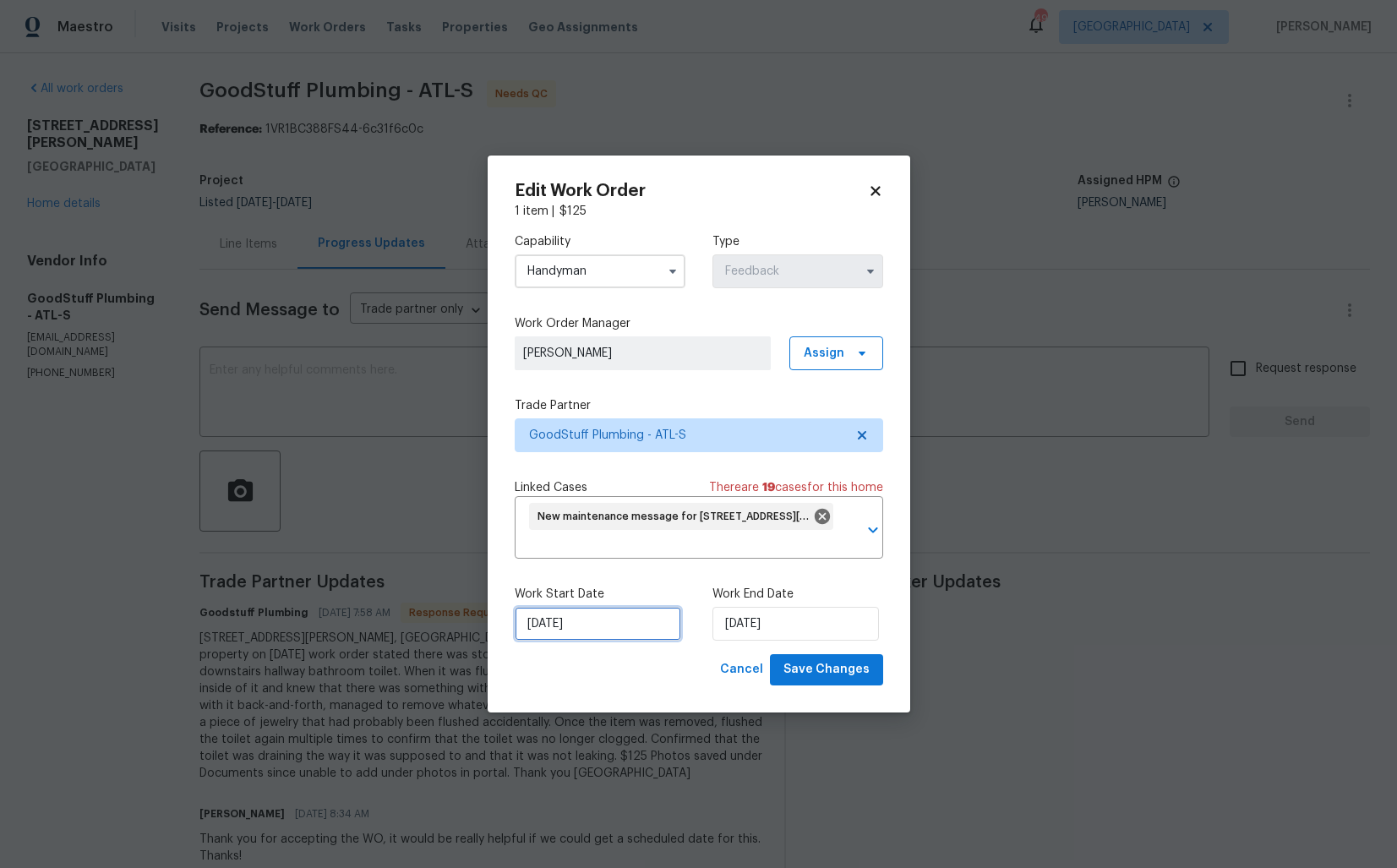
click at [630, 636] on input "[DATE]" at bounding box center [598, 624] width 166 height 34
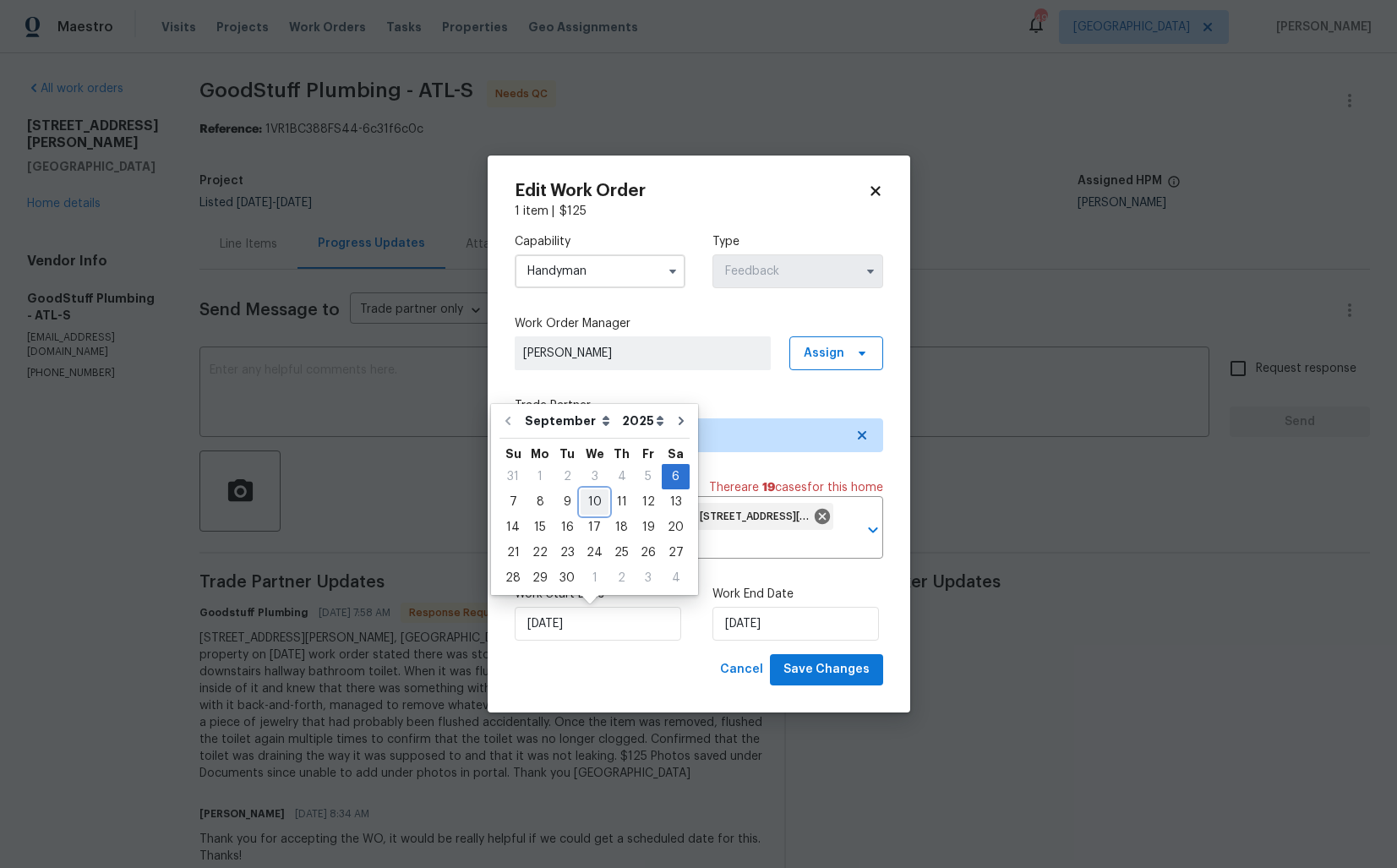
click at [589, 502] on div "10" at bounding box center [594, 502] width 28 height 24
type input "[DATE]"
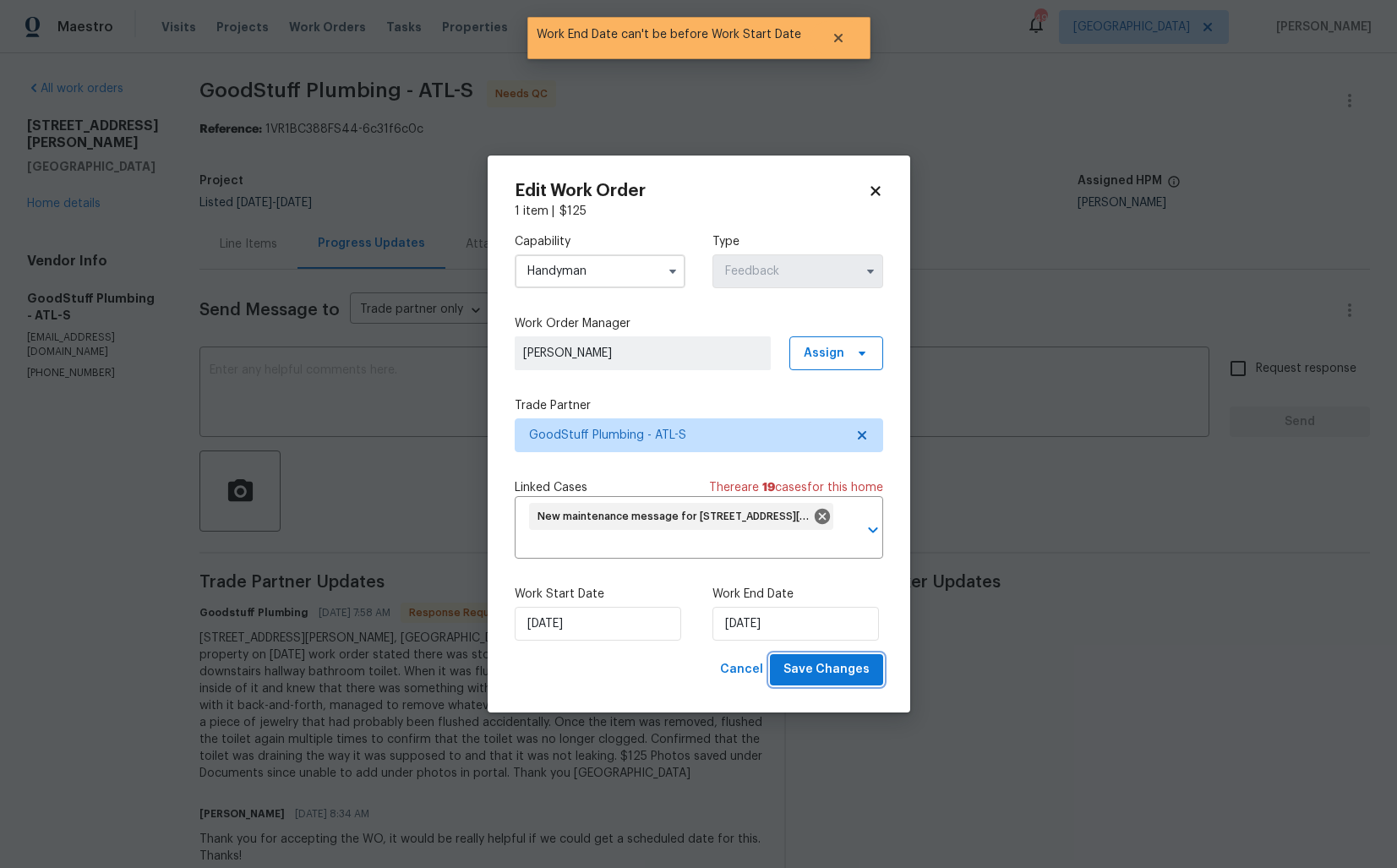
click at [822, 667] on span "Save Changes" at bounding box center [826, 670] width 86 height 21
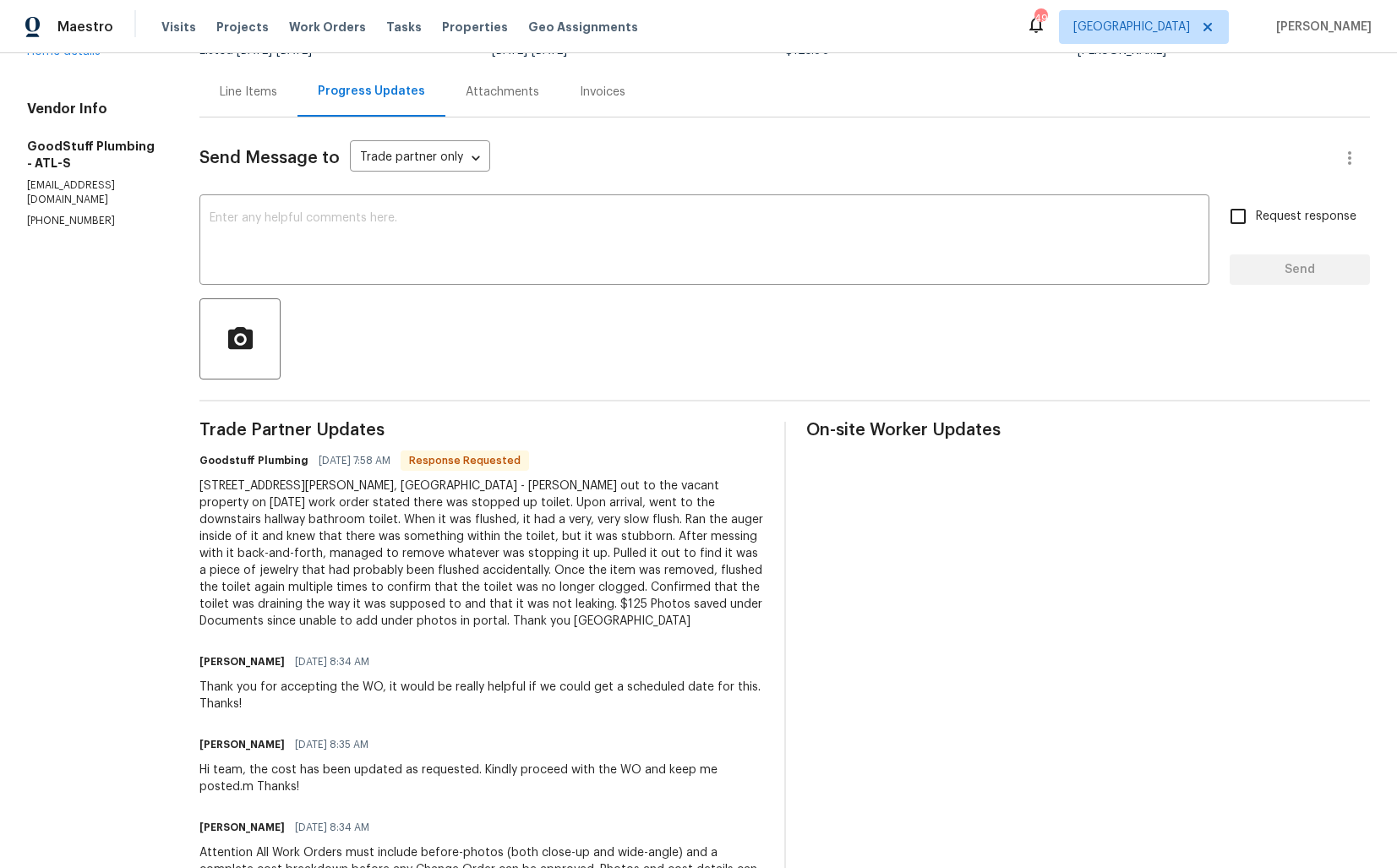
scroll to position [0, 0]
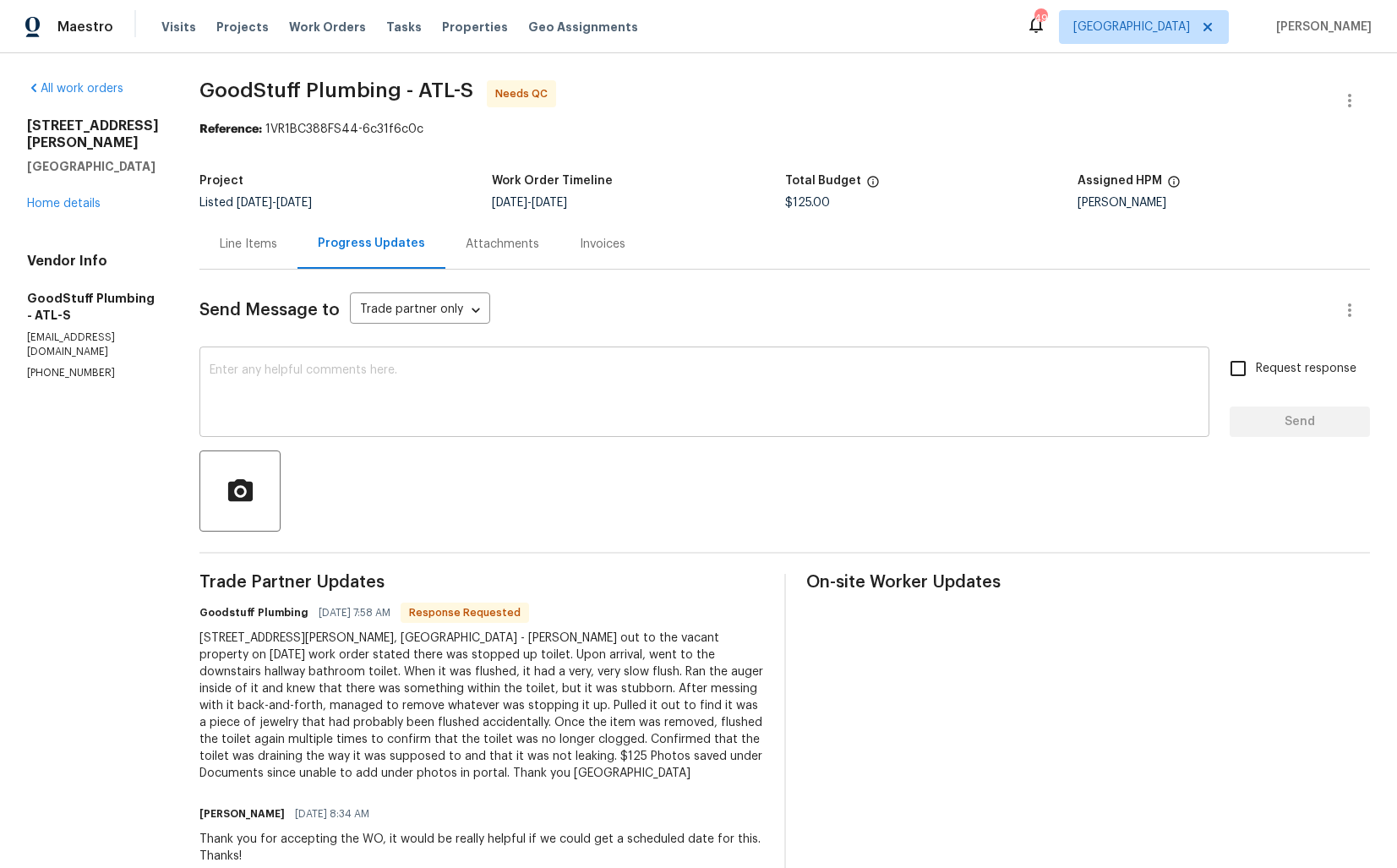
click at [436, 380] on textarea at bounding box center [704, 394] width 990 height 59
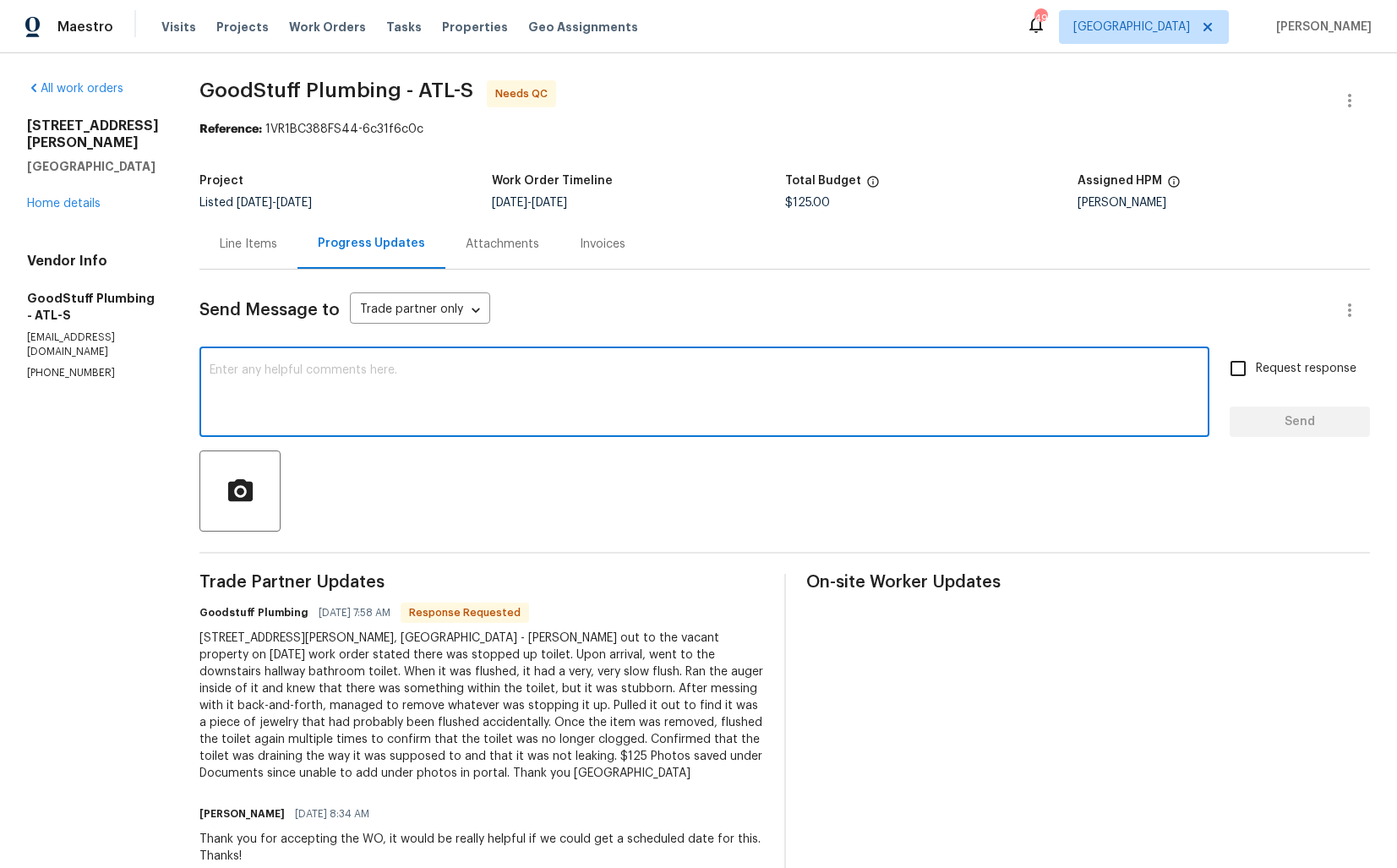
click at [670, 394] on textarea at bounding box center [704, 394] width 990 height 59
click at [620, 773] on div "325 Freeman Cir, Villa Rica - Hector Went out to the vacant property on 09/08/2…" at bounding box center [482, 706] width 565 height 152
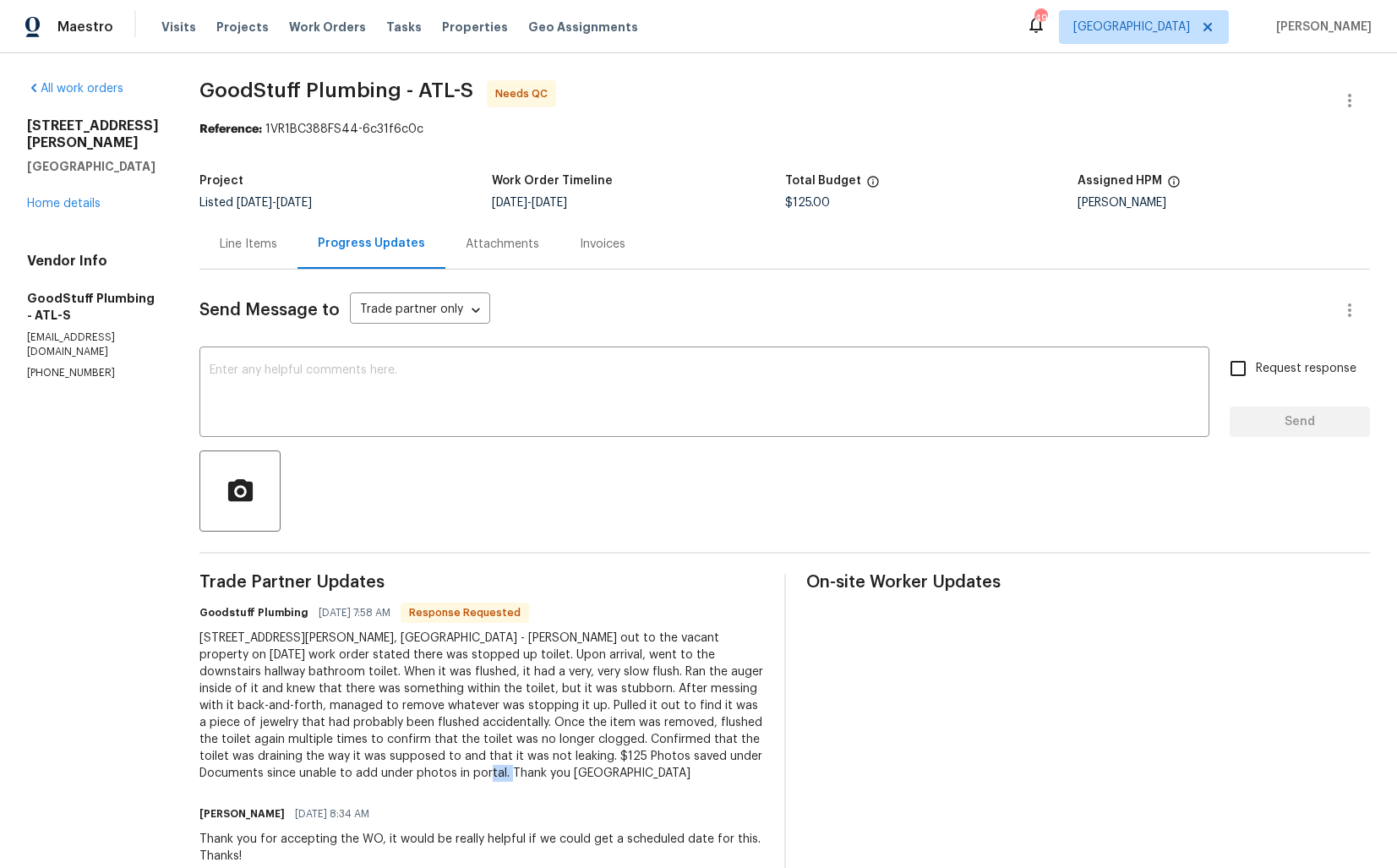
click at [620, 773] on div "325 Freeman Cir, Villa Rica - Hector Went out to the vacant property on 09/08/2…" at bounding box center [482, 706] width 565 height 152
copy div "Shelia"
click at [757, 427] on div "x ​" at bounding box center [704, 393] width 1010 height 86
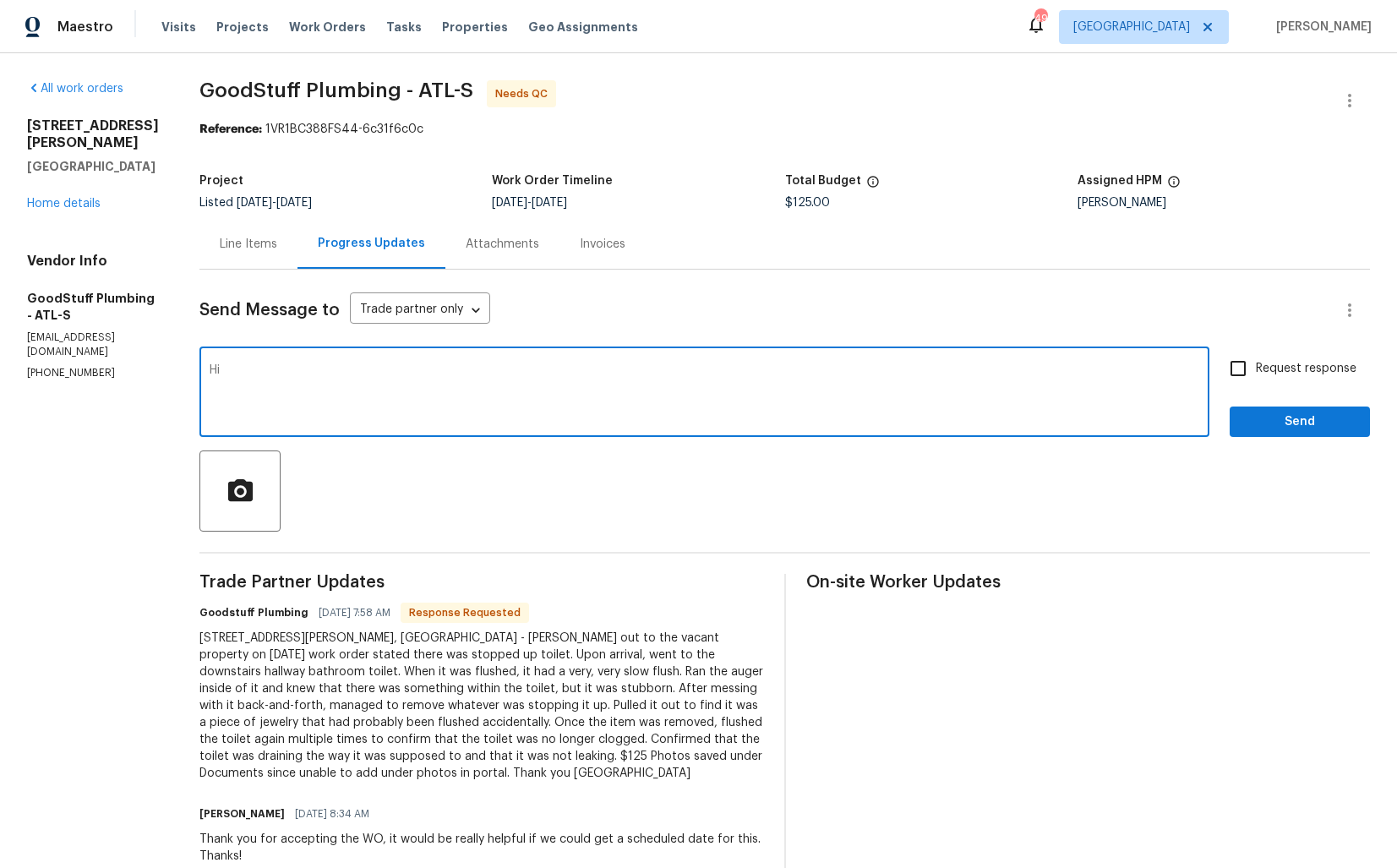
paste textarea "Shelia"
click at [665, 377] on textarea "Hi Shelia, thank you for completing the job. WO is approved. Thanks!" at bounding box center [704, 394] width 990 height 59
click at [712, 370] on textarea "Hi Shelia, thank you for completing the job. WO is approved. Thanks!" at bounding box center [704, 394] width 990 height 59
type textarea "Hi Shelia, thank you for completing the job. WO is approved. Thanks!"
click at [1283, 424] on span "Send" at bounding box center [1300, 422] width 113 height 21
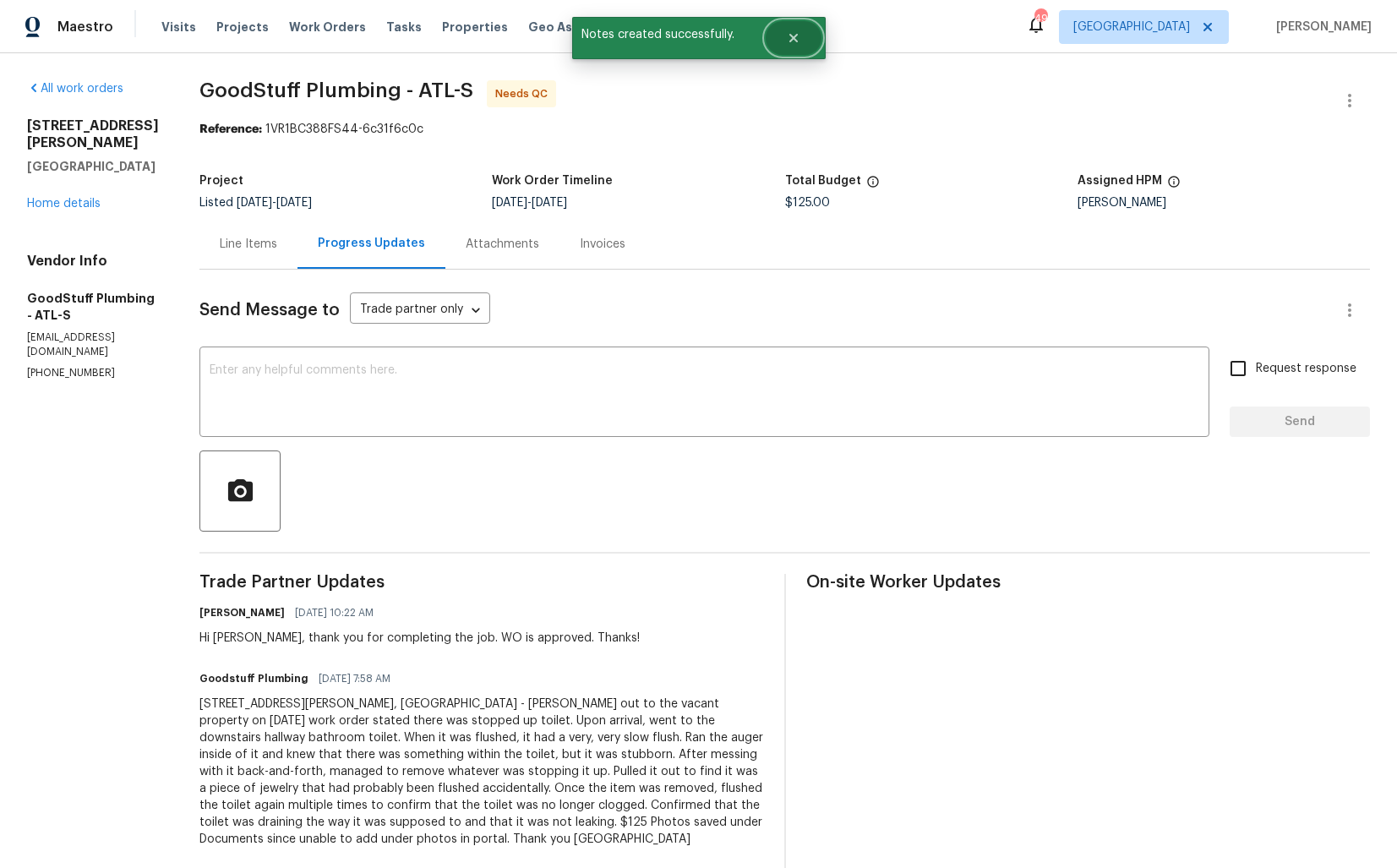
click at [799, 49] on button "Close" at bounding box center [794, 38] width 55 height 34
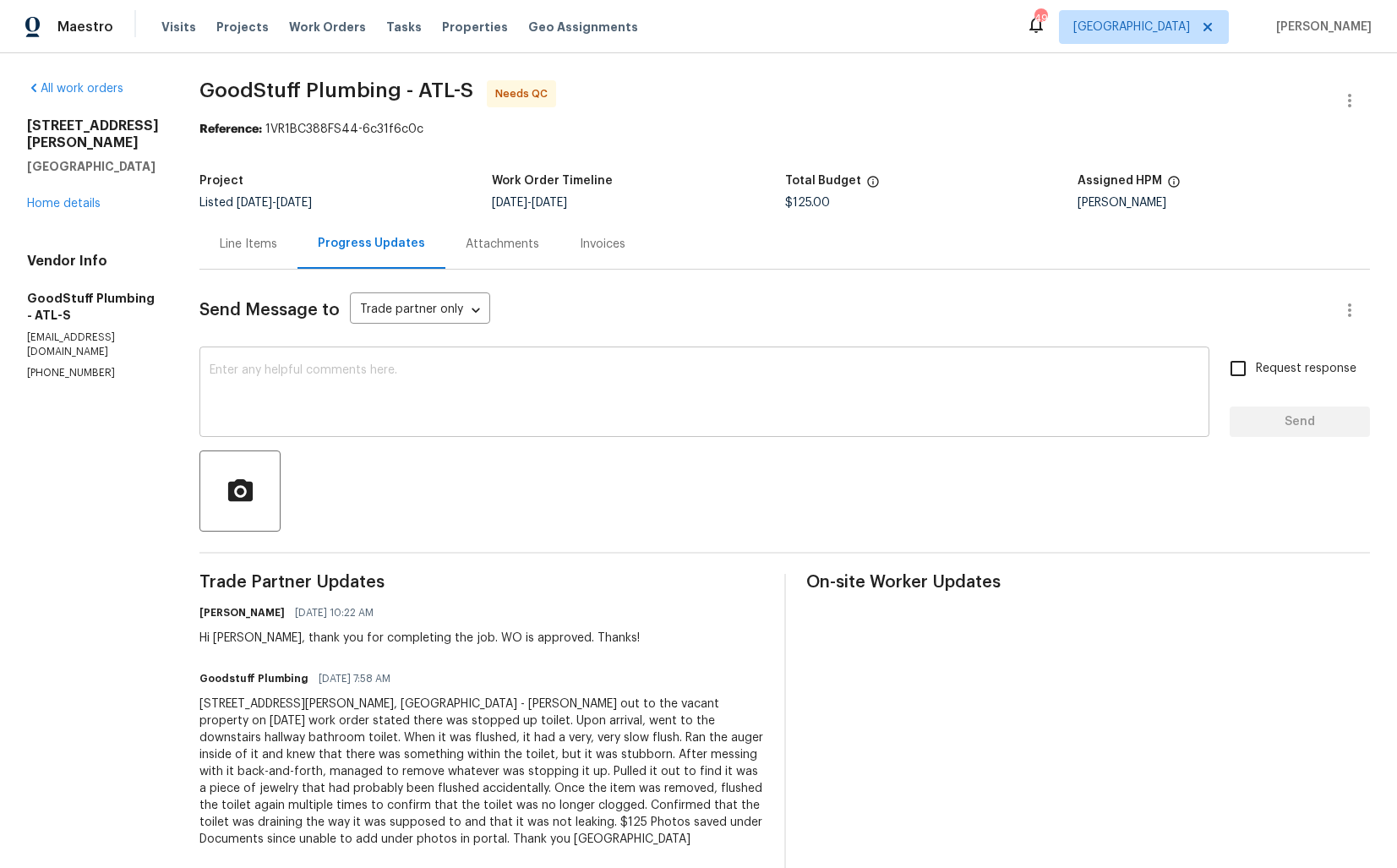
click at [580, 390] on textarea at bounding box center [704, 394] width 990 height 59
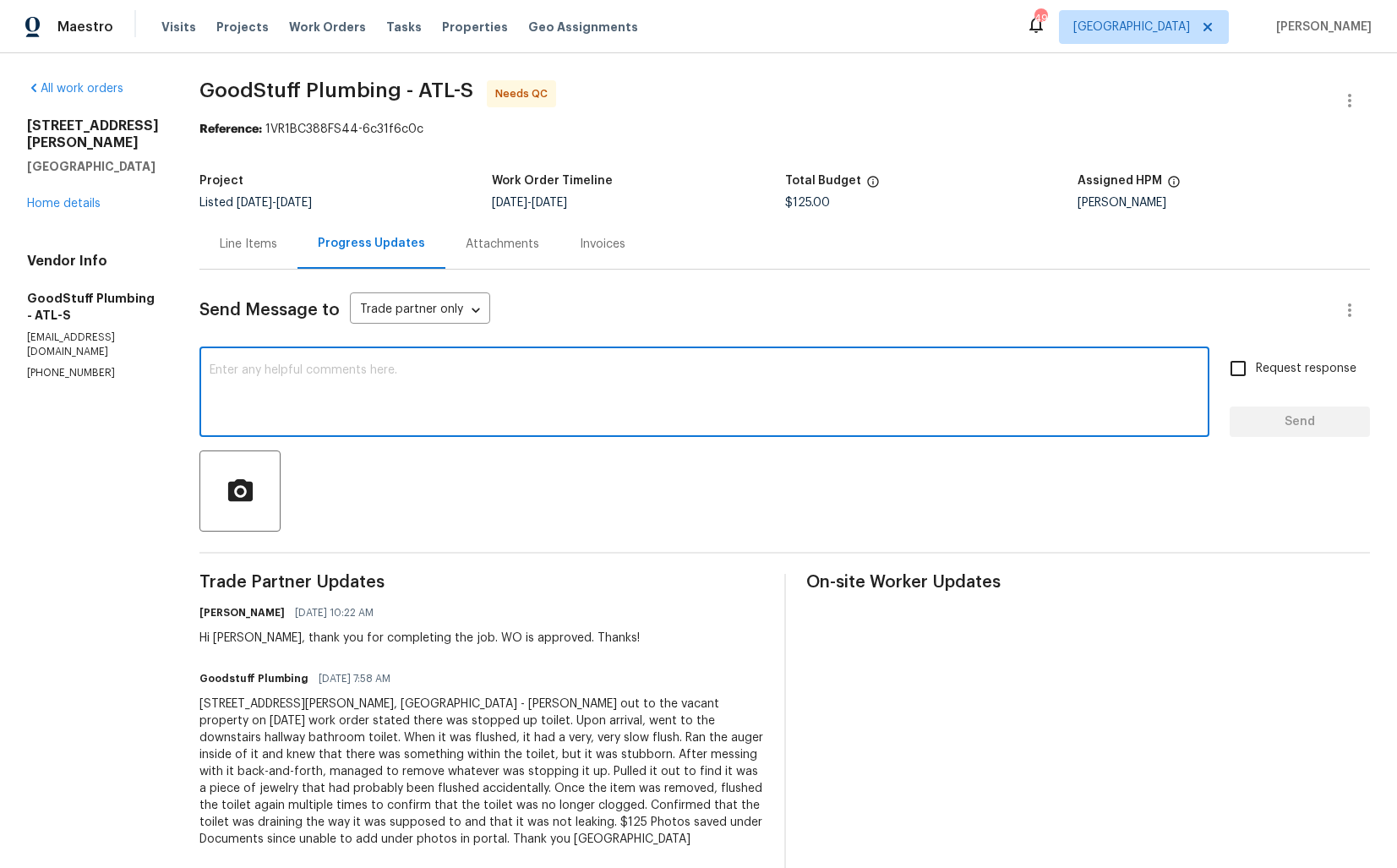
click at [580, 390] on textarea at bounding box center [704, 394] width 990 height 59
click at [278, 248] on div "Line Items" at bounding box center [248, 244] width 57 height 17
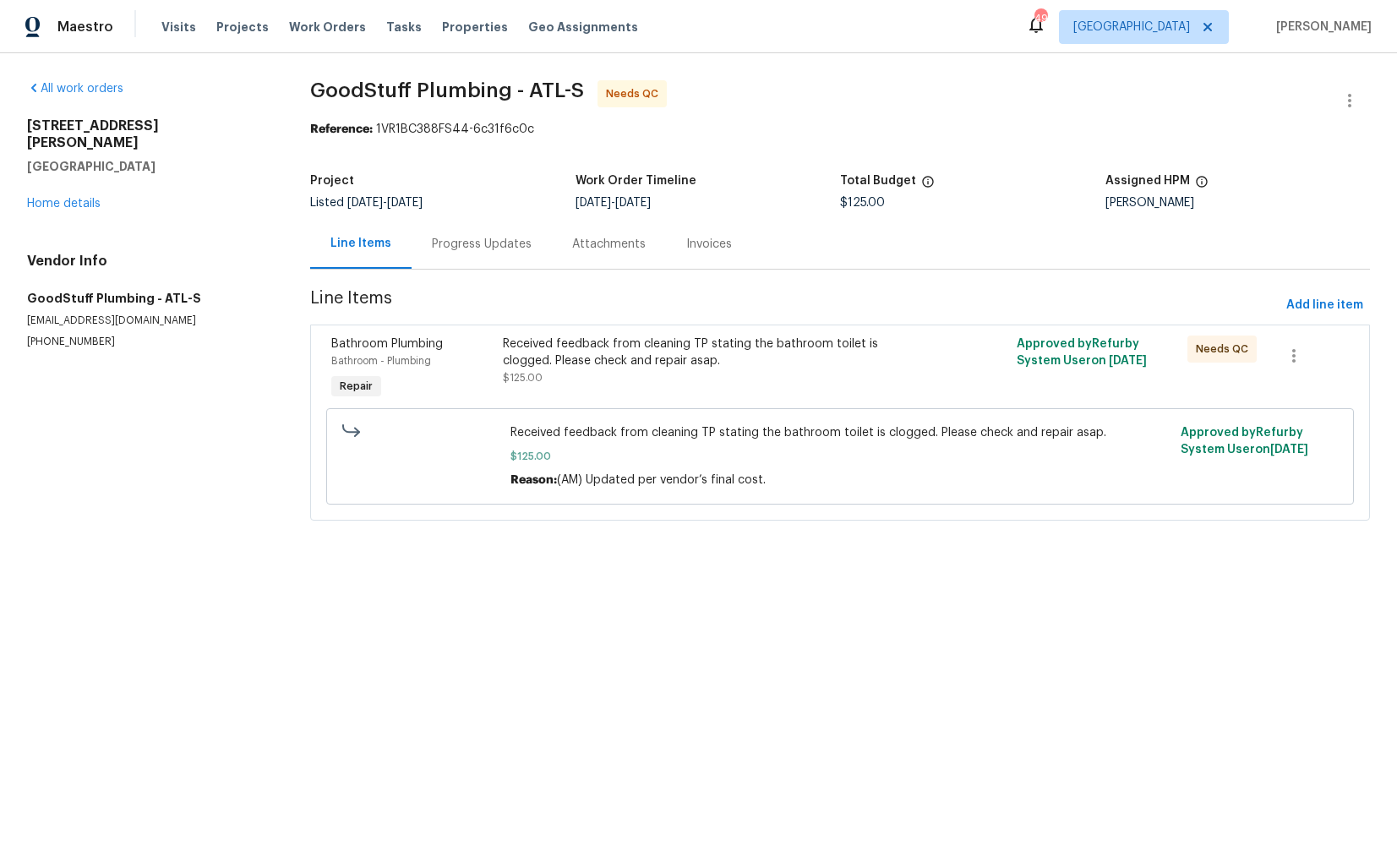
click at [626, 391] on div "Received feedback from cleaning TP stating the bathroom toilet is clogged. Plea…" at bounding box center [712, 369] width 429 height 77
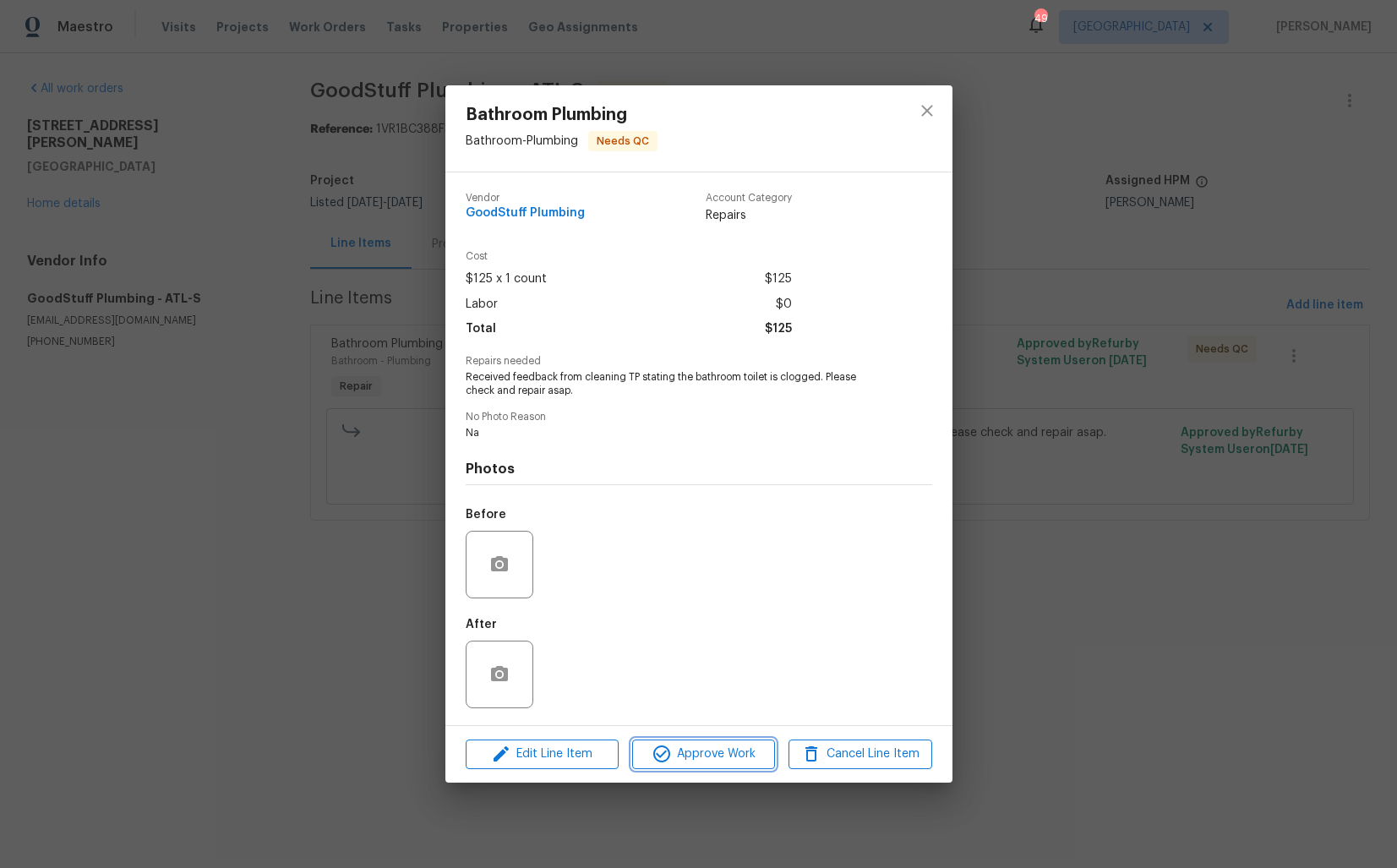
click at [685, 757] on span "Approve Work" at bounding box center [704, 754] width 133 height 21
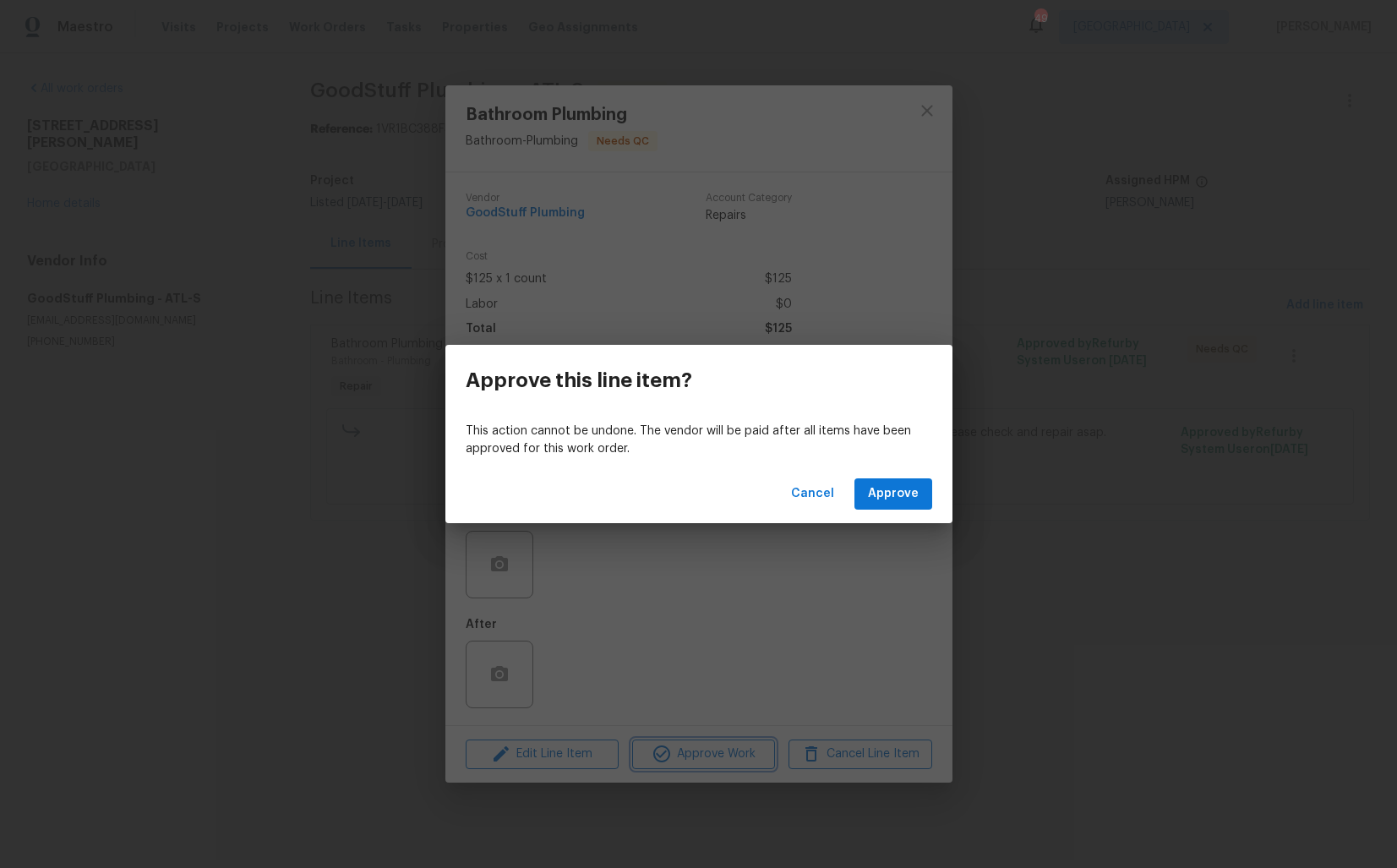
click at [1162, 302] on div "Approve this line item? This action cannot be undone. The vendor will be paid a…" at bounding box center [698, 434] width 1397 height 868
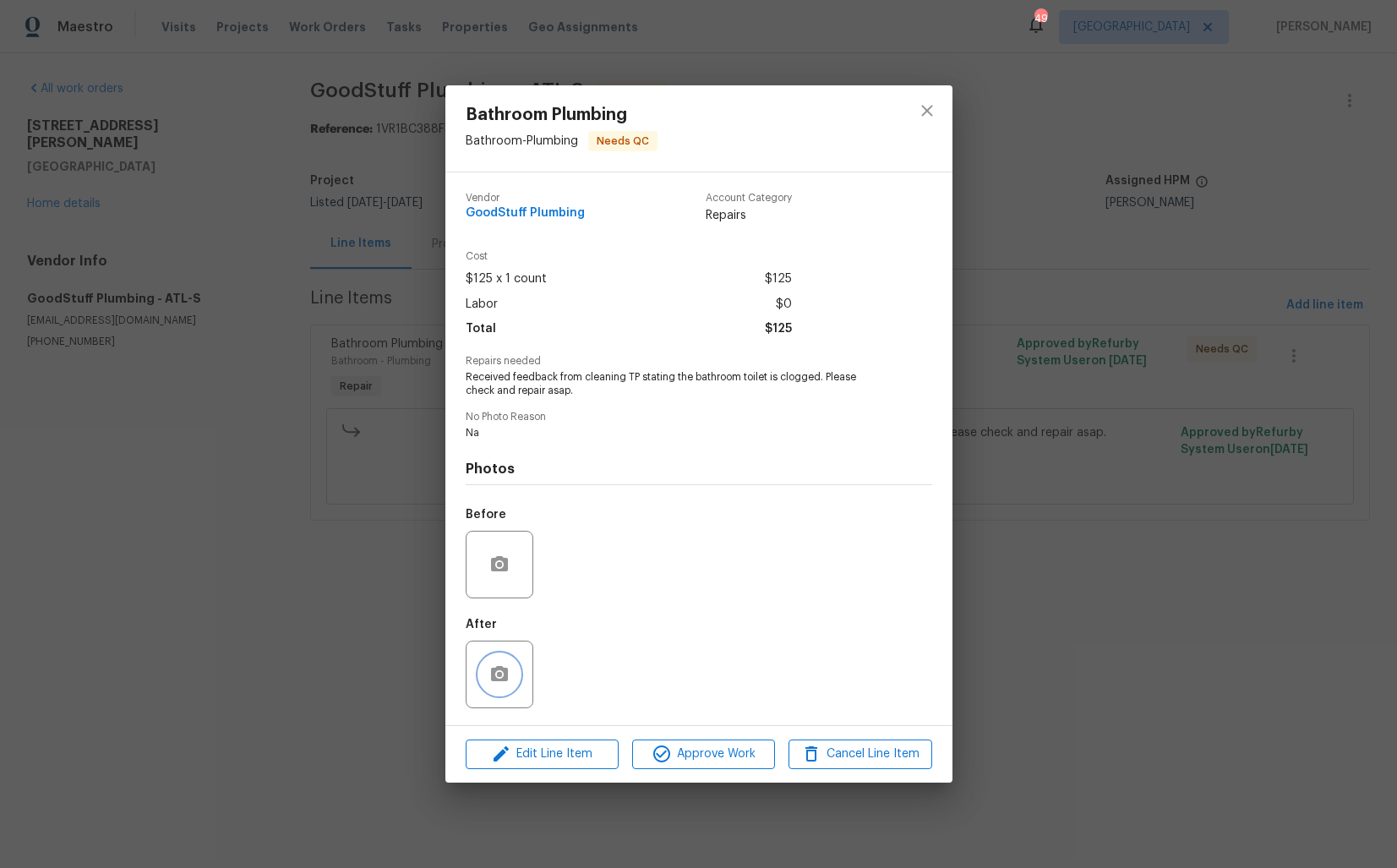
click at [506, 672] on icon "button" at bounding box center [499, 673] width 17 height 15
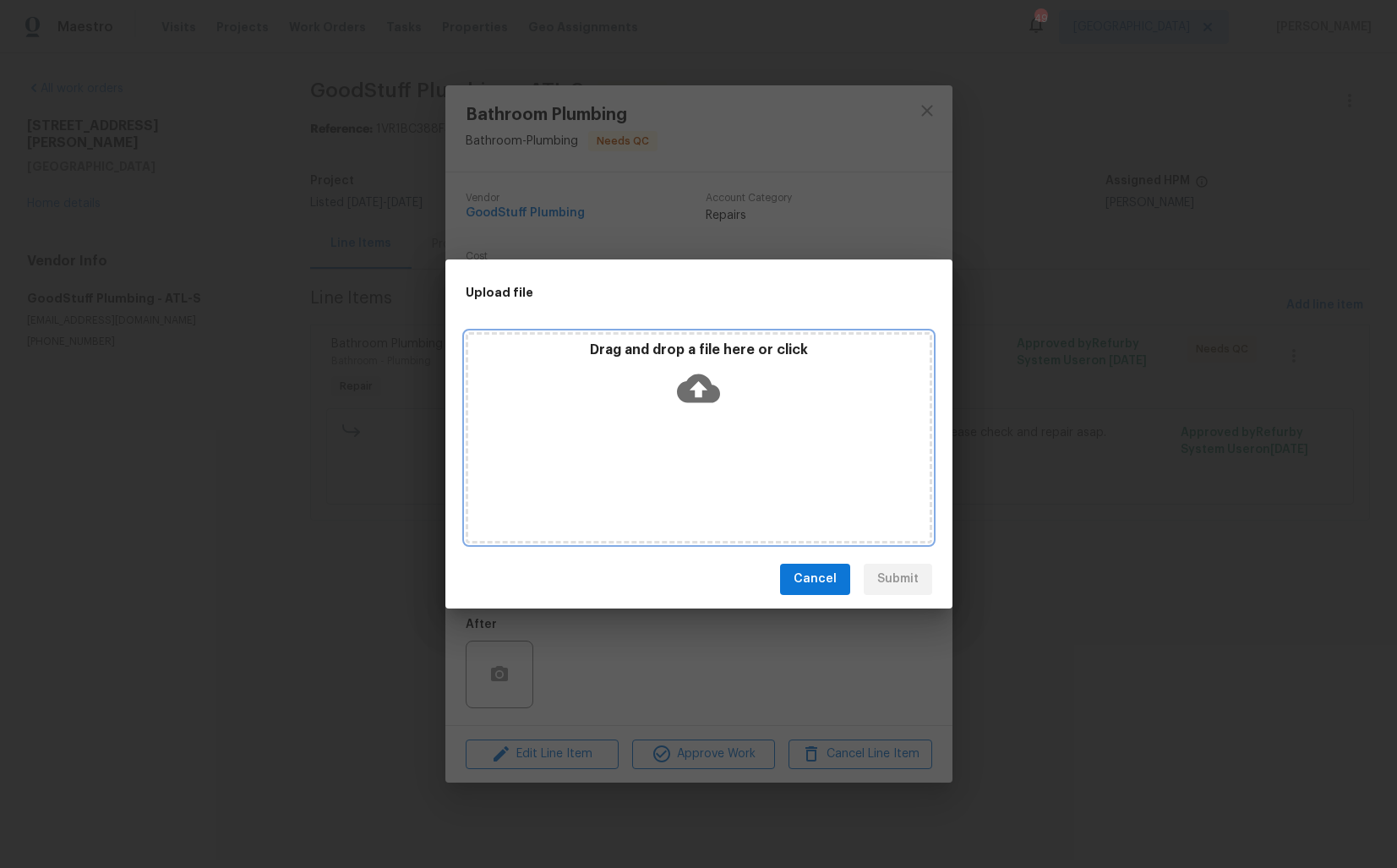
click at [700, 380] on icon at bounding box center [698, 387] width 43 height 29
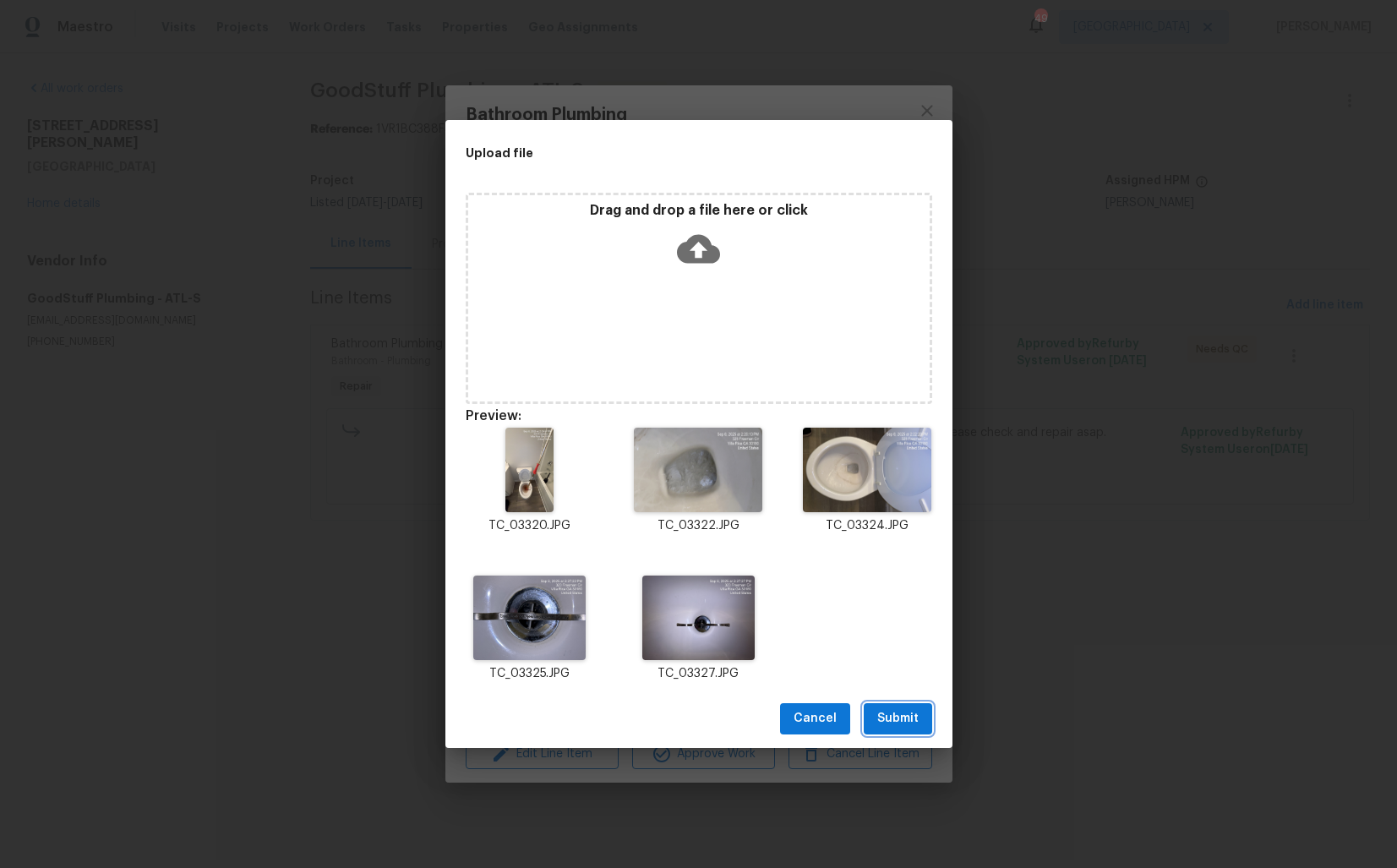
click at [900, 719] on span "Submit" at bounding box center [898, 719] width 42 height 21
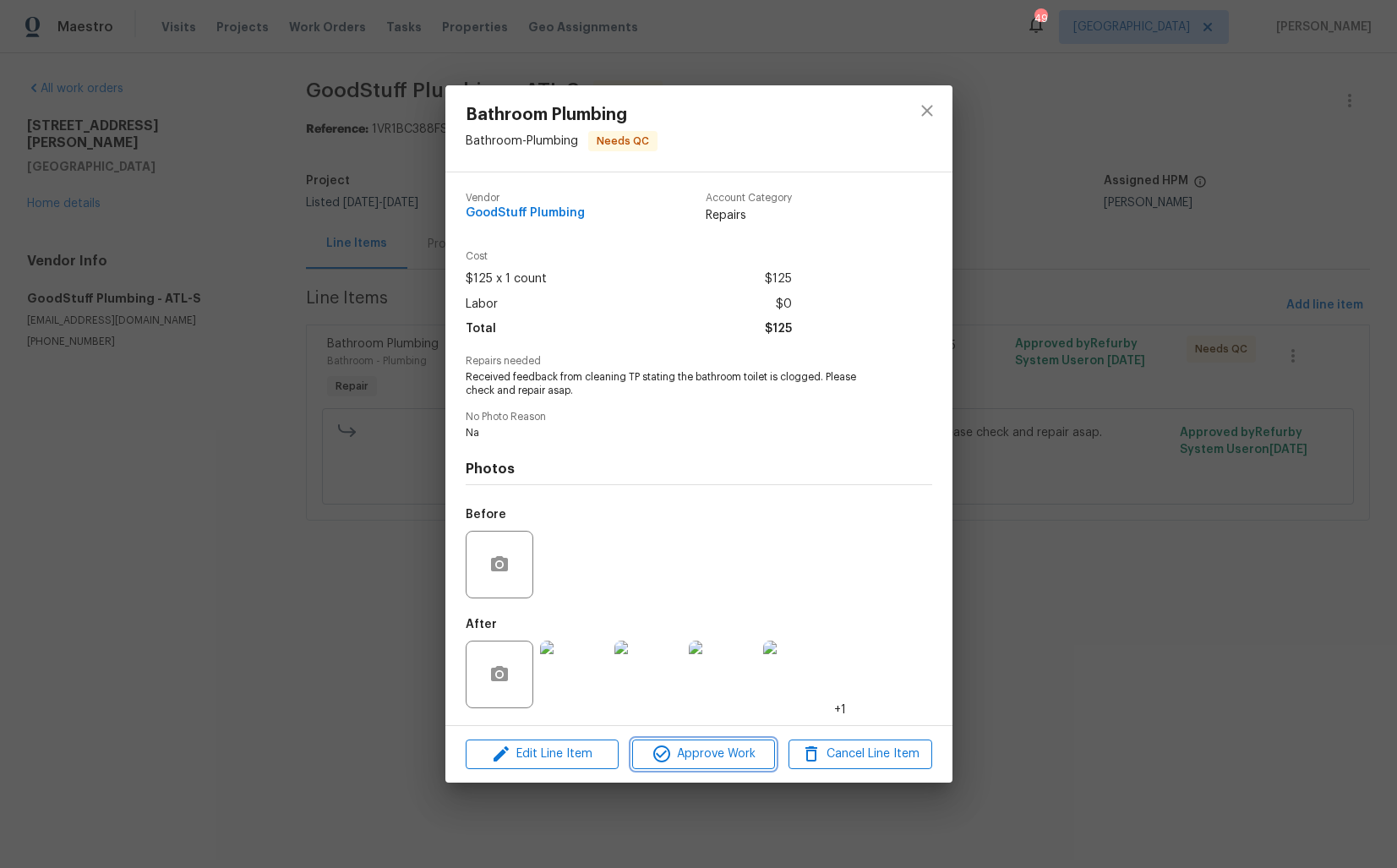
click at [684, 763] on span "Approve Work" at bounding box center [704, 754] width 133 height 21
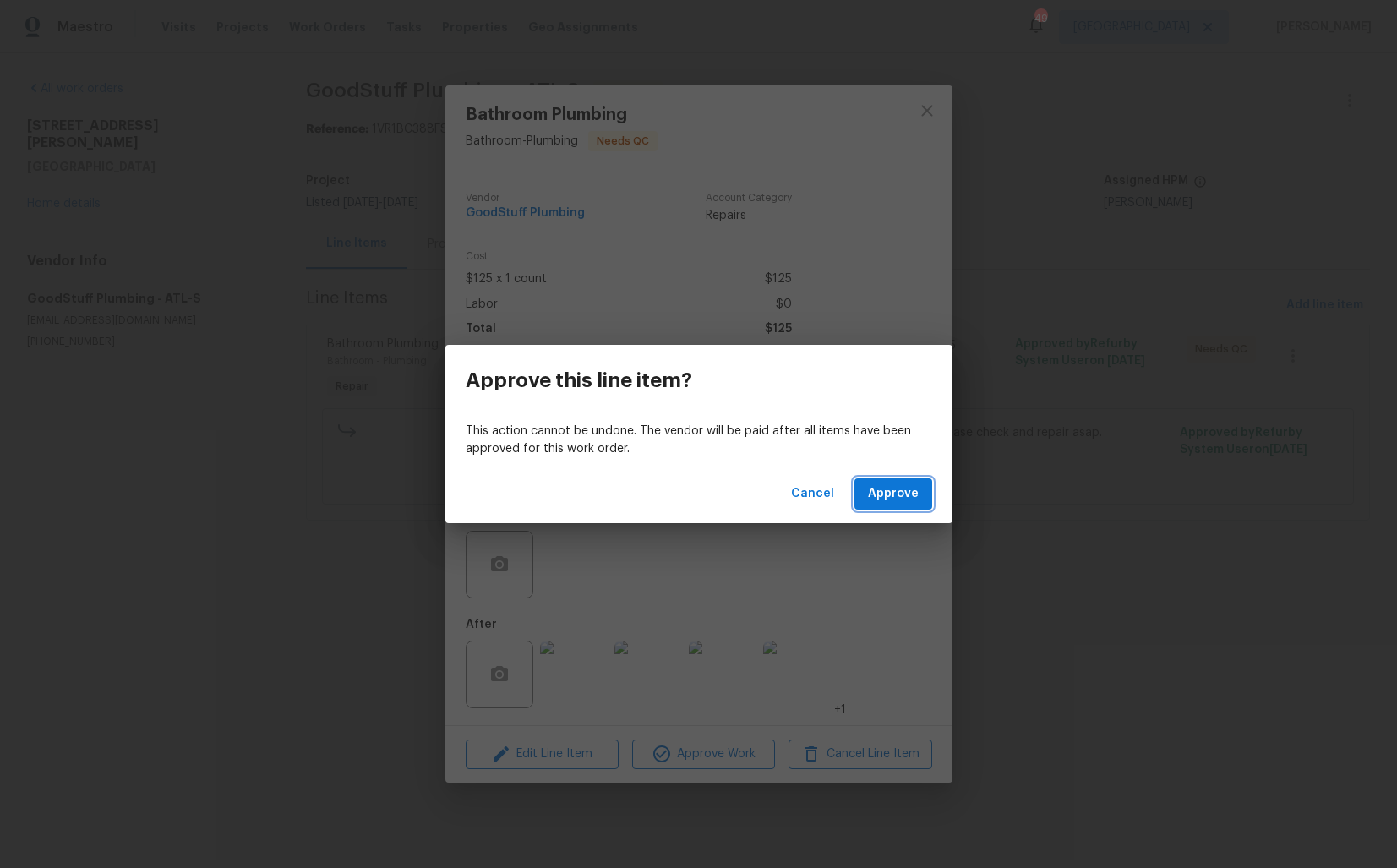
click at [902, 499] on span "Approve" at bounding box center [893, 493] width 51 height 21
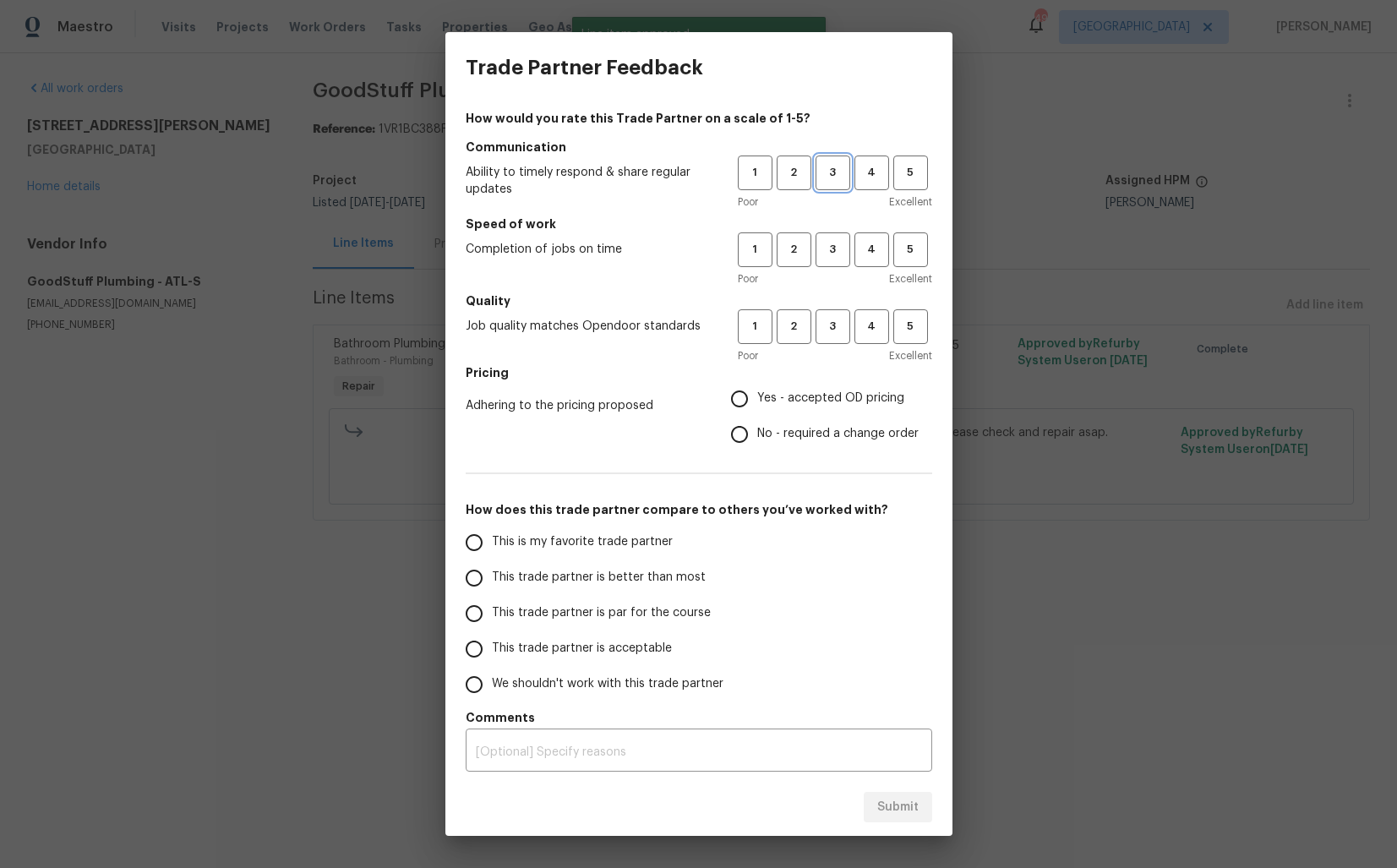
click at [827, 167] on span "3" at bounding box center [833, 172] width 31 height 19
click at [830, 237] on button "3" at bounding box center [833, 250] width 35 height 35
click at [824, 322] on span "3" at bounding box center [833, 327] width 31 height 19
click at [806, 399] on span "Yes - accepted OD pricing" at bounding box center [830, 398] width 147 height 18
click at [758, 399] on input "Yes - accepted OD pricing" at bounding box center [739, 398] width 35 height 35
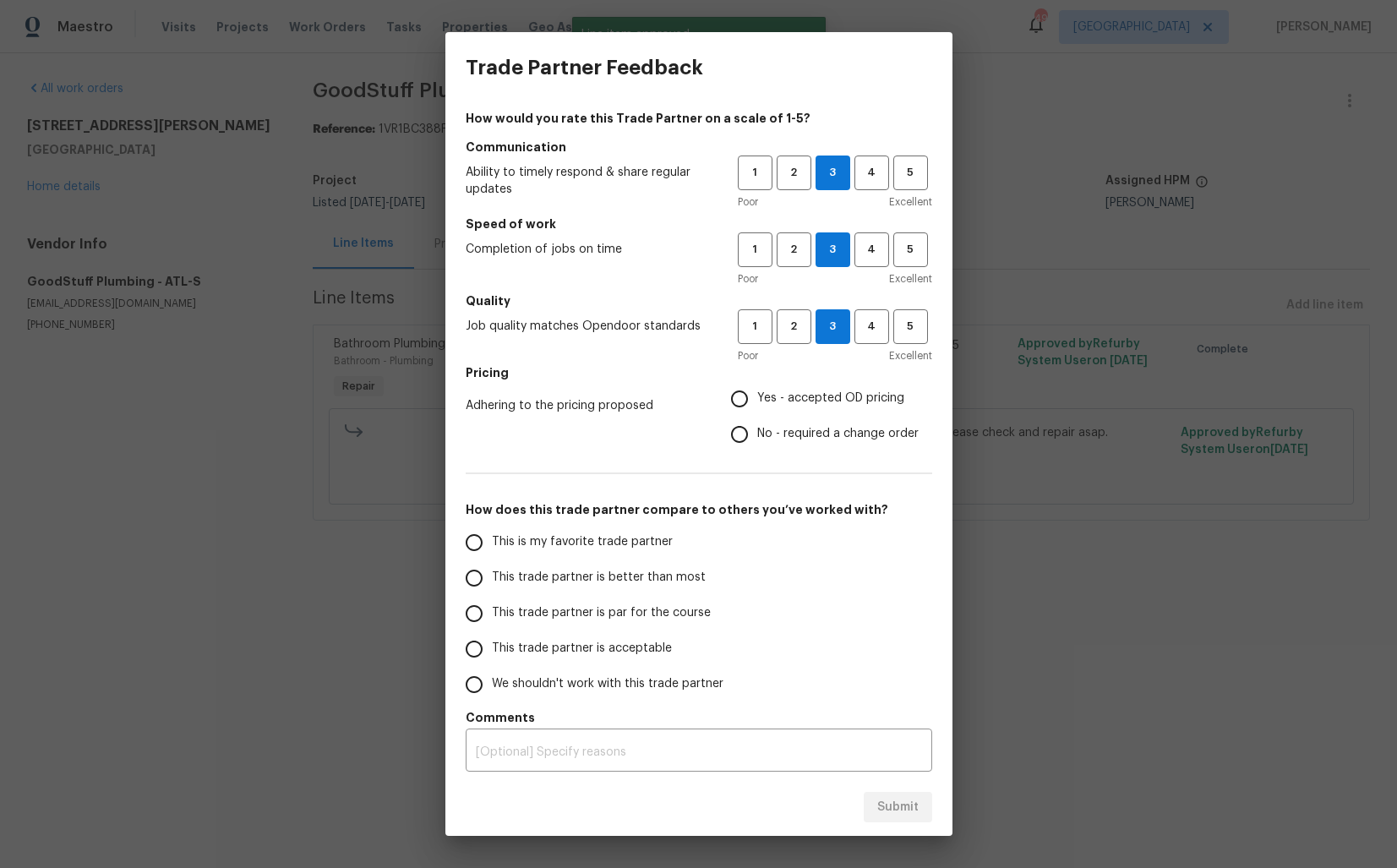
radio input "true"
click at [784, 429] on span "No - required a change order" at bounding box center [838, 434] width 161 height 18
click at [758, 429] on input "No - required a change order" at bounding box center [739, 434] width 35 height 35
radio input "true"
click at [633, 576] on span "This trade partner is better than most" at bounding box center [599, 577] width 214 height 18
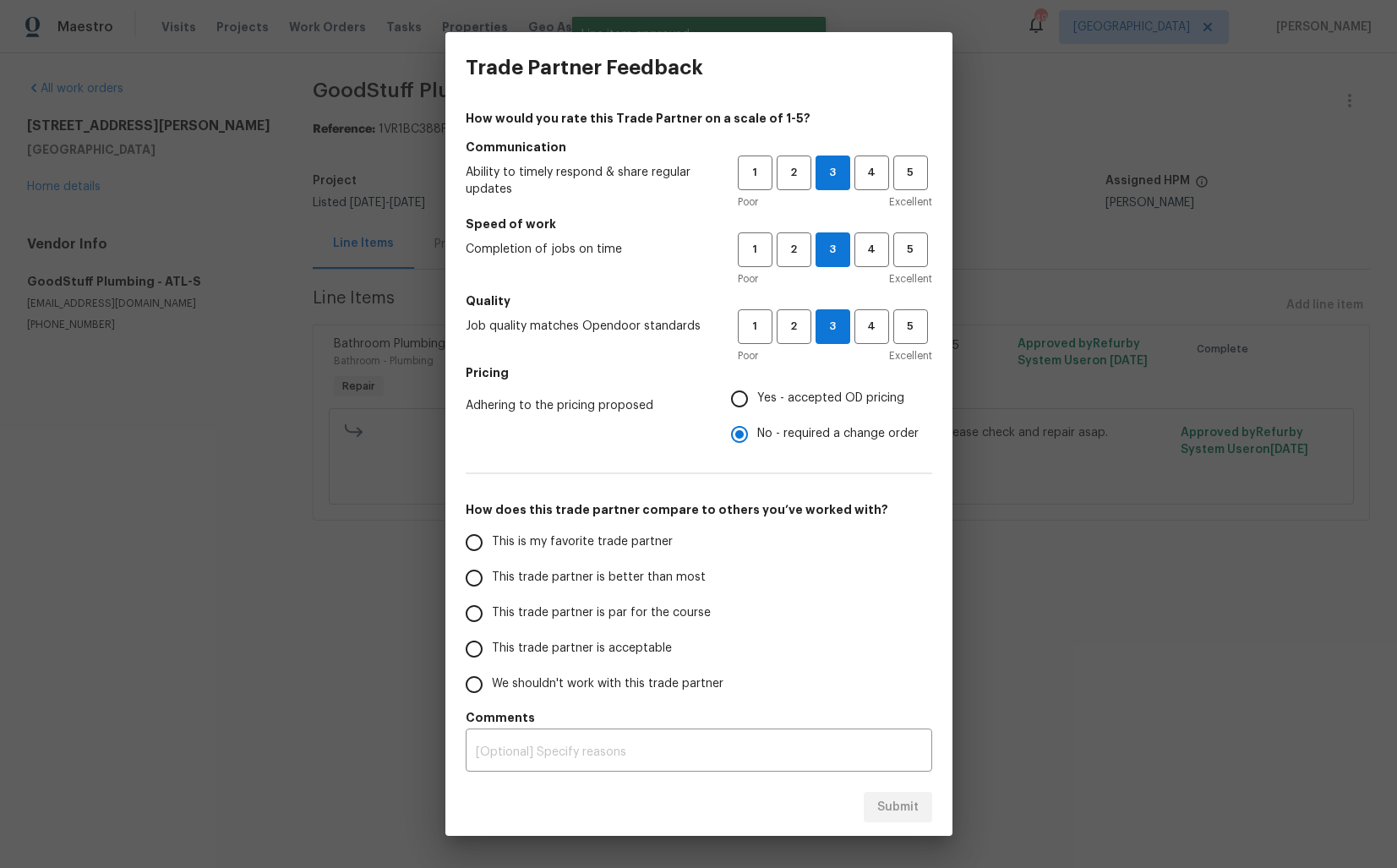
click at [492, 576] on input "This trade partner is better than most" at bounding box center [474, 577] width 35 height 35
click at [895, 797] on span "Submit" at bounding box center [898, 807] width 42 height 21
radio input "true"
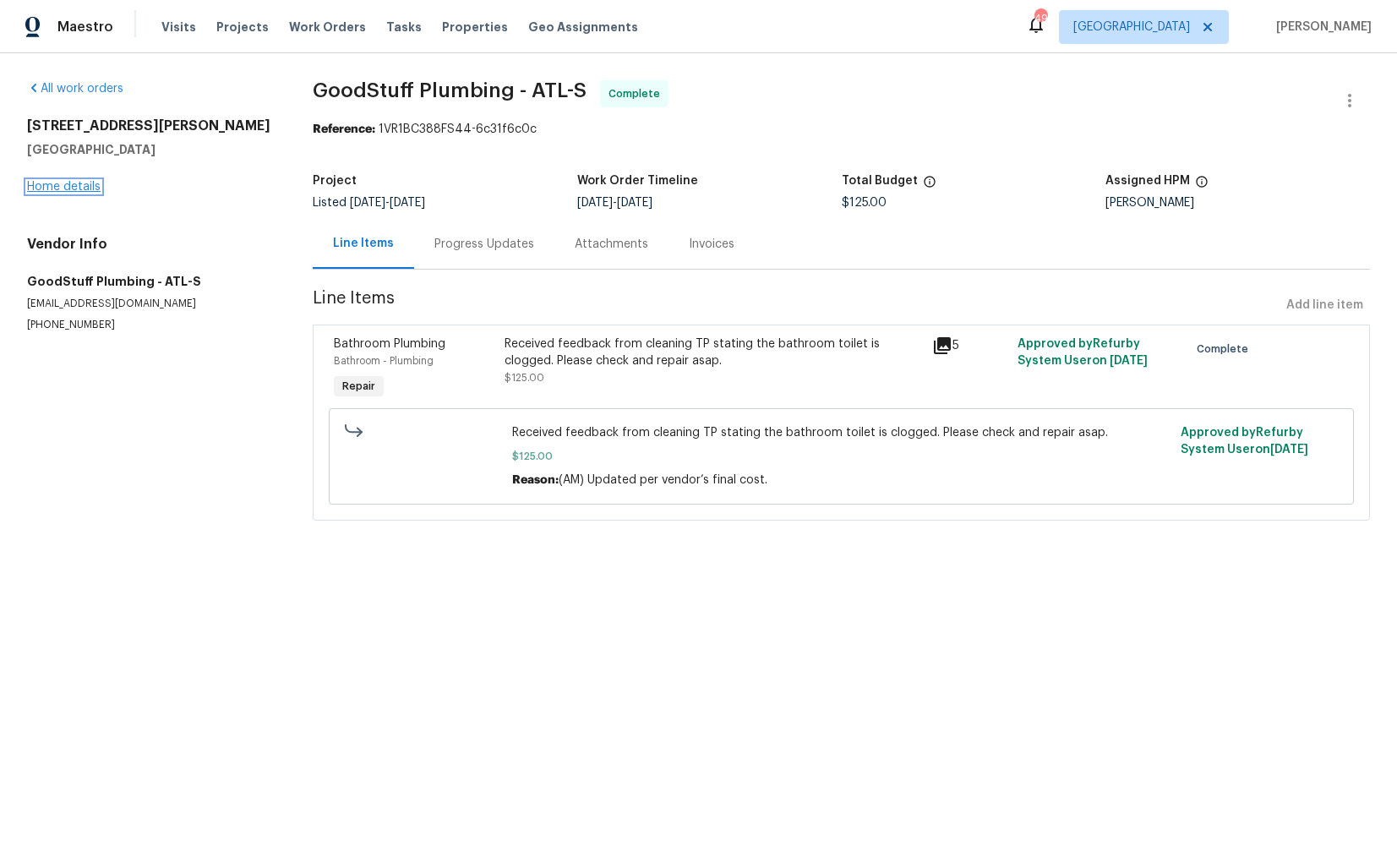
click at [69, 184] on link "Home details" at bounding box center [64, 186] width 74 height 12
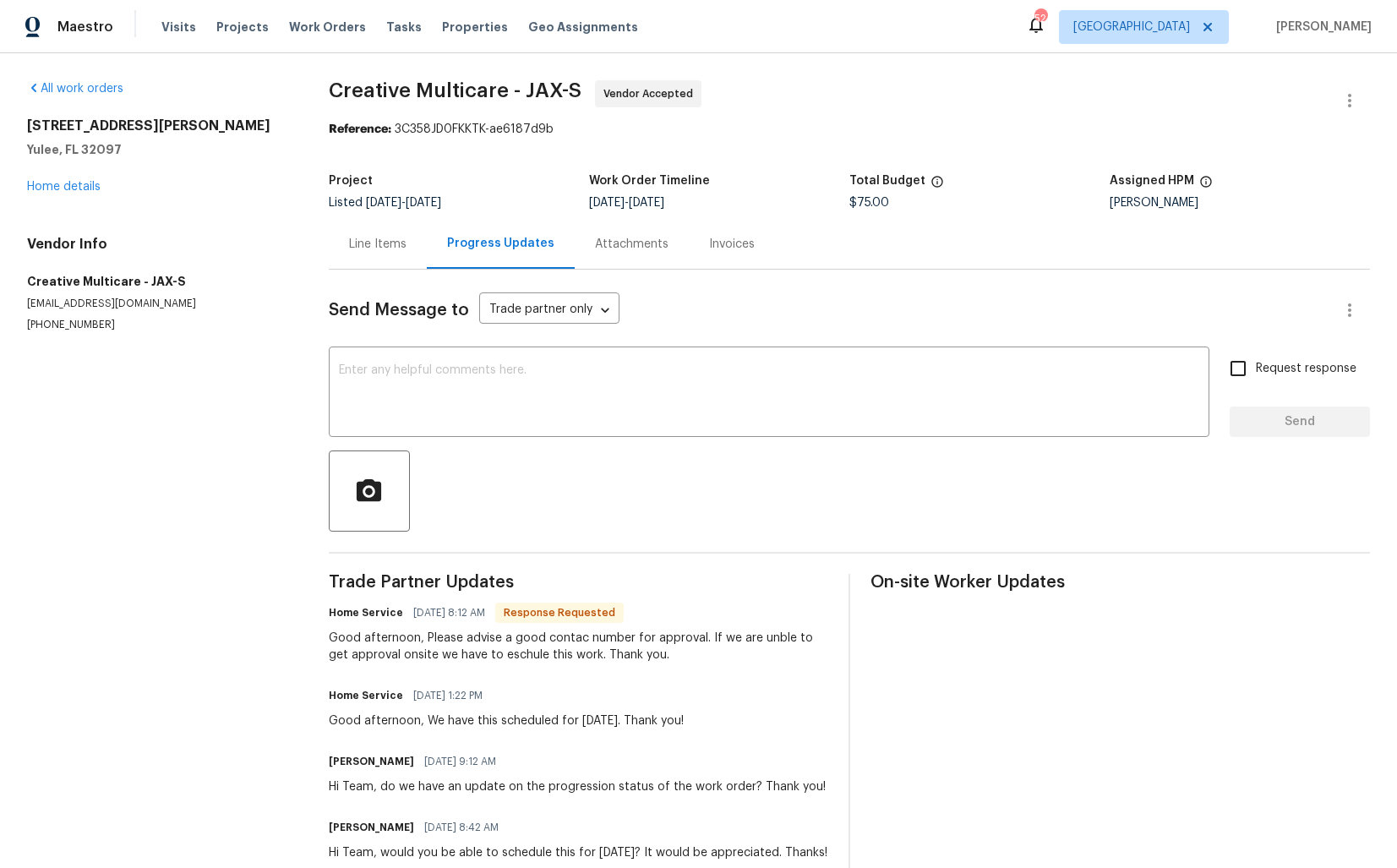
click at [376, 235] on div "Line Items" at bounding box center [377, 244] width 98 height 50
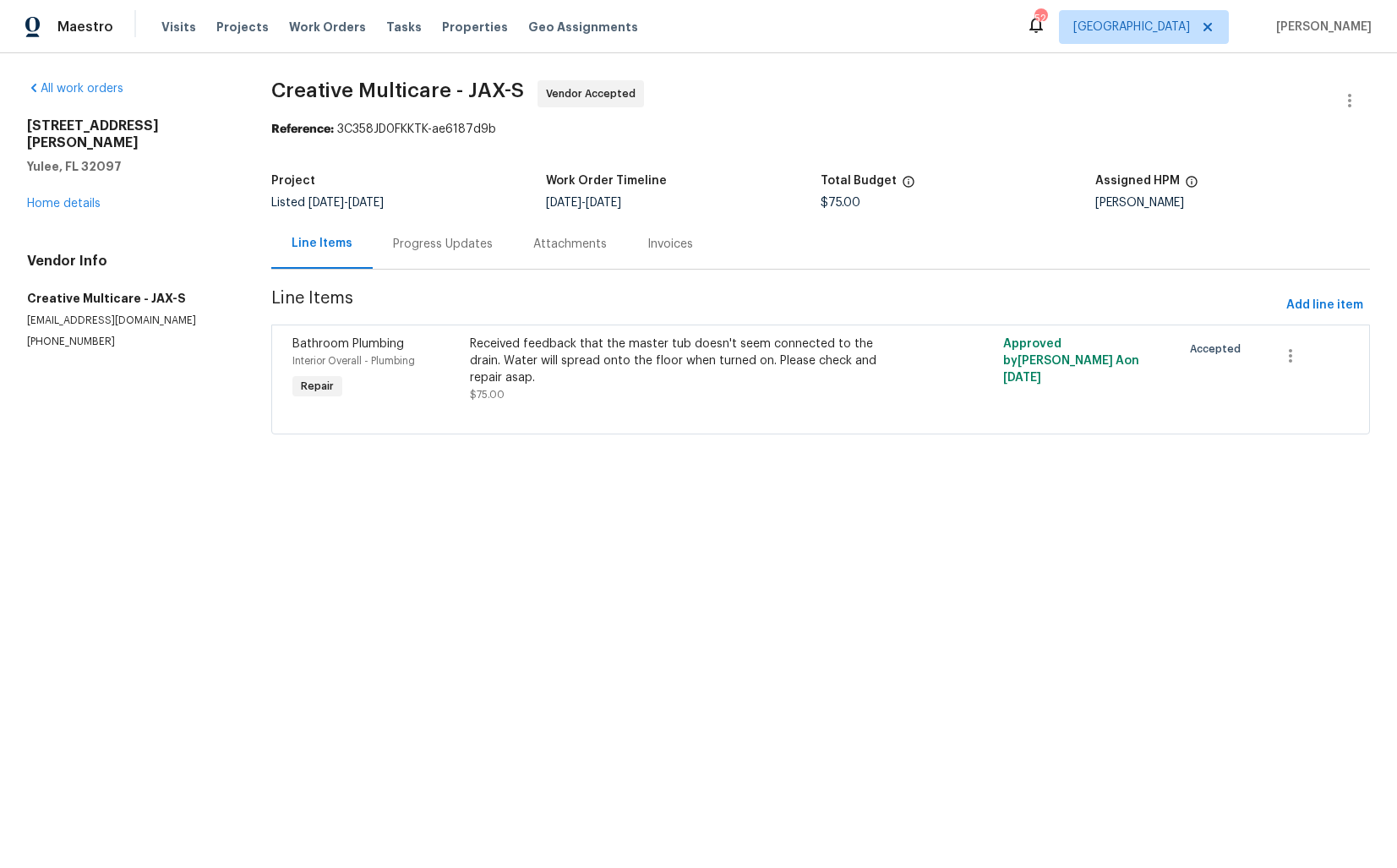
click at [457, 255] on div "Progress Updates" at bounding box center [443, 244] width 140 height 50
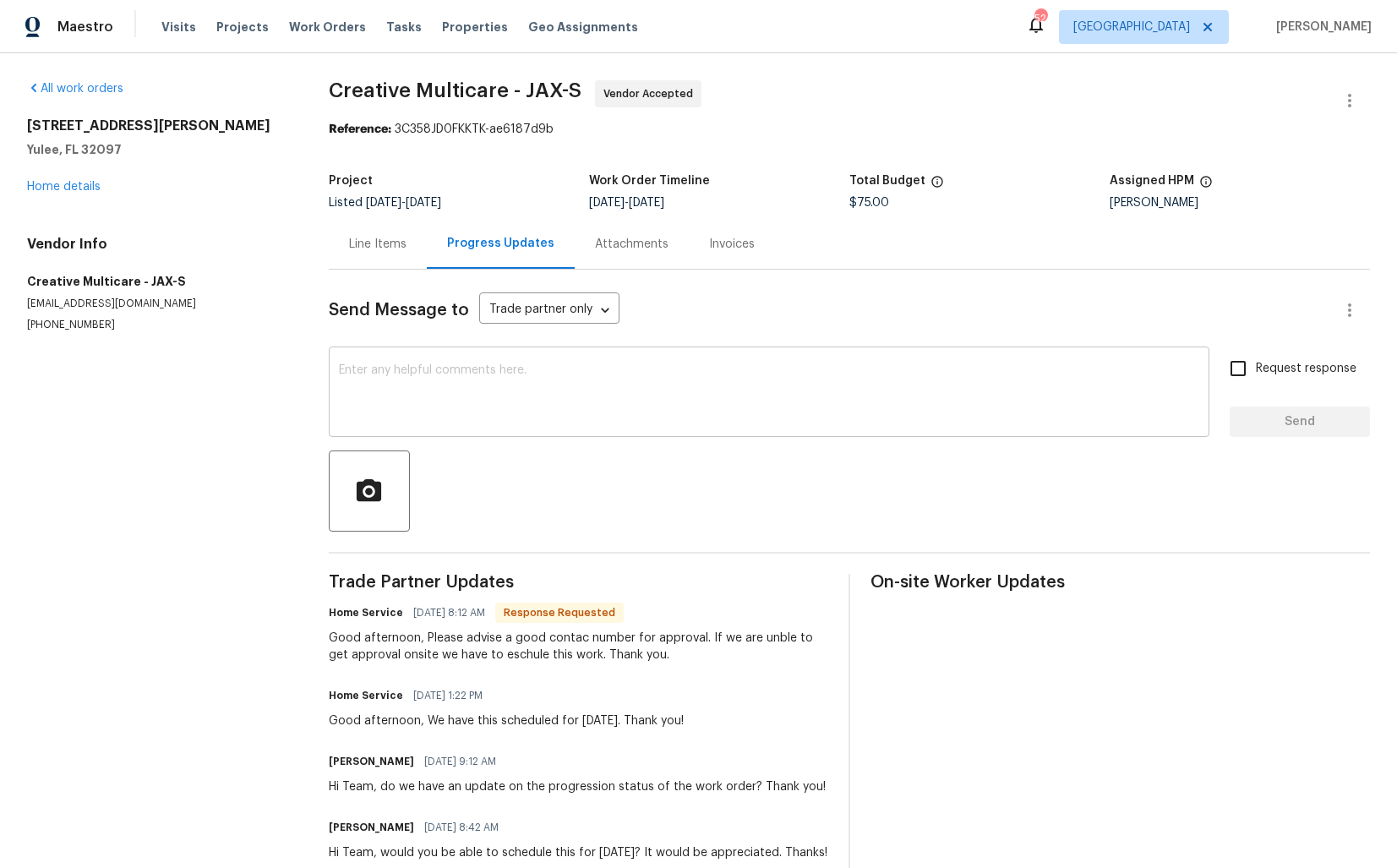
click at [556, 402] on textarea at bounding box center [769, 394] width 861 height 59
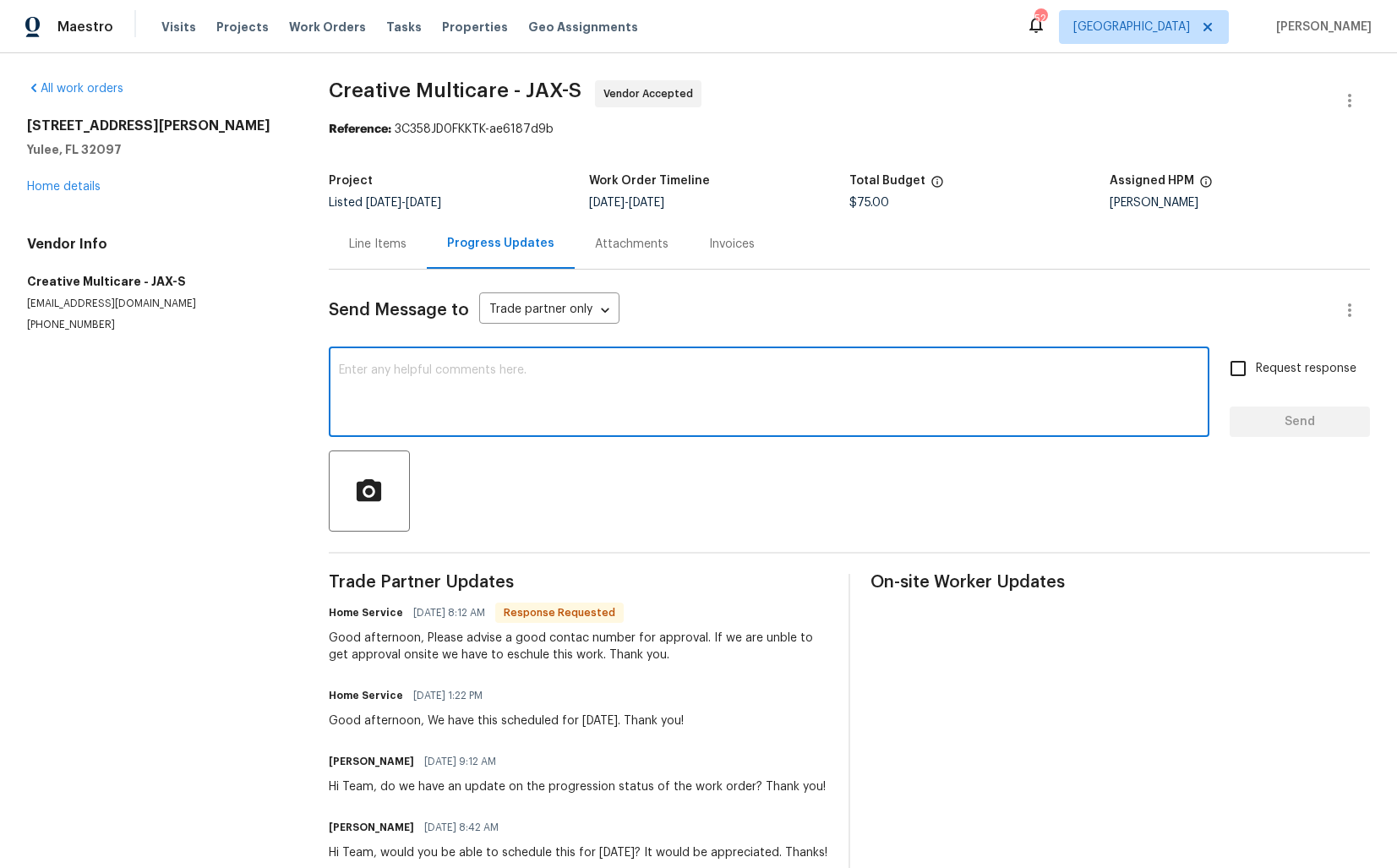
scroll to position [107, 0]
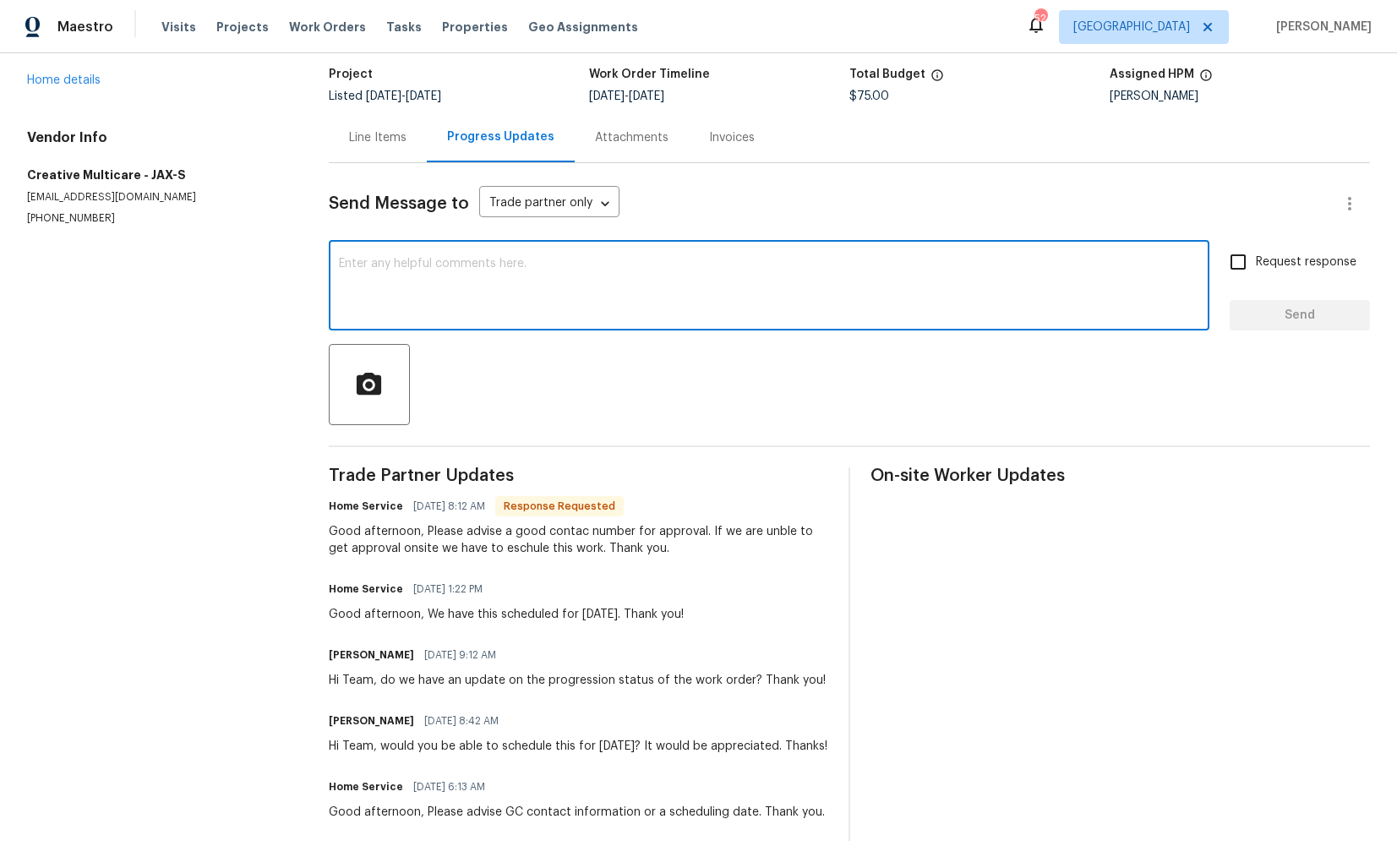
click at [666, 308] on textarea at bounding box center [769, 287] width 861 height 59
paste textarea "Attention All Work Orders must include before-photos (both close-up and wide-an…"
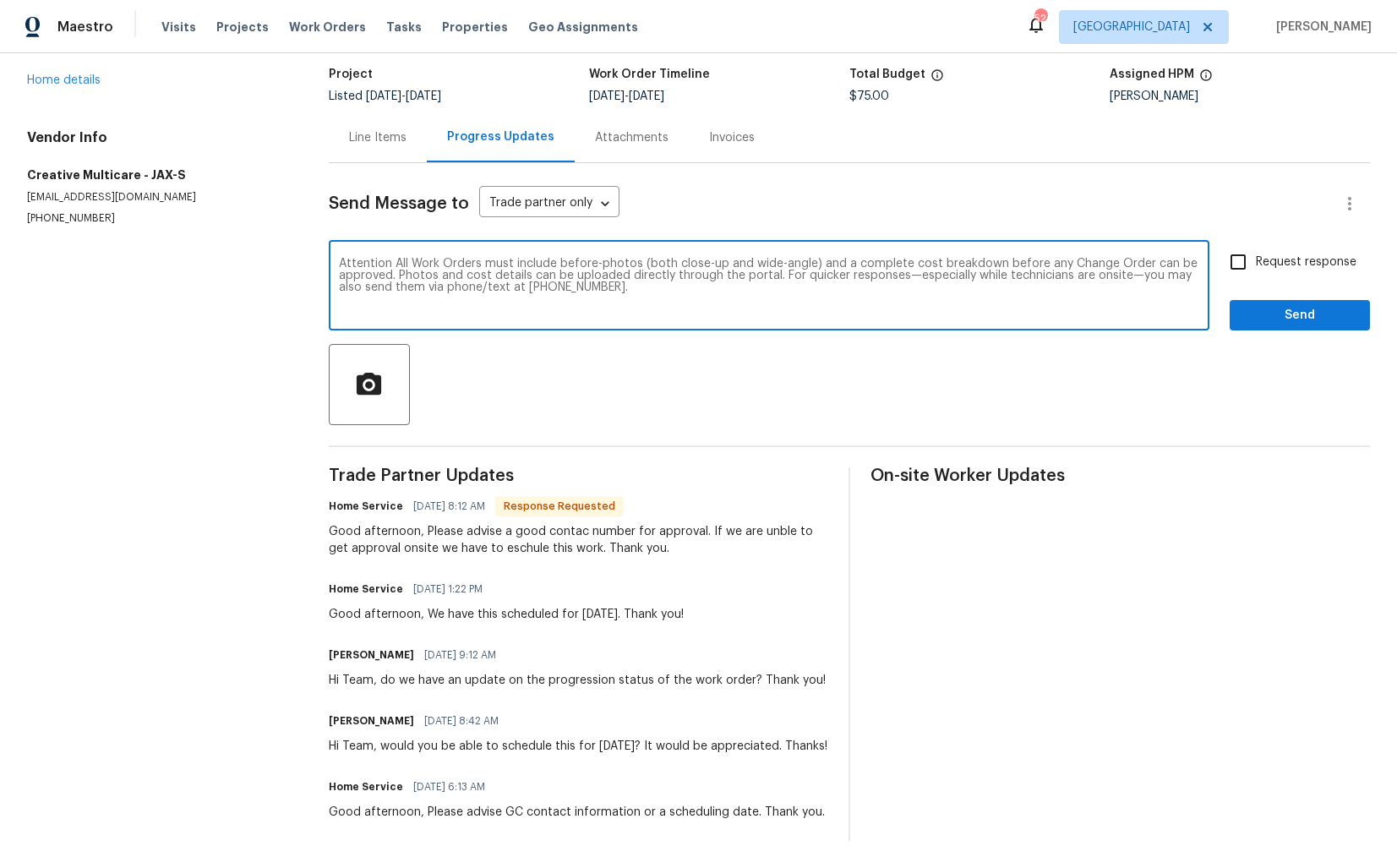
drag, startPoint x: 401, startPoint y: 277, endPoint x: 328, endPoint y: 250, distance: 77.8
click at [326, 250] on div "All work orders 85735 Wilson Neck Rd Yulee, FL 32097 Home details Vendor Info C…" at bounding box center [698, 407] width 1397 height 922
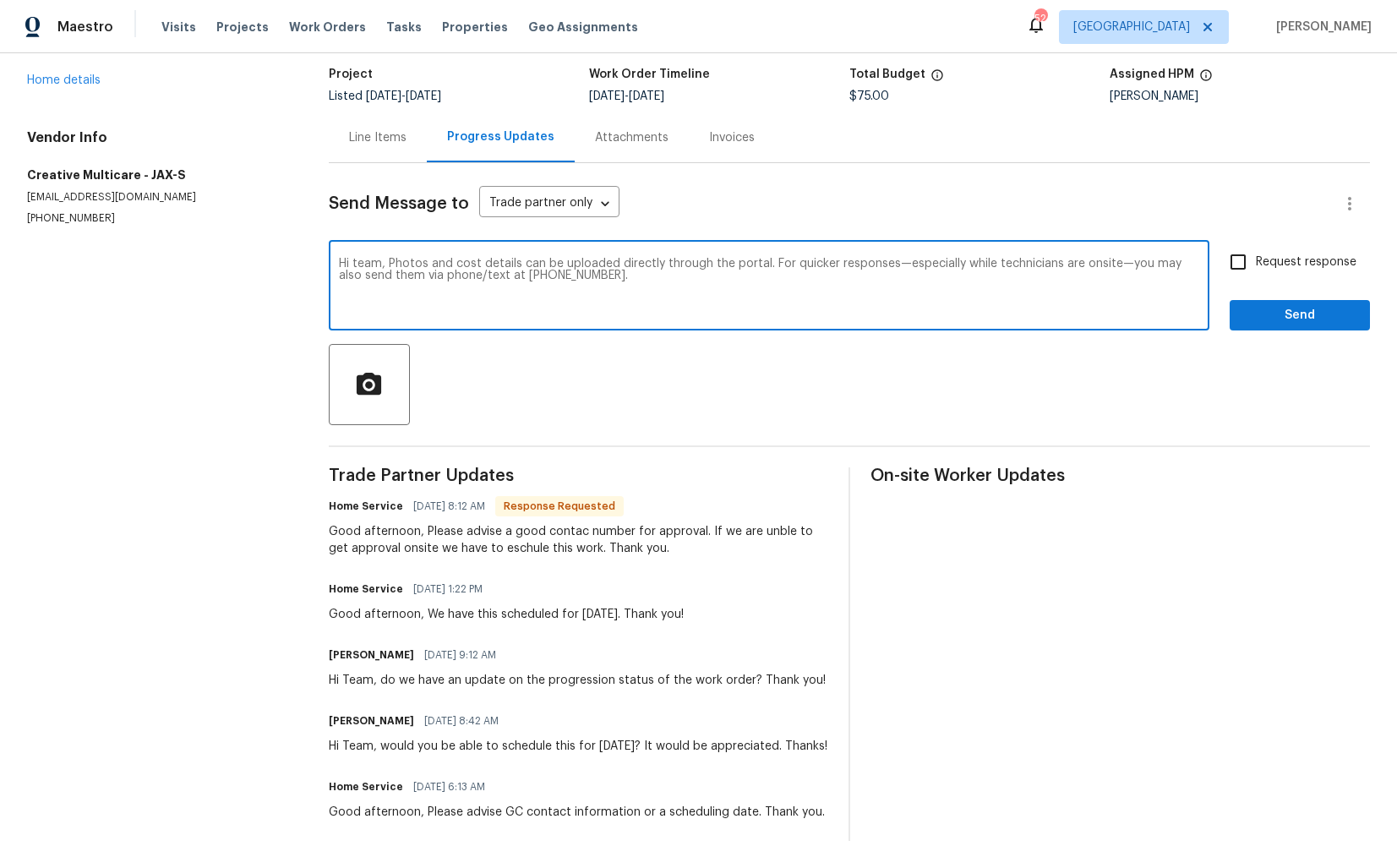
click at [638, 303] on textarea "Hi team, Photos and cost details can be uploaded directly through the portal. F…" at bounding box center [769, 287] width 861 height 59
click at [660, 278] on textarea "Hi team, Photos and cost details can be uploaded directly through the portal. F…" at bounding box center [769, 287] width 861 height 59
type textarea "Hi team, Photos and cost details can be uploaded directly through the portal. F…"
click at [1237, 264] on input "Request response" at bounding box center [1238, 262] width 35 height 35
checkbox input "true"
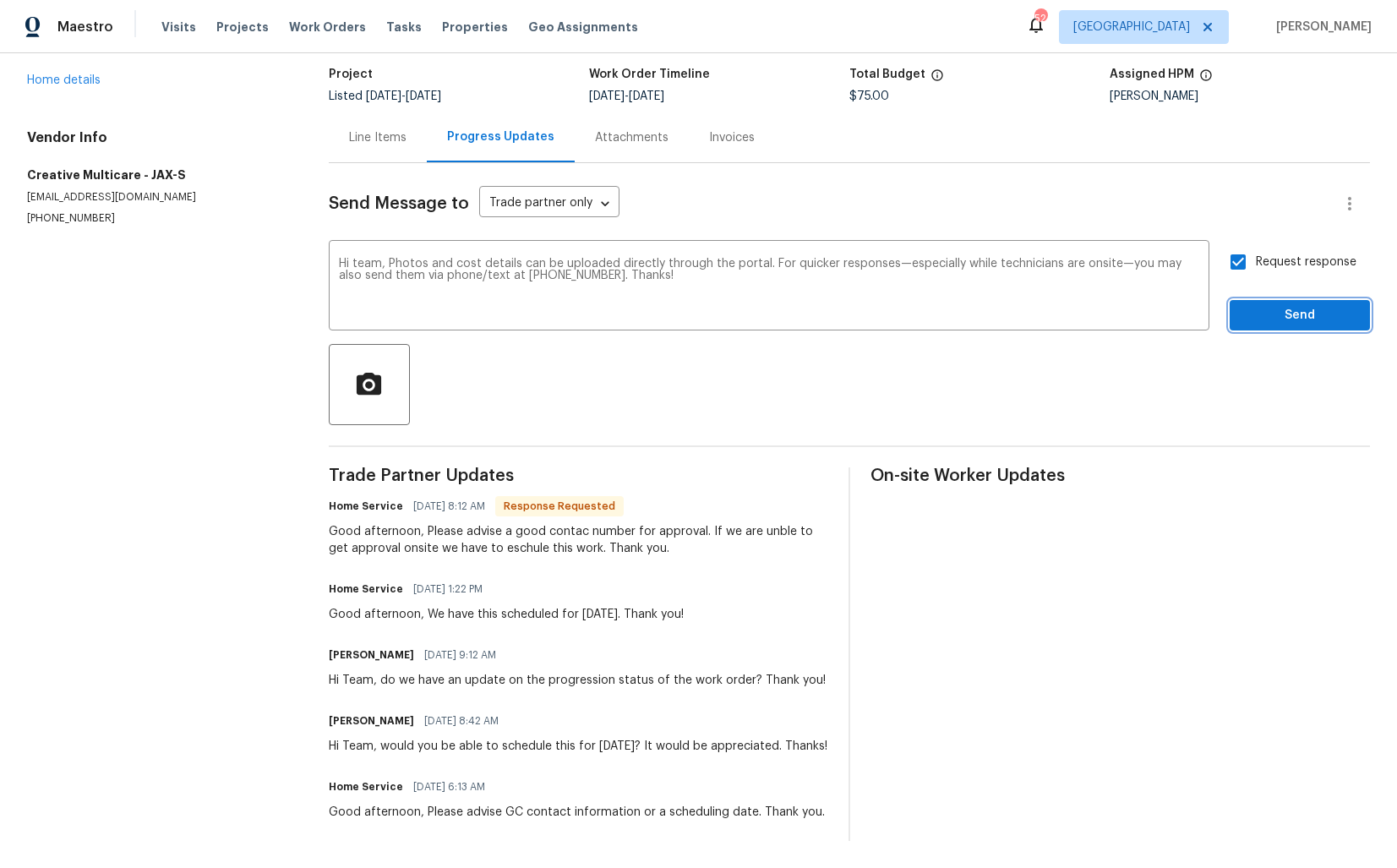
click at [1274, 314] on span "Send" at bounding box center [1300, 315] width 113 height 21
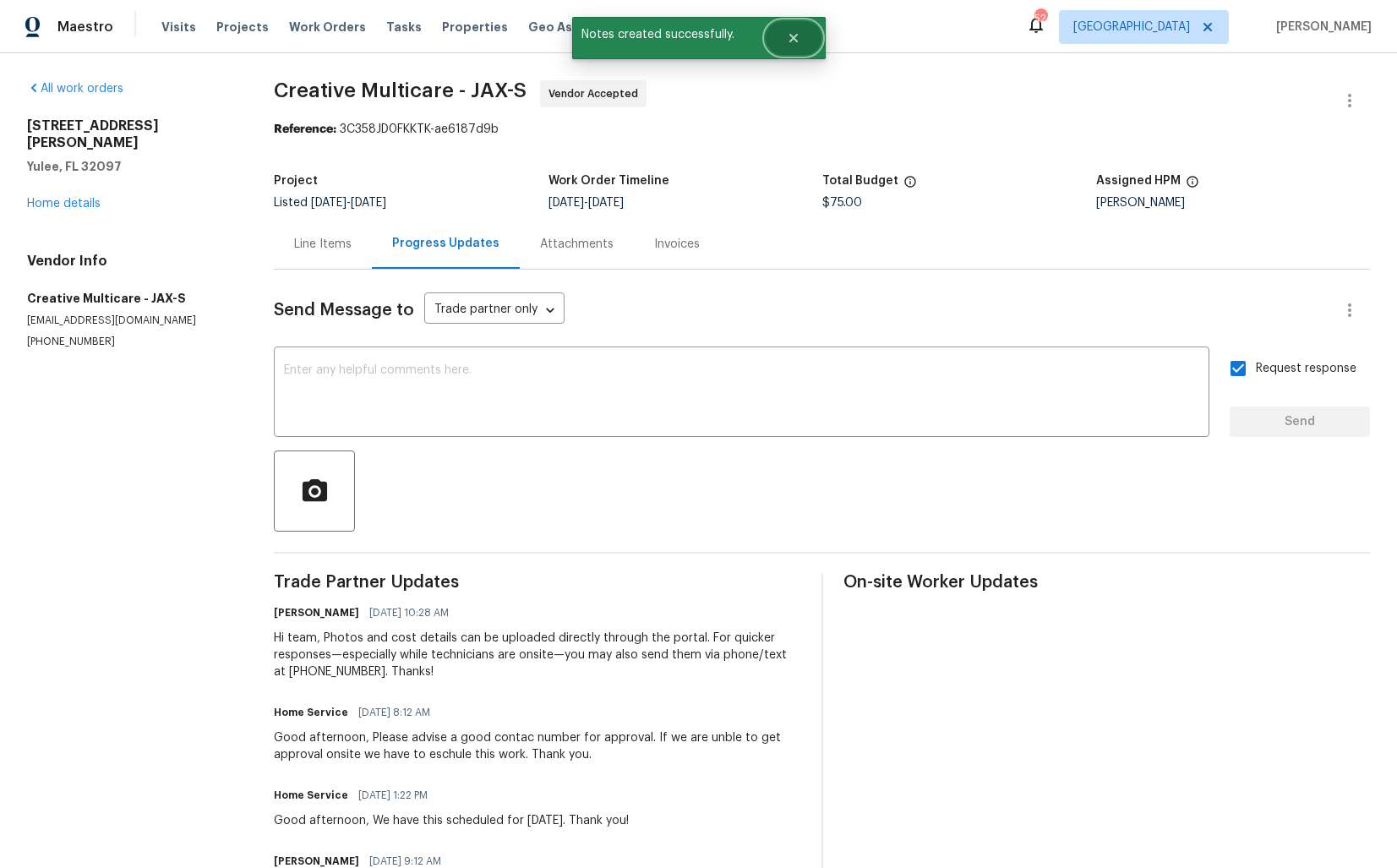
click at [795, 46] on button "Close" at bounding box center [794, 38] width 55 height 34
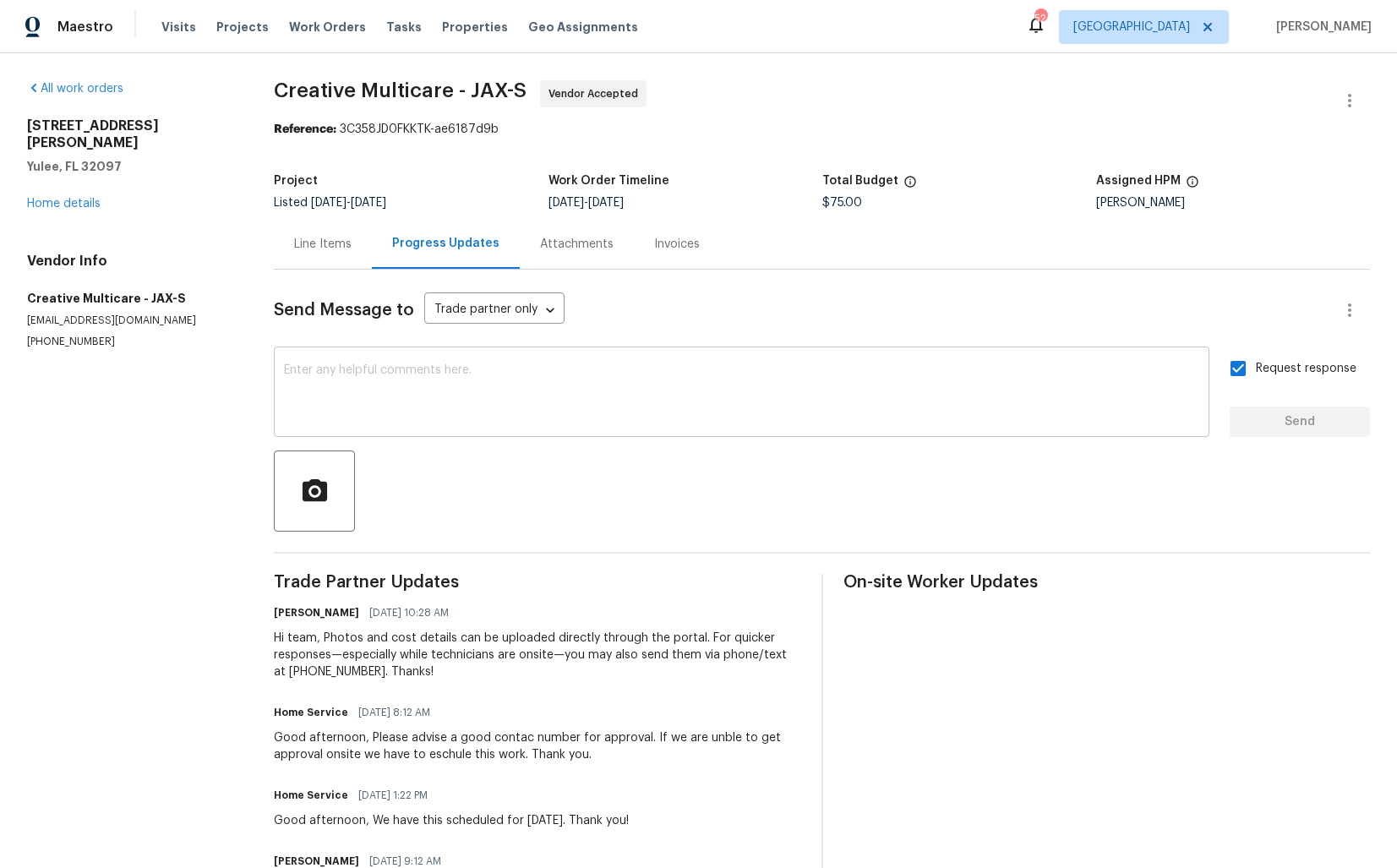
click at [608, 422] on textarea at bounding box center [742, 394] width 915 height 59
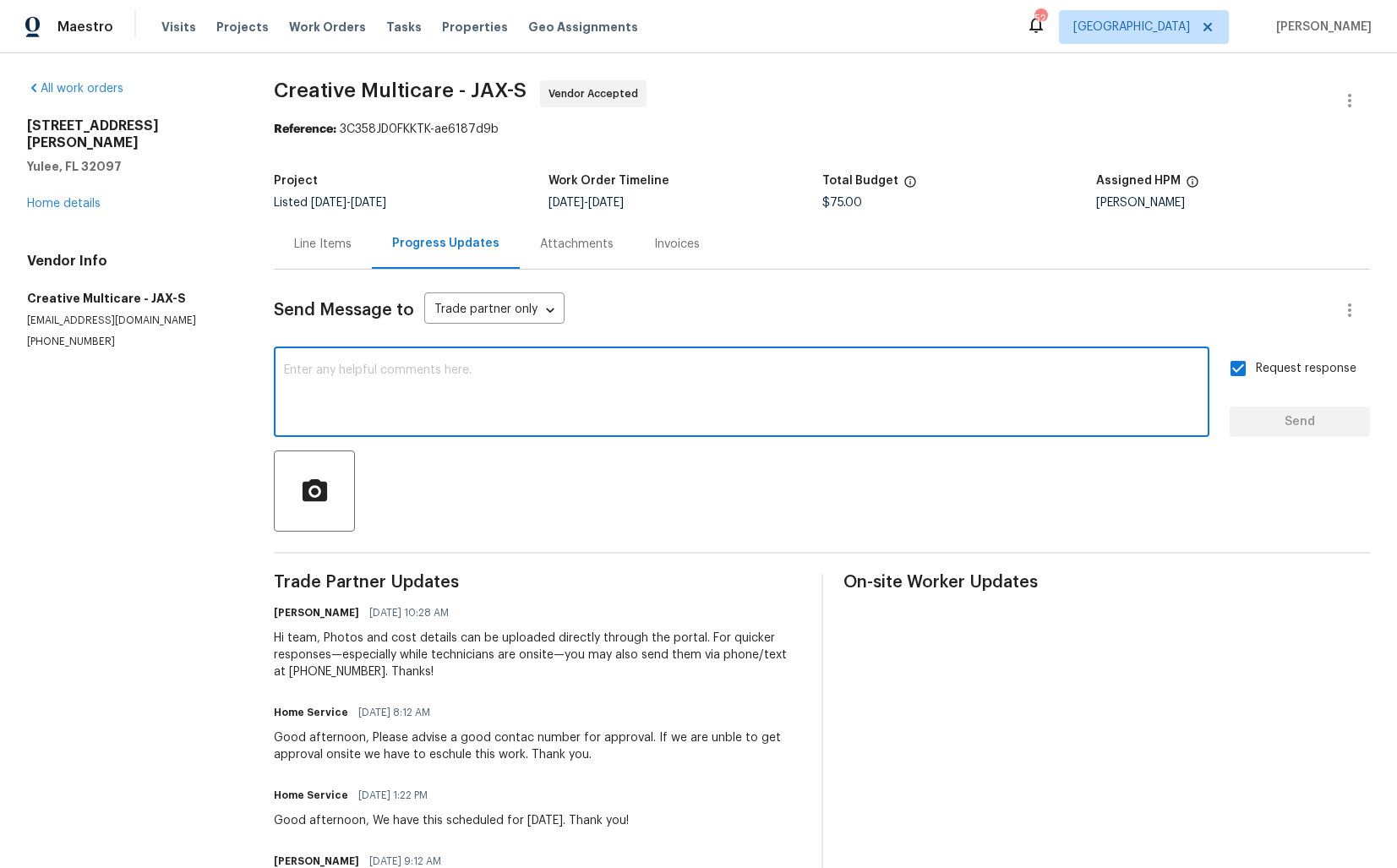
click at [422, 754] on div "Good afternoon, Please advise a good contac number for approval. If we are unbl…" at bounding box center [537, 746] width 527 height 34
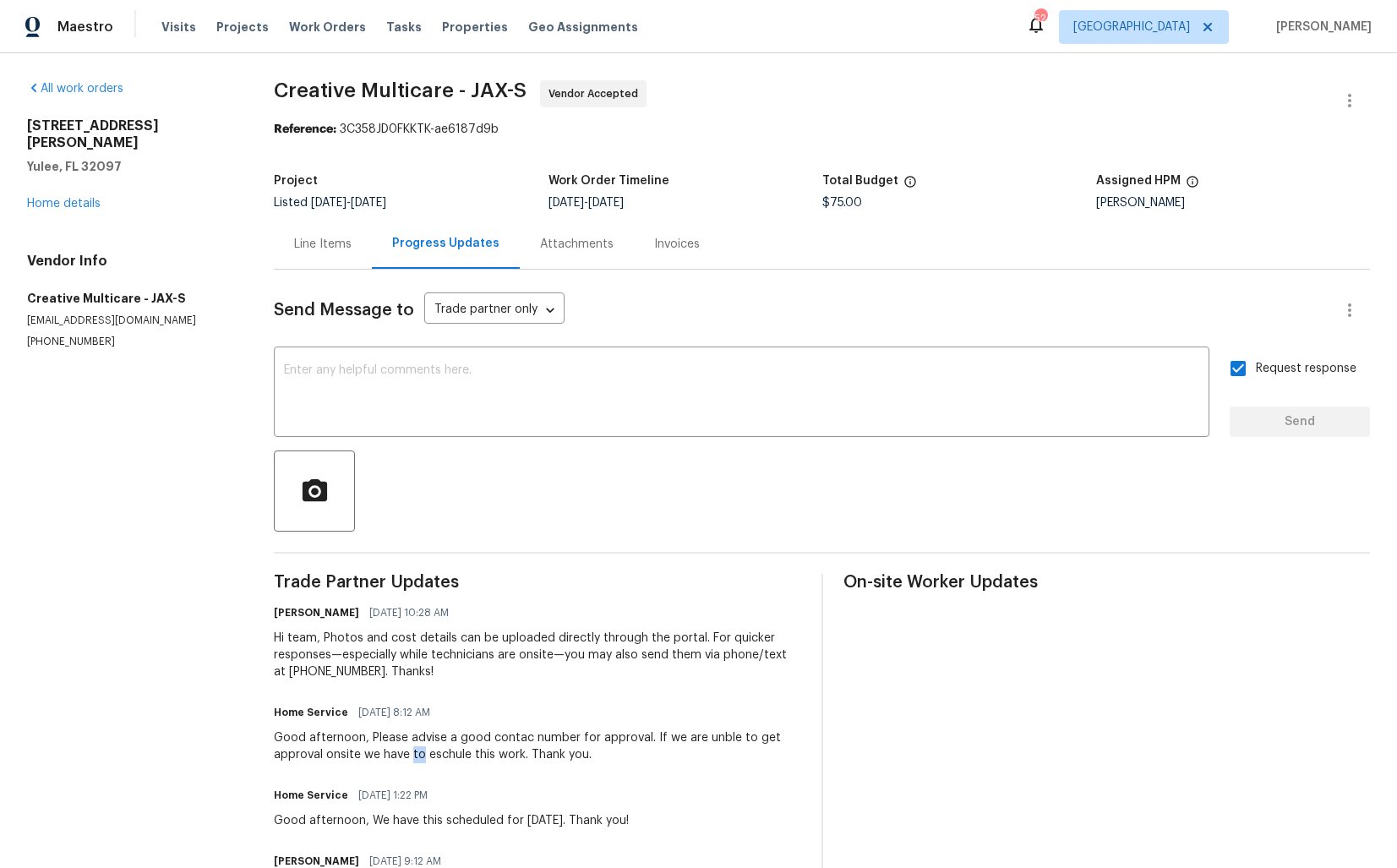
click at [422, 754] on div "Good afternoon, Please advise a good contac number for approval. If we are unbl…" at bounding box center [537, 746] width 527 height 34
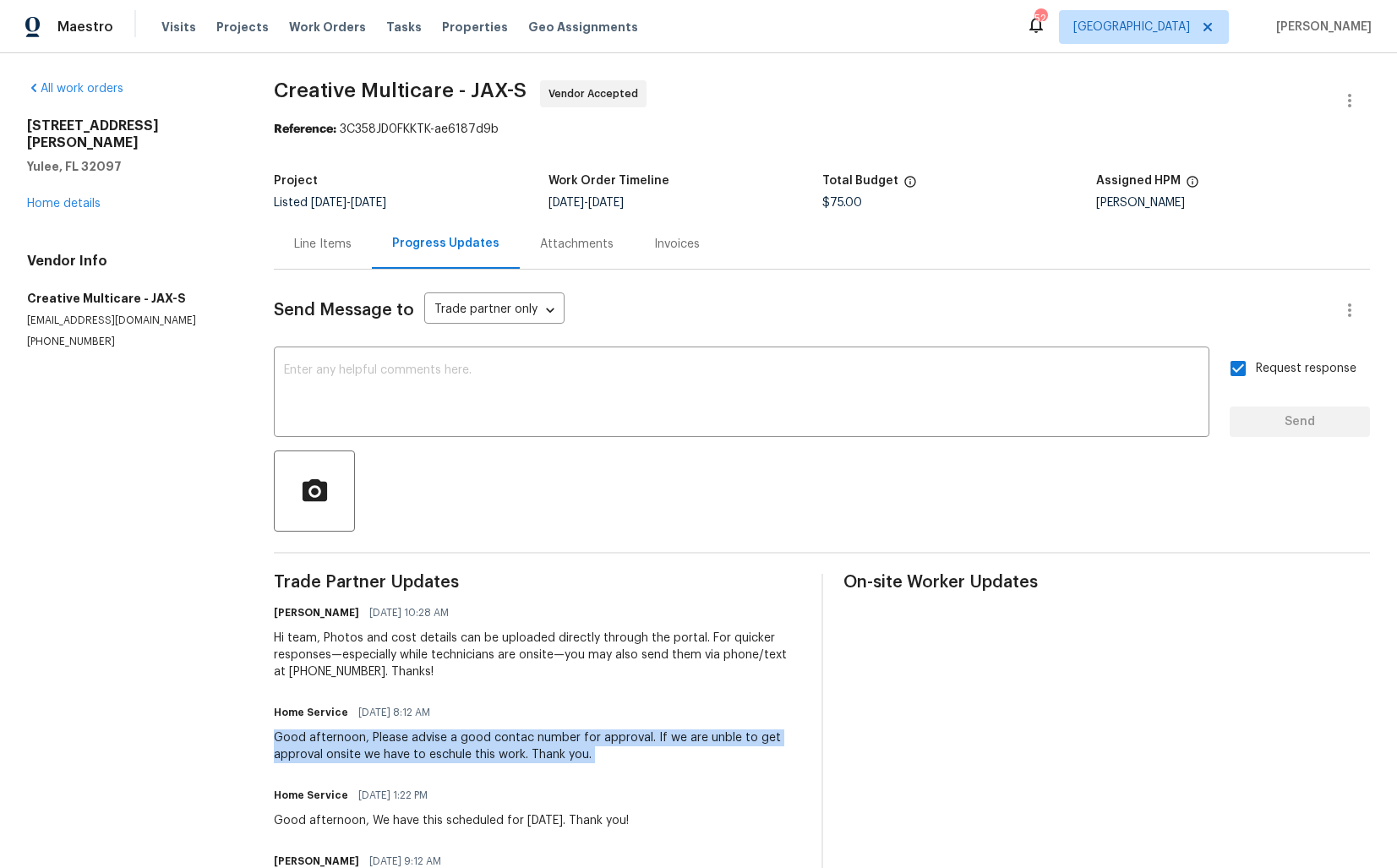
copy div "Good afternoon, Please advise a good contac number for approval. If we are unbl…"
click at [307, 192] on div "Project" at bounding box center [411, 186] width 274 height 22
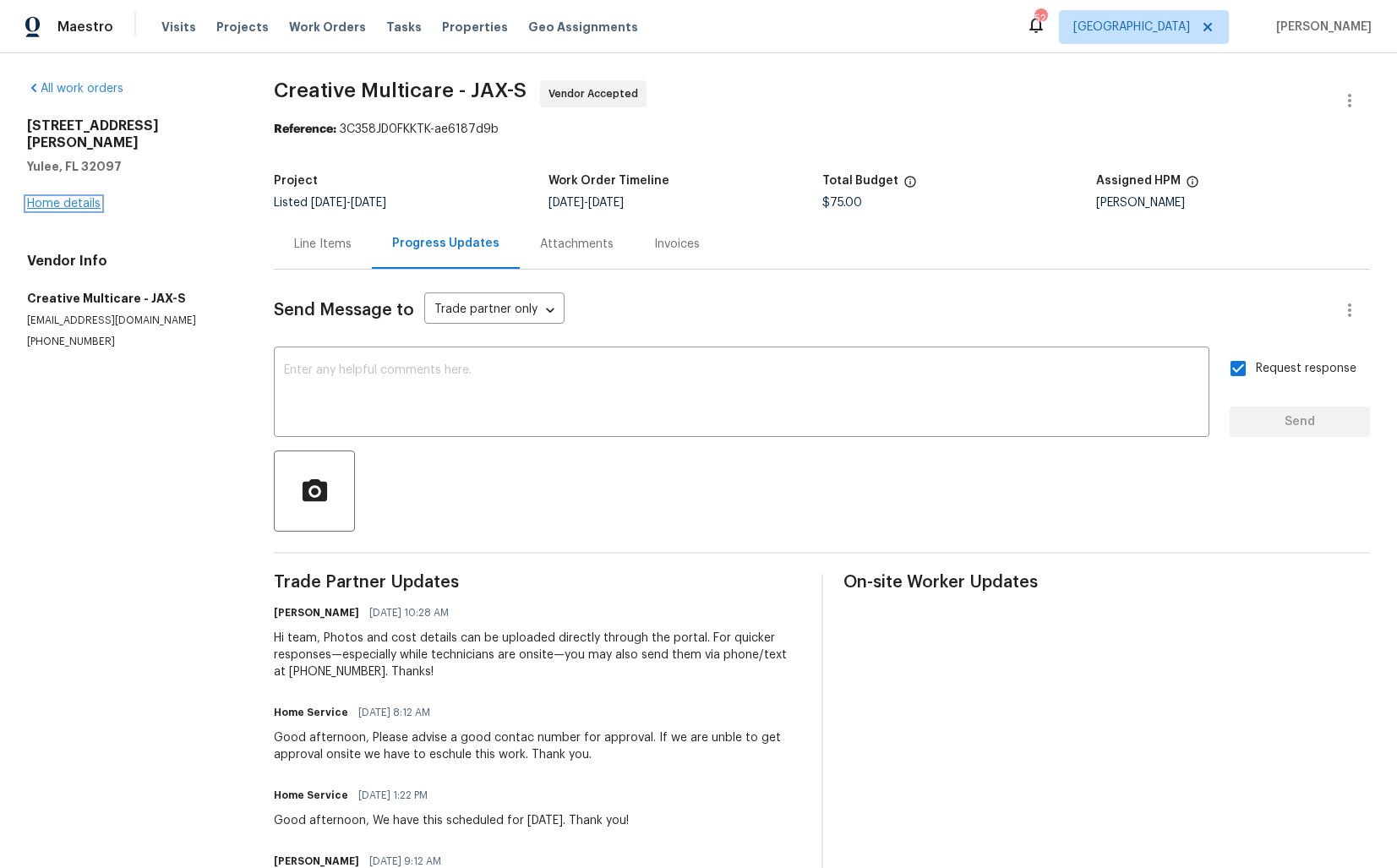
click at [78, 197] on link "Home details" at bounding box center [64, 203] width 74 height 12
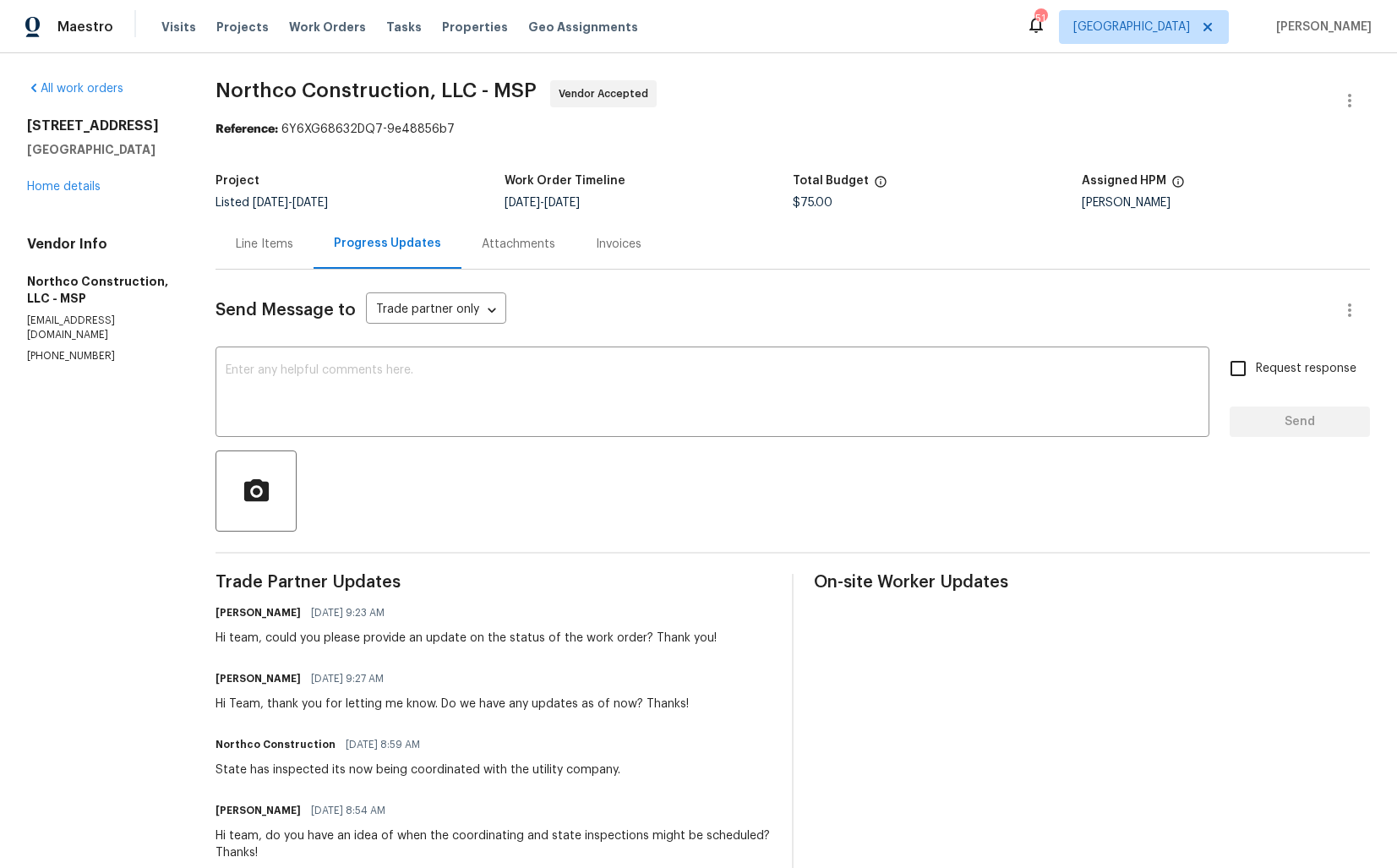
click at [328, 642] on div "Hi team, could you please provide an update on the status of the work order? Th…" at bounding box center [466, 638] width 501 height 17
copy div "Hi team, could you please provide an update on the status of the work order? Th…"
click at [580, 400] on textarea at bounding box center [712, 394] width 973 height 59
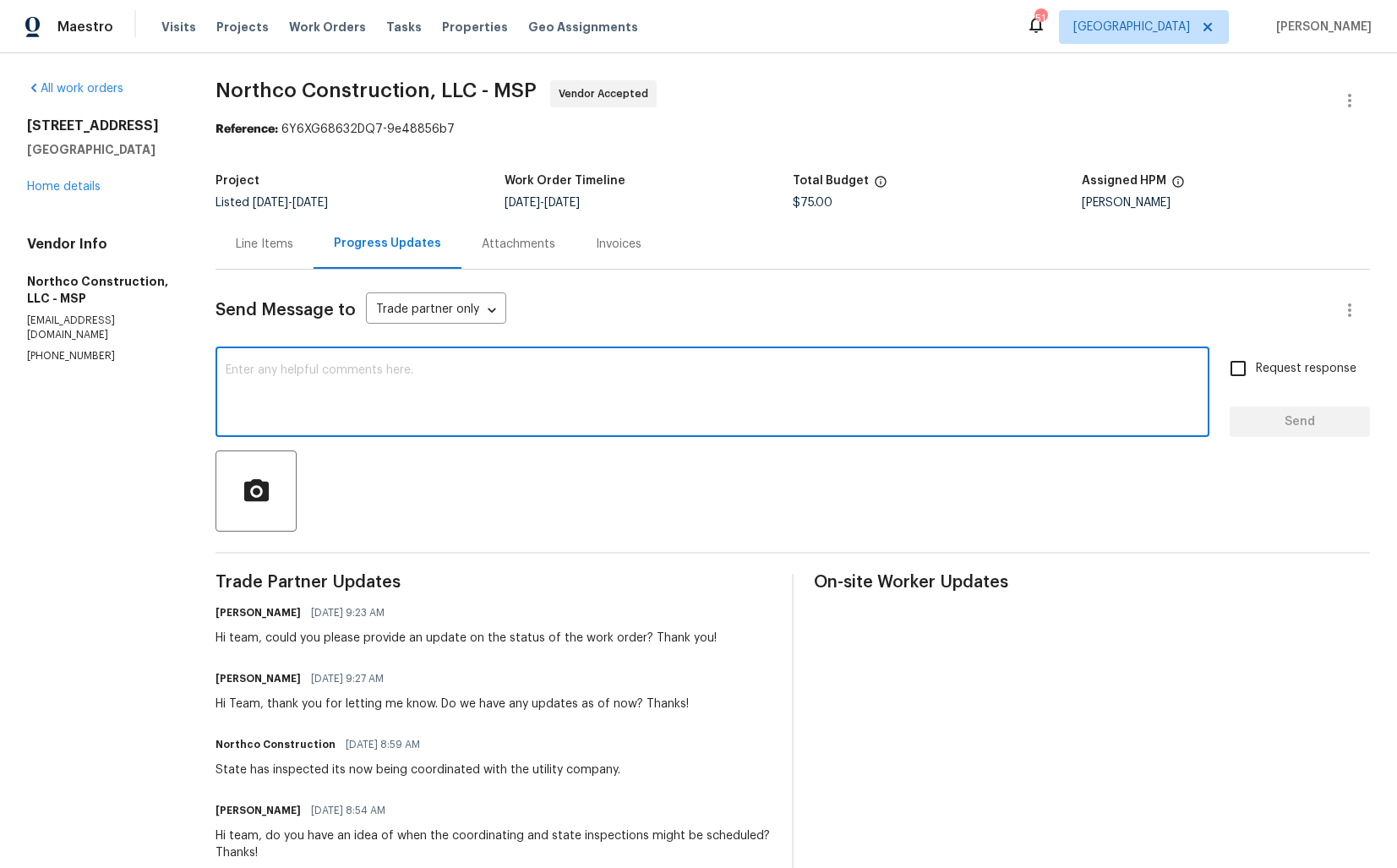
paste textarea "Hi Team, just following up to see if there’s any update on the status of the wo…"
type textarea "Hi Team, just following up to see if there’s any update on the status of the wo…"
click at [1256, 377] on input "Request response" at bounding box center [1238, 368] width 35 height 35
checkbox input "true"
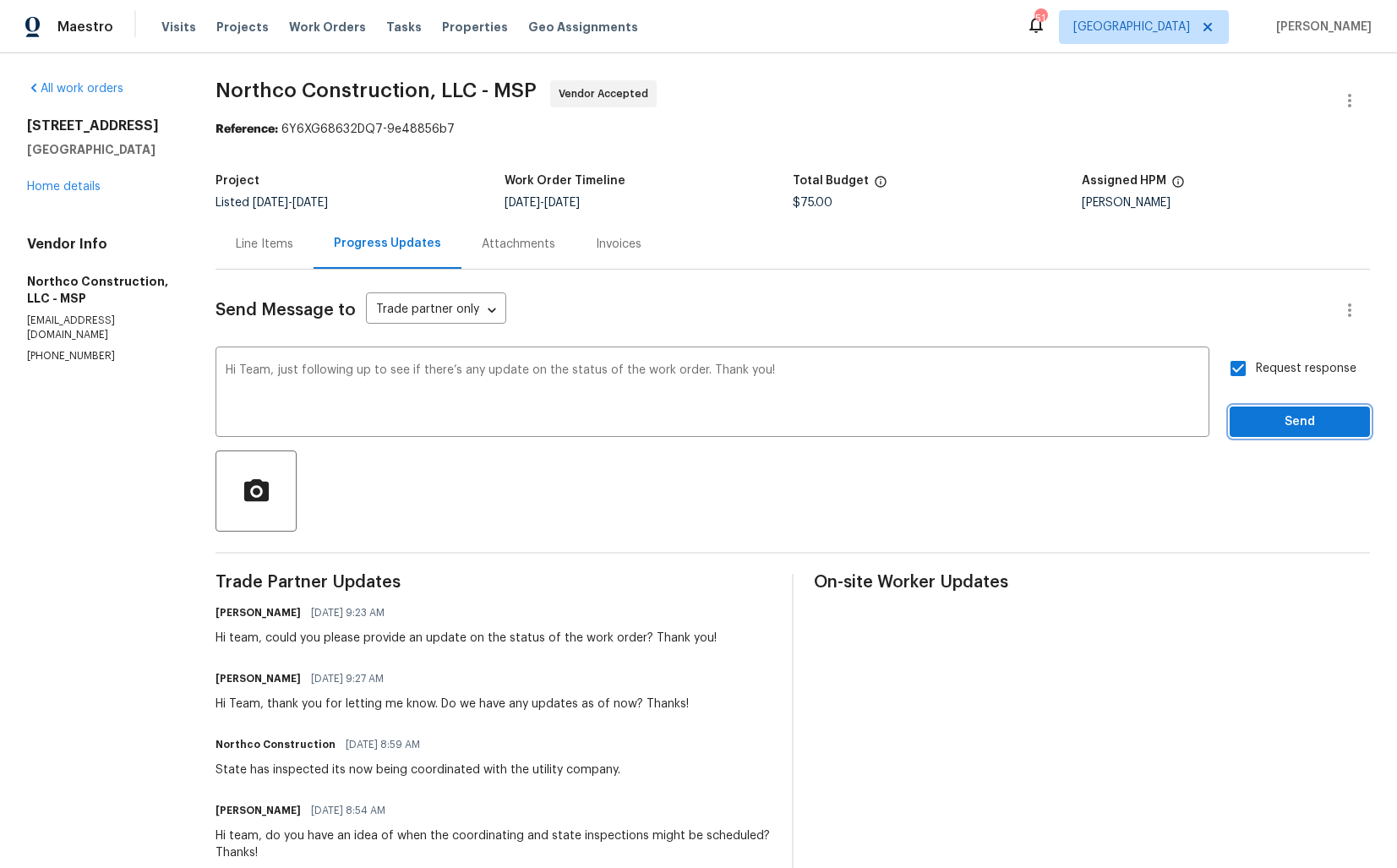
click at [1266, 433] on button "Send" at bounding box center [1300, 422] width 140 height 31
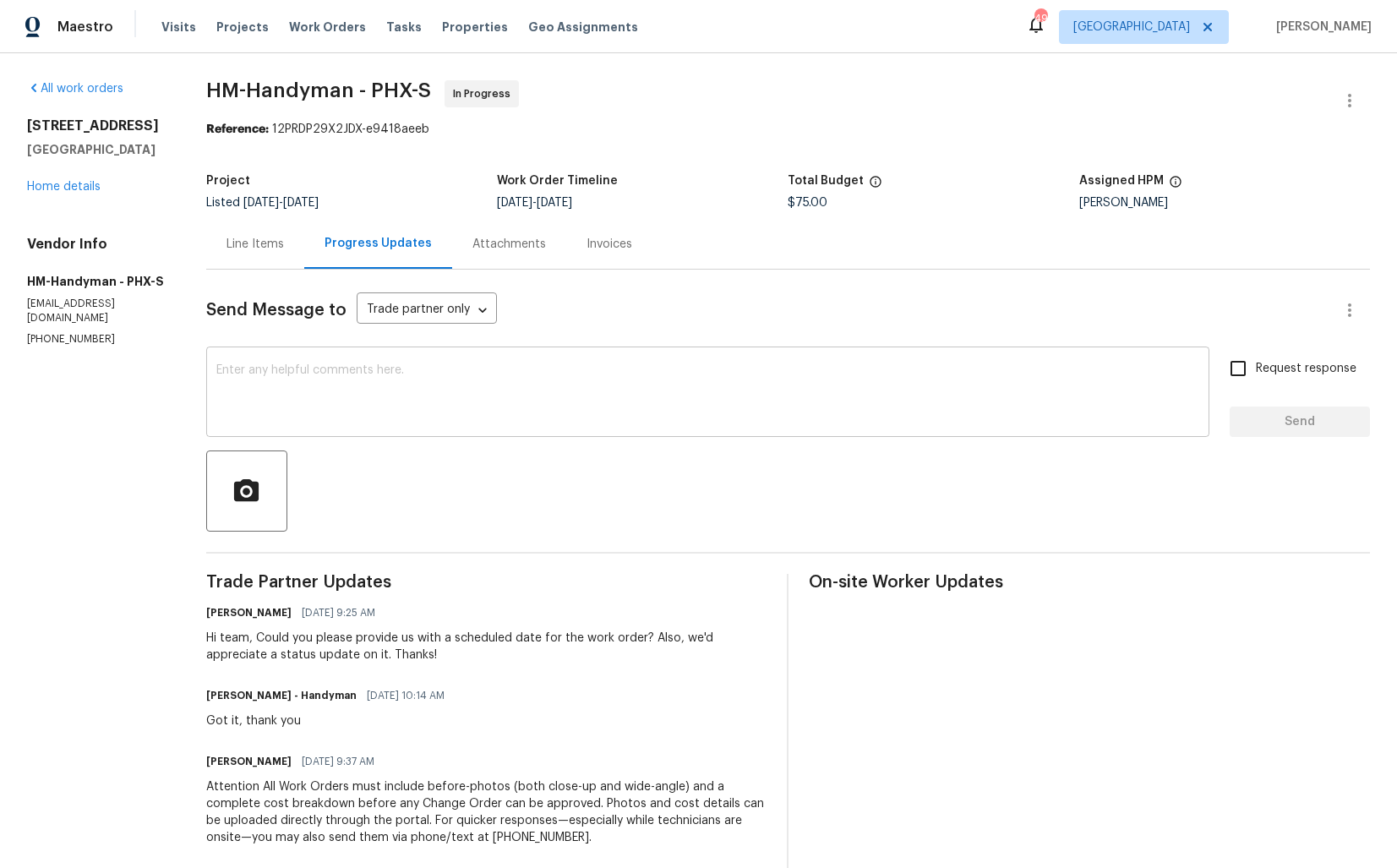
click at [428, 363] on div "x ​" at bounding box center [709, 393] width 1004 height 86
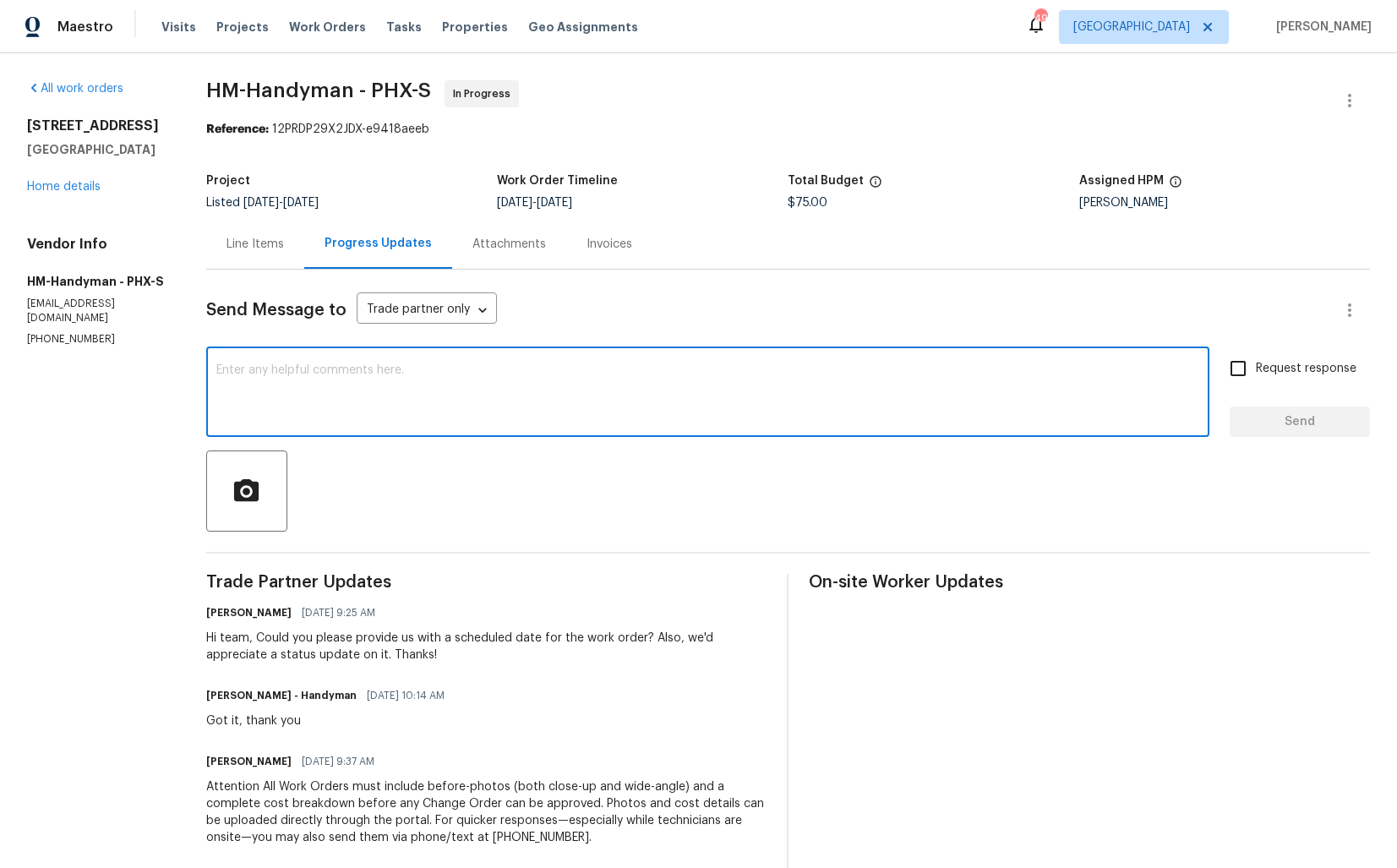
paste textarea "Hi team, could you please provide an update on the status of the work order? Th…"
type textarea "Hi team, could you please provide an update on the status of the work order? Th…"
click at [1253, 370] on input "Request response" at bounding box center [1238, 368] width 35 height 35
checkbox input "true"
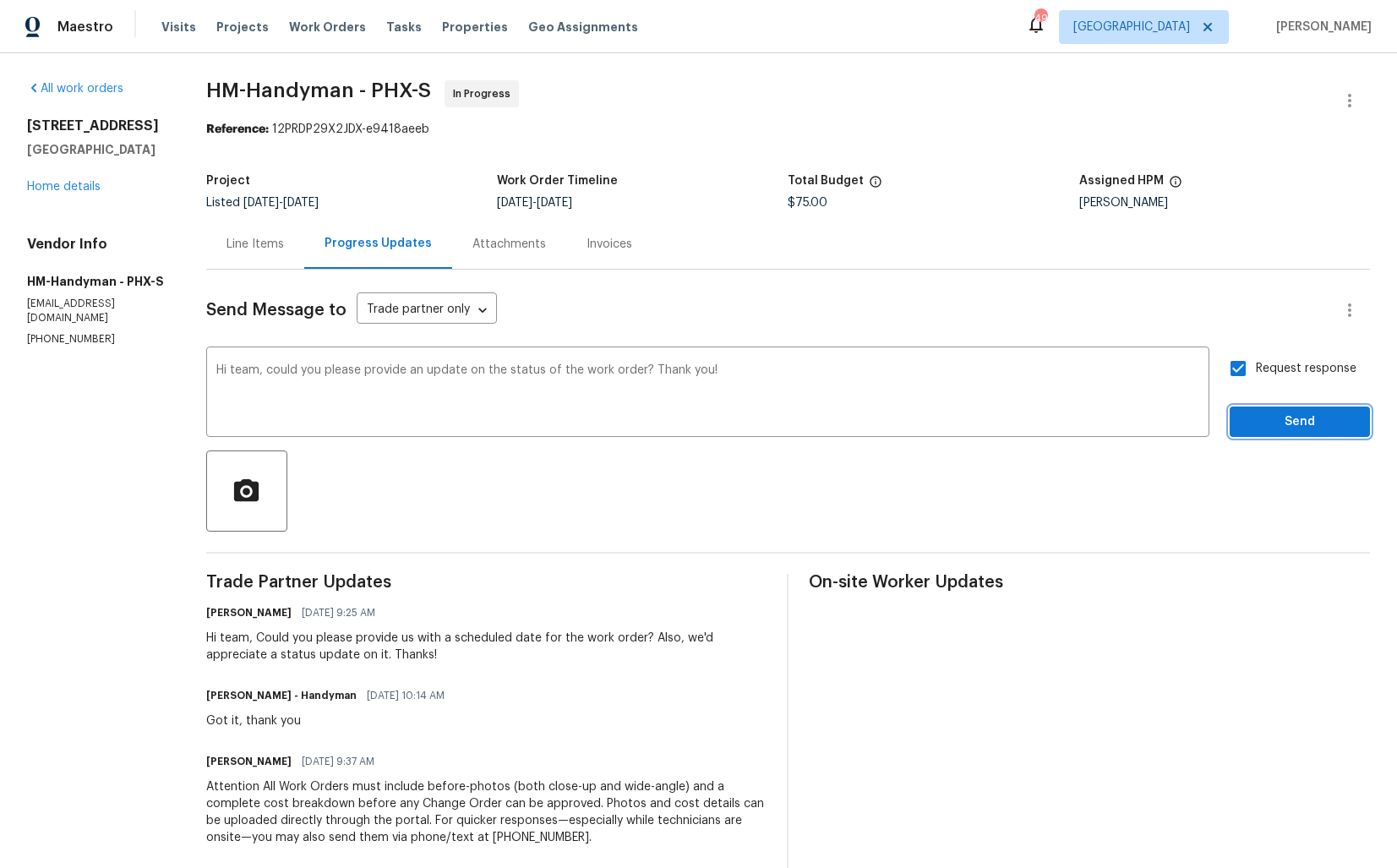
click at [1269, 418] on span "Send" at bounding box center [1300, 422] width 113 height 21
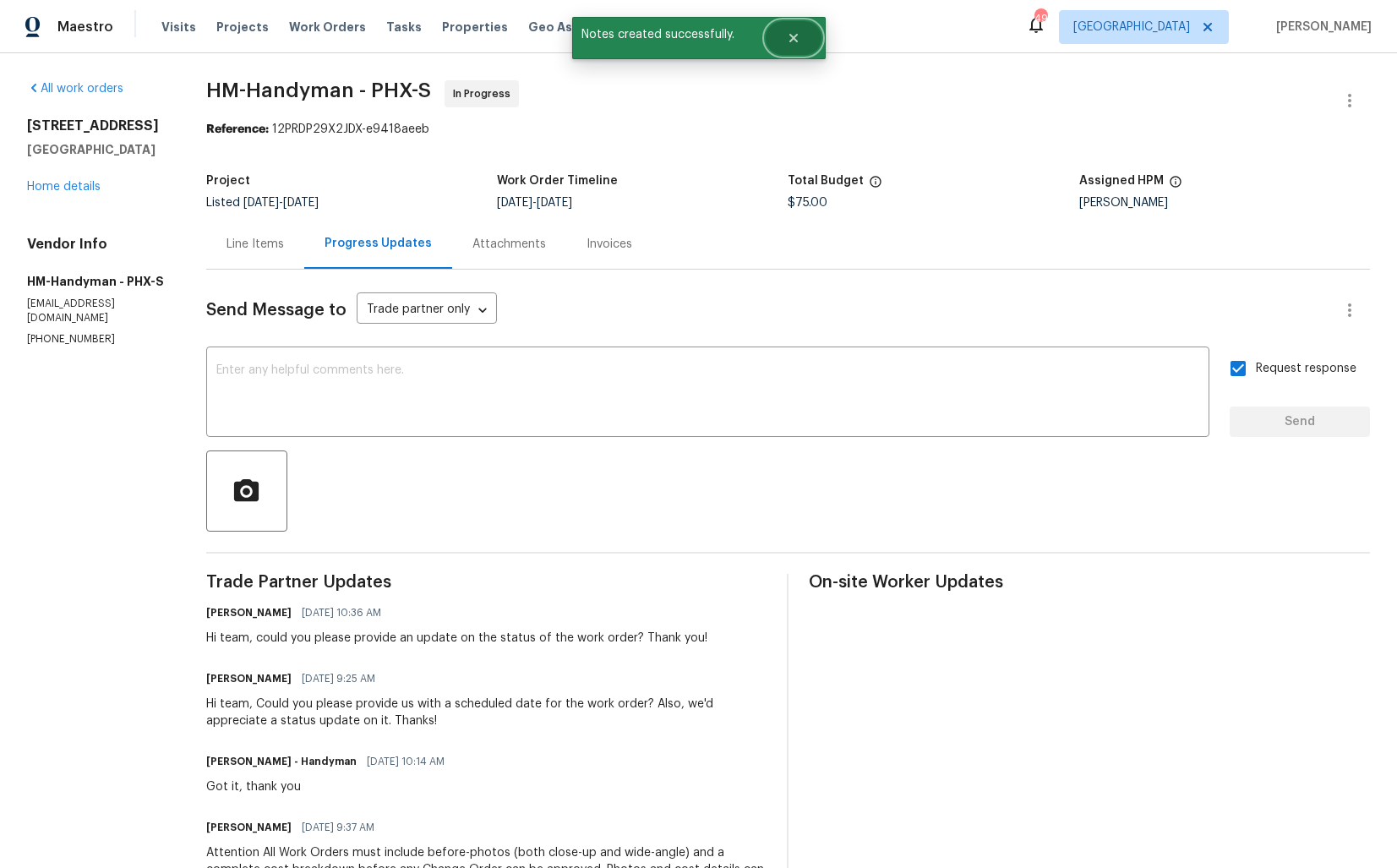
click at [799, 35] on icon "Close" at bounding box center [794, 38] width 14 height 14
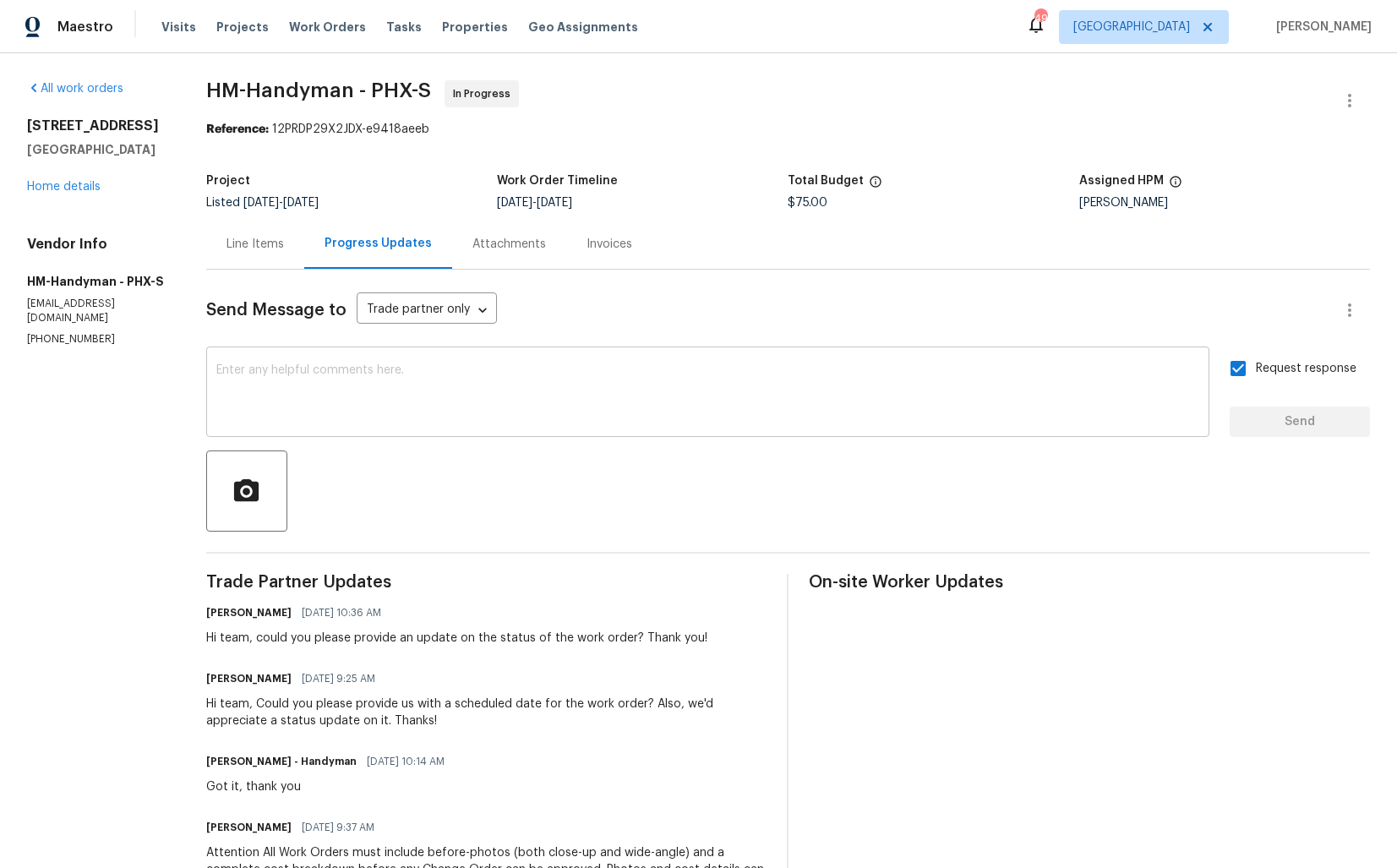
click at [390, 419] on textarea at bounding box center [709, 394] width 984 height 59
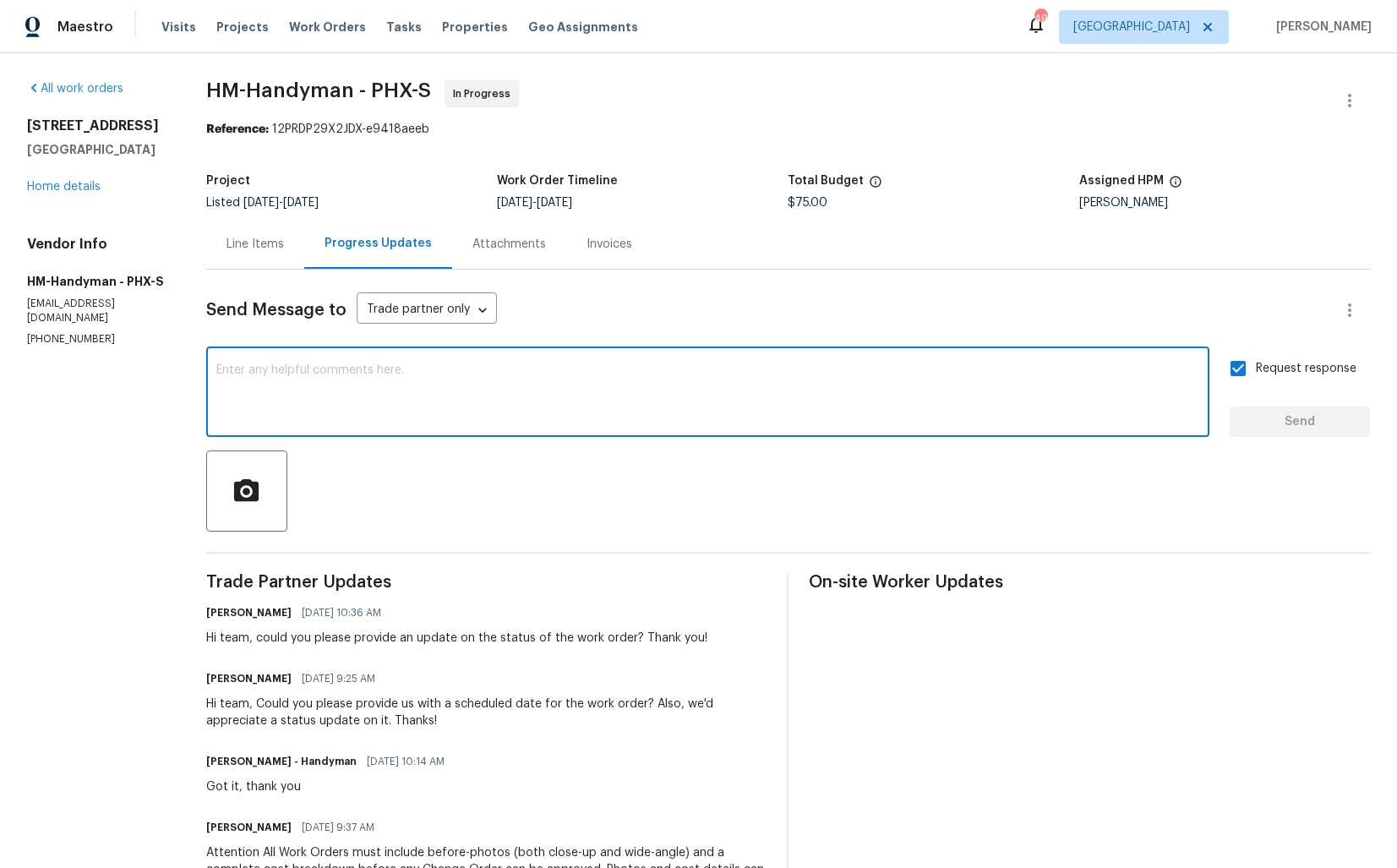
click at [1003, 181] on div "Total Budget" at bounding box center [933, 186] width 291 height 22
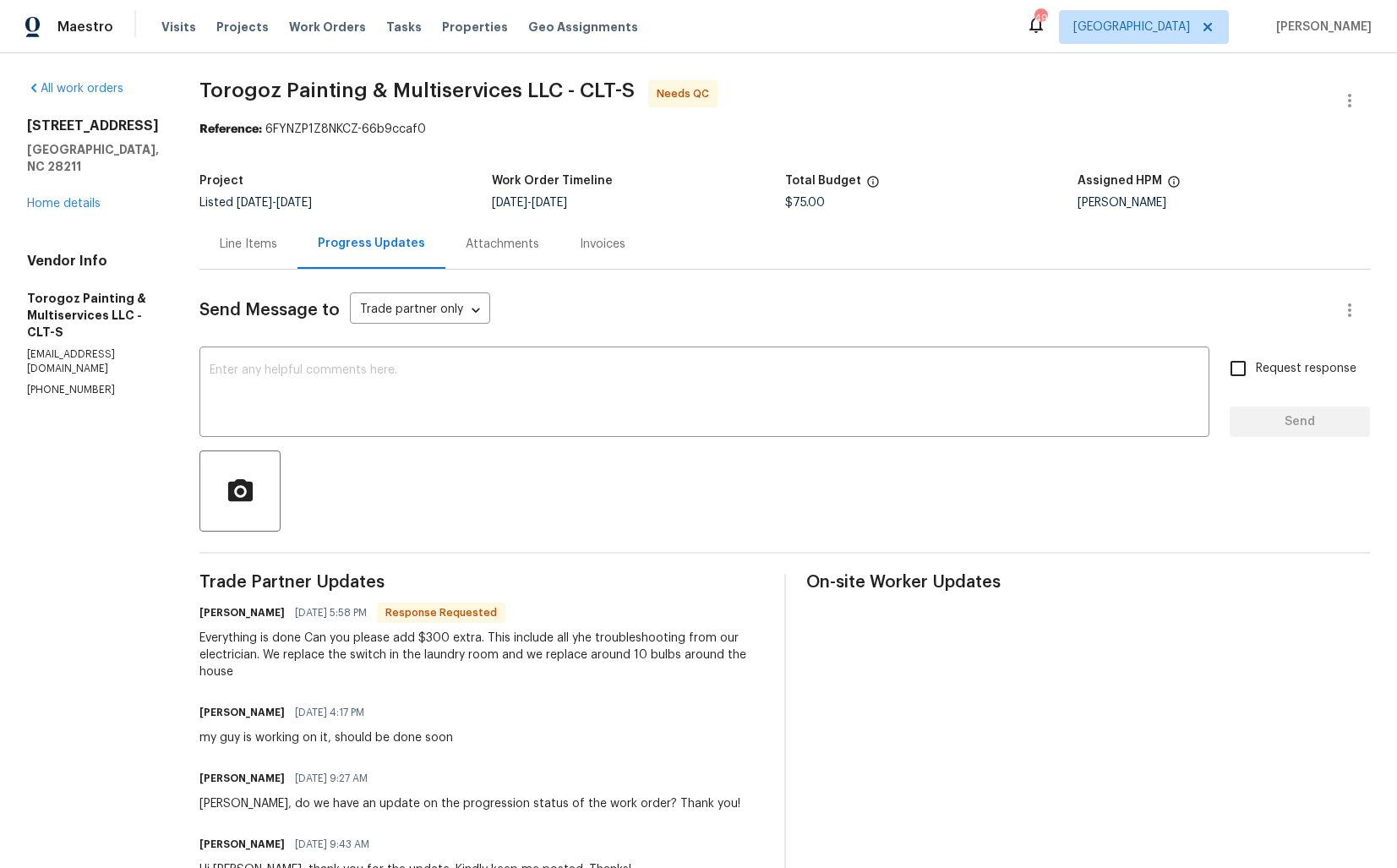
click at [278, 248] on div "Line Items" at bounding box center [248, 244] width 57 height 17
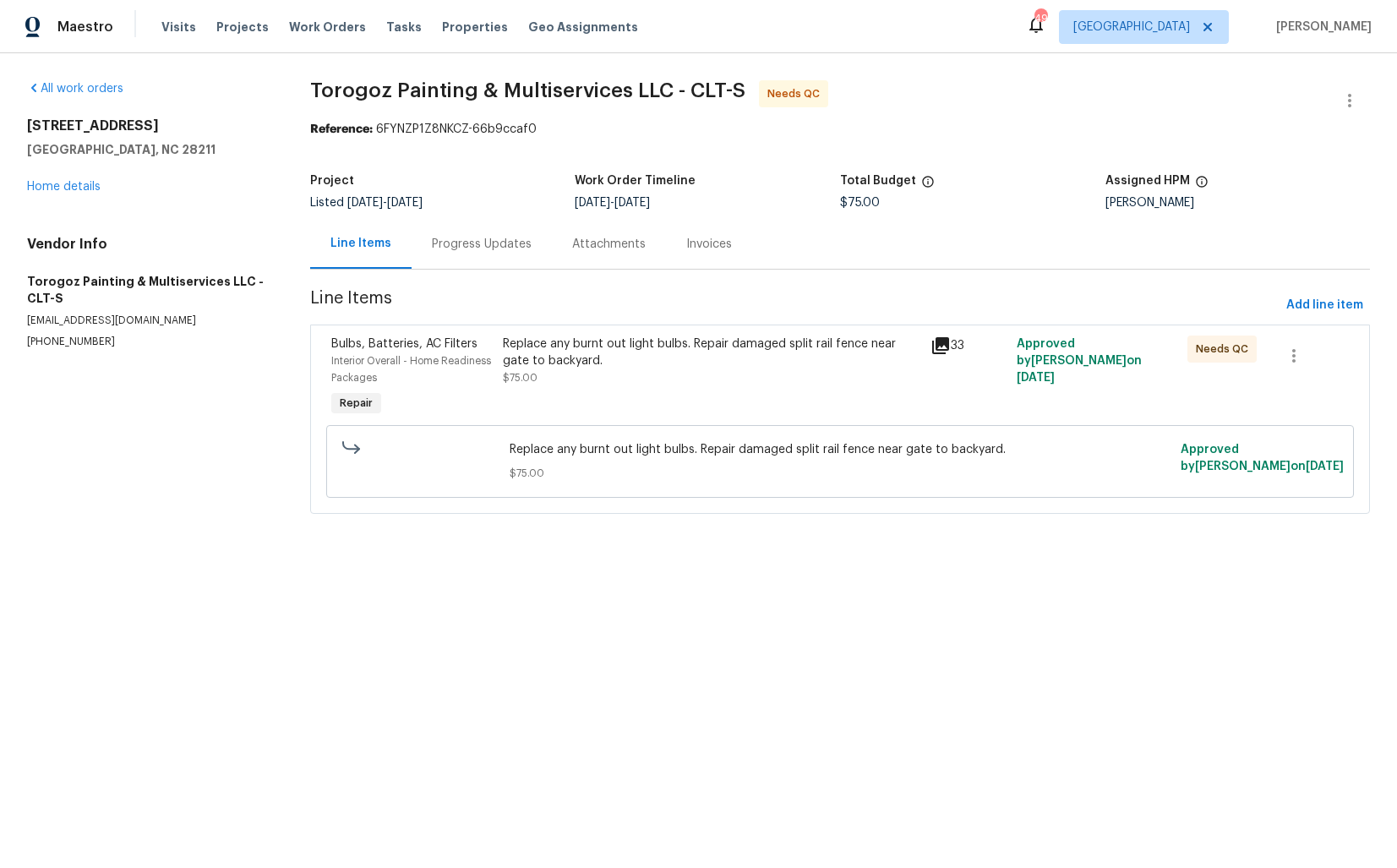
click at [621, 355] on div "Replace any burnt out light bulbs. Repair damaged split rail fence near gate to…" at bounding box center [712, 352] width 419 height 34
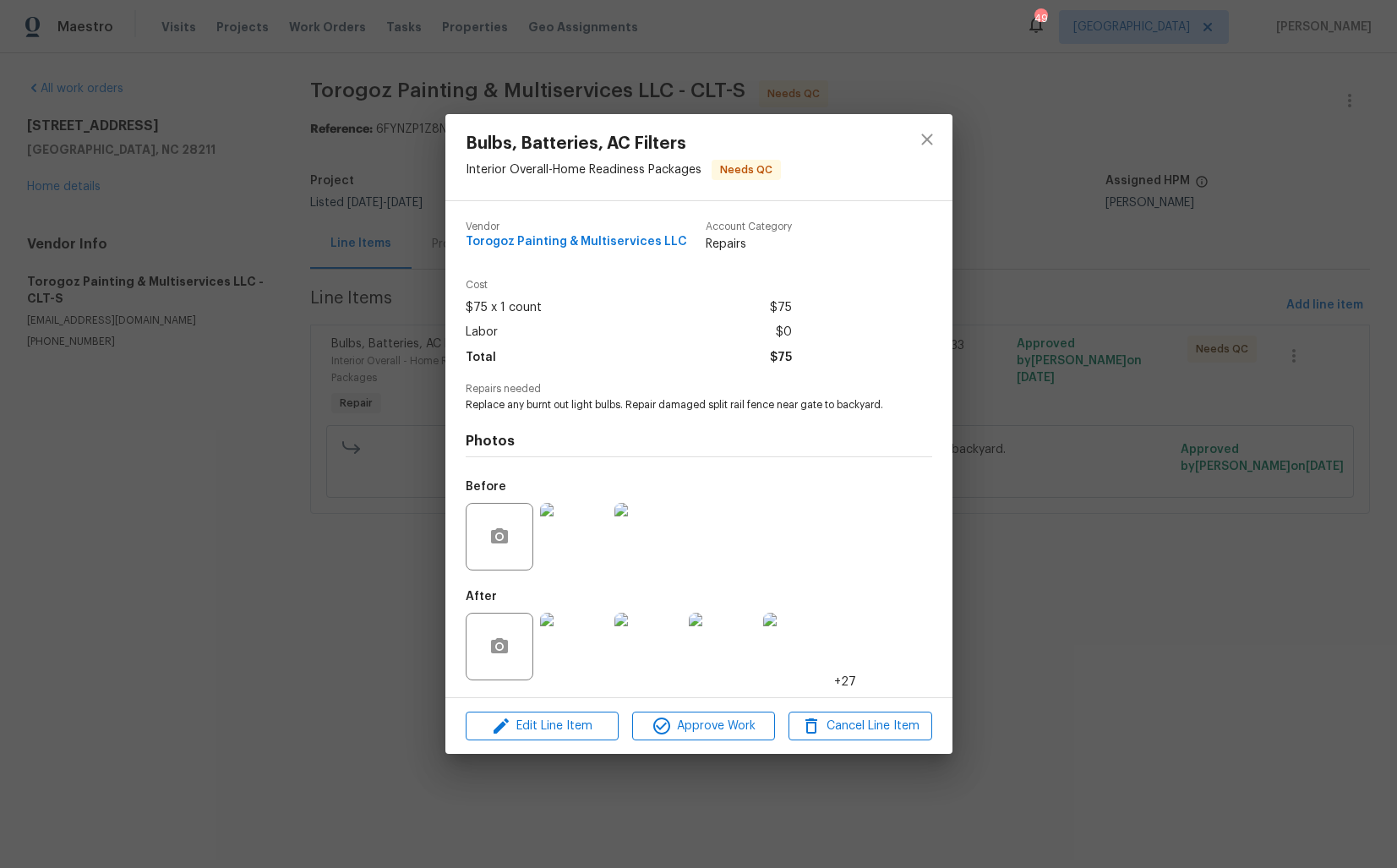
click at [579, 657] on img at bounding box center [573, 646] width 67 height 67
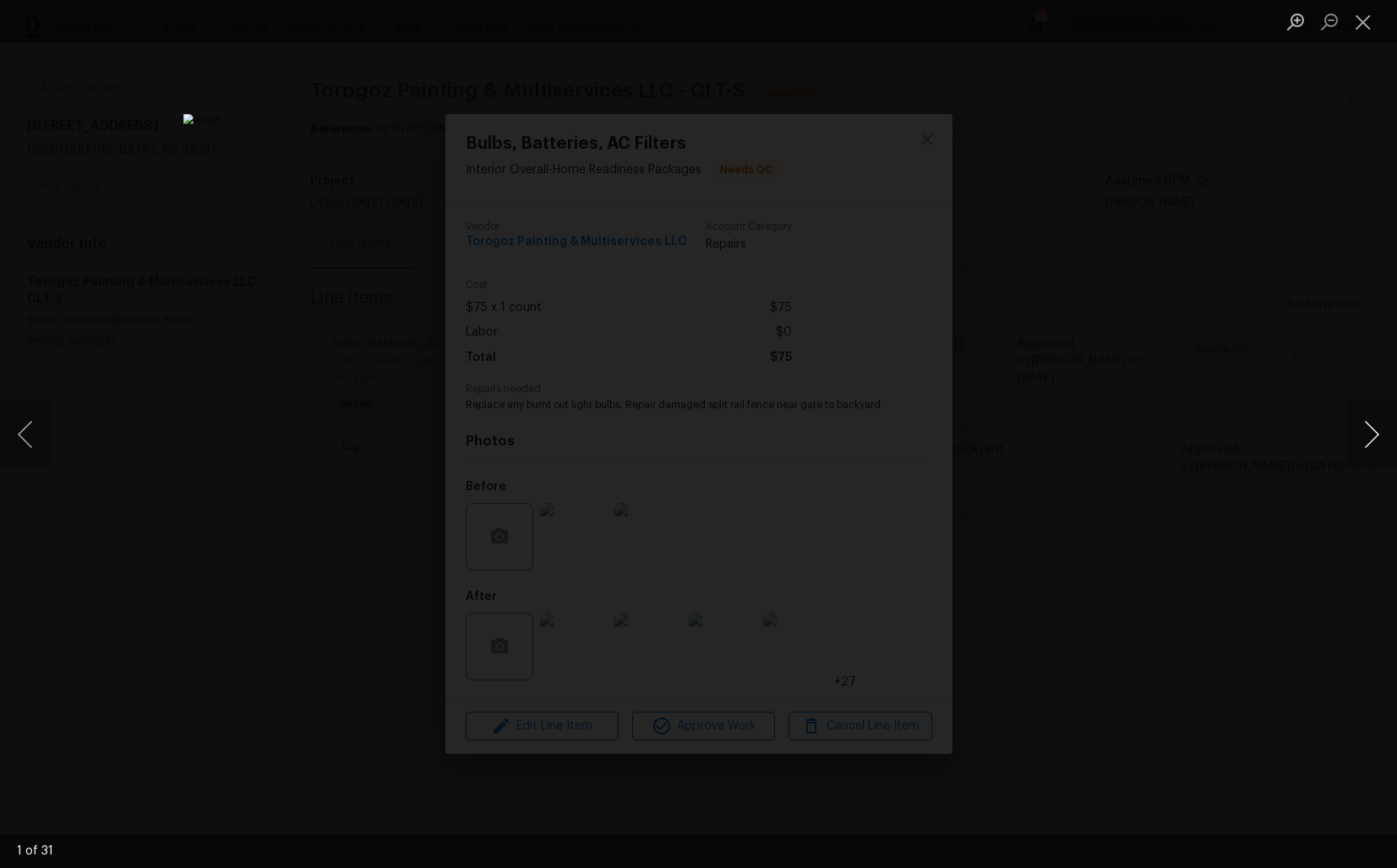
click at [1367, 443] on button "Next image" at bounding box center [1372, 434] width 51 height 67
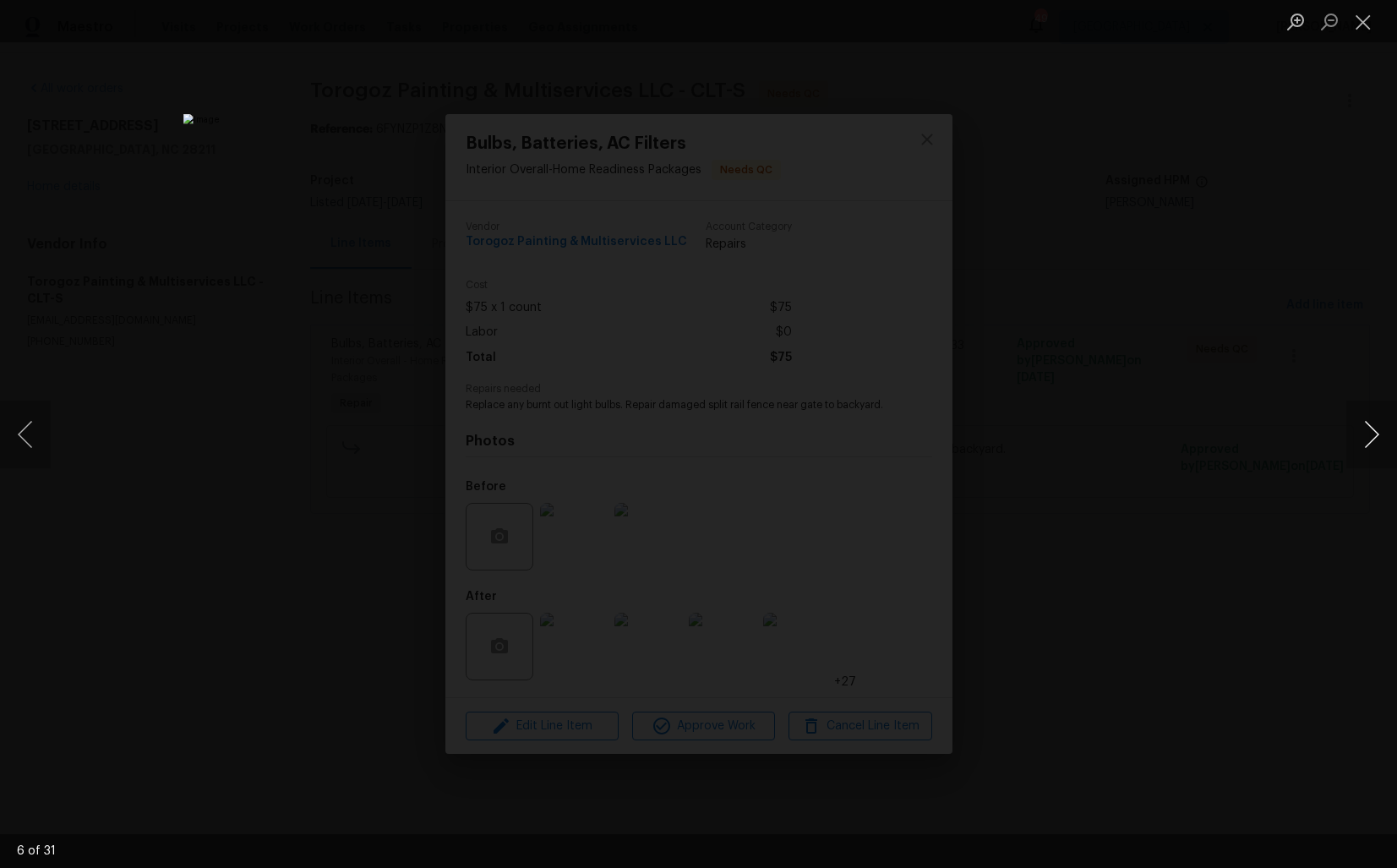
click at [1367, 443] on button "Next image" at bounding box center [1372, 434] width 51 height 67
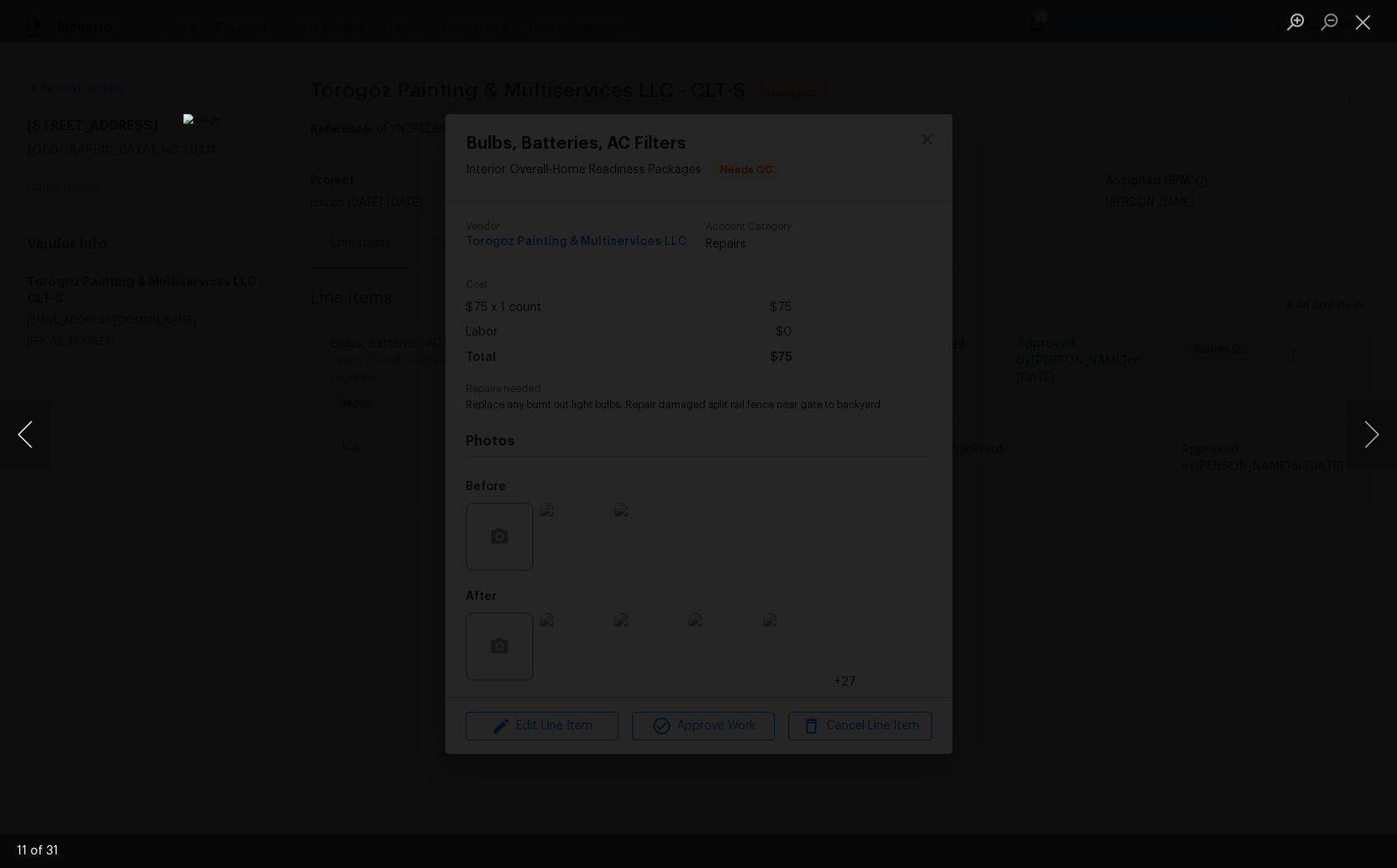
click at [30, 429] on button "Previous image" at bounding box center [25, 434] width 51 height 67
click at [29, 446] on button "Previous image" at bounding box center [25, 434] width 51 height 67
click at [1369, 441] on button "Next image" at bounding box center [1372, 434] width 51 height 67
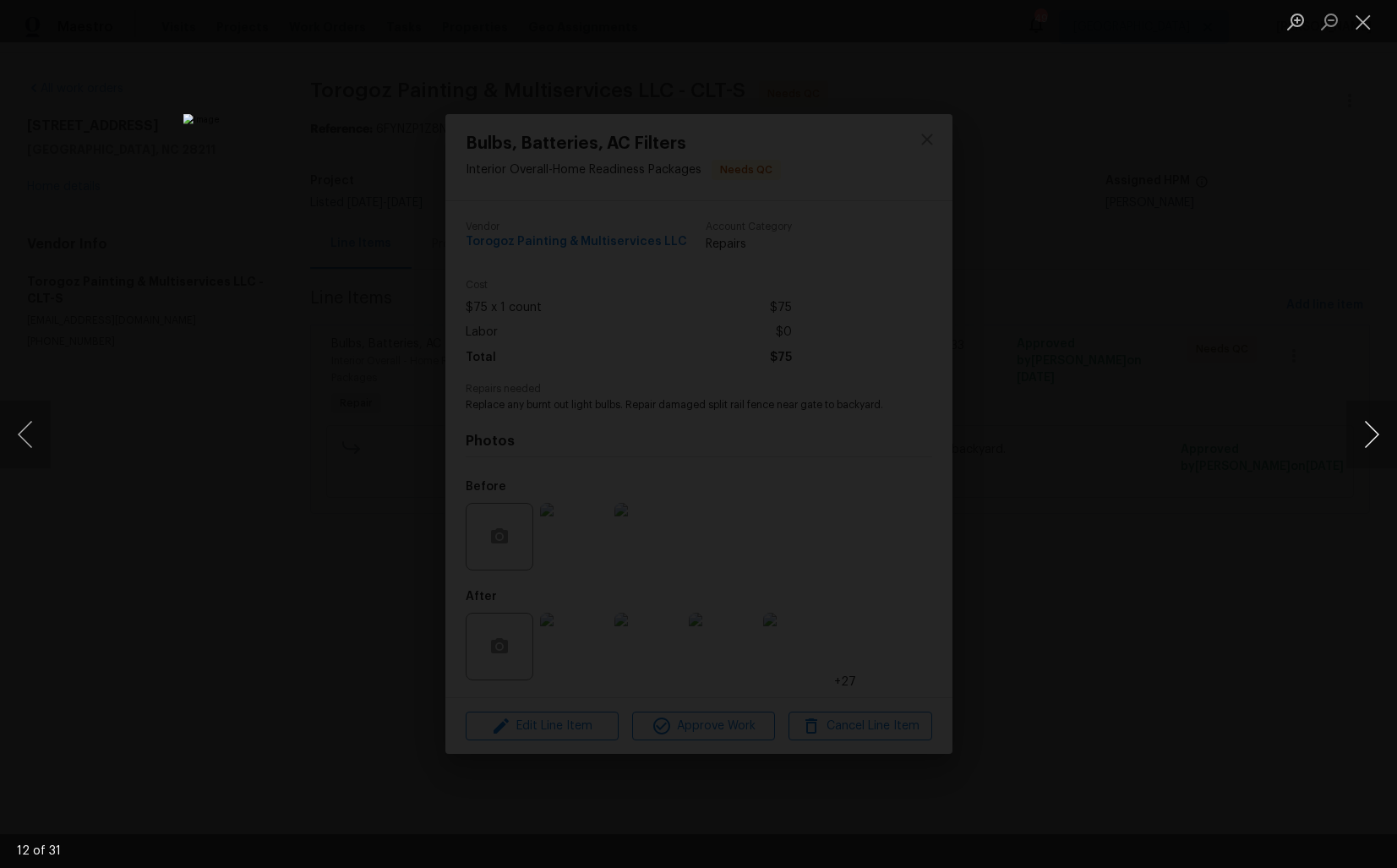
click at [1369, 441] on button "Next image" at bounding box center [1372, 434] width 51 height 67
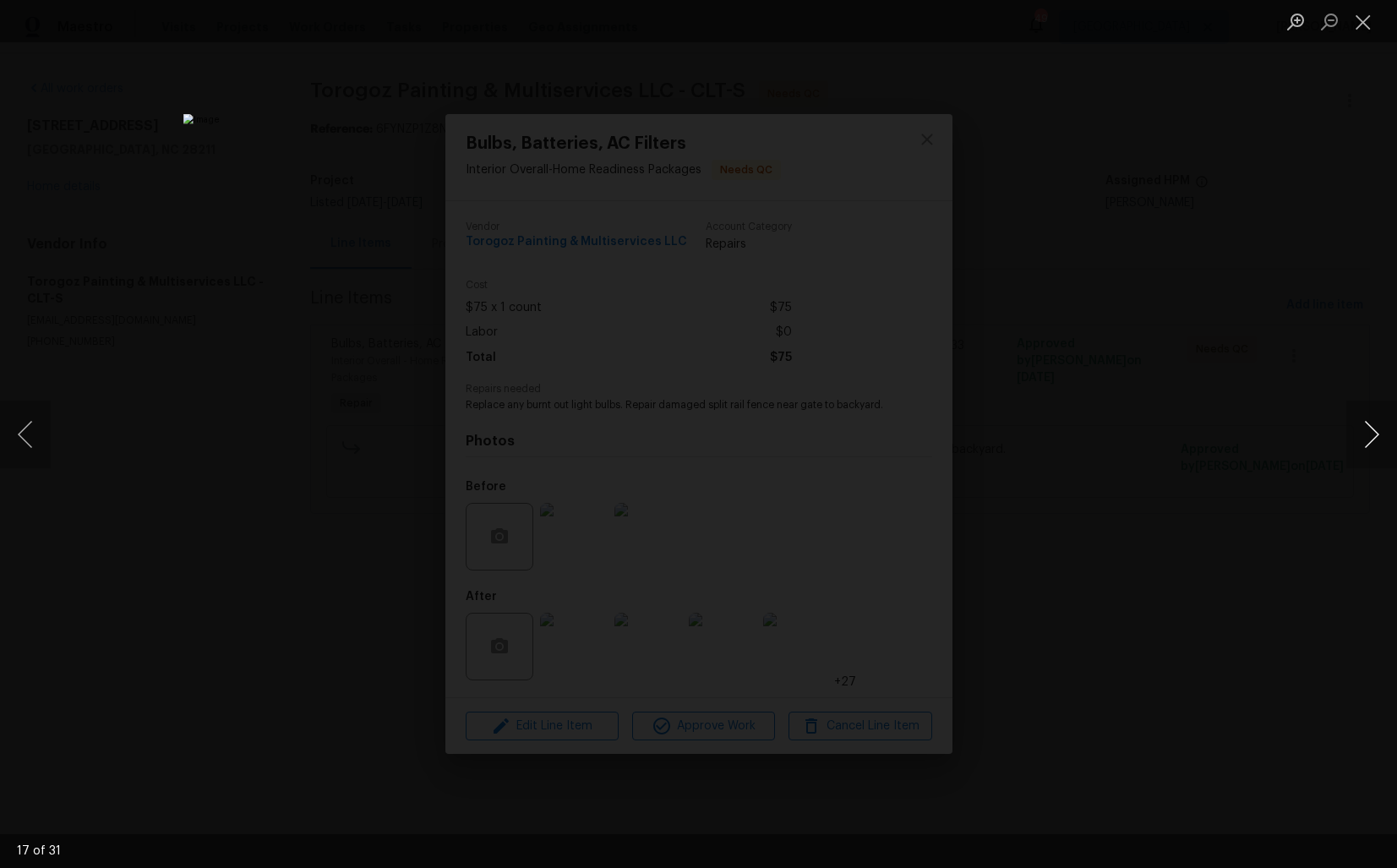
click at [1369, 441] on button "Next image" at bounding box center [1372, 434] width 51 height 67
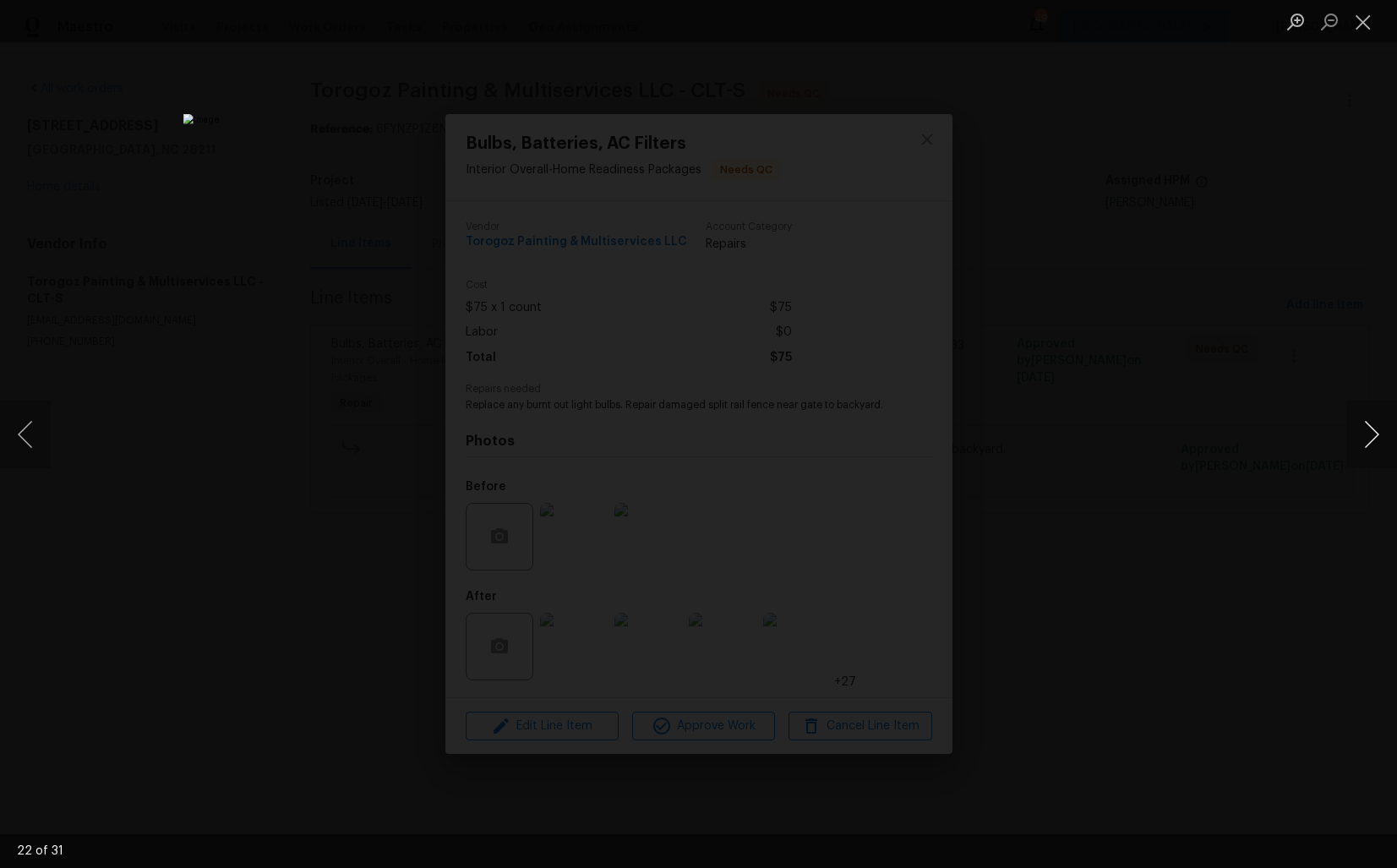
click at [1369, 441] on button "Next image" at bounding box center [1372, 434] width 51 height 67
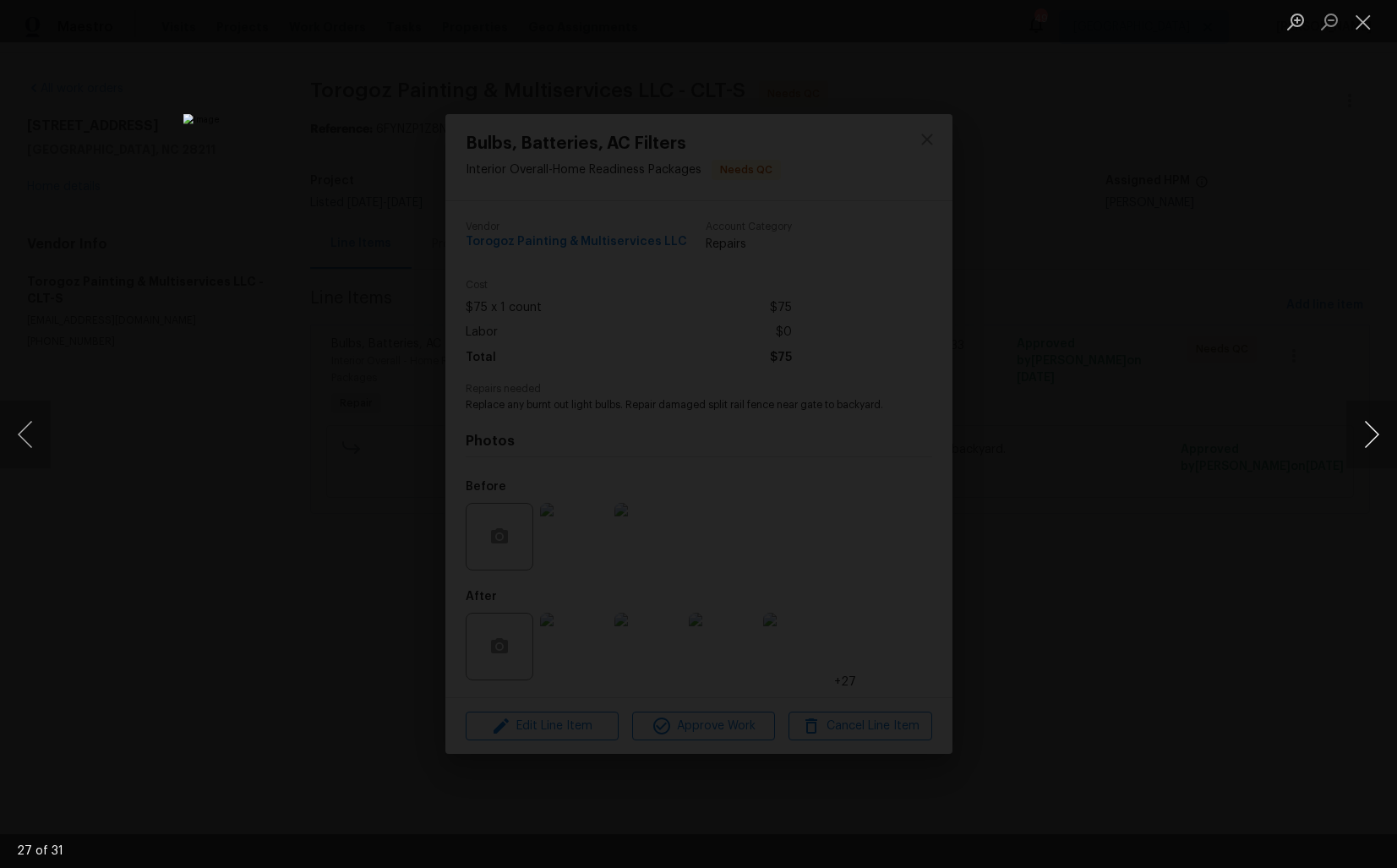
click at [1369, 441] on button "Next image" at bounding box center [1372, 434] width 51 height 67
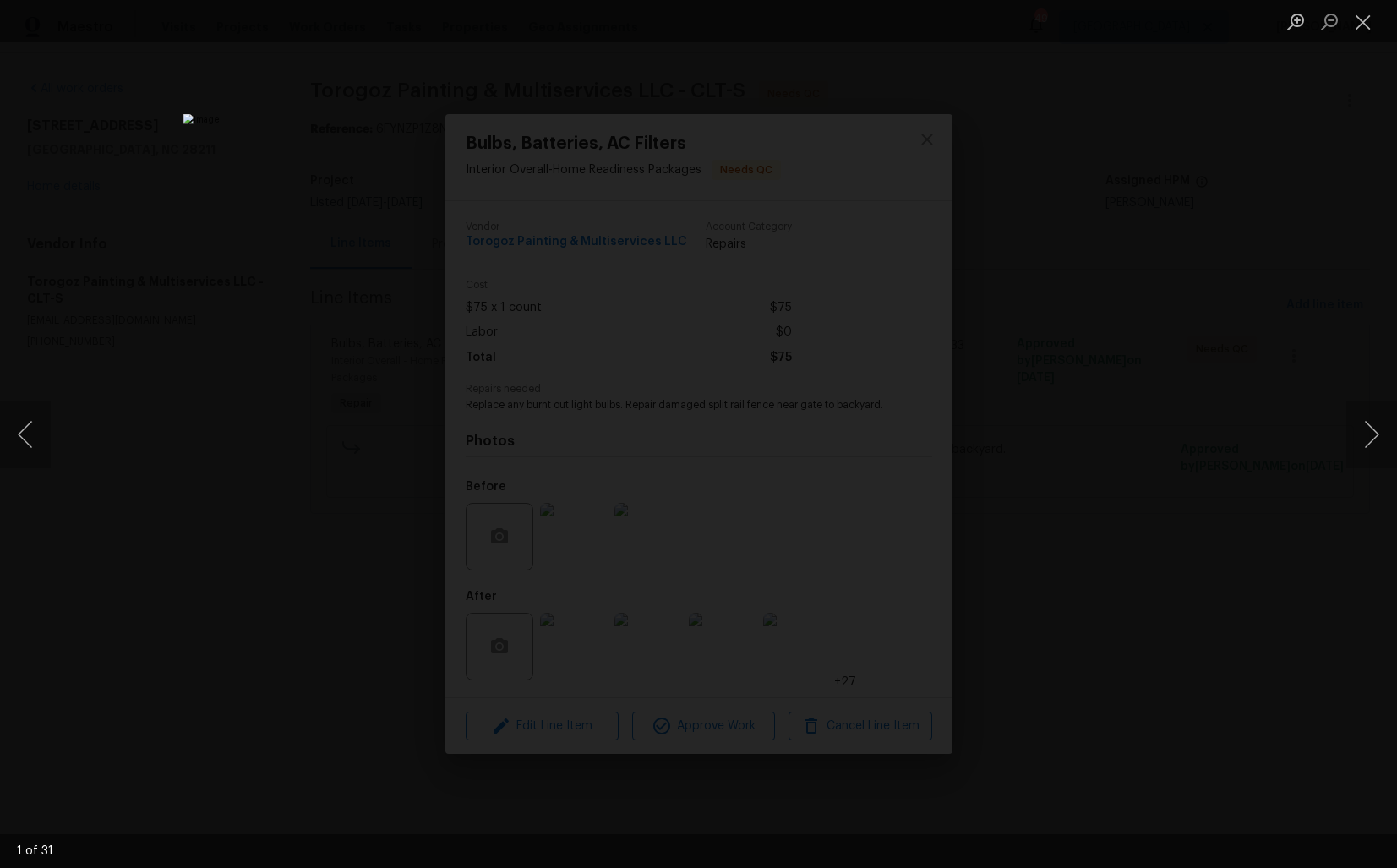
click at [1218, 436] on div "Lightbox" at bounding box center [698, 434] width 1397 height 868
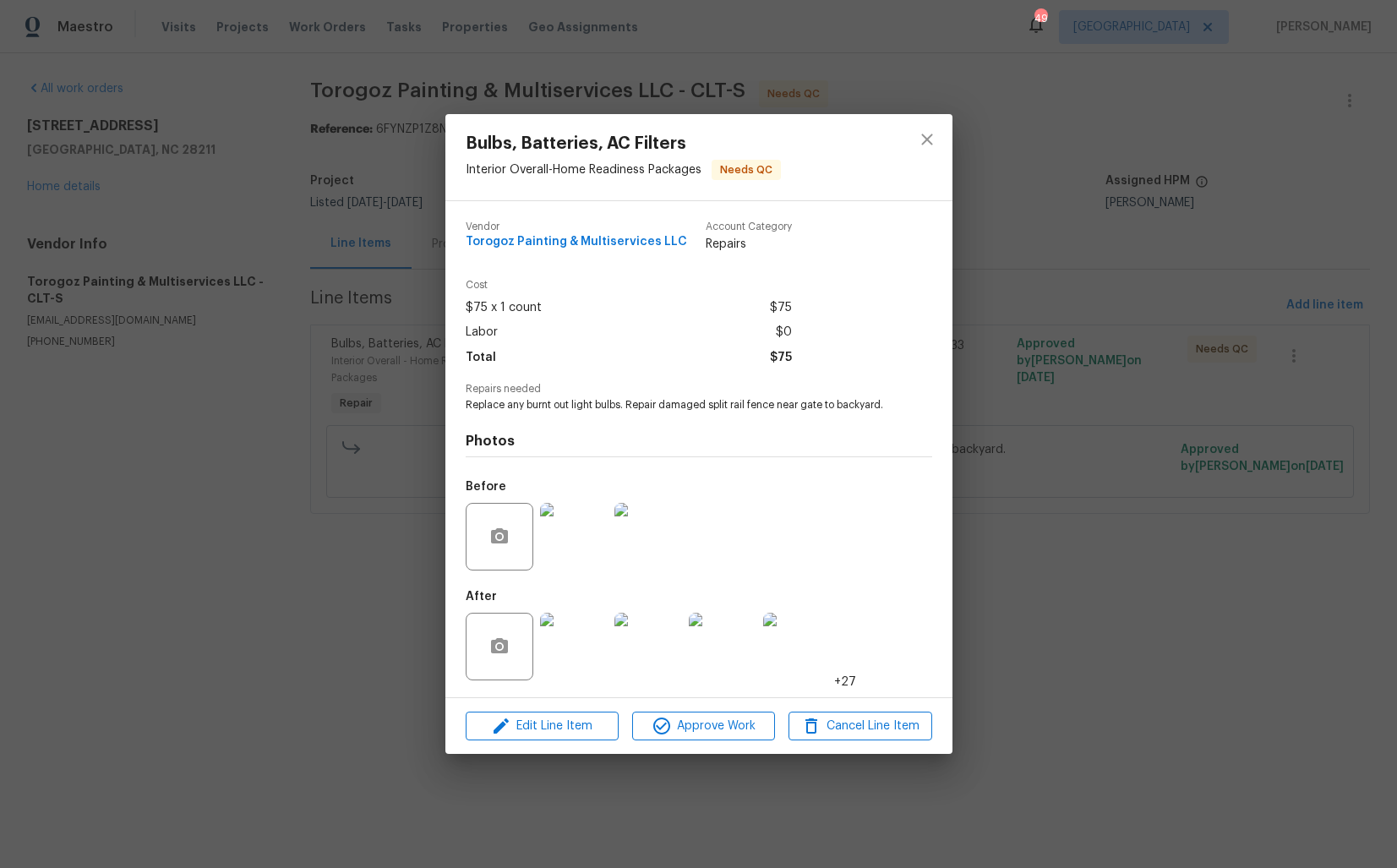
click at [1022, 340] on div "Bulbs, Batteries, AC Filters Interior Overall - Home Readiness Packages Needs Q…" at bounding box center [698, 434] width 1397 height 868
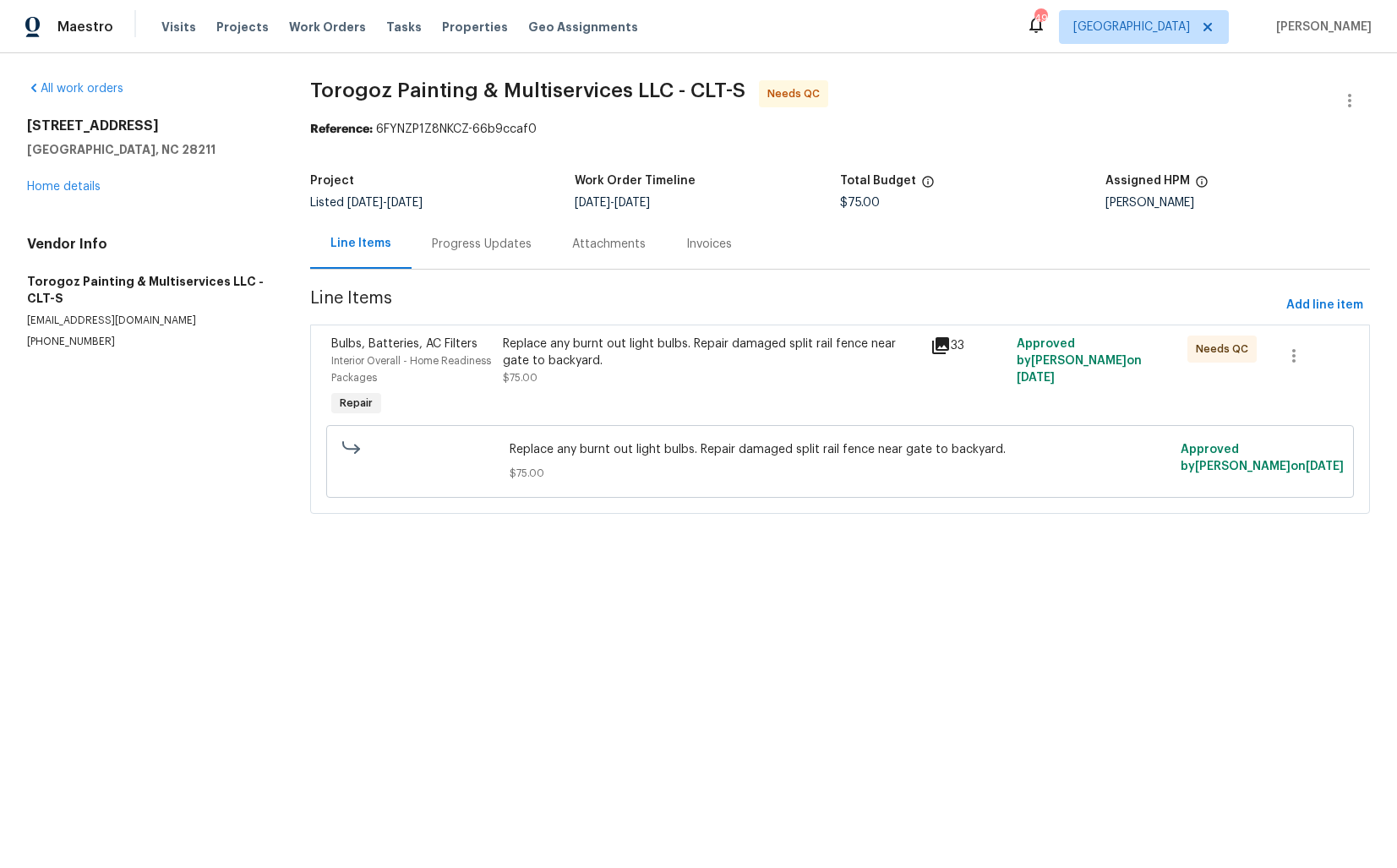
click at [466, 239] on div "Progress Updates" at bounding box center [482, 244] width 100 height 17
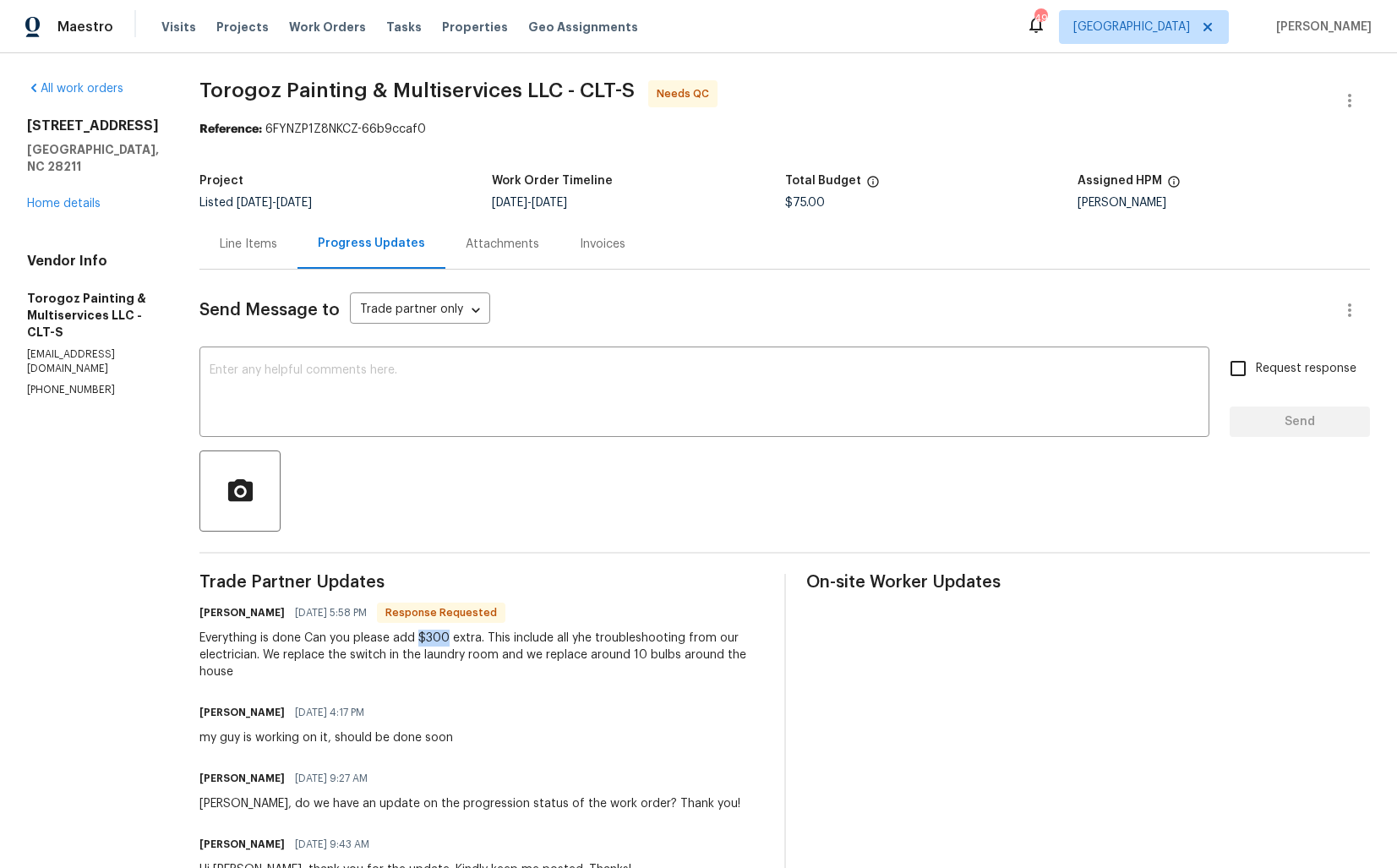
drag, startPoint x: 457, startPoint y: 639, endPoint x: 489, endPoint y: 639, distance: 32.0
click at [489, 639] on div "Everything is done Can you please add $300 extra. This include all yhe troubles…" at bounding box center [482, 655] width 565 height 51
click at [441, 648] on div "Everything is done Can you please add $300 extra. This include all yhe troubles…" at bounding box center [482, 655] width 565 height 51
click at [278, 250] on div "Line Items" at bounding box center [248, 244] width 57 height 17
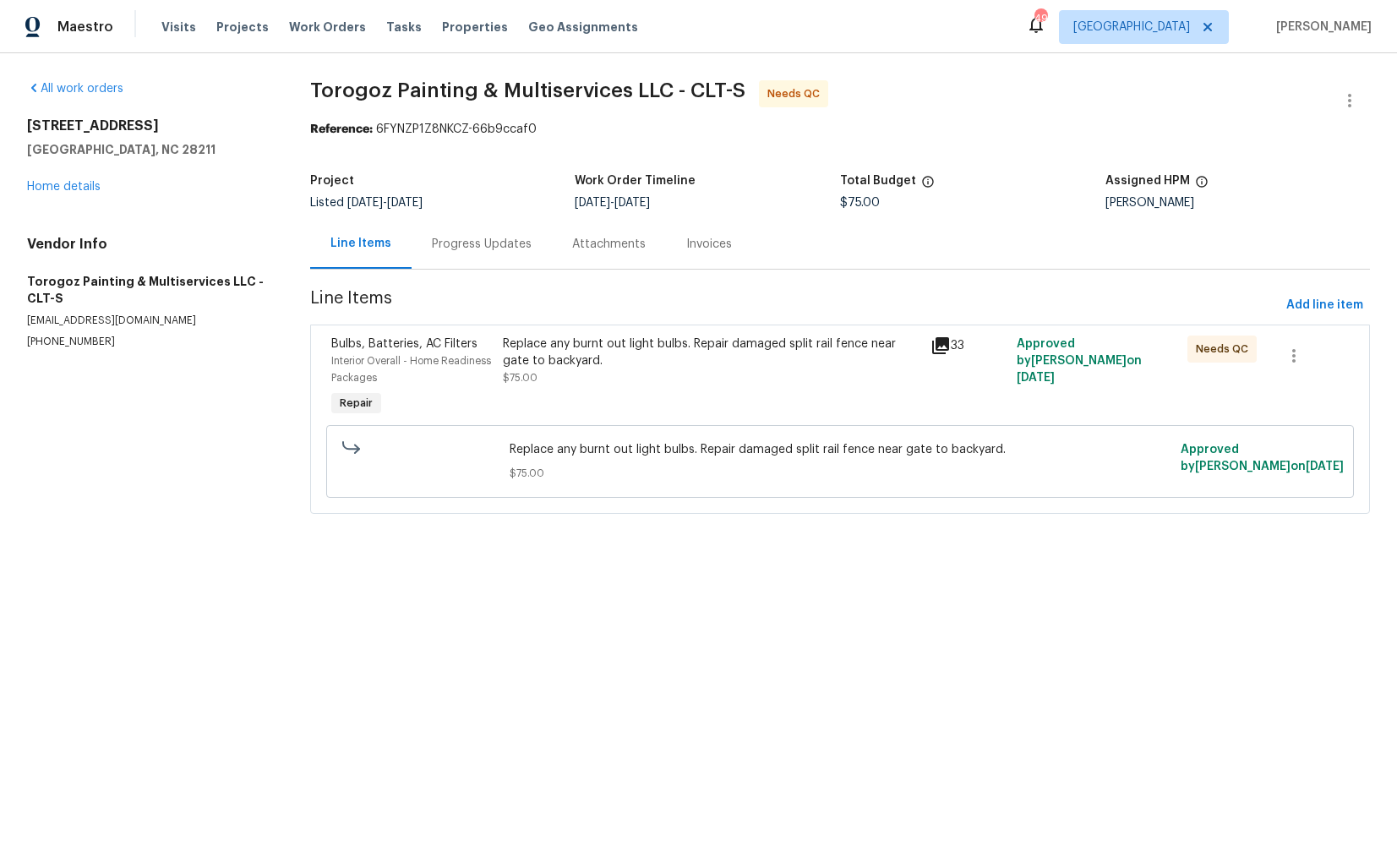
click at [595, 371] on div "Replace any burnt out light bulbs. Repair damaged split rail fence near gate to…" at bounding box center [712, 361] width 419 height 51
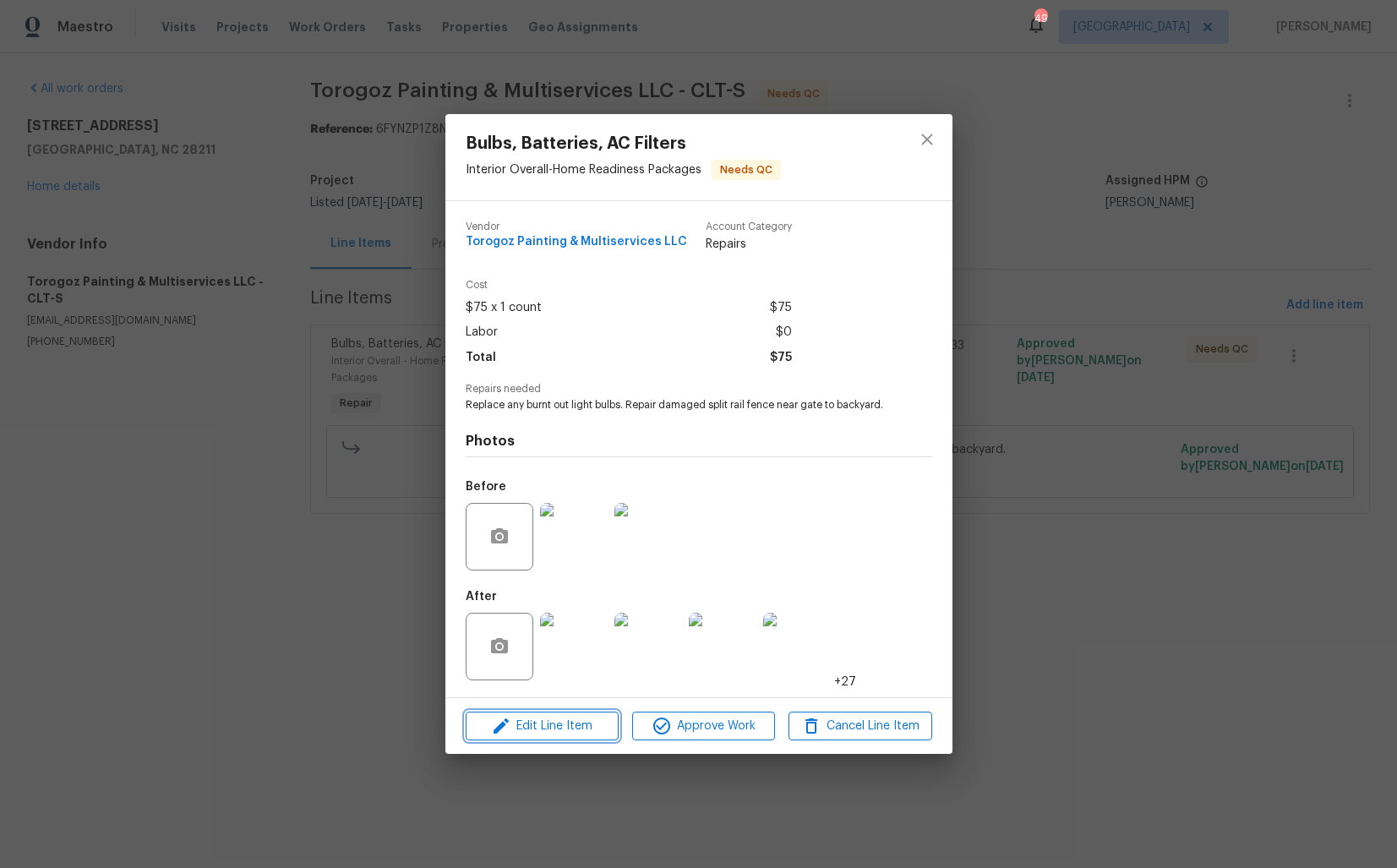
click at [528, 716] on span "Edit Line Item" at bounding box center [542, 726] width 143 height 21
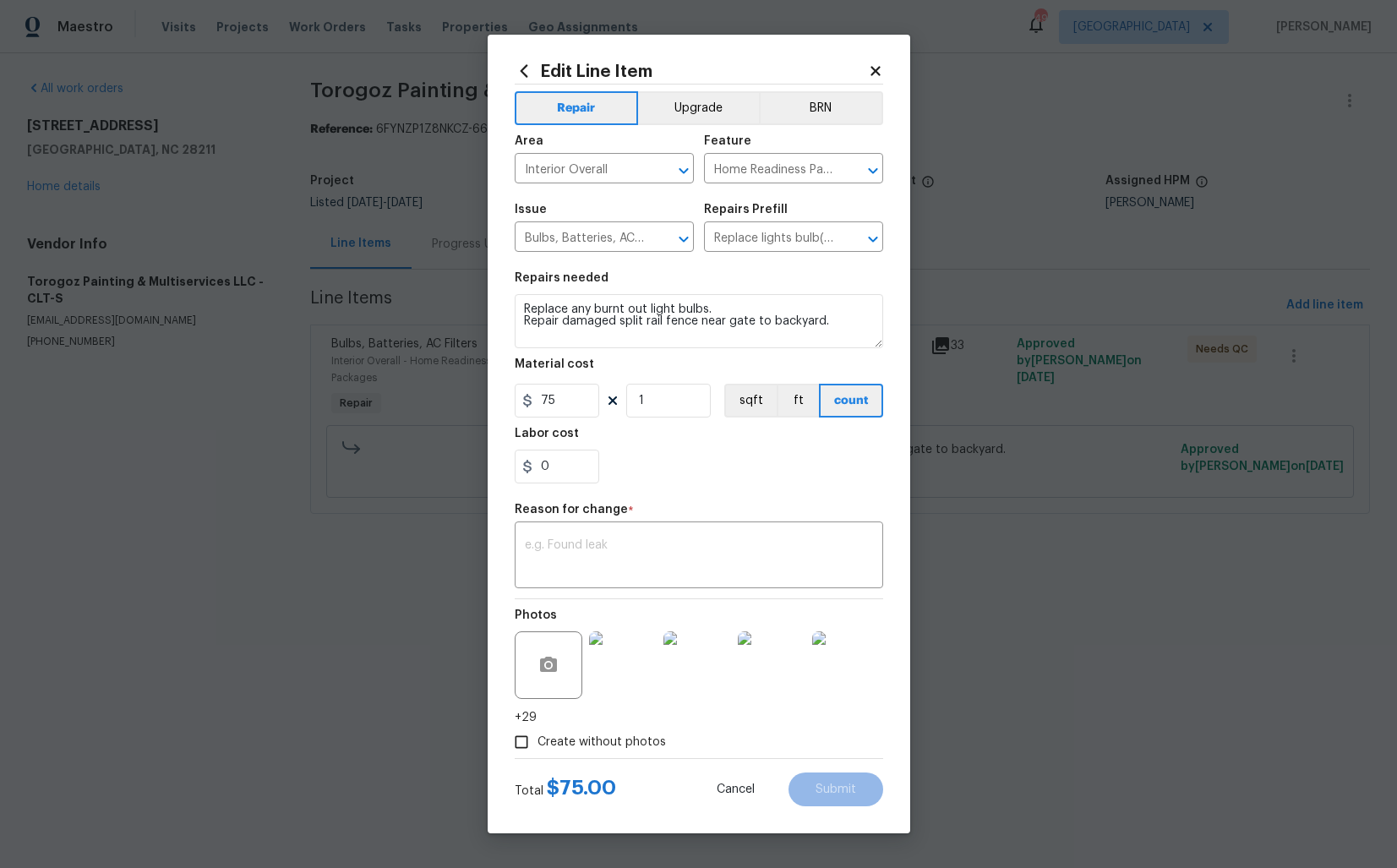
click at [418, 423] on body "Maestro Visits Projects Work Orders Tasks Properties Geo Assignments 49 Dallas …" at bounding box center [698, 280] width 1397 height 561
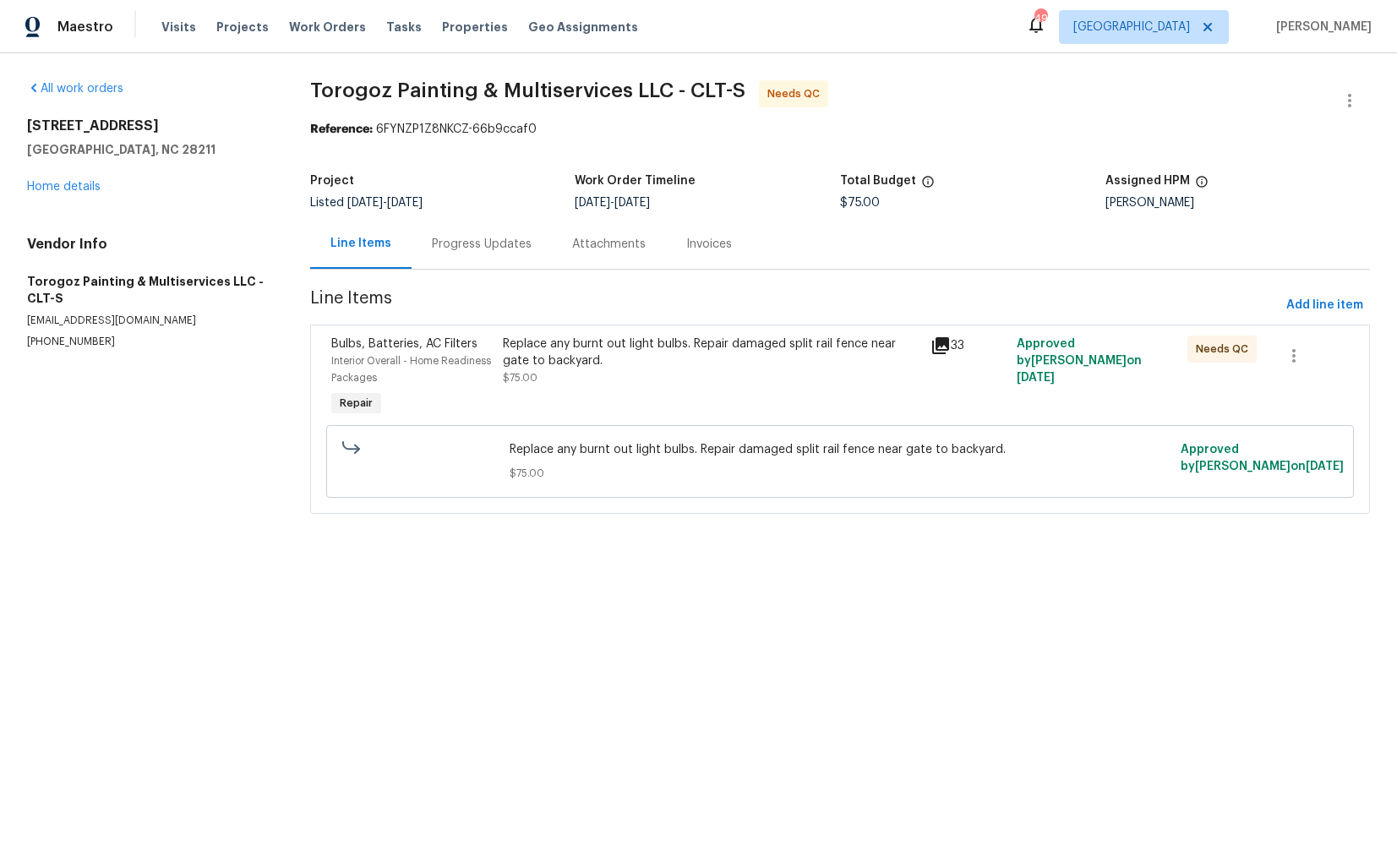
click at [464, 256] on div "Progress Updates" at bounding box center [482, 244] width 140 height 50
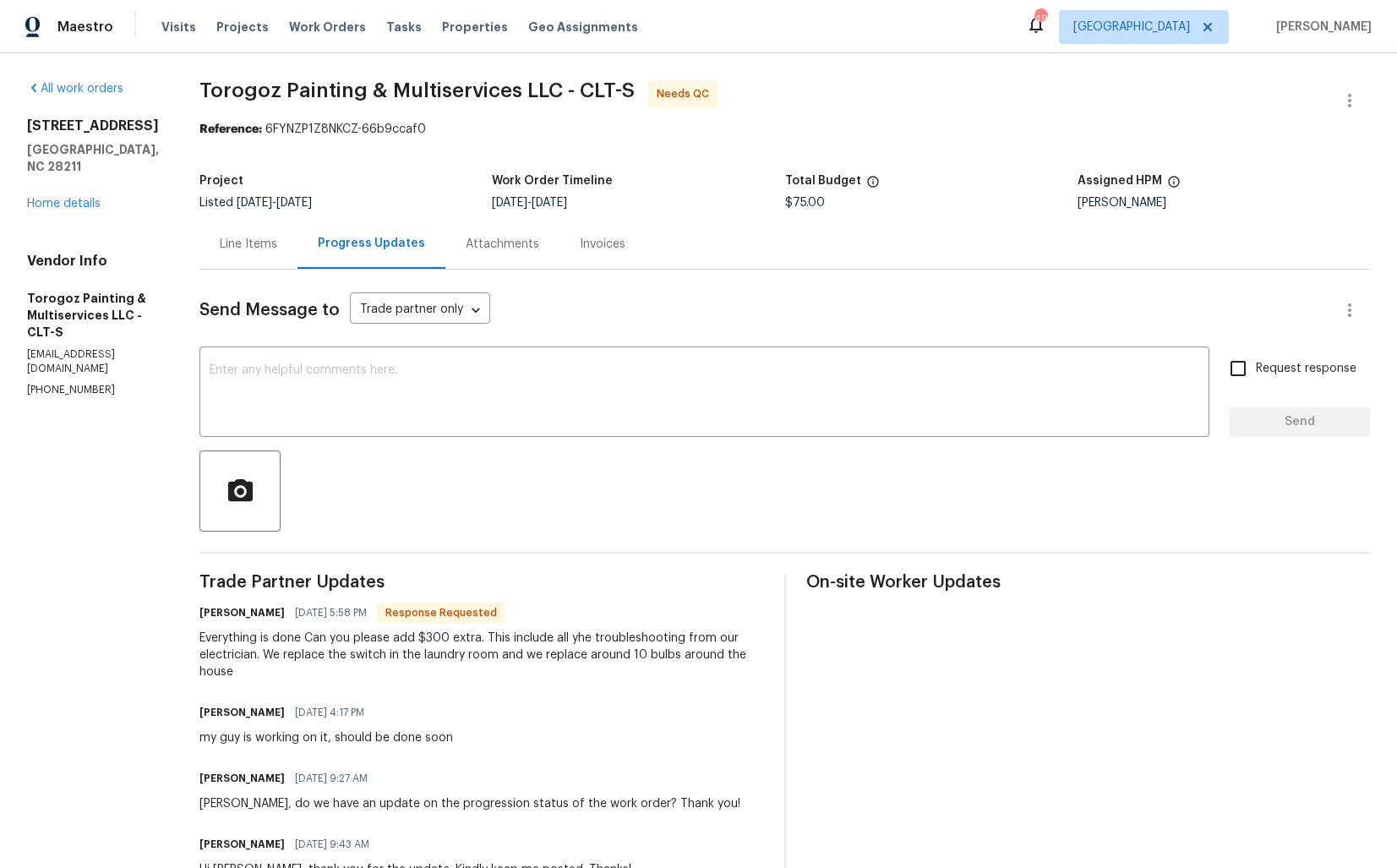
click at [250, 225] on div "Line Items" at bounding box center [248, 244] width 98 height 50
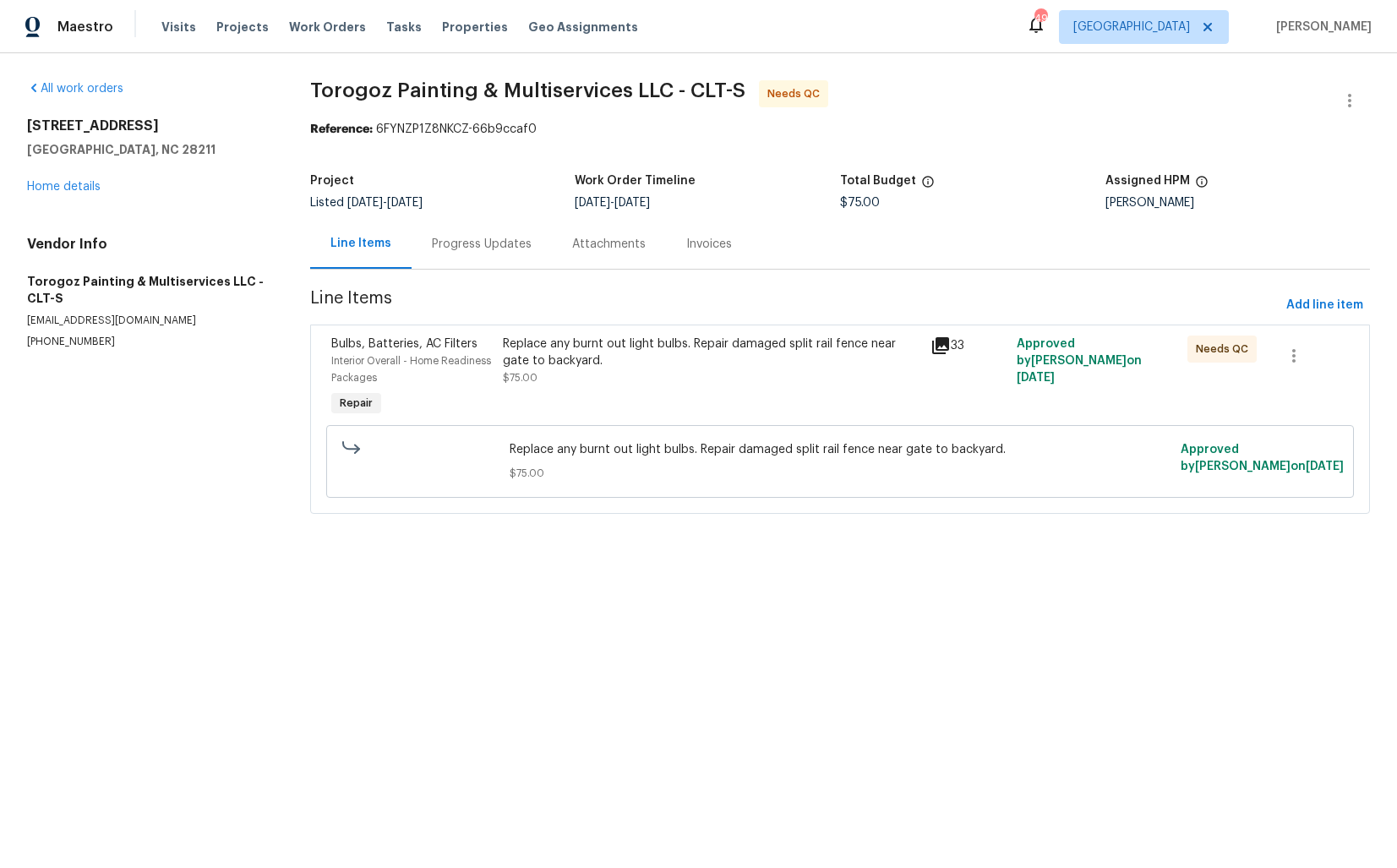
click at [650, 368] on div "Replace any burnt out light bulbs. Repair damaged split rail fence near gate to…" at bounding box center [712, 352] width 419 height 34
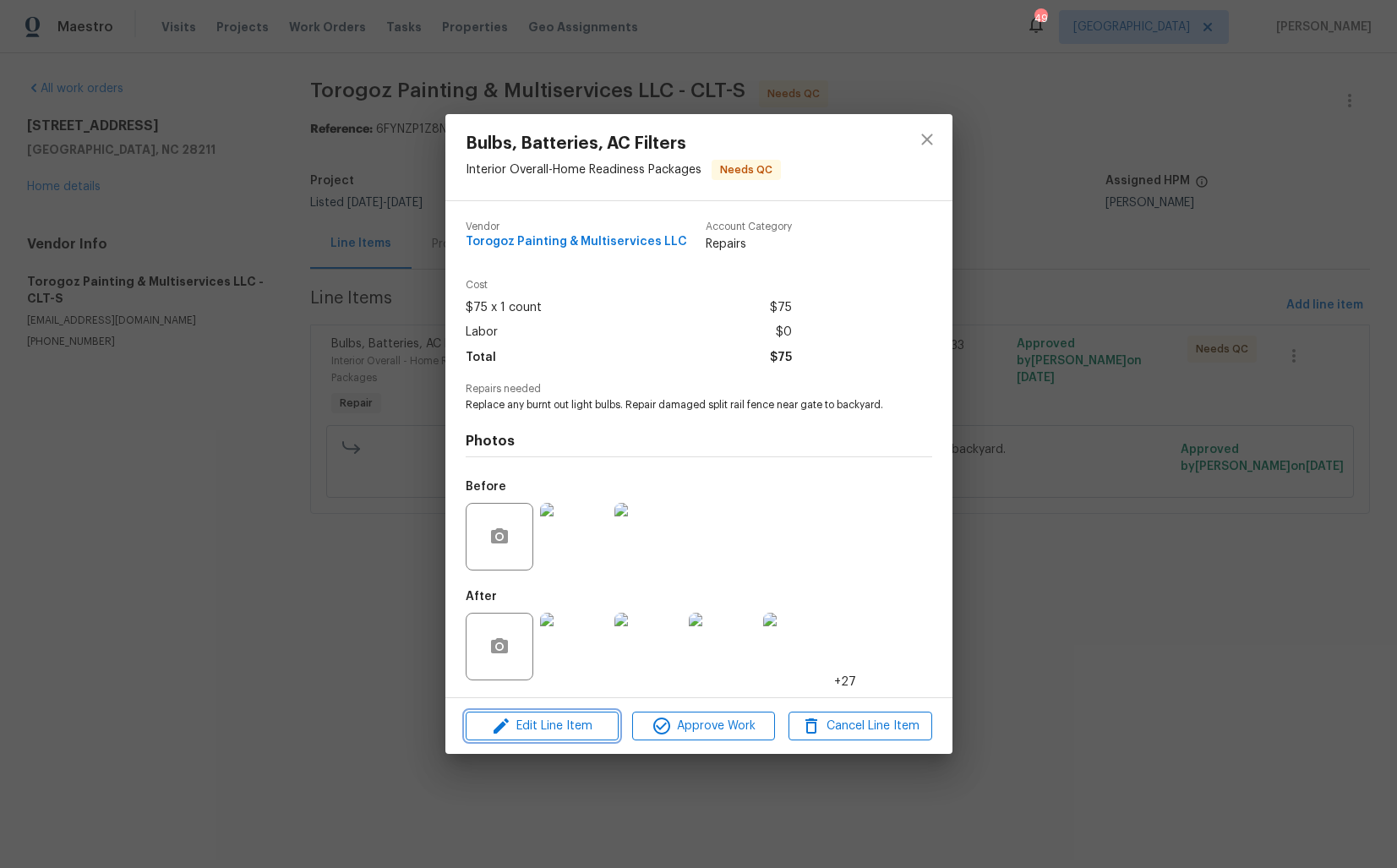
click at [542, 721] on span "Edit Line Item" at bounding box center [542, 726] width 143 height 21
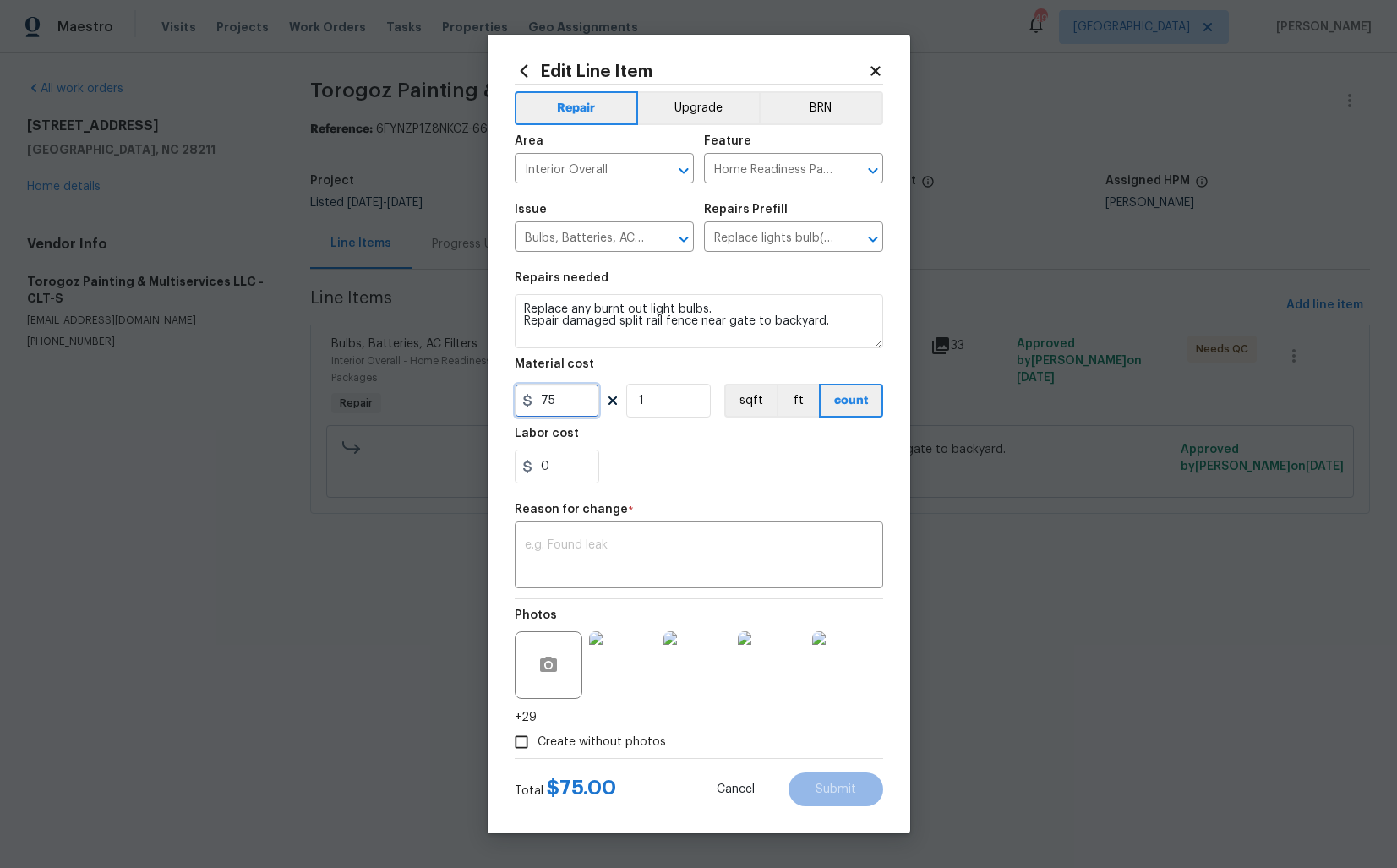
click at [542, 402] on input "75" at bounding box center [557, 400] width 85 height 34
type input "375"
click at [676, 550] on textarea at bounding box center [698, 557] width 348 height 35
click at [580, 564] on textarea at bounding box center [698, 557] width 348 height 35
paste textarea "(AM) Updated per vendor’s final cost."
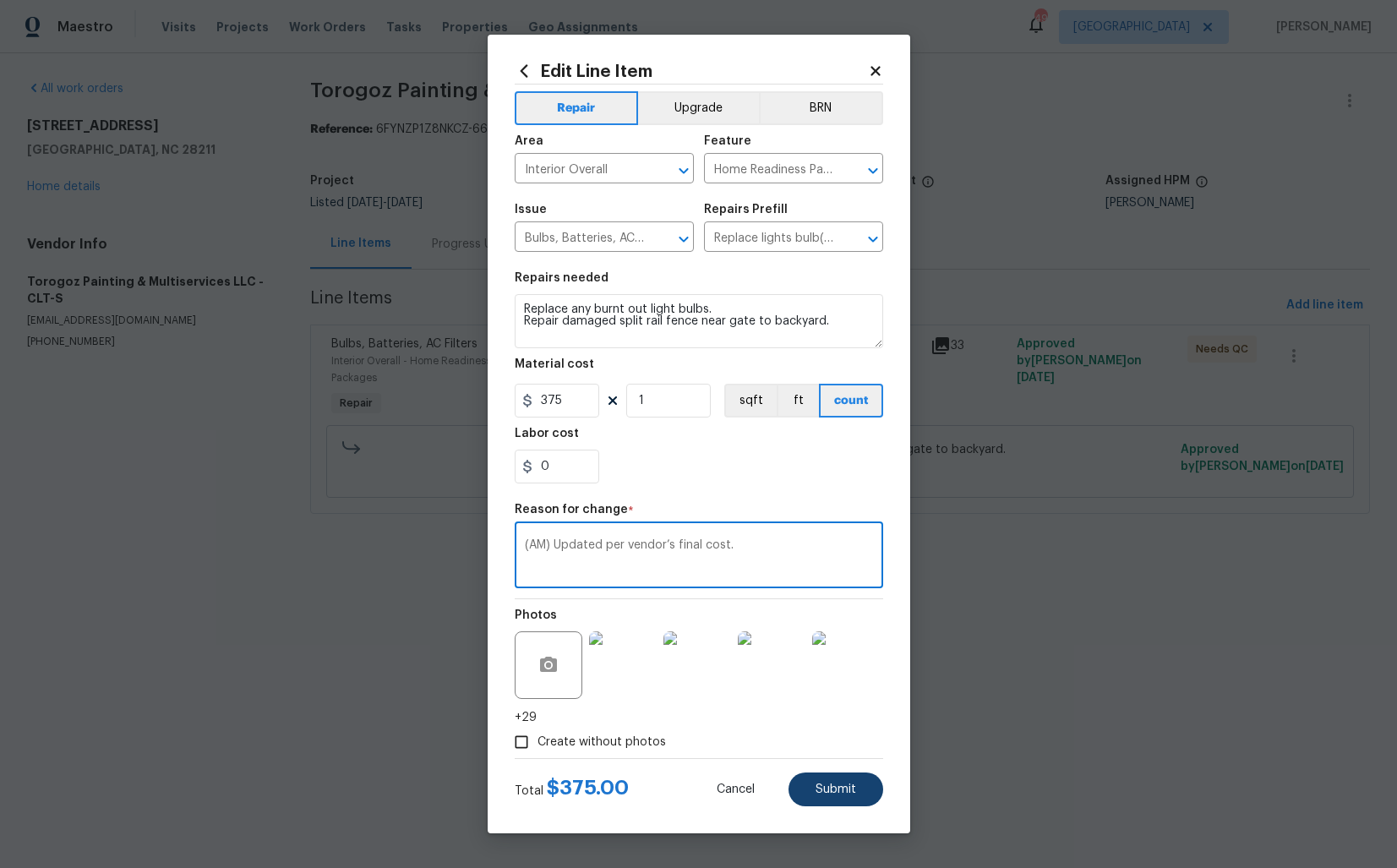
type textarea "(AM) Updated per vendor’s final cost."
click at [836, 787] on span "Submit" at bounding box center [836, 790] width 41 height 13
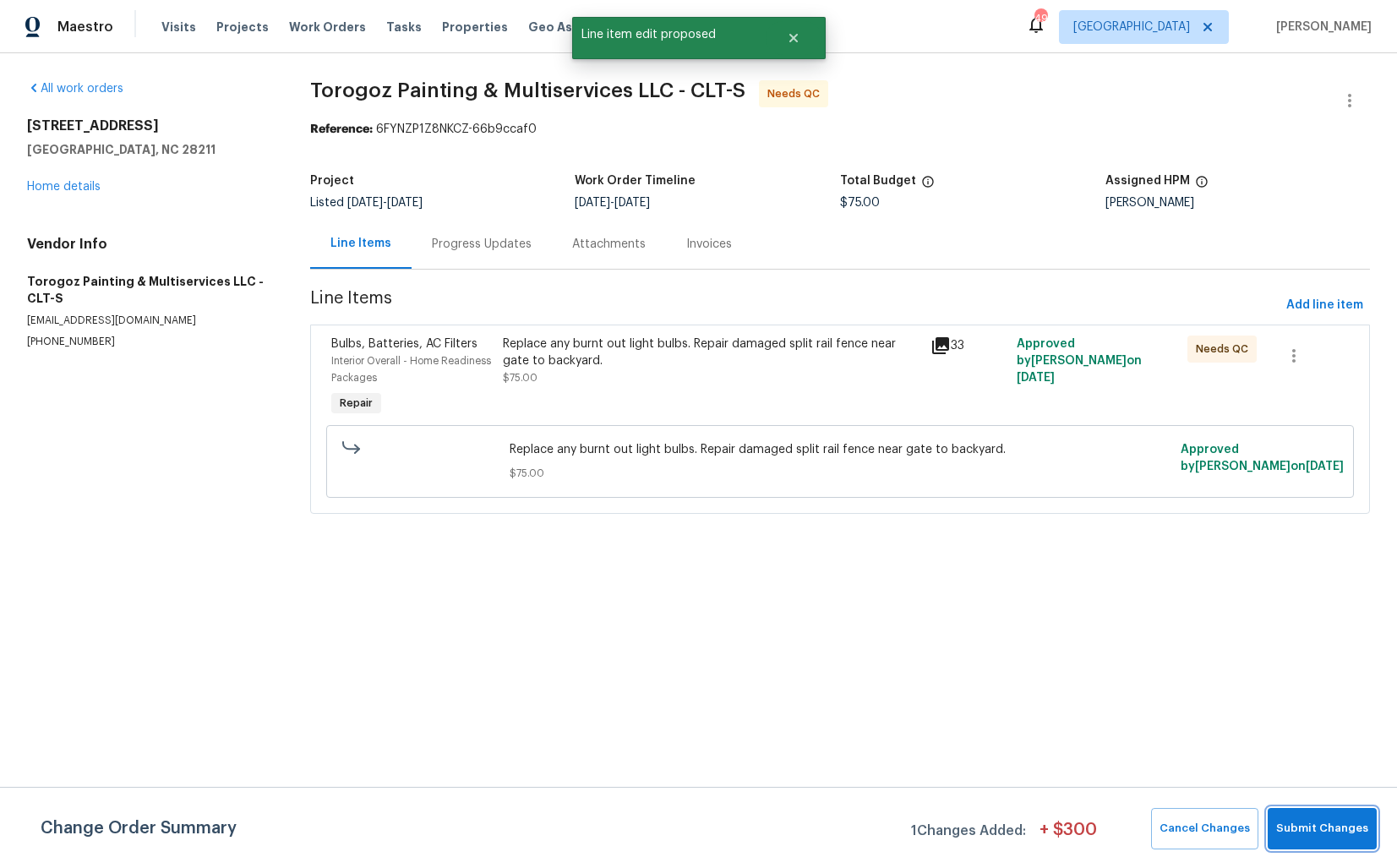
click at [1294, 816] on button "Submit Changes" at bounding box center [1322, 828] width 109 height 42
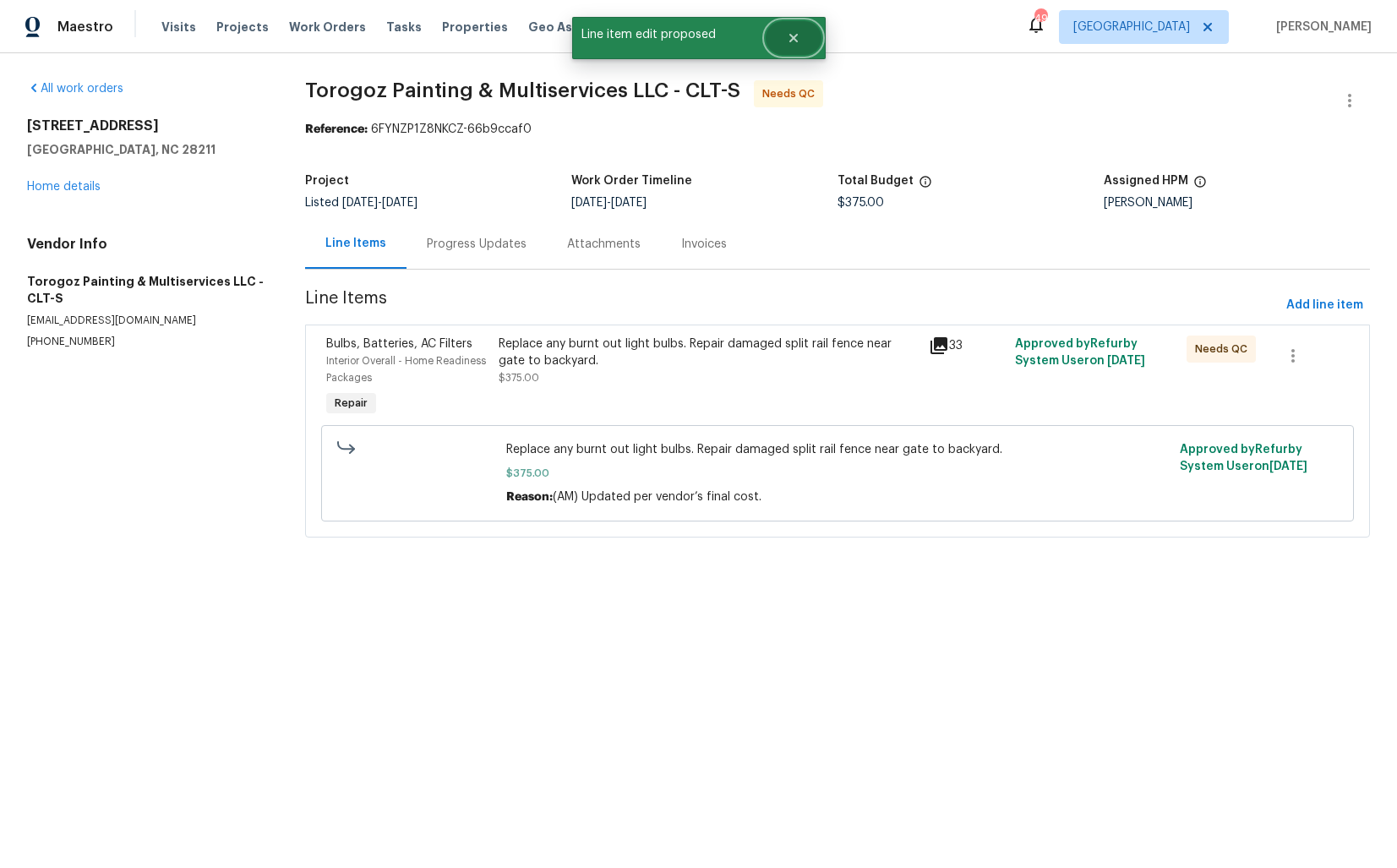
click at [787, 39] on icon "Close" at bounding box center [794, 38] width 14 height 14
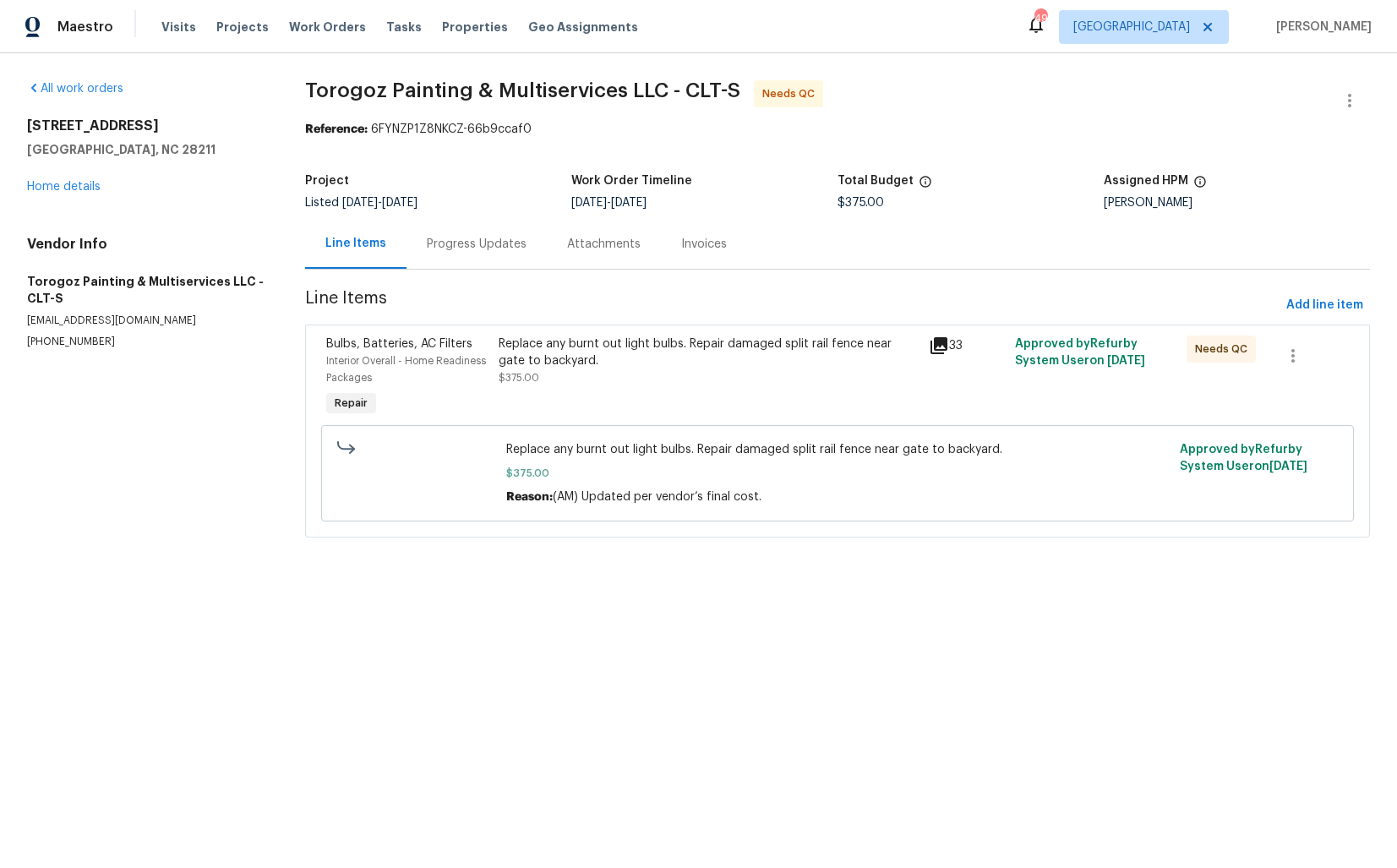
click at [472, 255] on div "Progress Updates" at bounding box center [477, 244] width 140 height 50
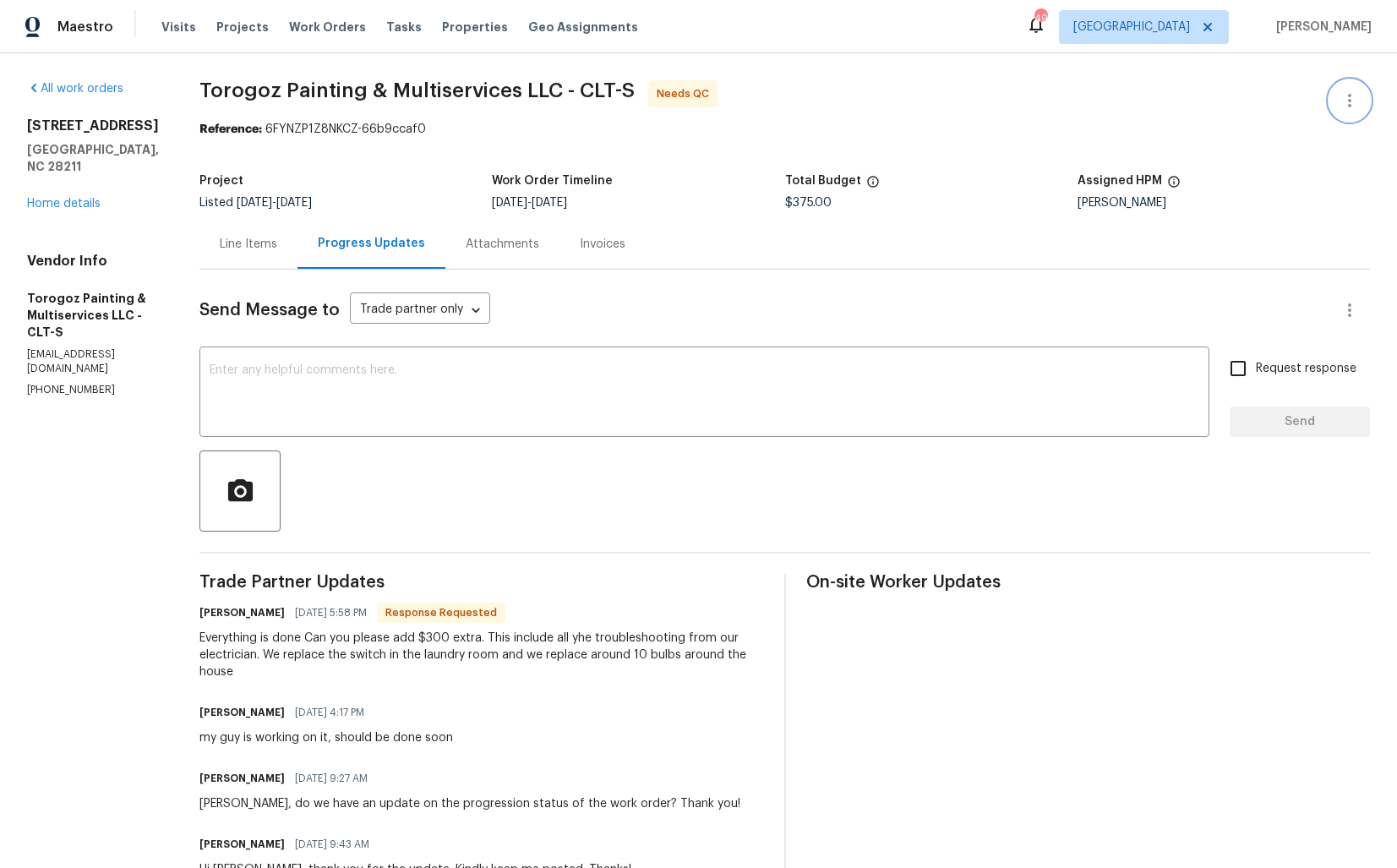
click at [1340, 104] on icon "button" at bounding box center [1350, 101] width 20 height 20
click at [1264, 90] on li "Edit" at bounding box center [1296, 101] width 183 height 28
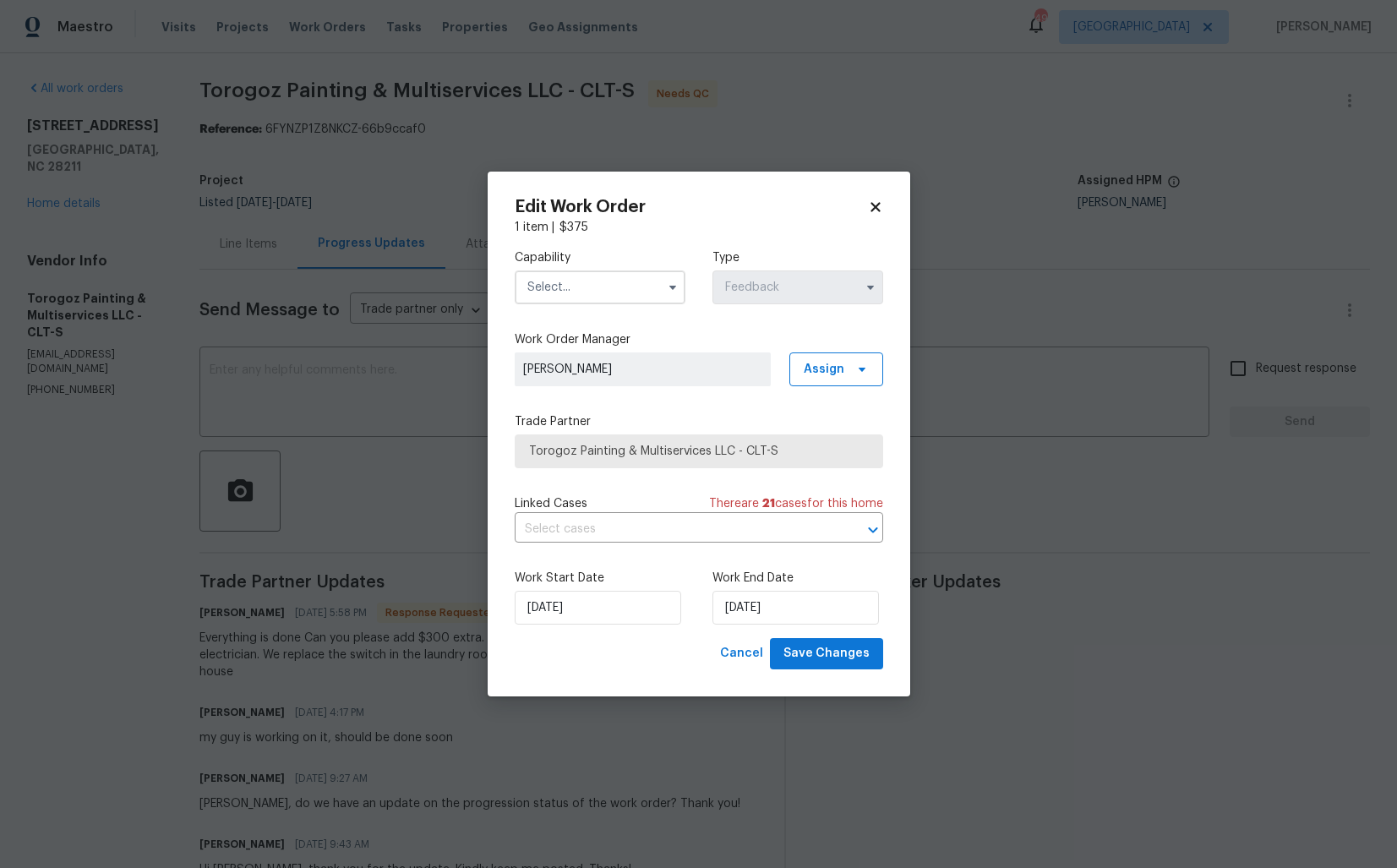
click at [591, 297] on input "text" at bounding box center [600, 287] width 171 height 34
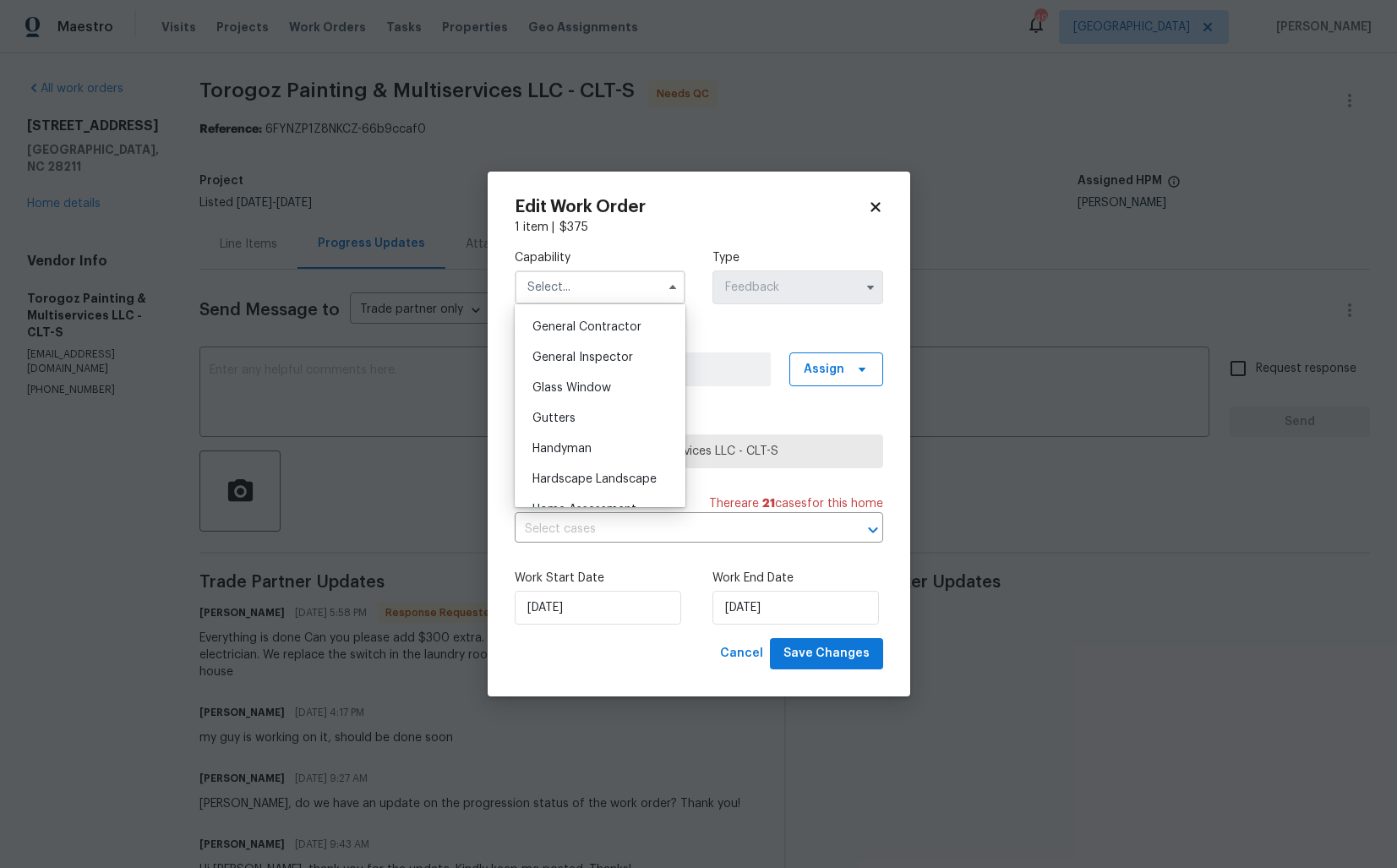
scroll to position [812, 0]
click at [586, 436] on span "Handyman" at bounding box center [562, 442] width 59 height 12
type input "Handyman"
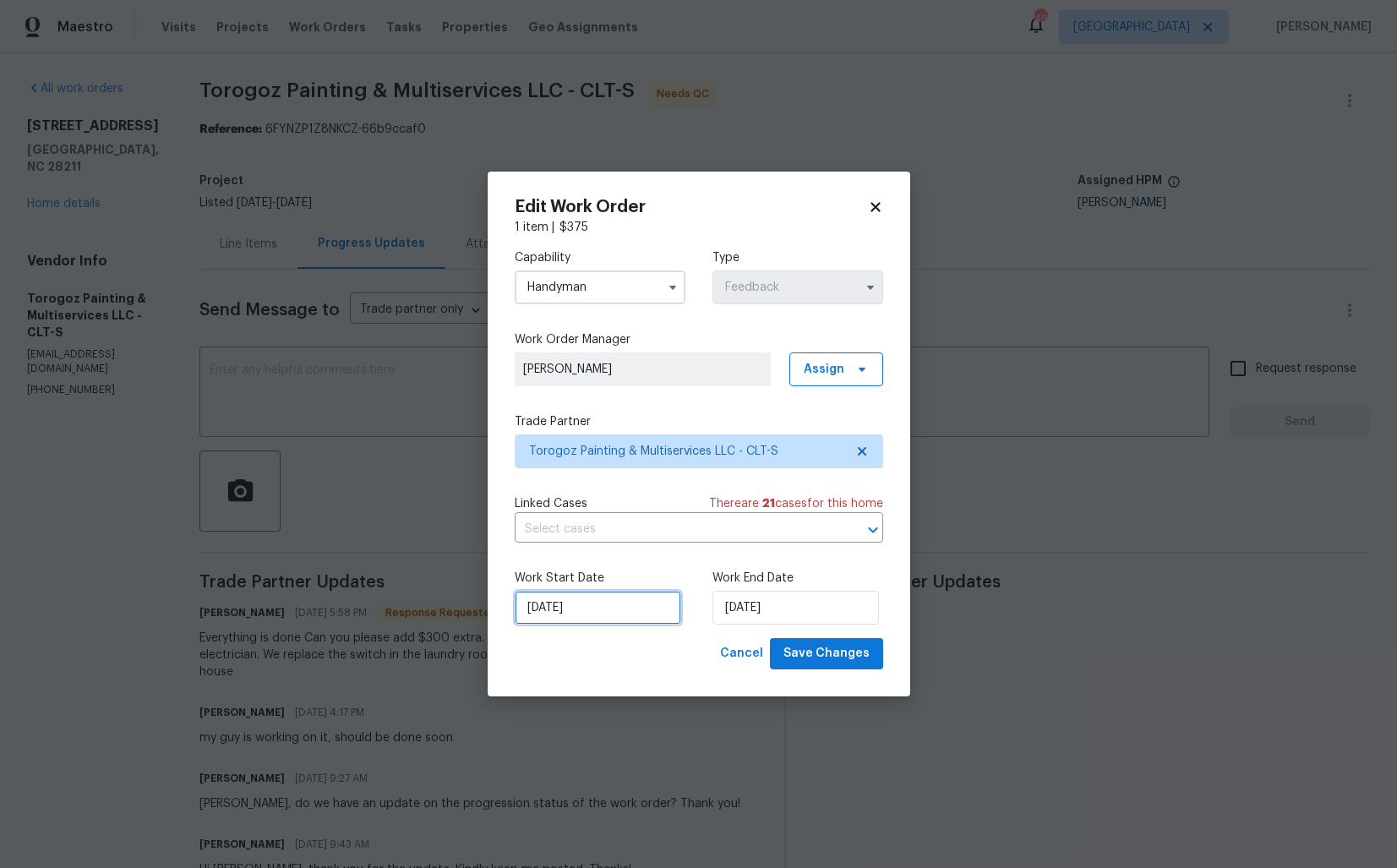
click at [621, 623] on input "04/09/2025" at bounding box center [598, 607] width 166 height 34
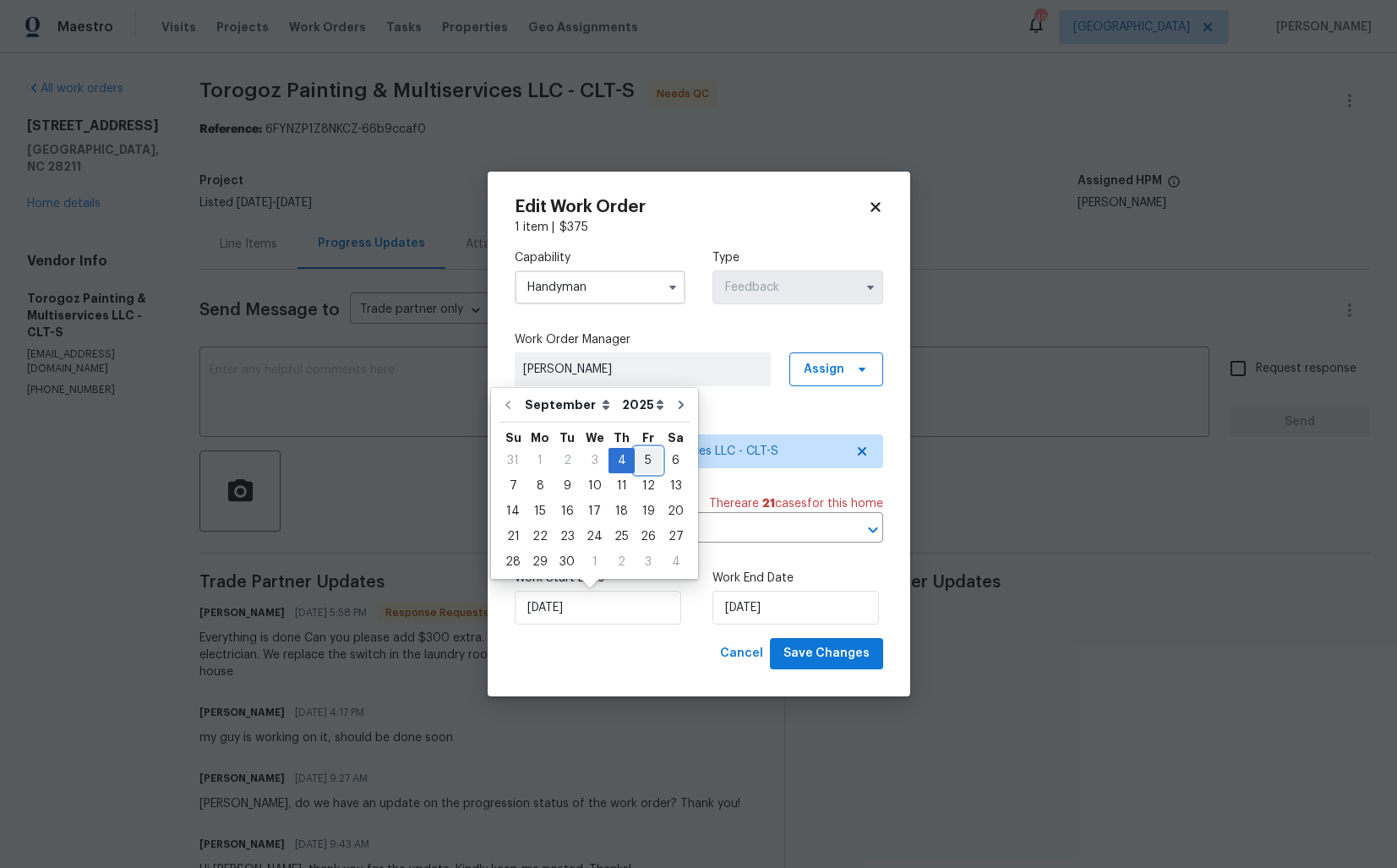
click at [639, 462] on div "5" at bounding box center [648, 461] width 27 height 24
type input "05/09/2025"
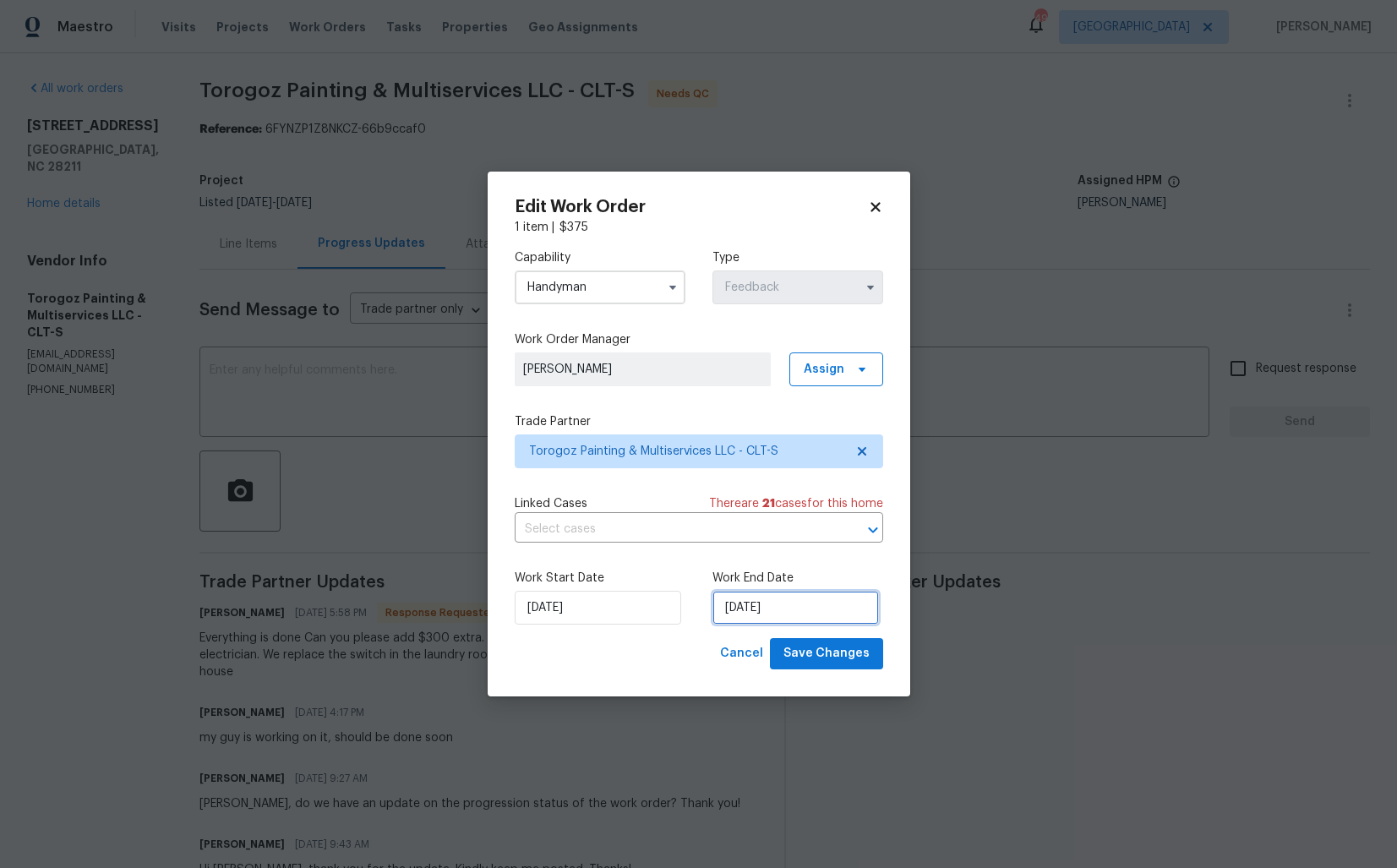
click at [803, 600] on input "08/09/2025" at bounding box center [795, 607] width 166 height 34
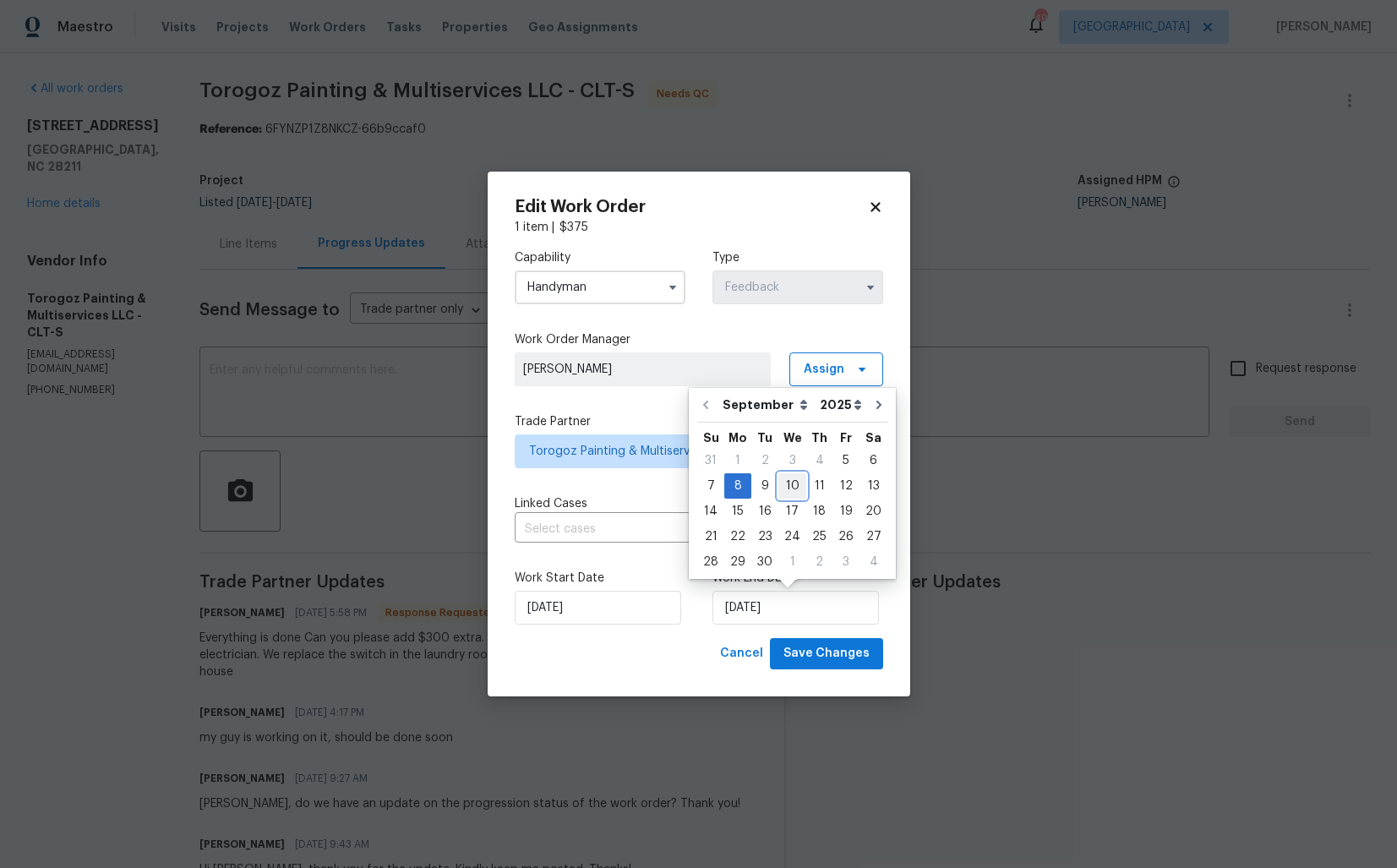
click at [786, 487] on div "10" at bounding box center [793, 486] width 28 height 24
type input "10/09/2025"
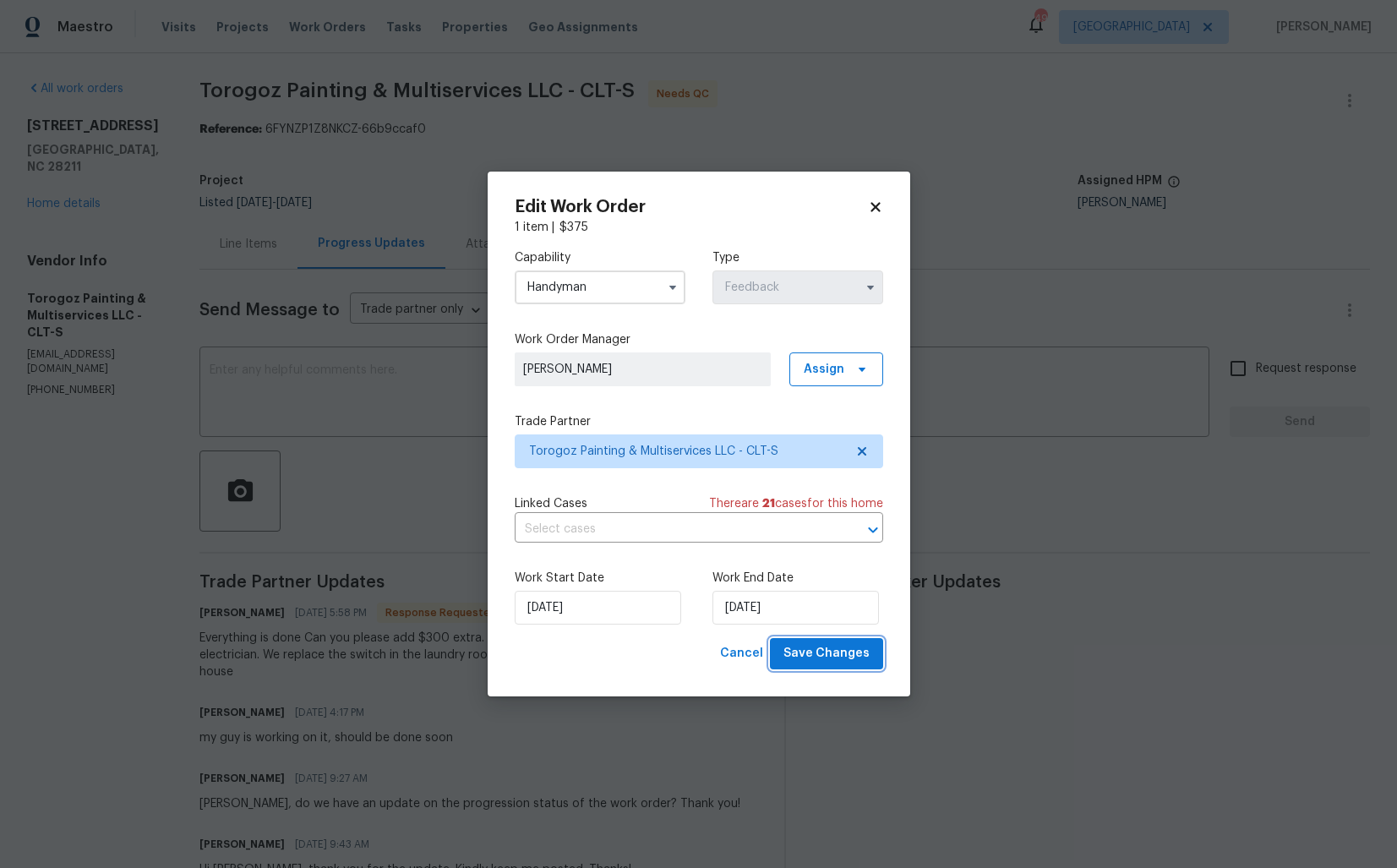
click at [827, 654] on span "Save Changes" at bounding box center [826, 653] width 86 height 21
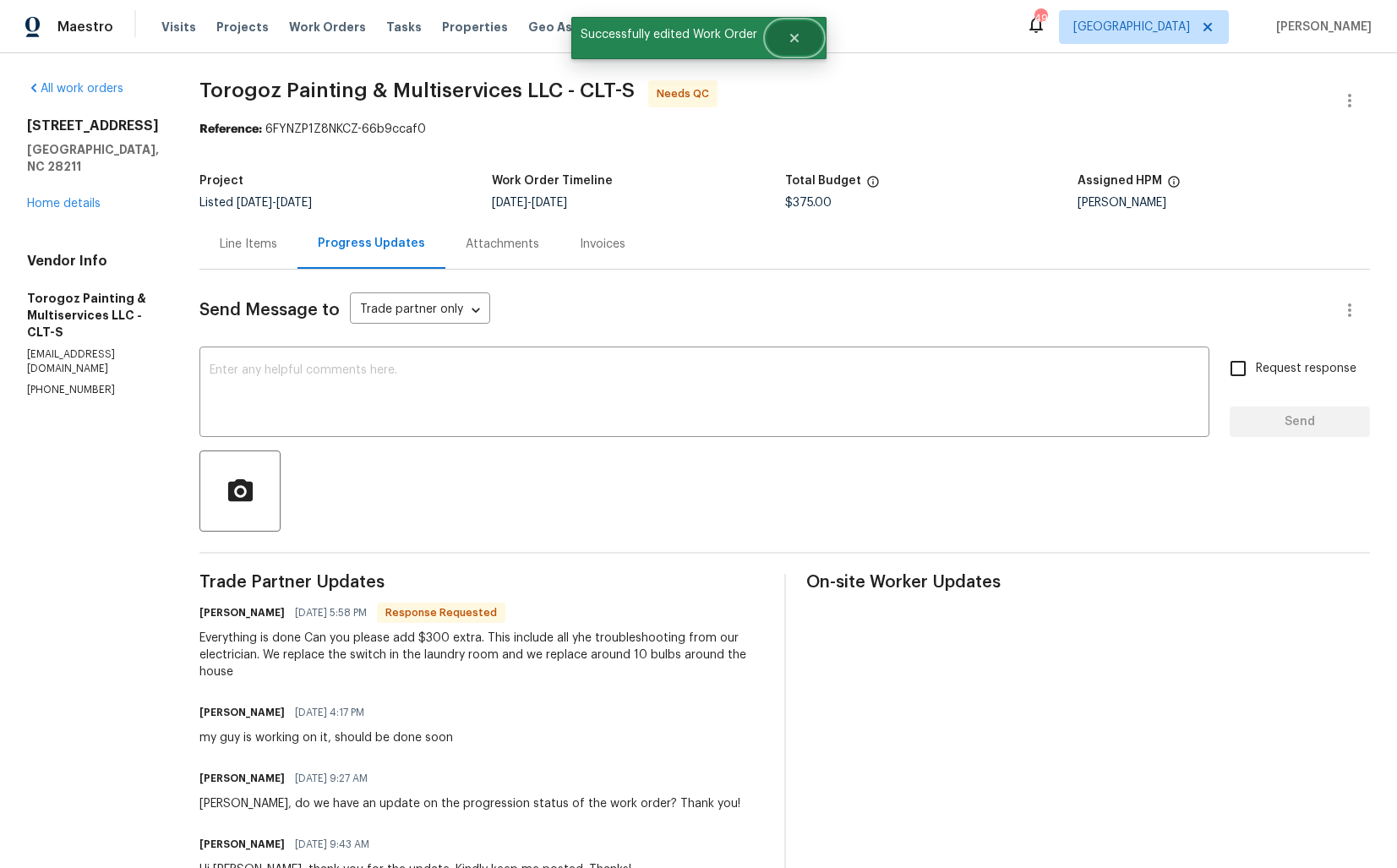
click at [796, 37] on icon "Close" at bounding box center [794, 38] width 14 height 14
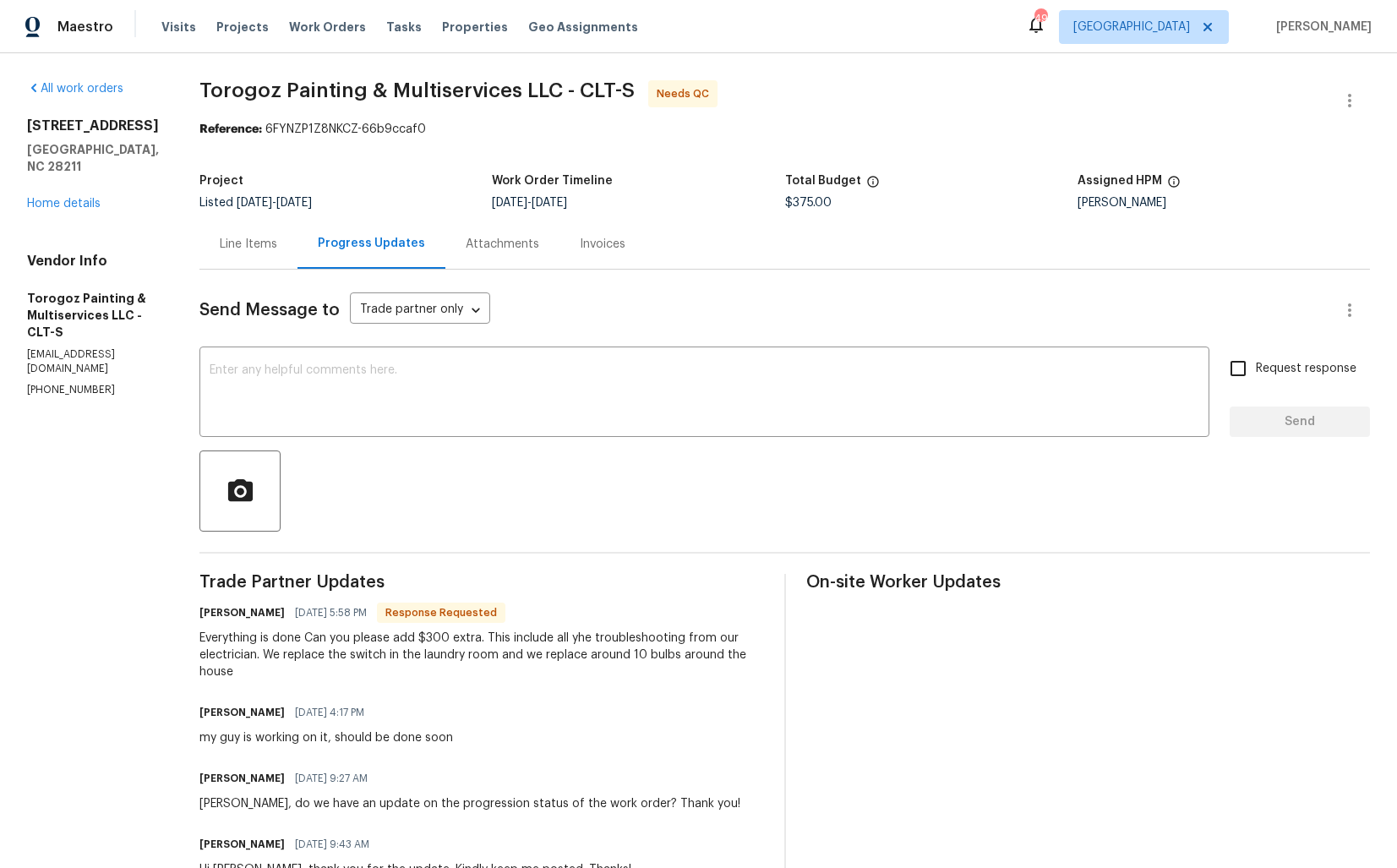
click at [261, 617] on h6 "[PERSON_NAME]" at bounding box center [242, 612] width 86 height 17
copy h6 "[PERSON_NAME]"
click at [561, 398] on textarea at bounding box center [704, 394] width 990 height 59
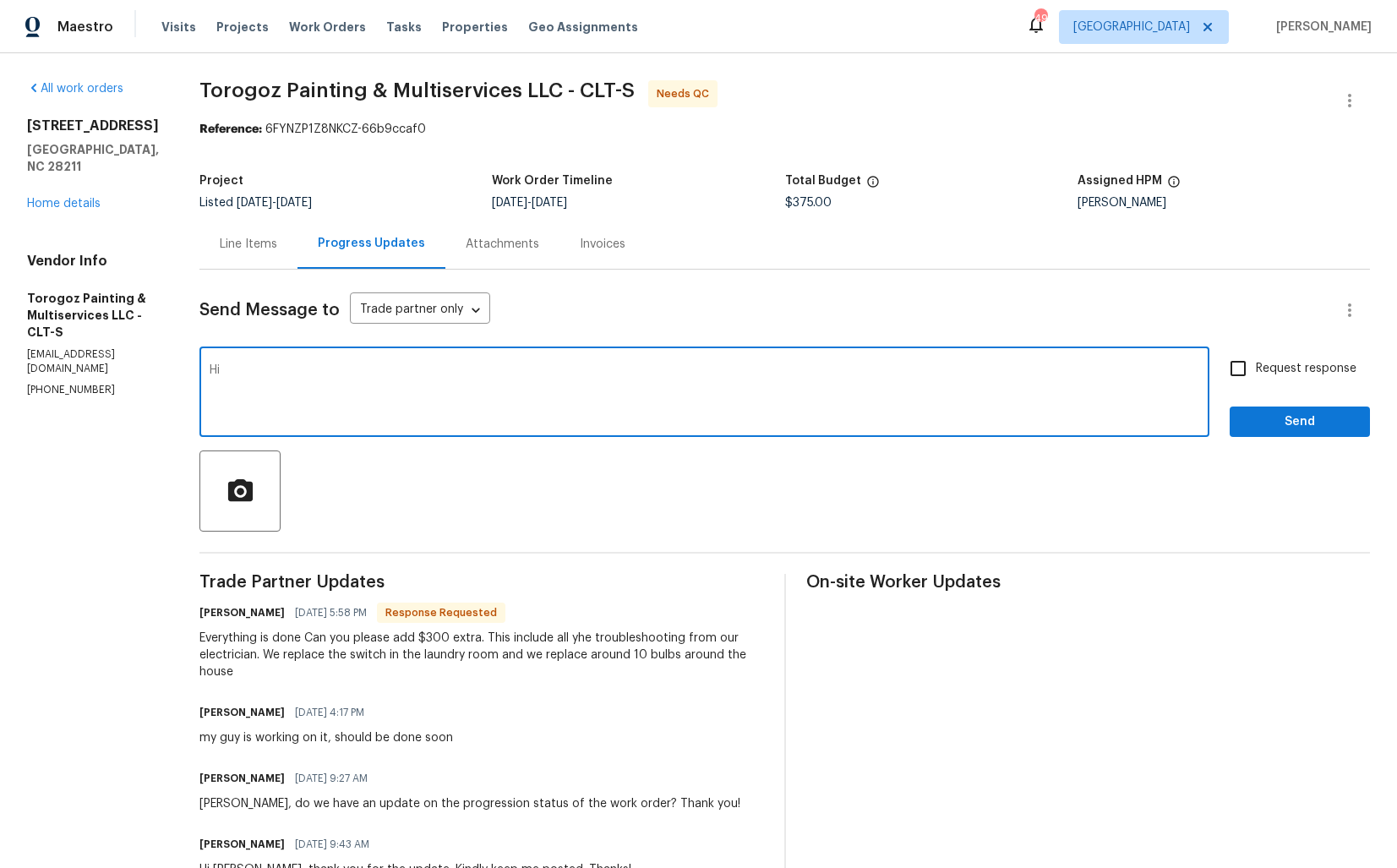
paste textarea "[PERSON_NAME]"
click at [682, 370] on textarea "Hi [PERSON_NAME], thank you for compelting the job. Cost ha been updated and th…" at bounding box center [704, 394] width 990 height 59
type textarea "Hi [PERSON_NAME], thank you for completing the job. Cost ha been updated and th…"
click at [1246, 373] on input "Request response" at bounding box center [1238, 368] width 35 height 35
checkbox input "true"
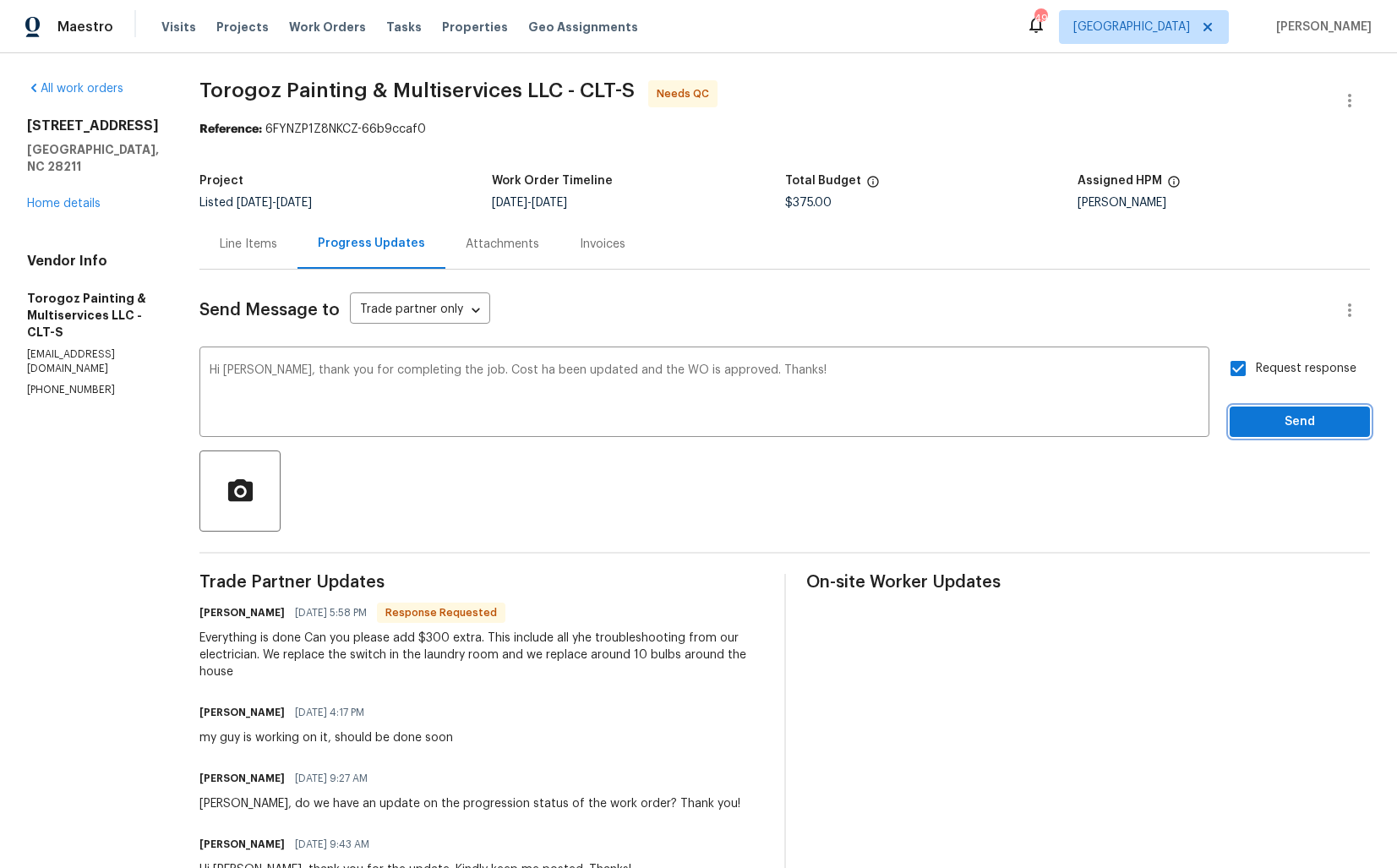
click at [1282, 419] on span "Send" at bounding box center [1300, 422] width 113 height 21
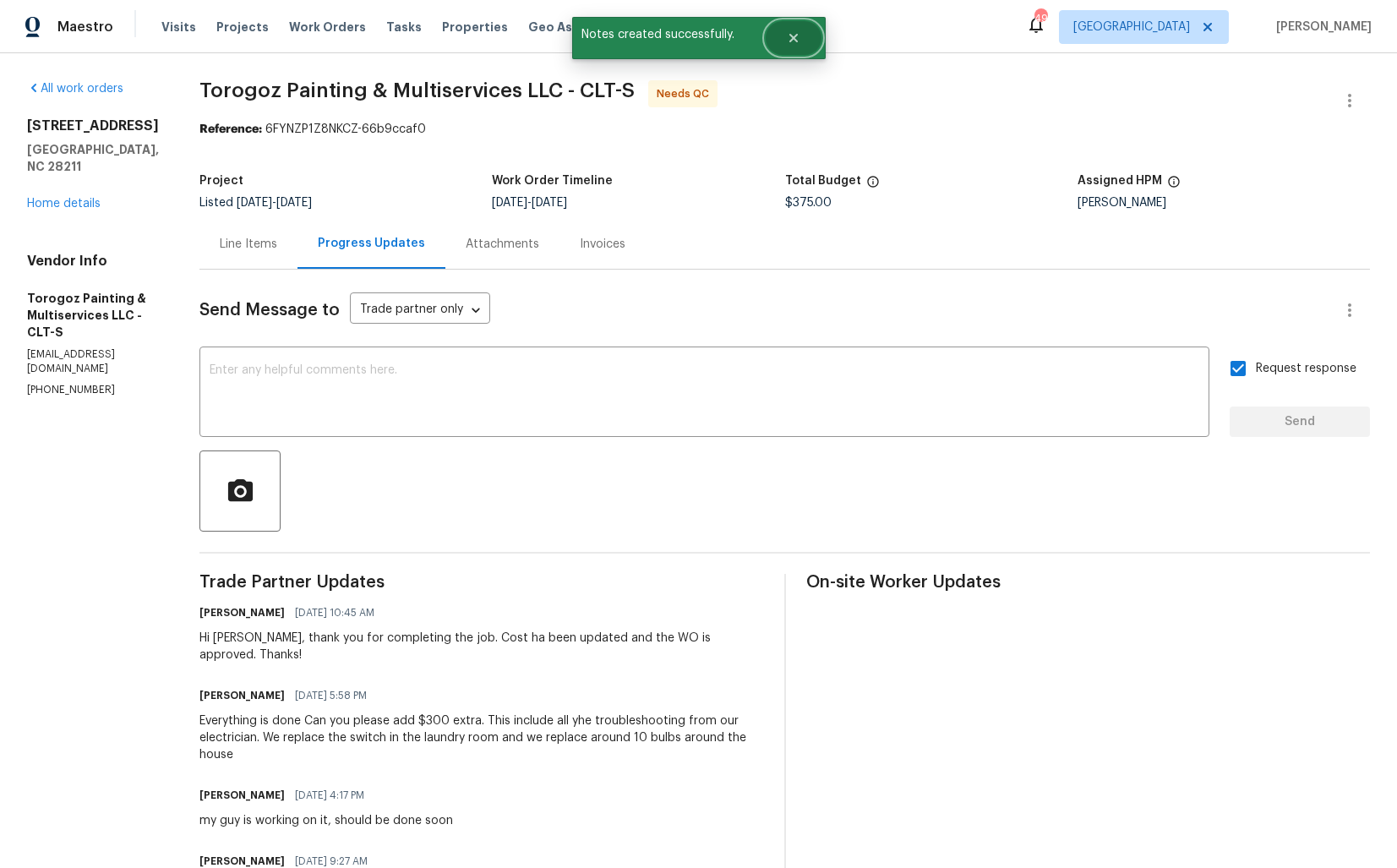
click at [800, 43] on icon "Close" at bounding box center [794, 38] width 14 height 14
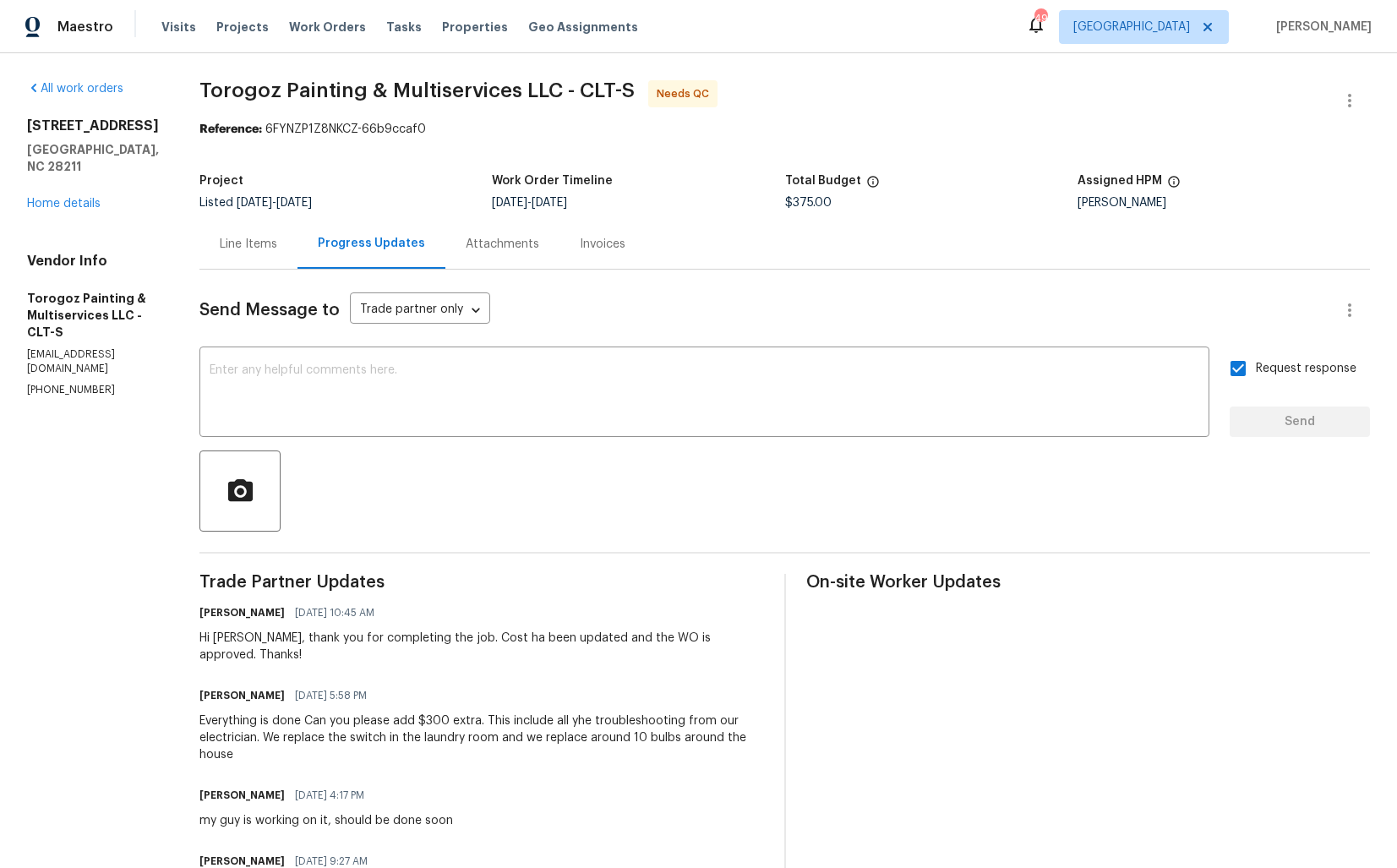
click at [278, 251] on div "Line Items" at bounding box center [248, 244] width 57 height 17
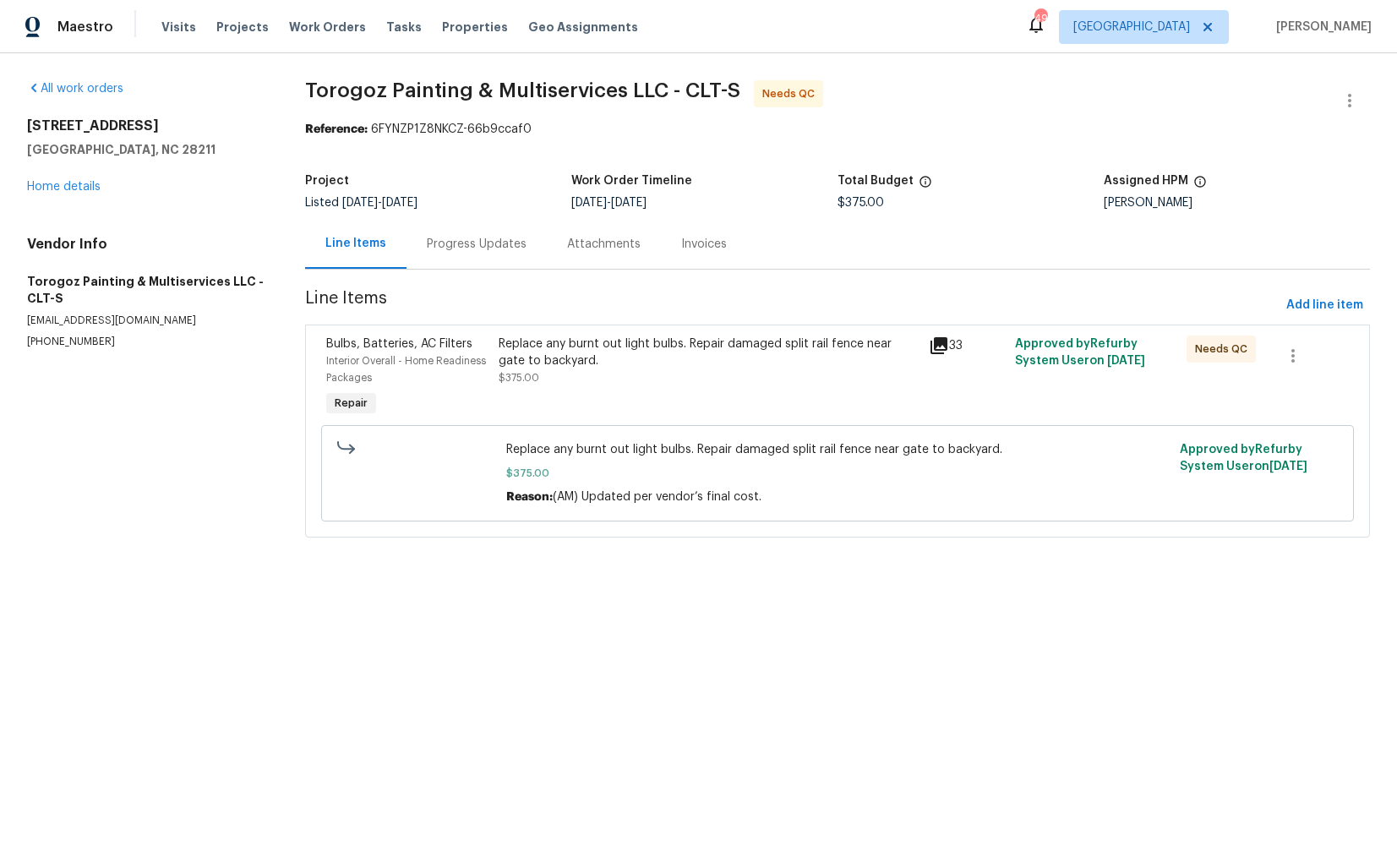
click at [622, 352] on div "Replace any burnt out light bulbs. Repair damaged split rail fence near gate to…" at bounding box center [709, 352] width 420 height 34
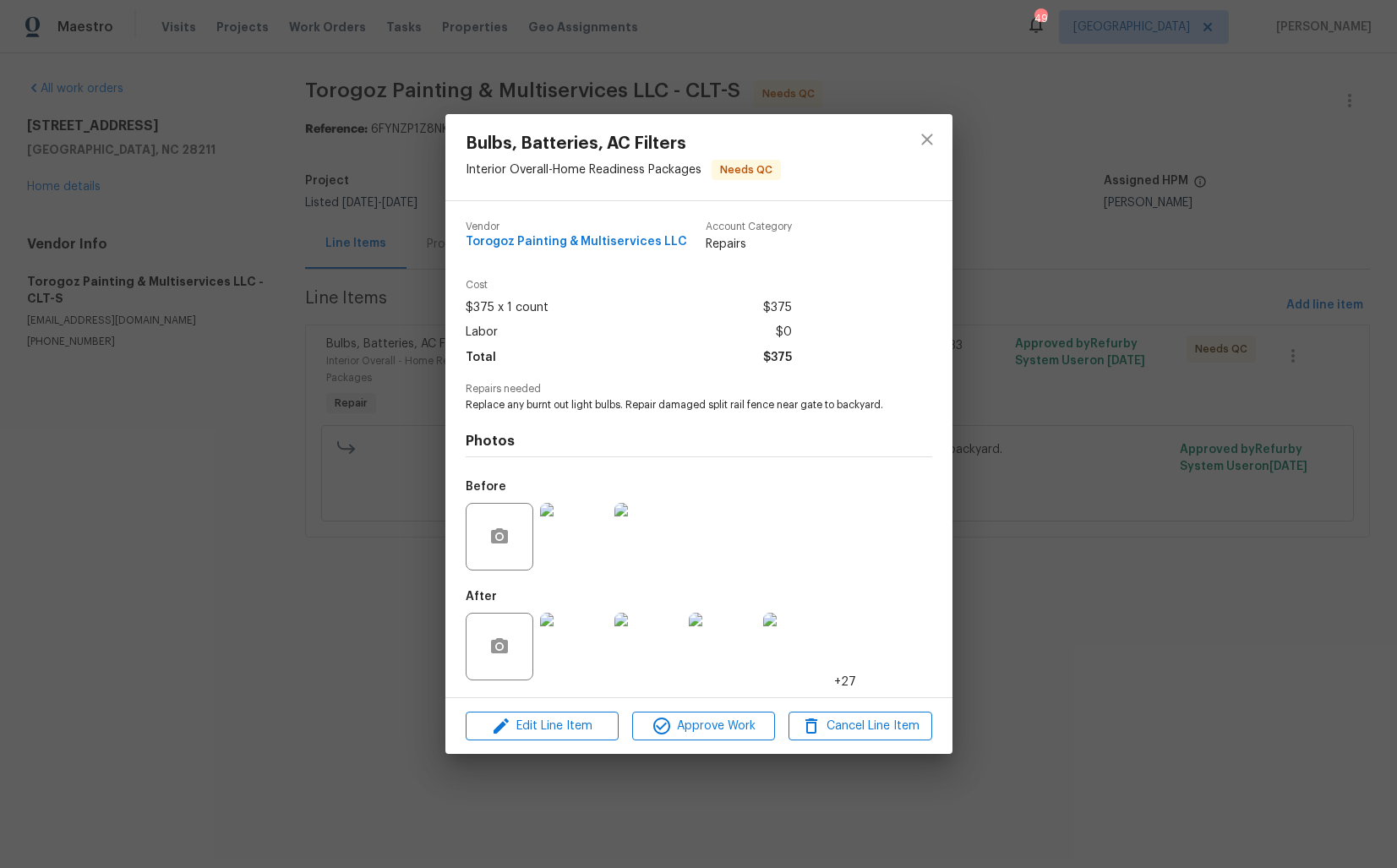
click at [1171, 398] on div "Bulbs, Batteries, AC Filters Interior Overall - Home Readiness Packages Needs Q…" at bounding box center [698, 434] width 1397 height 868
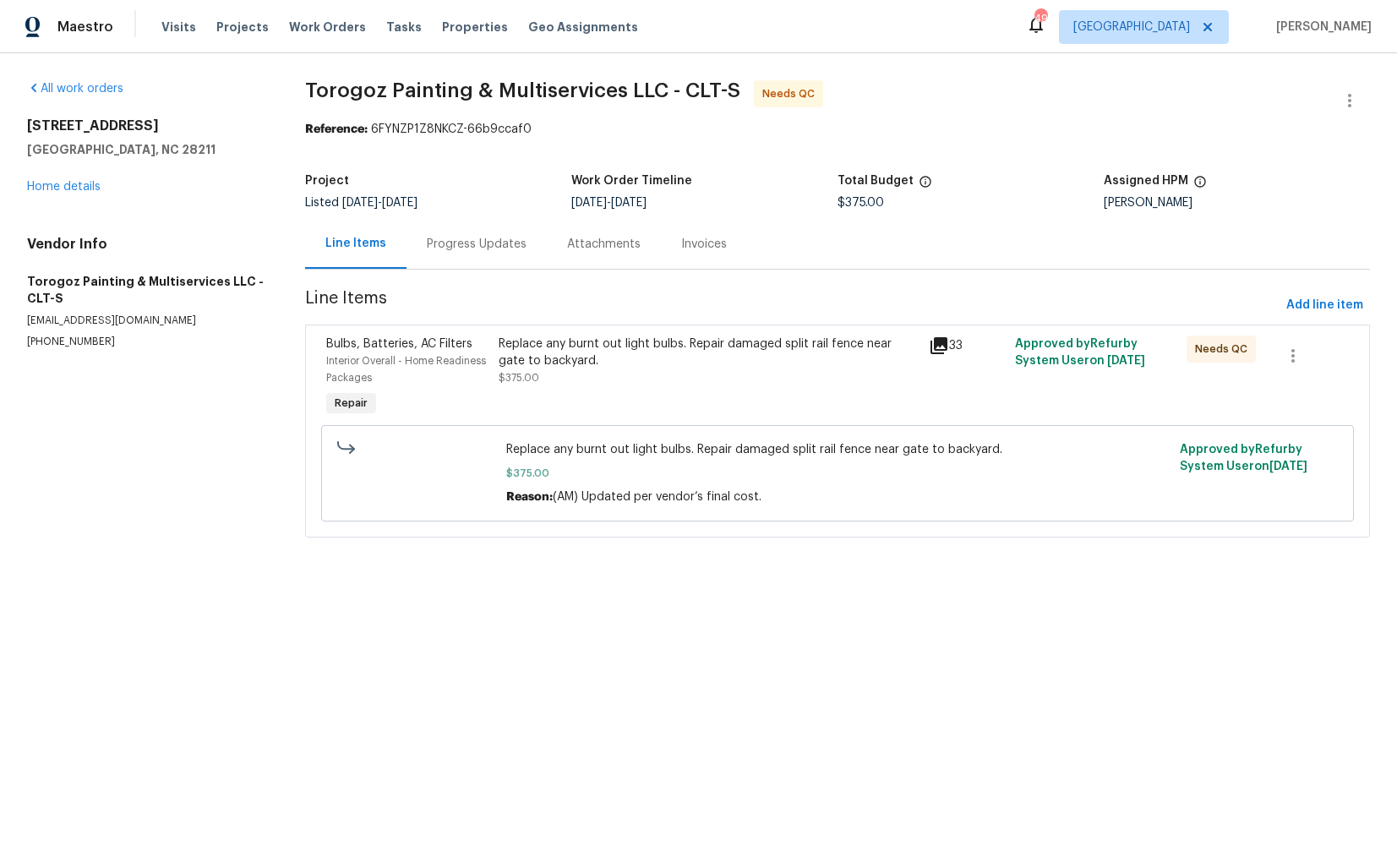
click at [484, 246] on div "Progress Updates" at bounding box center [477, 244] width 100 height 17
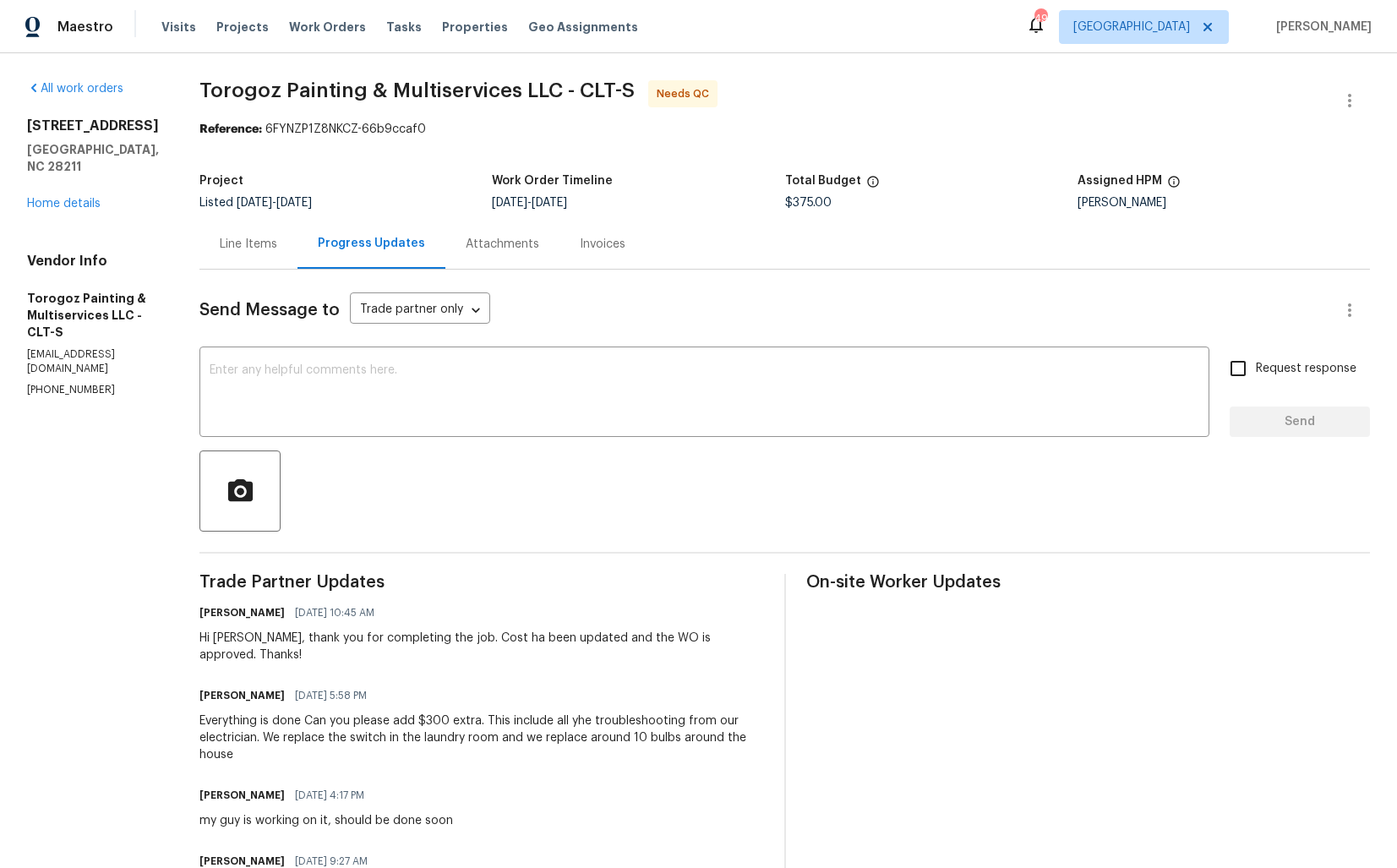
click at [237, 254] on div "All work orders [STREET_ADDRESS] Home details Vendor Info Torogoz Painting & Mu…" at bounding box center [698, 780] width 1397 height 1454
click at [278, 243] on div "Line Items" at bounding box center [248, 244] width 57 height 17
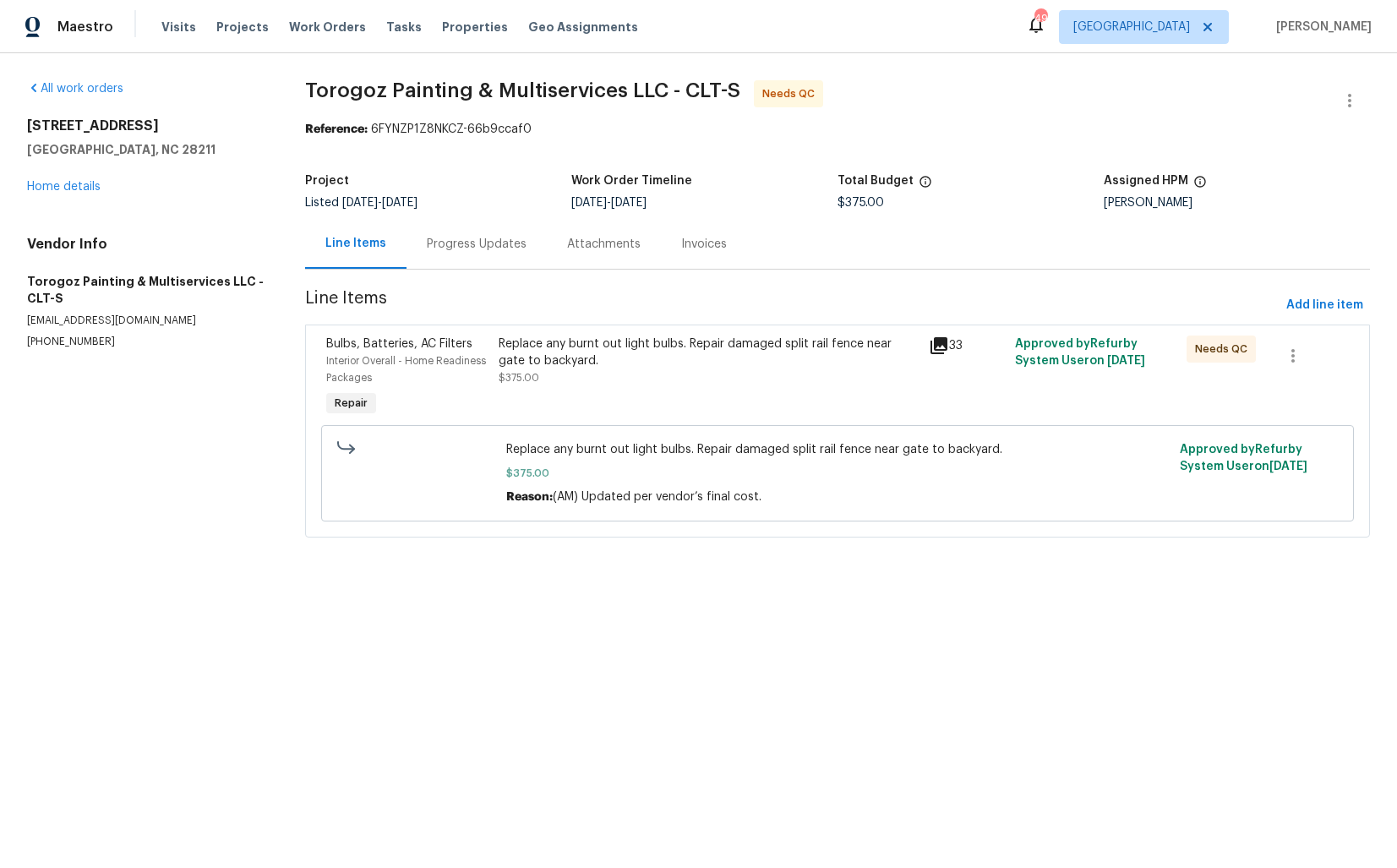
click at [552, 404] on div "Replace any burnt out light bulbs. Repair damaged split rail fence near gate to…" at bounding box center [709, 377] width 430 height 95
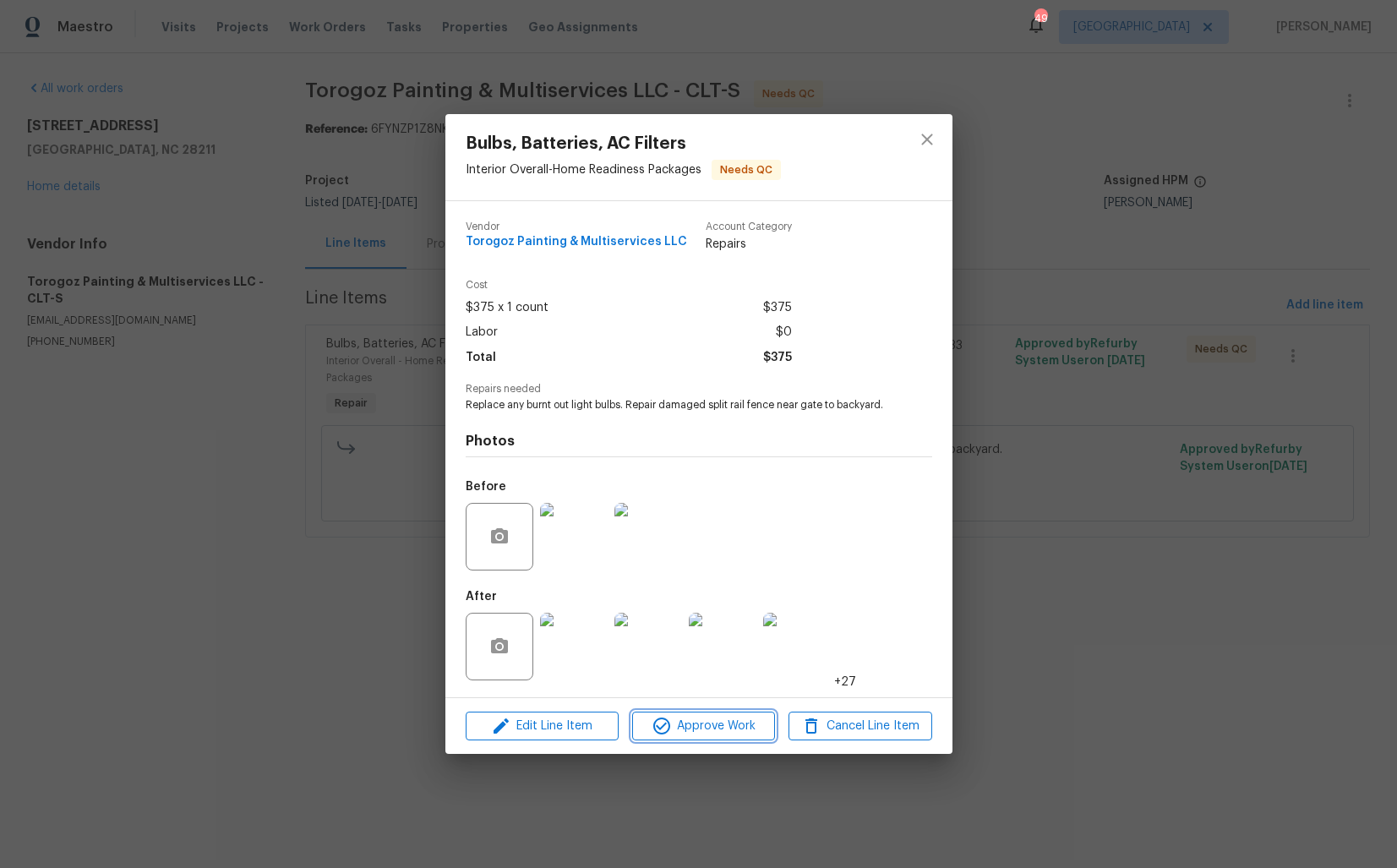
click at [668, 721] on icon "button" at bounding box center [662, 726] width 17 height 17
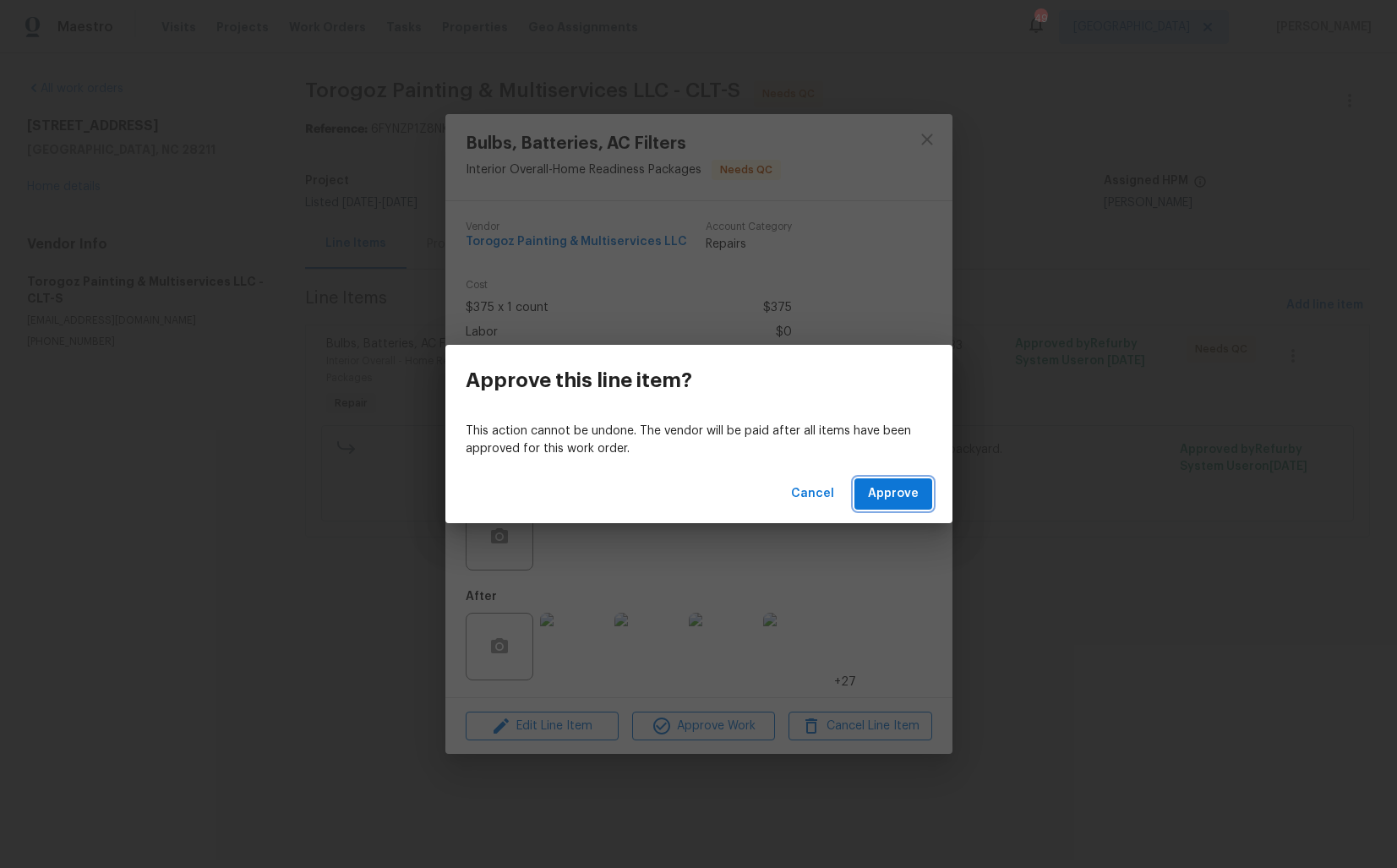
click at [884, 489] on span "Approve" at bounding box center [893, 493] width 51 height 21
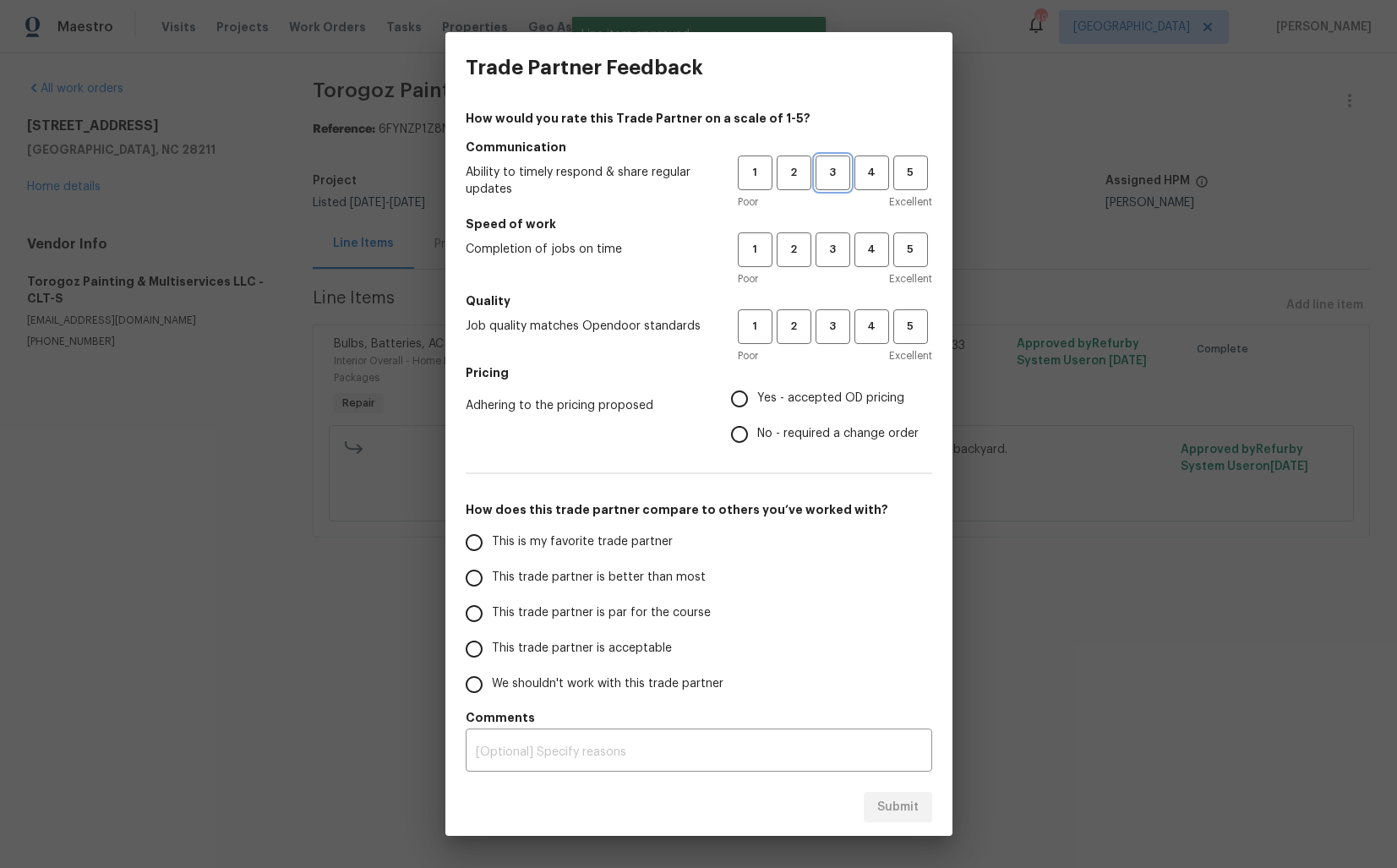
click at [830, 169] on span "3" at bounding box center [833, 172] width 31 height 19
click at [831, 254] on span "3" at bounding box center [833, 249] width 31 height 19
click at [826, 337] on button "3" at bounding box center [833, 327] width 35 height 35
click at [744, 436] on input "No - required a change order" at bounding box center [739, 434] width 35 height 35
radio input "true"
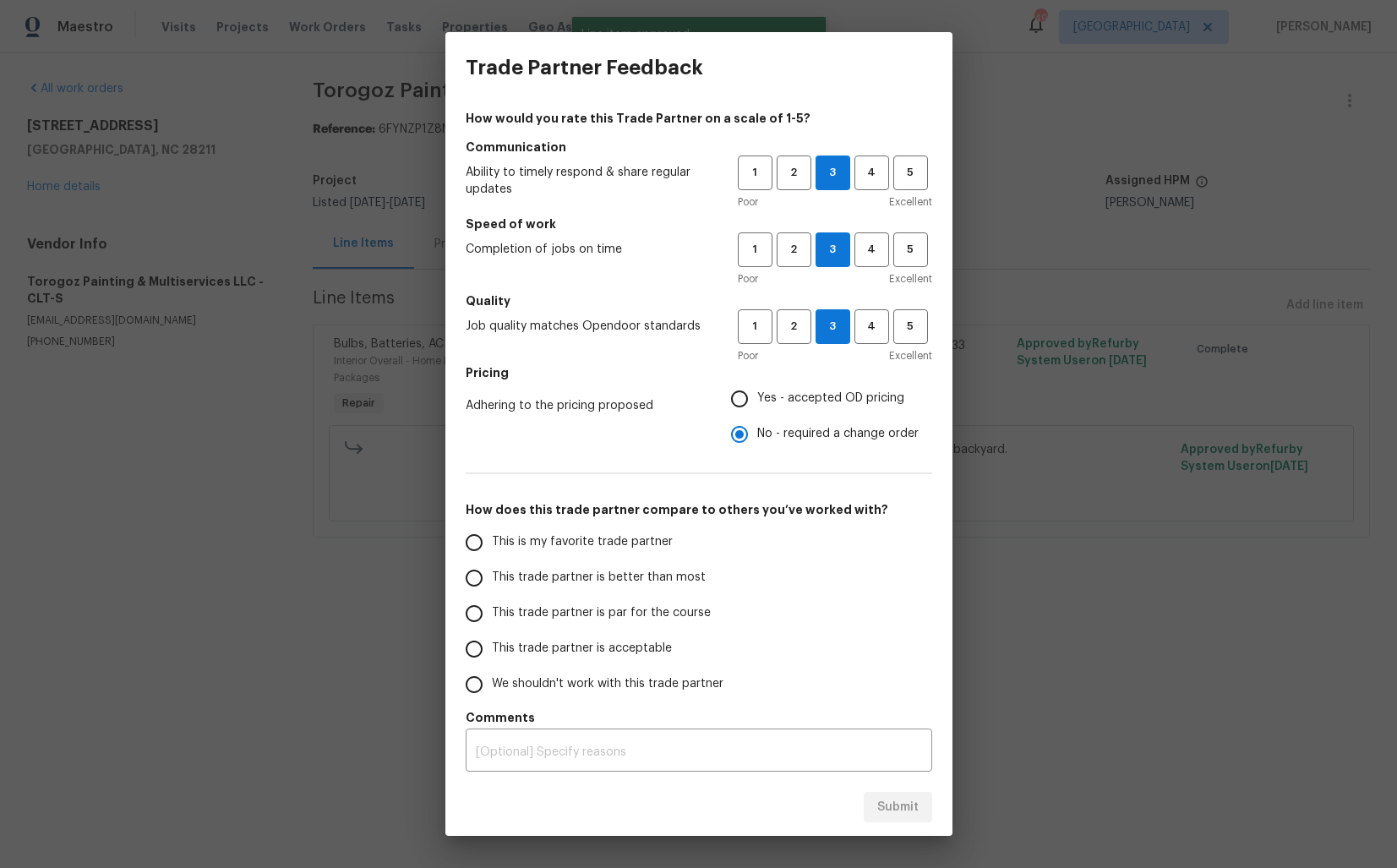
click at [647, 570] on span "This trade partner is better than most" at bounding box center [599, 577] width 214 height 18
click at [492, 570] on input "This trade partner is better than most" at bounding box center [474, 577] width 35 height 35
click at [897, 800] on span "Submit" at bounding box center [898, 807] width 42 height 21
radio input "true"
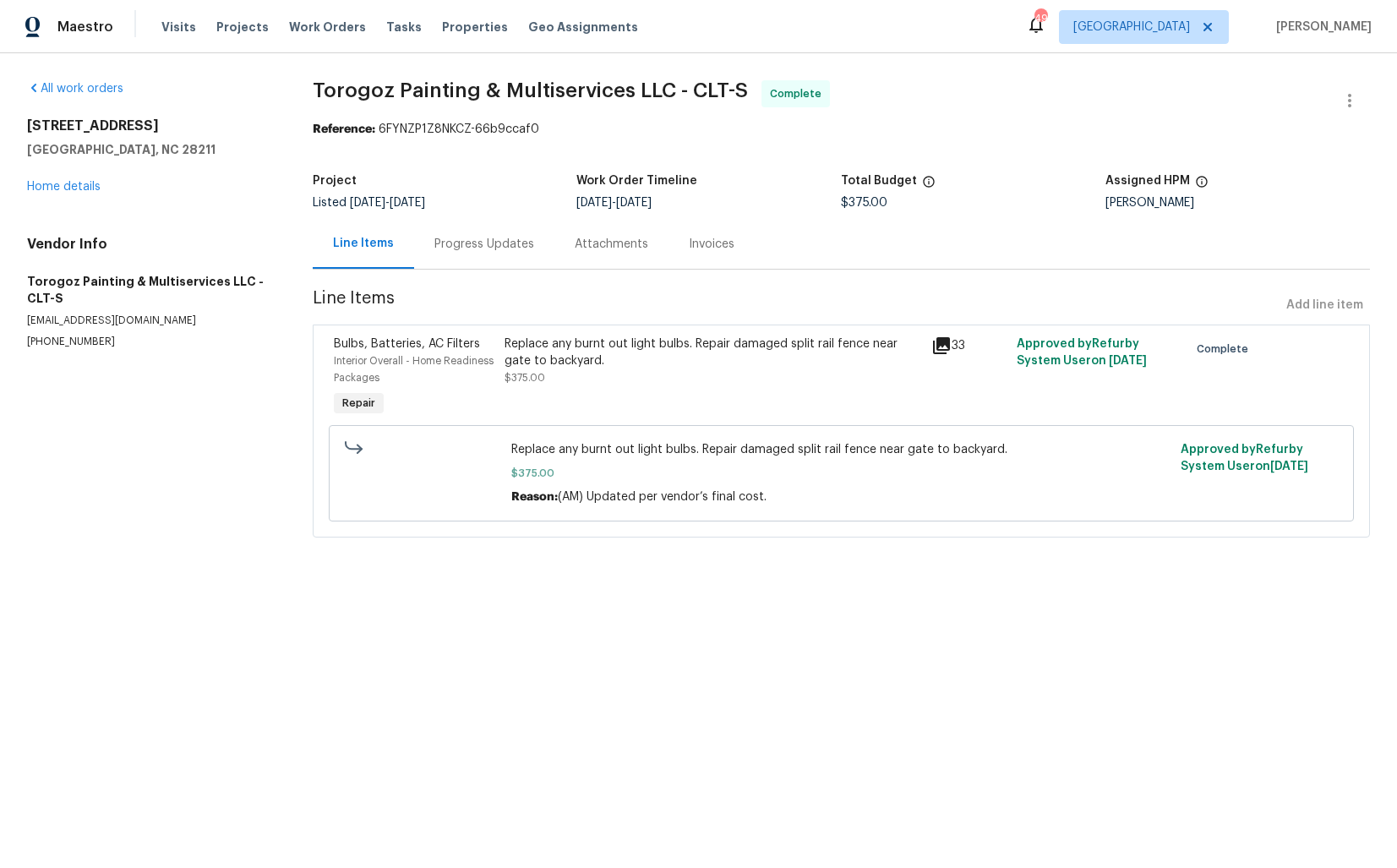
click at [360, 89] on span "Torogoz Painting & Multiservices LLC - CLT-S" at bounding box center [531, 90] width 436 height 20
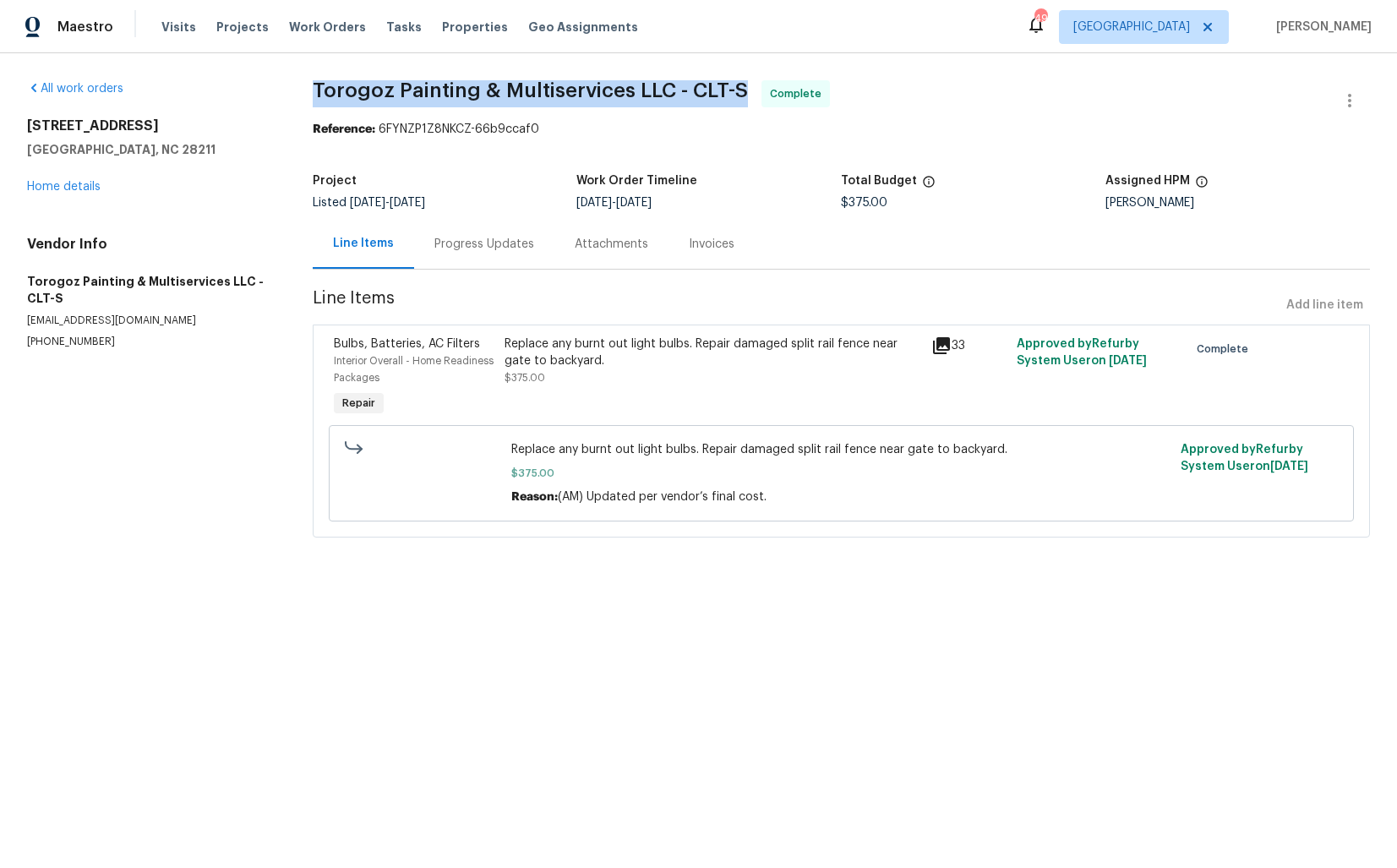
copy span "Torogoz Painting & Multiservices LLC - CLT-S"
click at [449, 150] on section "Torogoz Painting & Multiservices LLC - CLT-S Complete Reference: 6FYNZP1Z8NKCZ-…" at bounding box center [842, 319] width 1057 height 478
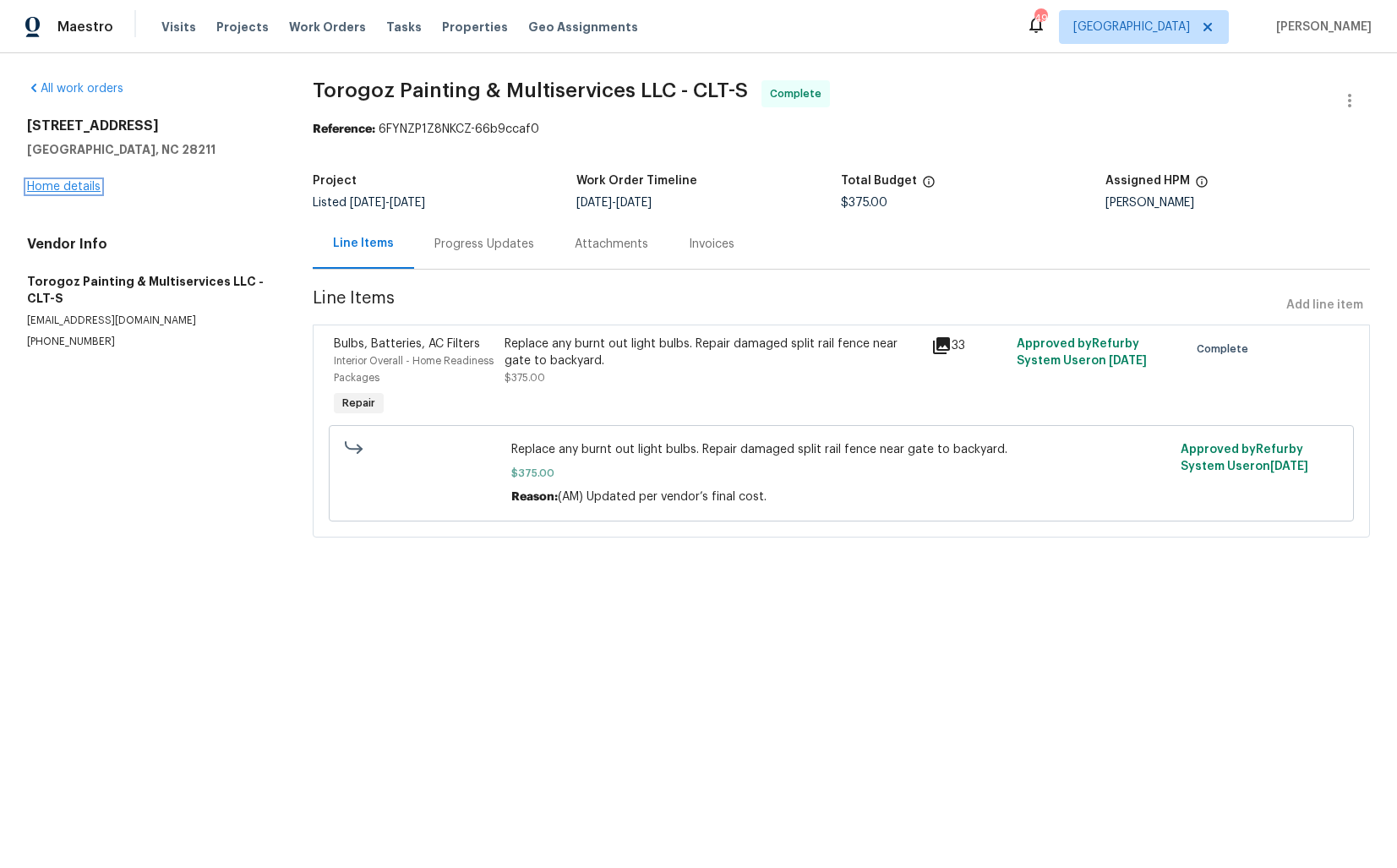
click at [80, 183] on link "Home details" at bounding box center [64, 186] width 74 height 12
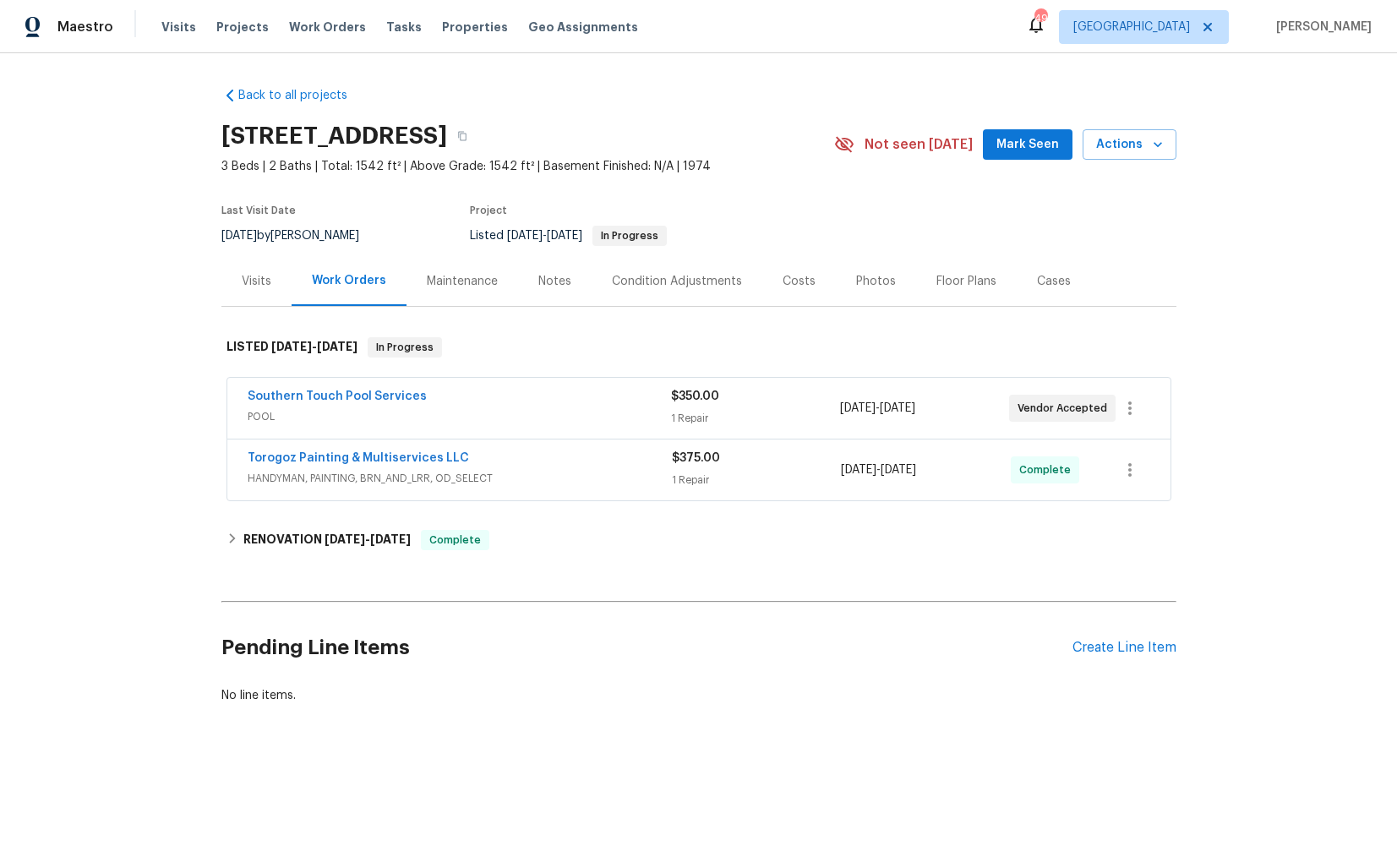
click at [479, 395] on div "Southern Touch Pool Services" at bounding box center [459, 398] width 424 height 20
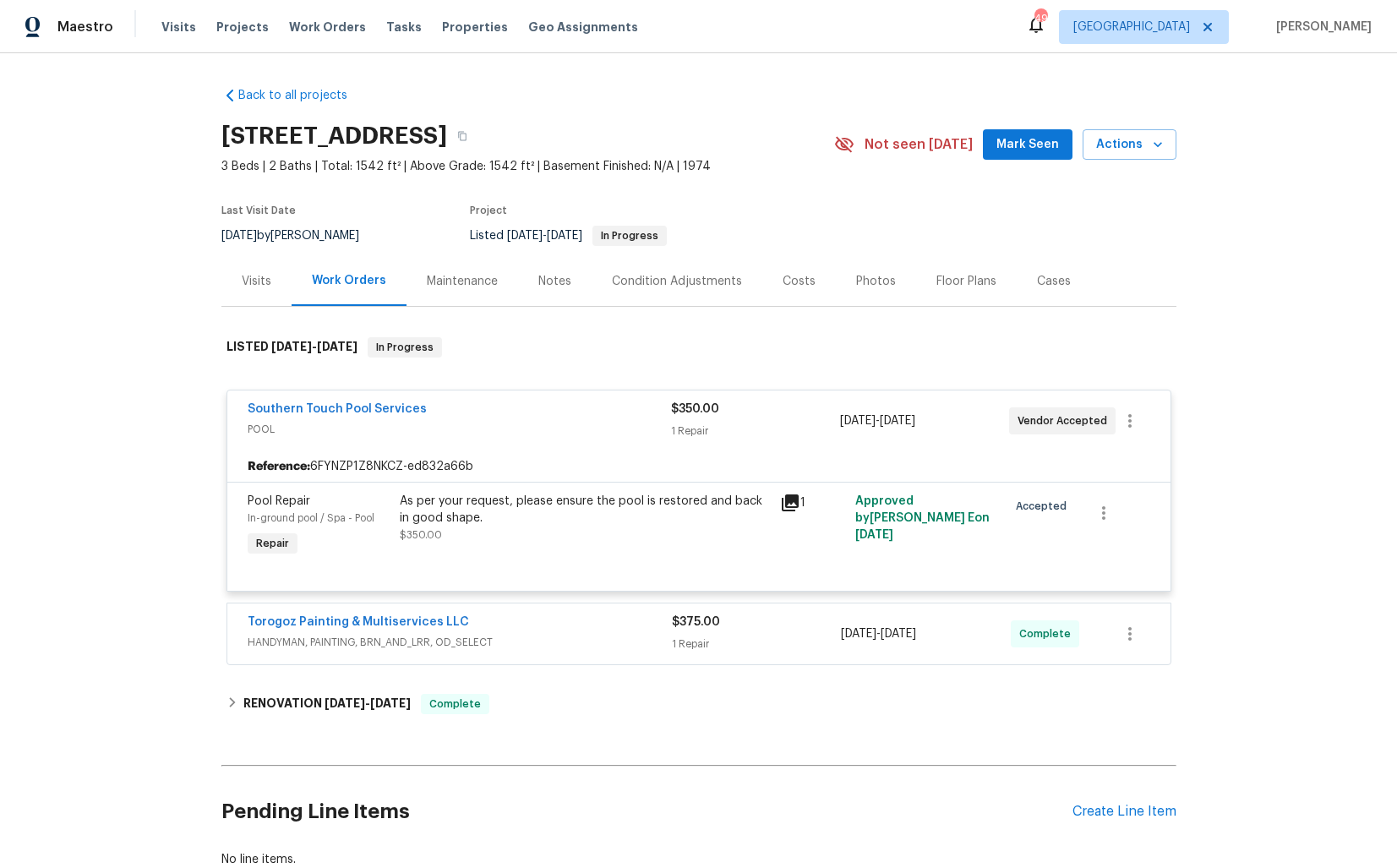
click at [463, 412] on div "Southern Touch Pool Services" at bounding box center [459, 410] width 424 height 20
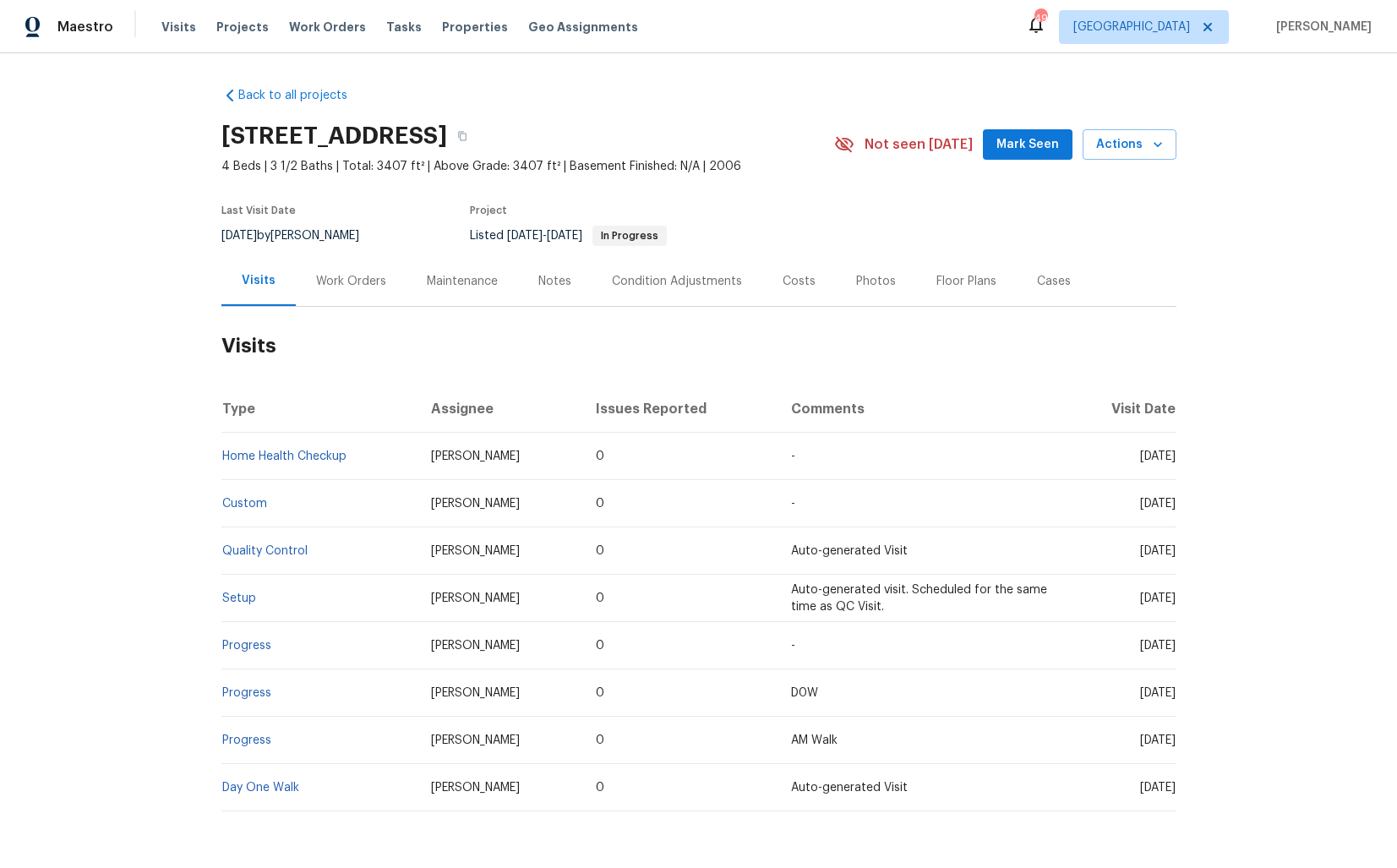
click at [342, 273] on div "Work Orders" at bounding box center [352, 281] width 70 height 17
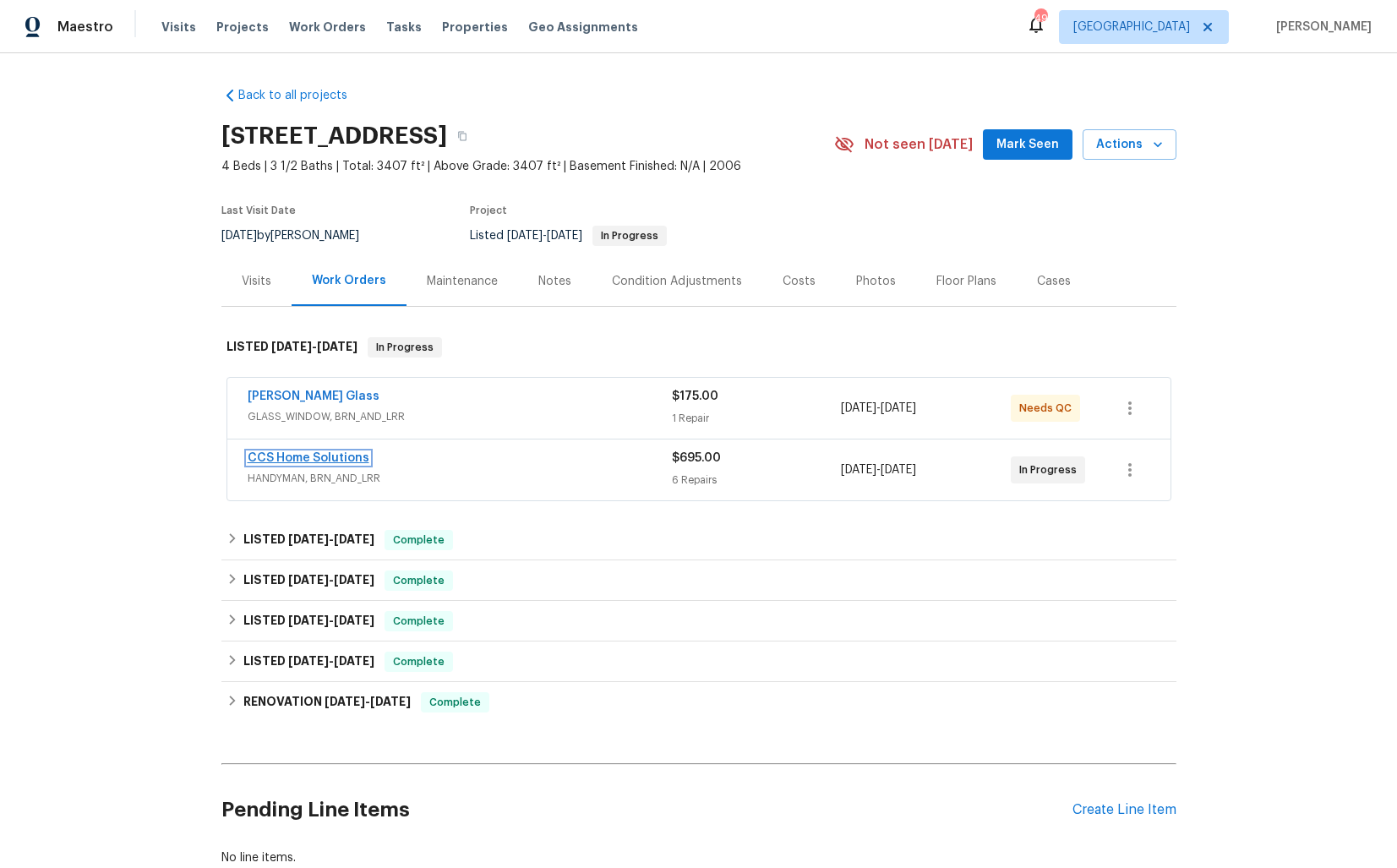
click at [304, 453] on link "CCS Home Solutions" at bounding box center [308, 458] width 122 height 12
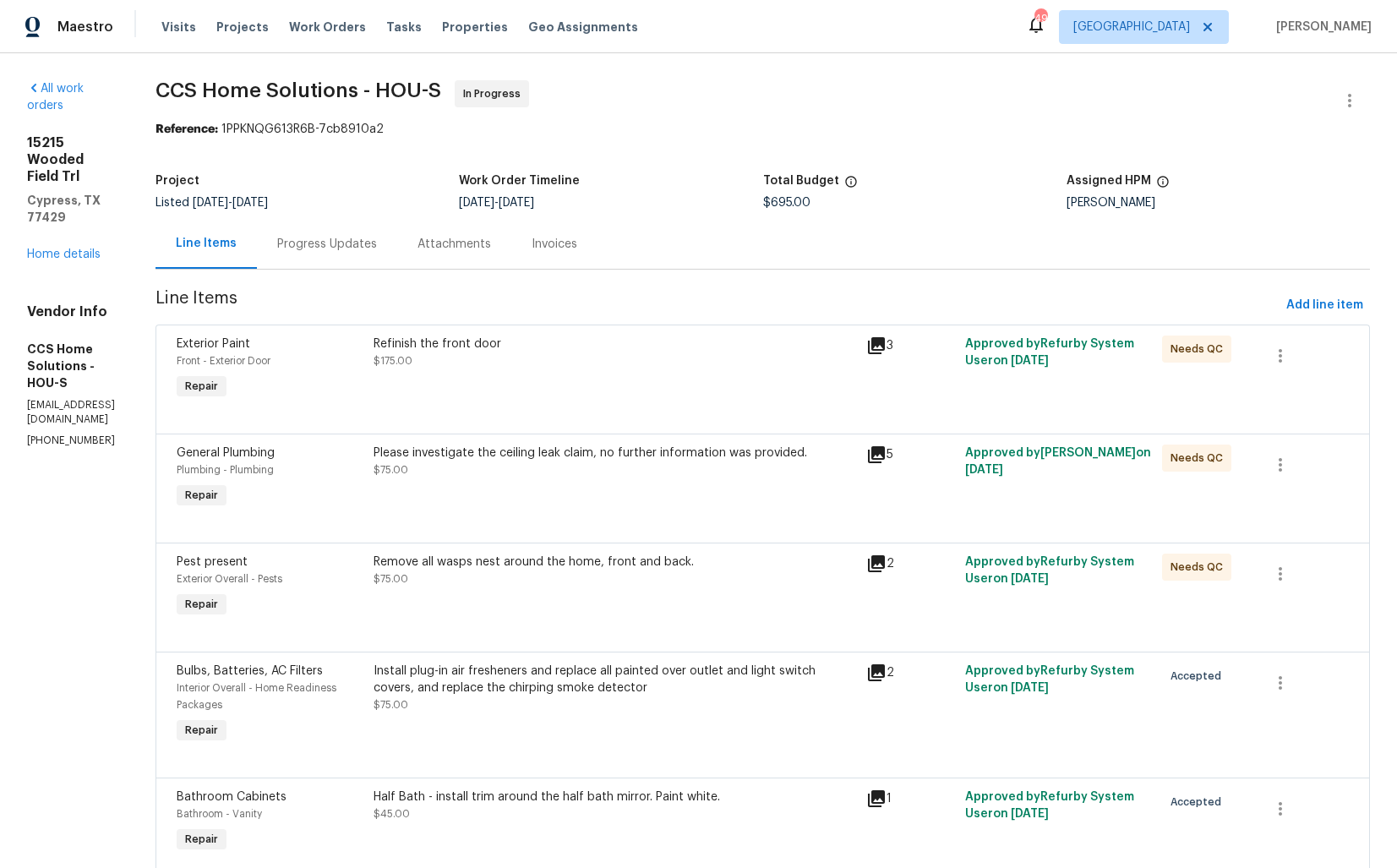
click at [372, 237] on div "Progress Updates" at bounding box center [328, 244] width 100 height 17
